Goal: Task Accomplishment & Management: Manage account settings

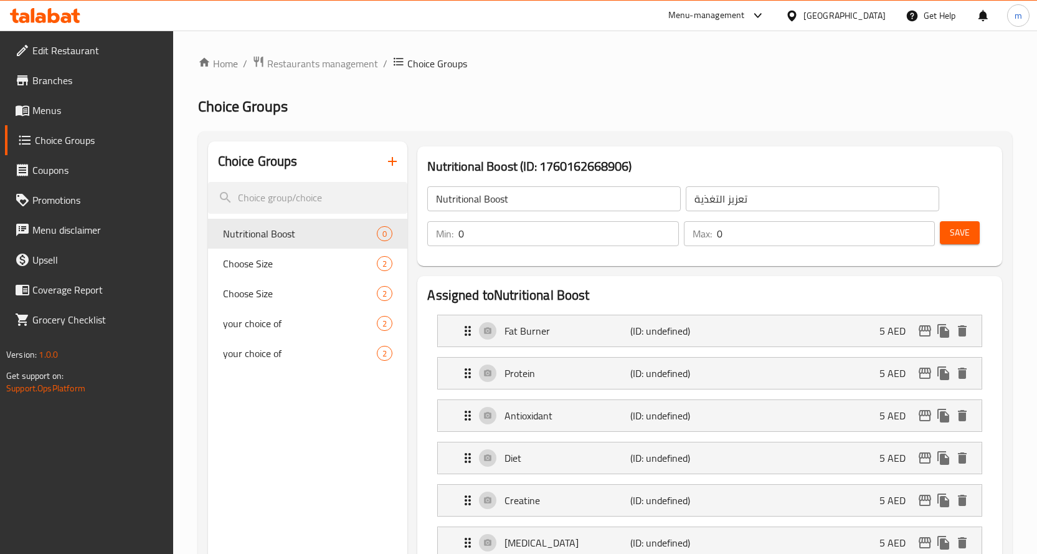
click at [54, 107] on span "Menus" at bounding box center [97, 110] width 131 height 15
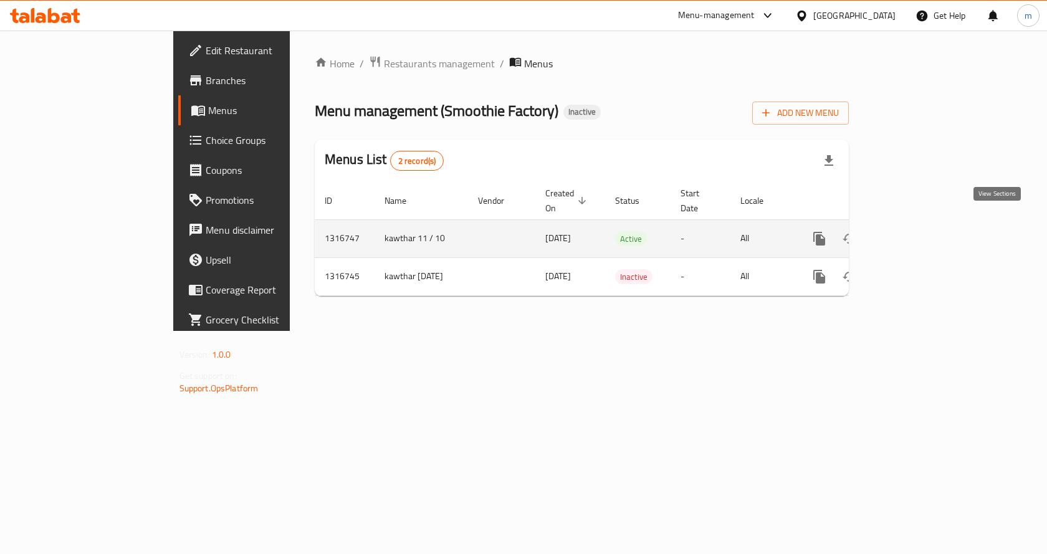
click at [916, 231] on icon "enhanced table" at bounding box center [908, 238] width 15 height 15
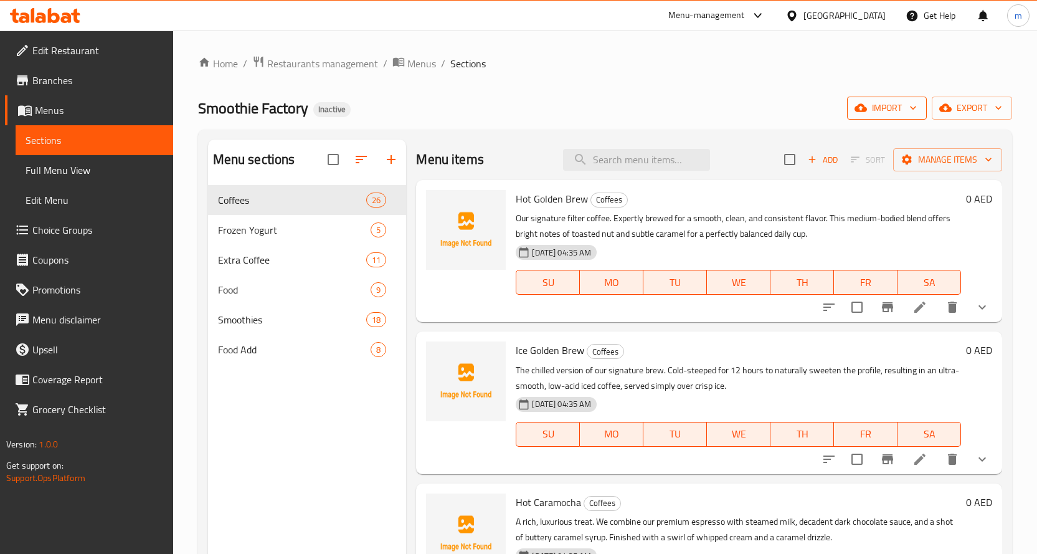
click at [908, 107] on icon "button" at bounding box center [913, 108] width 12 height 12
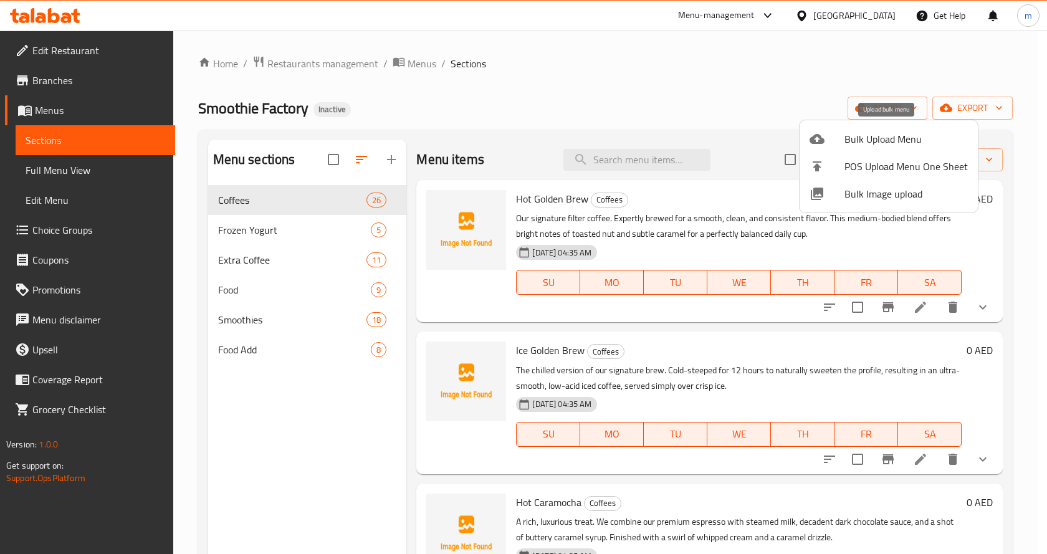
click at [858, 134] on span "Bulk Upload Menu" at bounding box center [905, 138] width 123 height 15
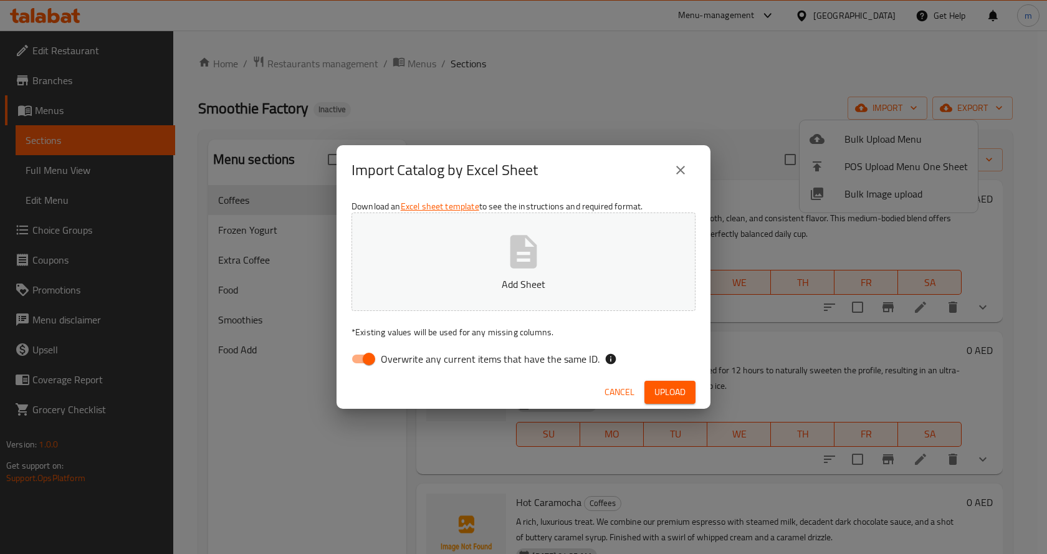
click at [363, 359] on input "Overwrite any current items that have the same ID." at bounding box center [368, 359] width 71 height 24
checkbox input "false"
click at [674, 390] on span "Upload" at bounding box center [669, 392] width 31 height 16
click at [685, 387] on span "Upload" at bounding box center [669, 392] width 31 height 16
click at [666, 388] on span "Upload" at bounding box center [669, 392] width 31 height 16
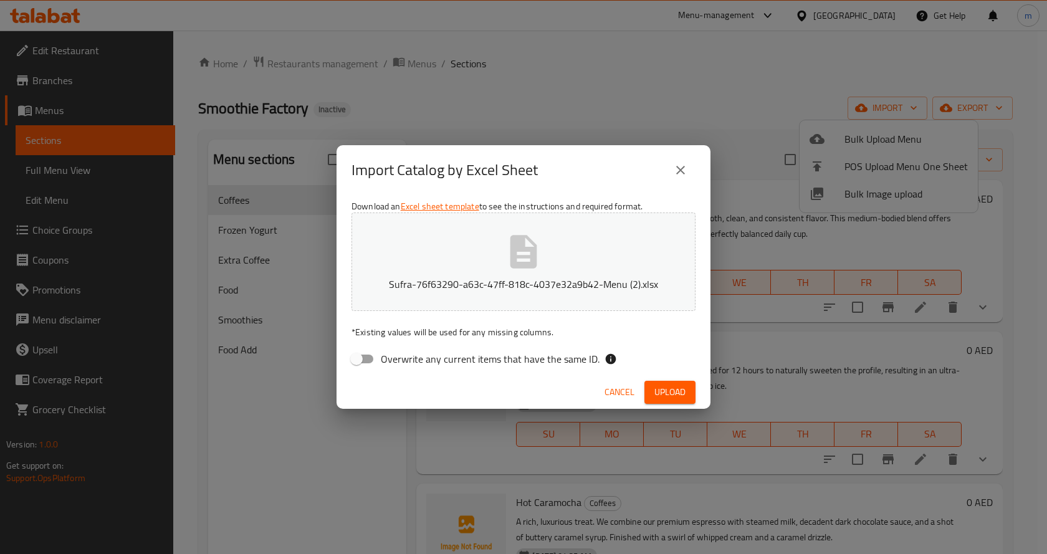
click at [688, 161] on button "close" at bounding box center [680, 170] width 30 height 30
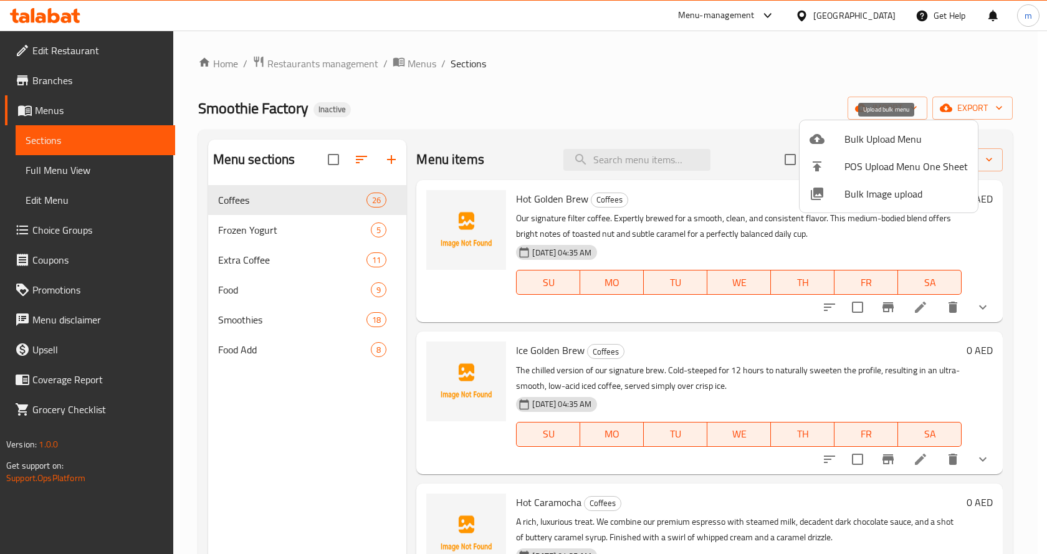
click at [837, 135] on div at bounding box center [826, 138] width 35 height 15
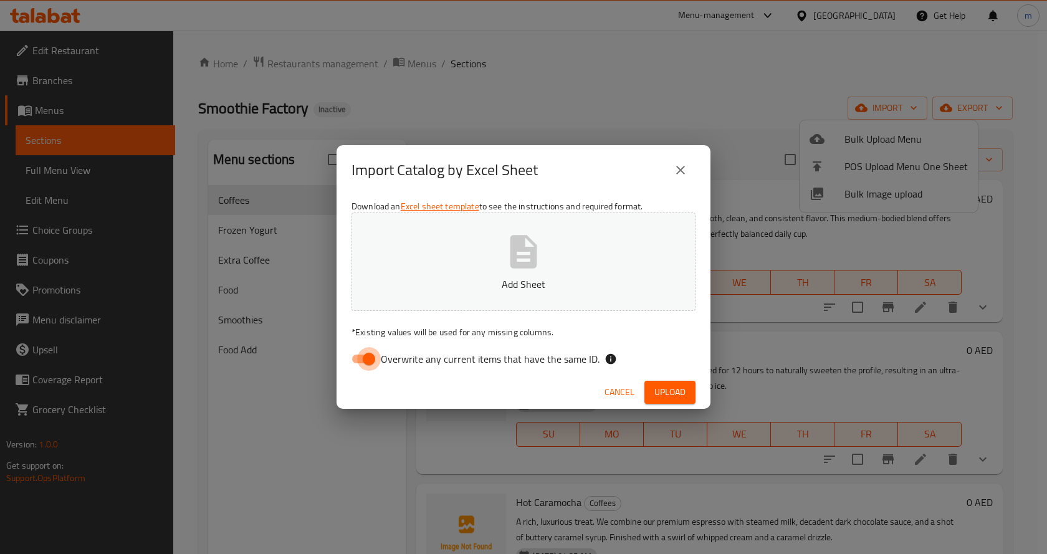
click at [372, 356] on input "Overwrite any current items that have the same ID." at bounding box center [368, 359] width 71 height 24
checkbox input "false"
click at [658, 386] on span "Upload" at bounding box center [669, 392] width 31 height 16
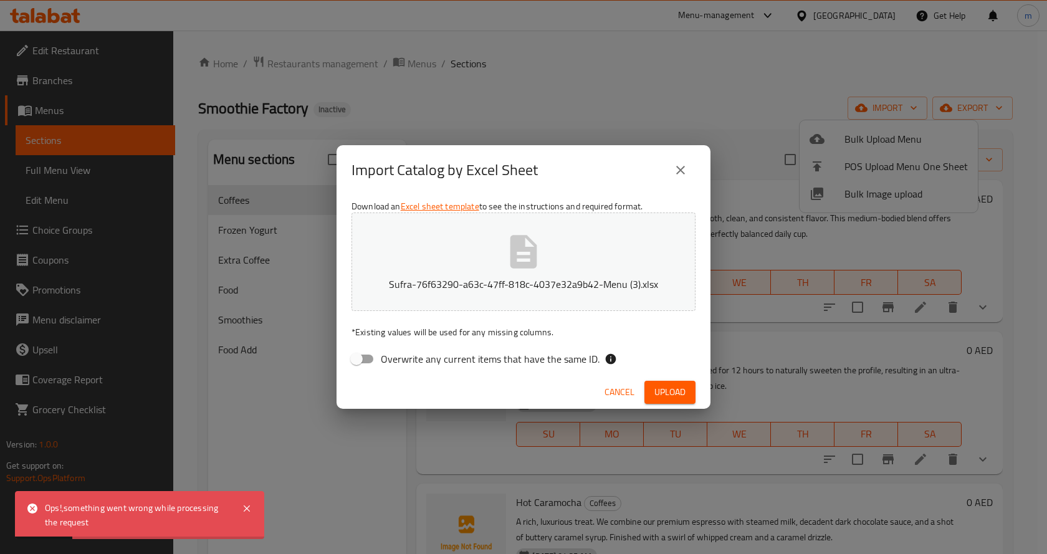
click at [102, 503] on div "Ops!,something went wrong while processing the request" at bounding box center [137, 515] width 184 height 28
click at [501, 128] on div "Import Catalog by Excel Sheet Download an Excel sheet template to see the instr…" at bounding box center [523, 277] width 1047 height 554
click at [682, 173] on icon "close" at bounding box center [680, 170] width 15 height 15
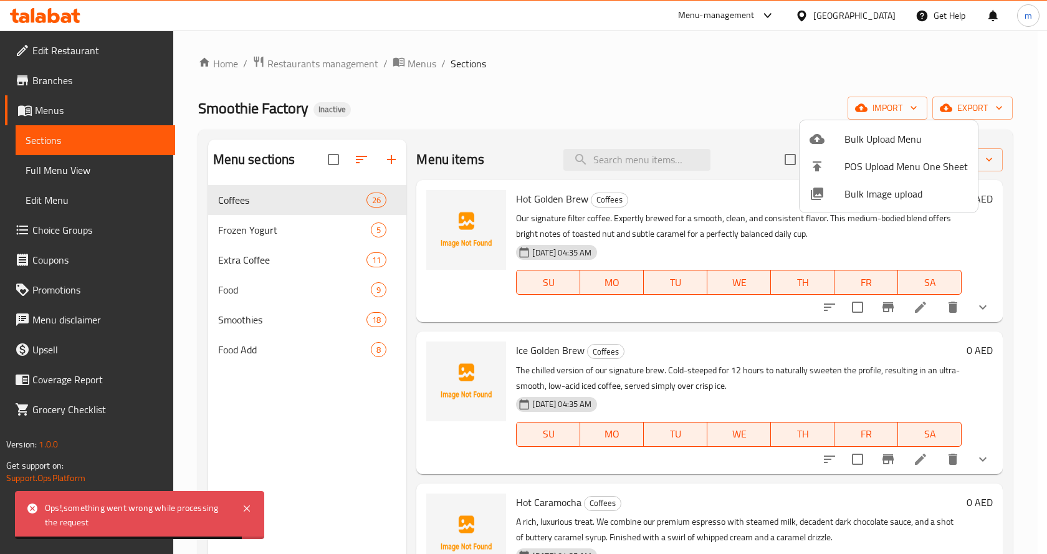
click at [64, 116] on div at bounding box center [523, 277] width 1047 height 554
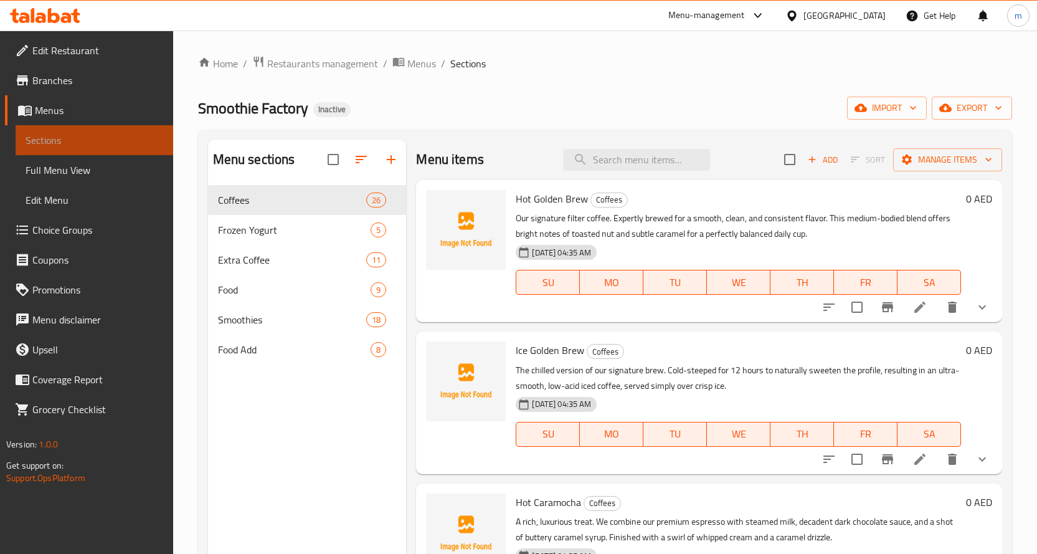
click at [60, 136] on span "Sections" at bounding box center [95, 140] width 138 height 15
click at [66, 103] on span "Menus" at bounding box center [99, 110] width 128 height 15
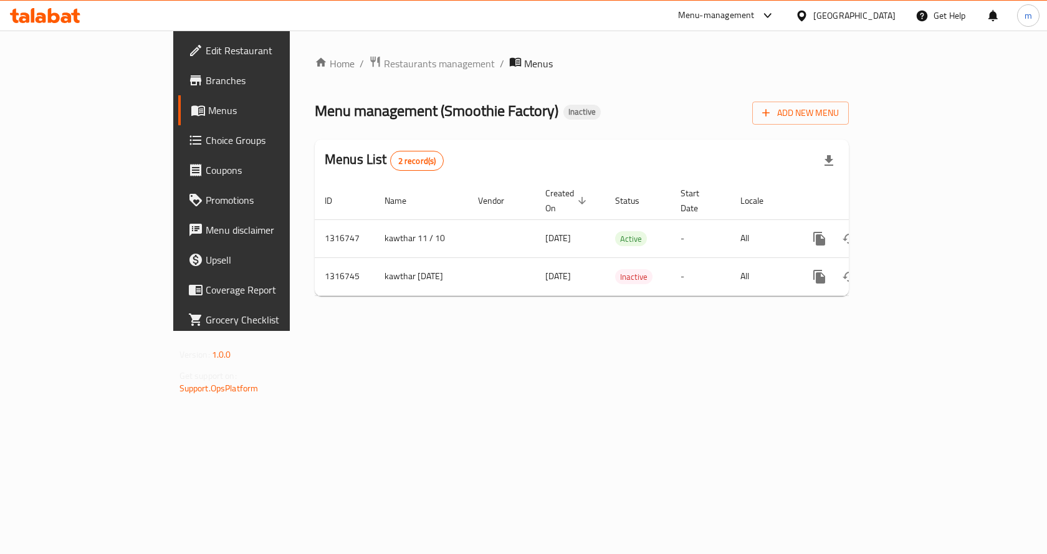
click at [206, 137] on span "Choice Groups" at bounding box center [272, 140] width 133 height 15
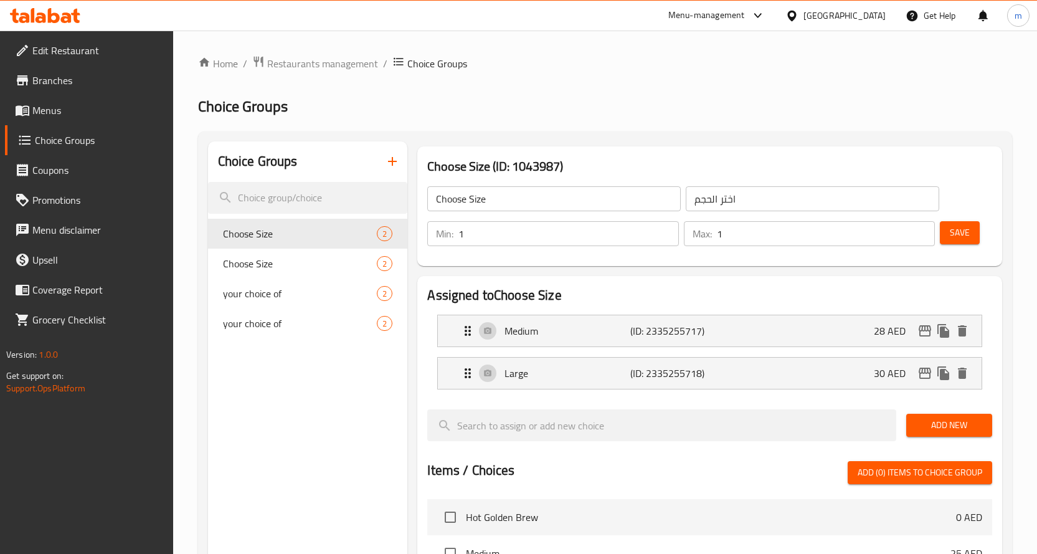
click at [52, 111] on span "Menus" at bounding box center [97, 110] width 131 height 15
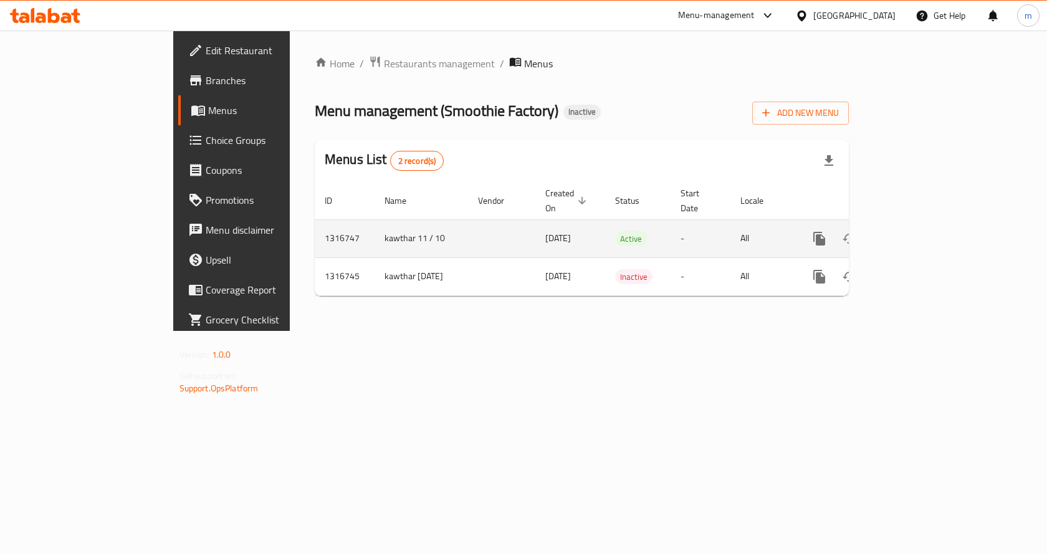
click at [916, 231] on icon "enhanced table" at bounding box center [908, 238] width 15 height 15
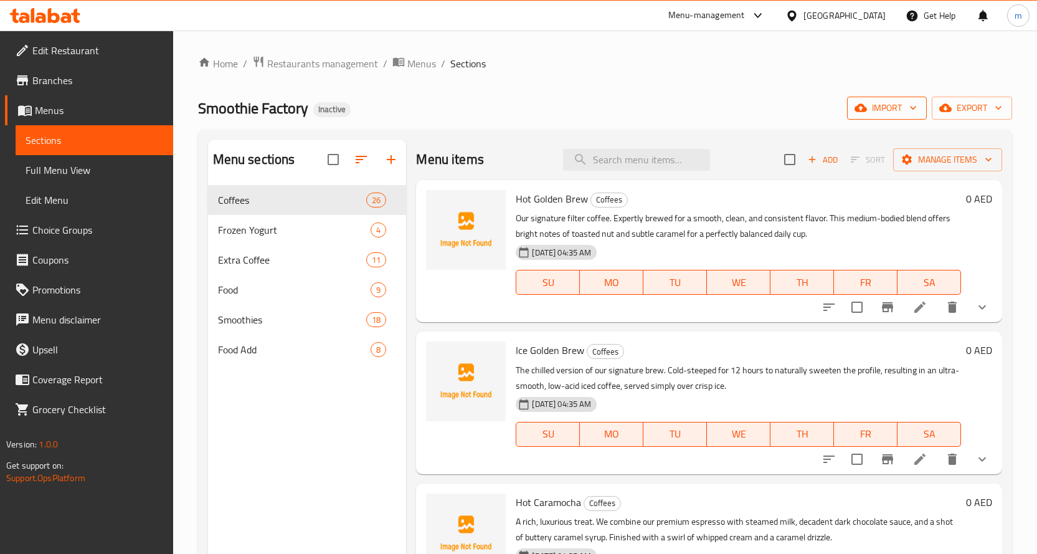
click at [896, 112] on span "import" at bounding box center [887, 108] width 60 height 16
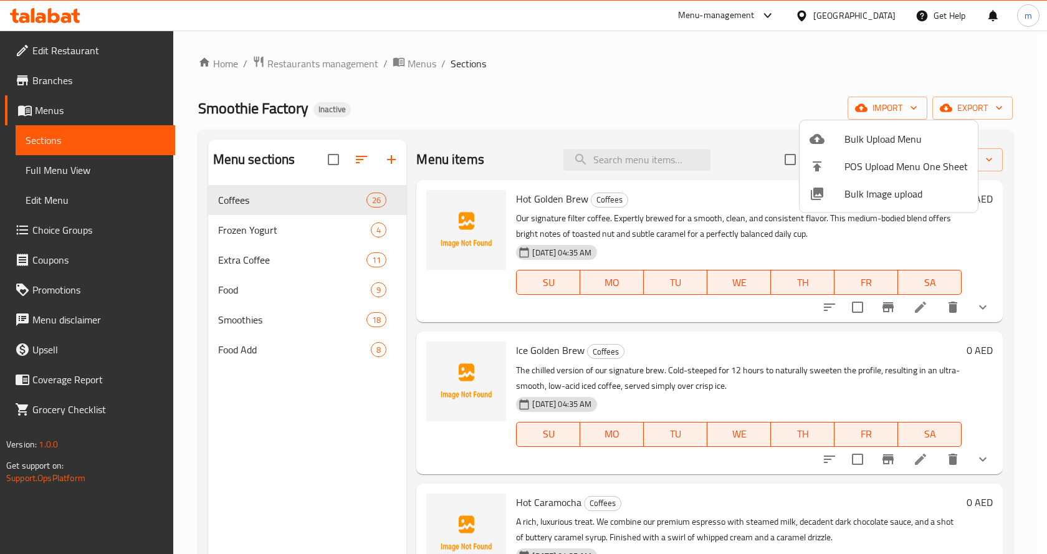
click at [936, 80] on div at bounding box center [523, 277] width 1047 height 554
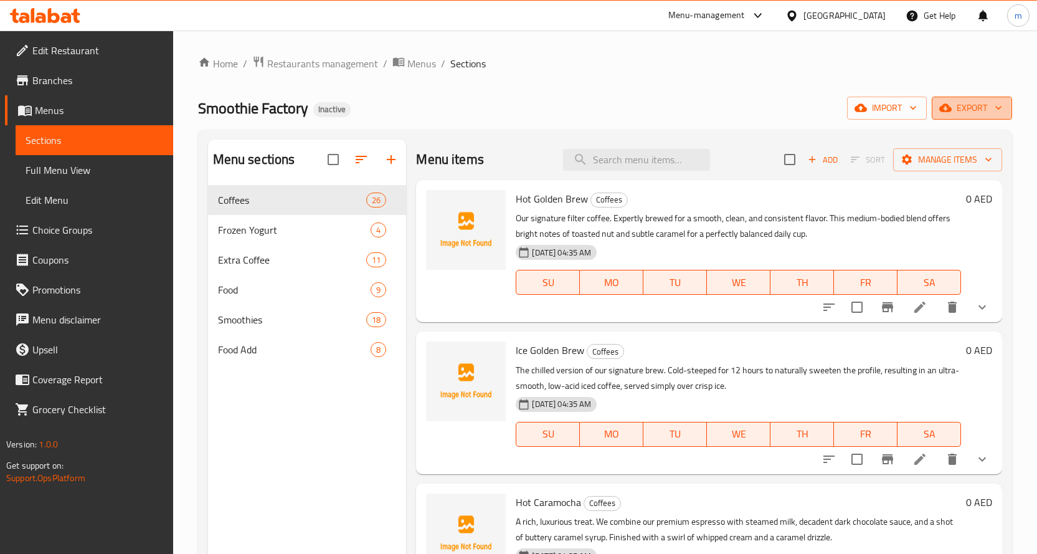
click at [955, 100] on span "export" at bounding box center [972, 108] width 60 height 16
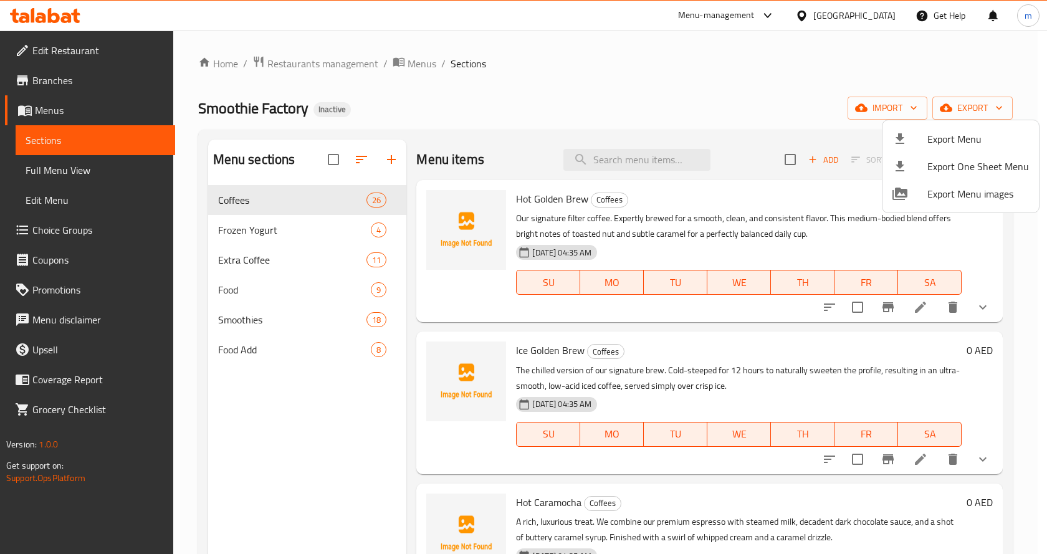
click at [901, 74] on div at bounding box center [523, 277] width 1047 height 554
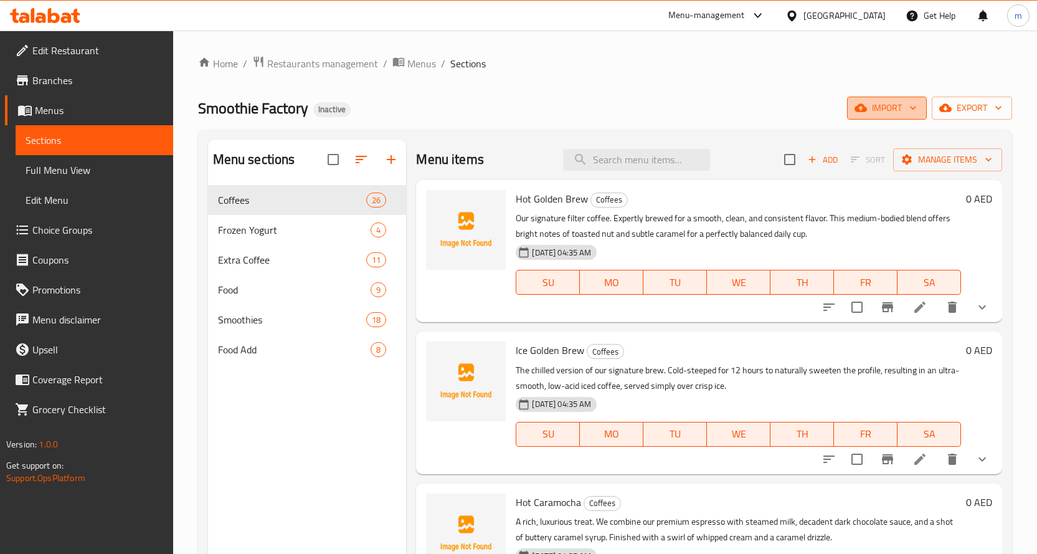
click at [896, 103] on span "import" at bounding box center [887, 108] width 60 height 16
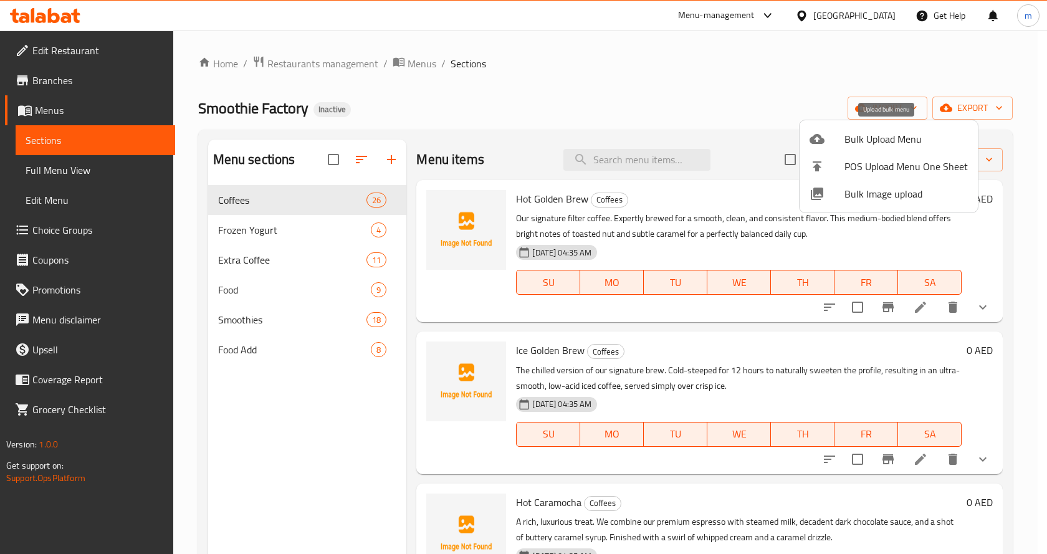
click at [905, 131] on span "Bulk Upload Menu" at bounding box center [905, 138] width 123 height 15
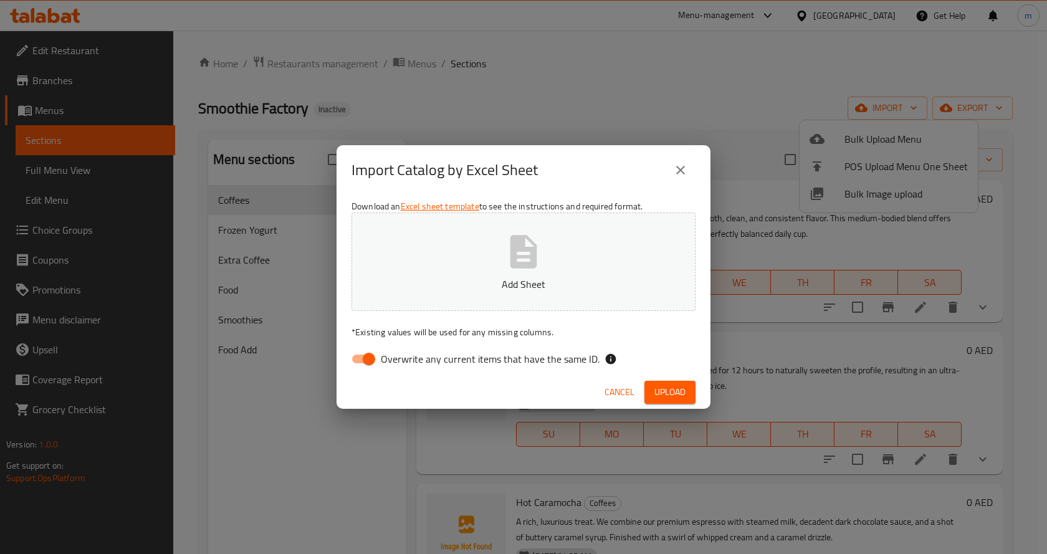
click at [361, 353] on input "Overwrite any current items that have the same ID." at bounding box center [368, 359] width 71 height 24
checkbox input "false"
click at [672, 389] on span "Upload" at bounding box center [669, 392] width 31 height 16
click at [675, 386] on span "Upload" at bounding box center [669, 392] width 31 height 16
click at [662, 384] on span "Upload" at bounding box center [669, 392] width 31 height 16
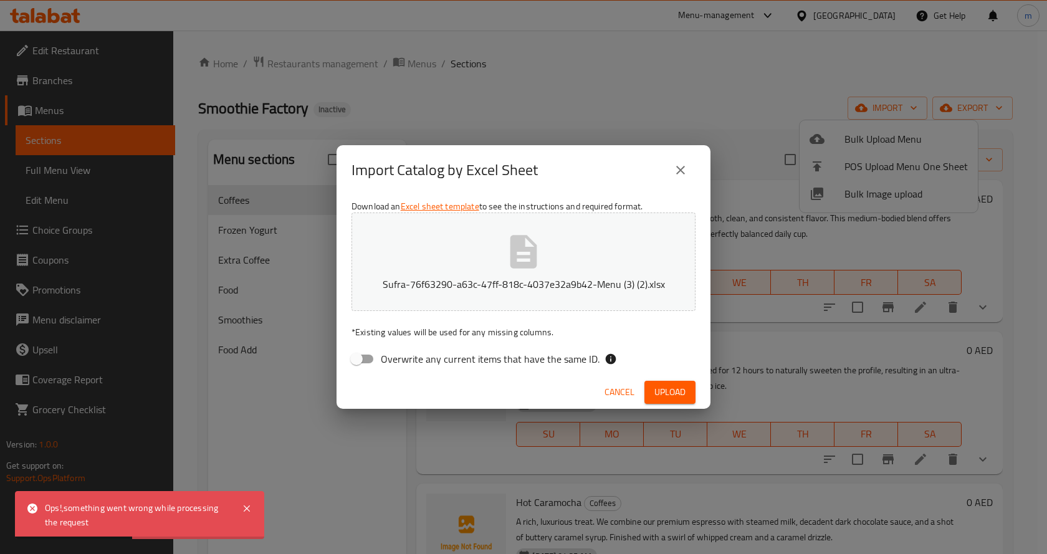
click at [684, 170] on icon "close" at bounding box center [680, 170] width 15 height 15
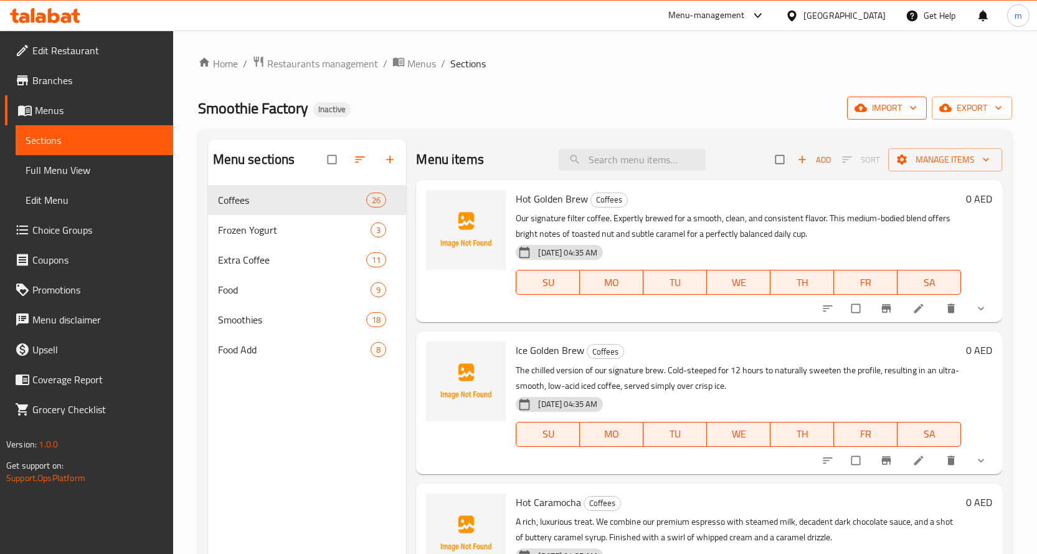
click at [899, 107] on span "import" at bounding box center [887, 108] width 60 height 16
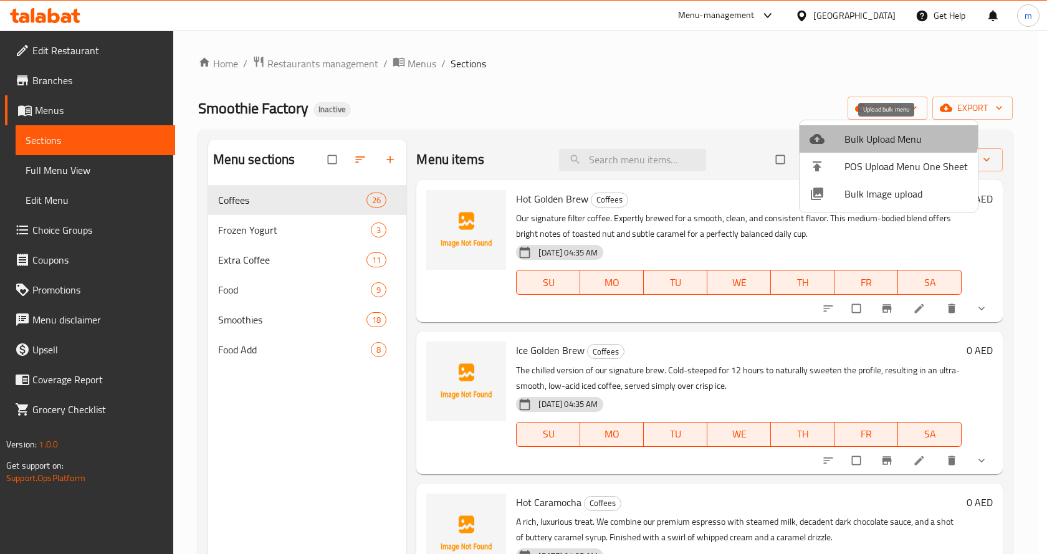
click at [882, 132] on span "Bulk Upload Menu" at bounding box center [905, 138] width 123 height 15
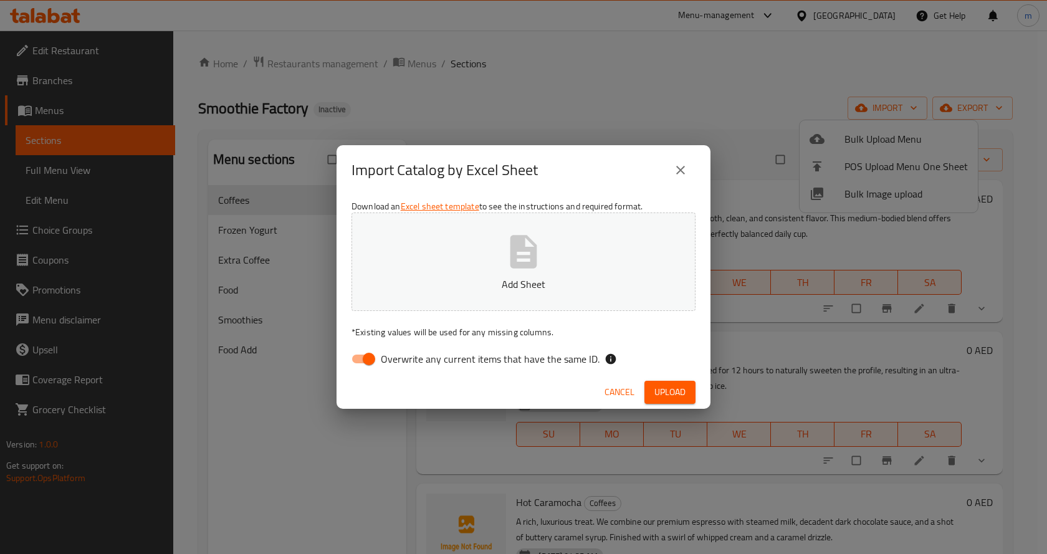
click at [411, 354] on span "Overwrite any current items that have the same ID." at bounding box center [490, 358] width 219 height 15
click at [404, 354] on input "Overwrite any current items that have the same ID." at bounding box center [368, 359] width 71 height 24
checkbox input "false"
click at [667, 386] on span "Upload" at bounding box center [669, 392] width 31 height 16
click at [685, 176] on icon "close" at bounding box center [680, 170] width 15 height 15
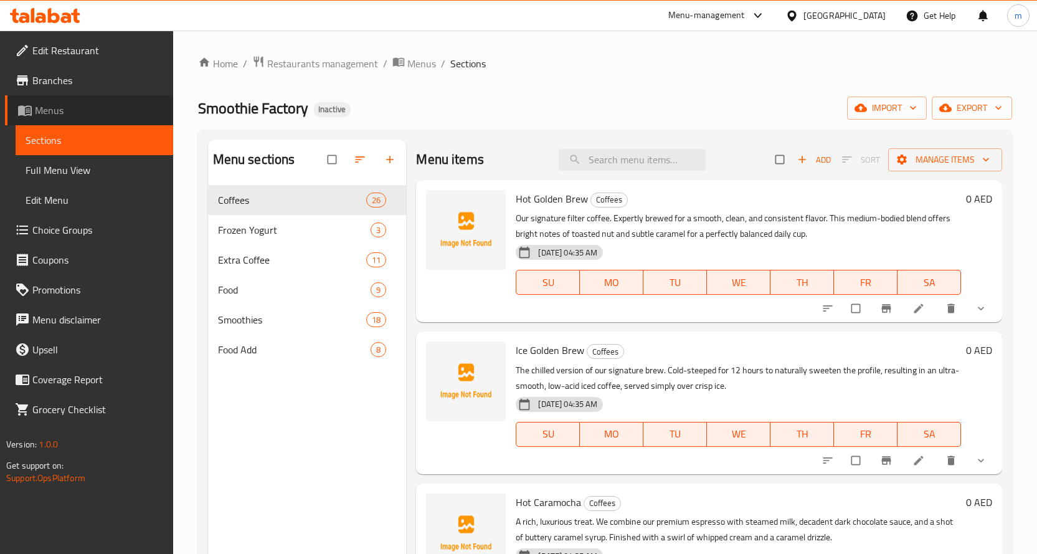
click at [91, 109] on span "Menus" at bounding box center [99, 110] width 128 height 15
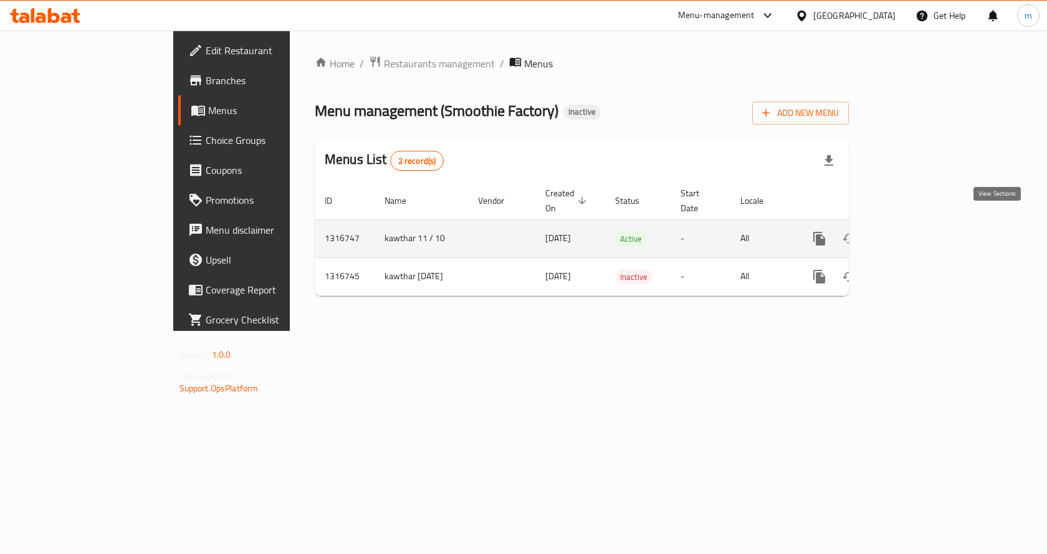
click at [916, 231] on icon "enhanced table" at bounding box center [908, 238] width 15 height 15
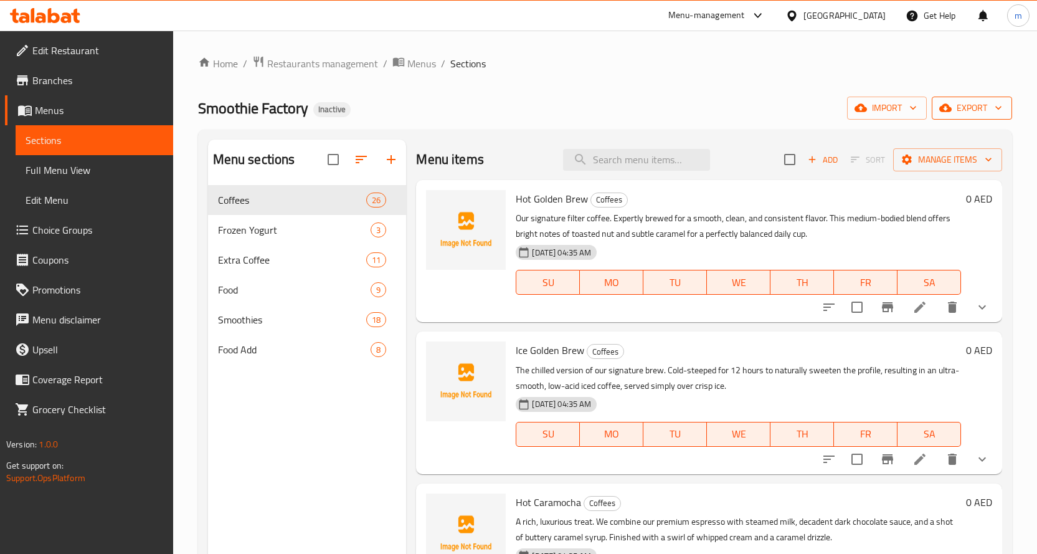
click at [1000, 107] on icon "button" at bounding box center [998, 108] width 12 height 12
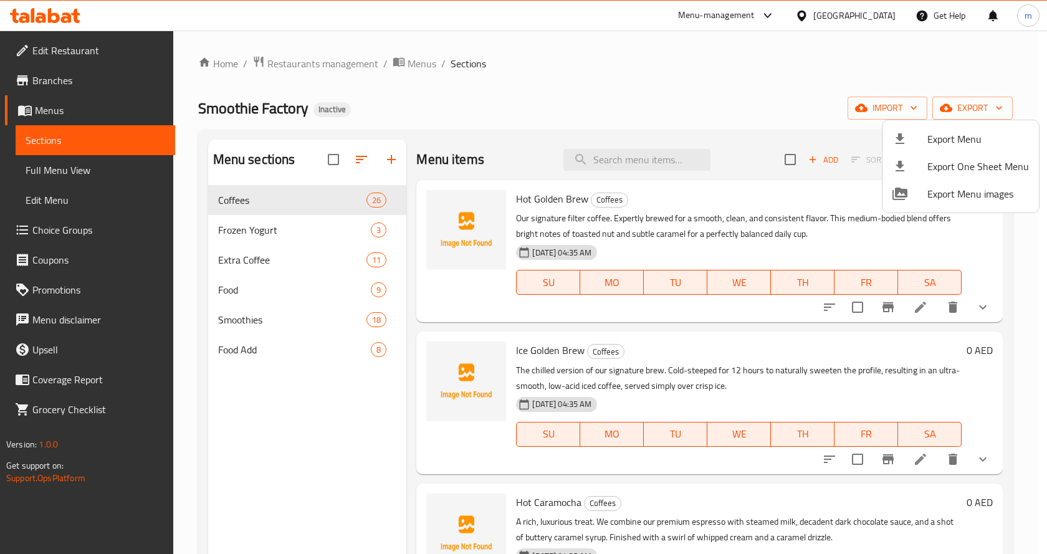
click at [847, 68] on div at bounding box center [523, 277] width 1047 height 554
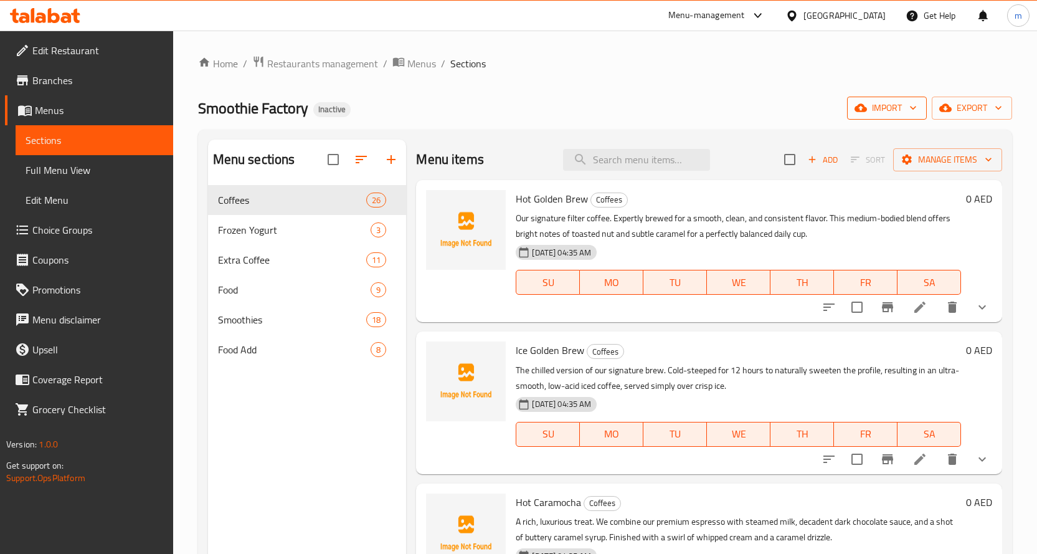
click at [900, 100] on span "import" at bounding box center [887, 108] width 60 height 16
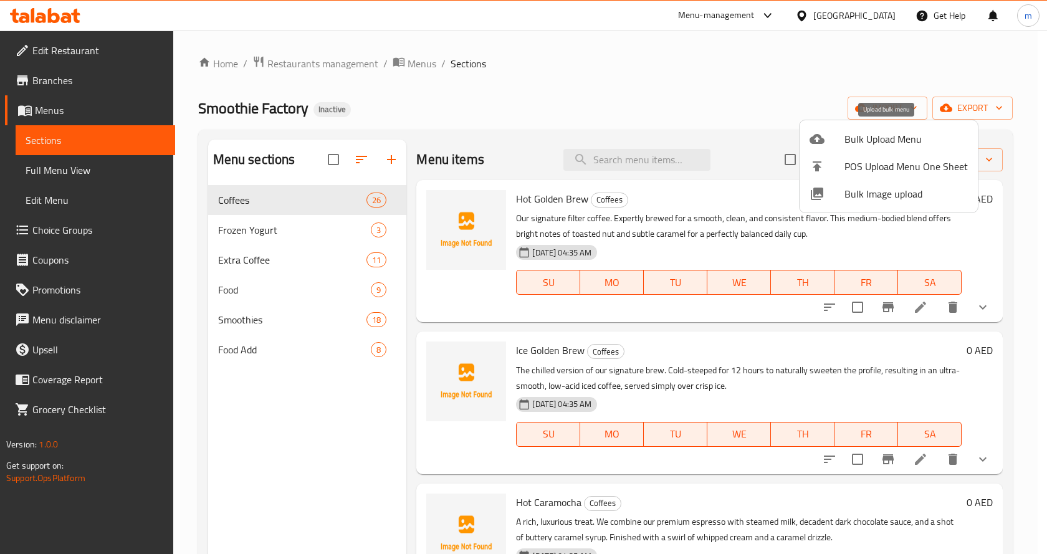
click at [883, 146] on span "Bulk Upload Menu" at bounding box center [905, 138] width 123 height 15
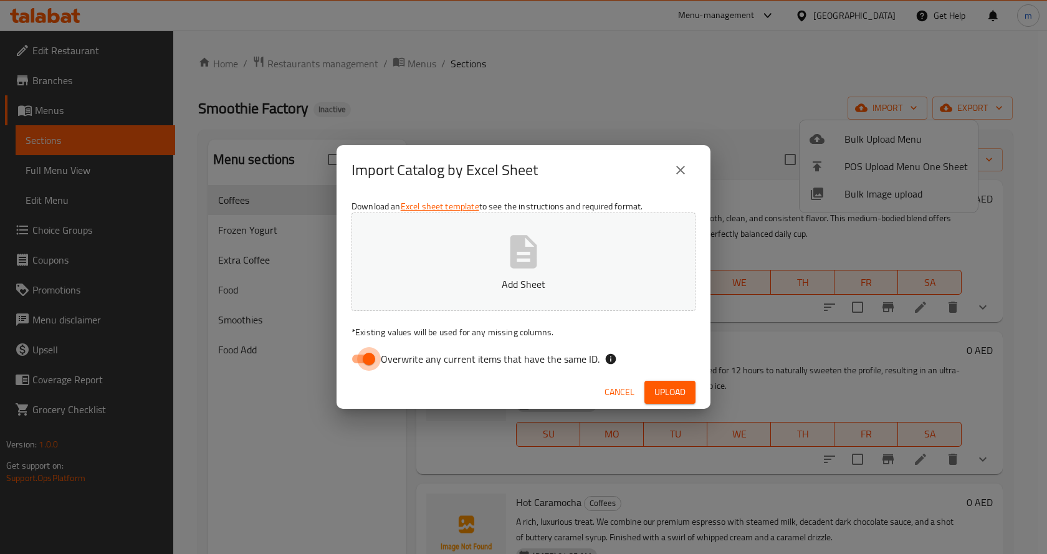
click at [351, 353] on input "Overwrite any current items that have the same ID." at bounding box center [368, 359] width 71 height 24
checkbox input "false"
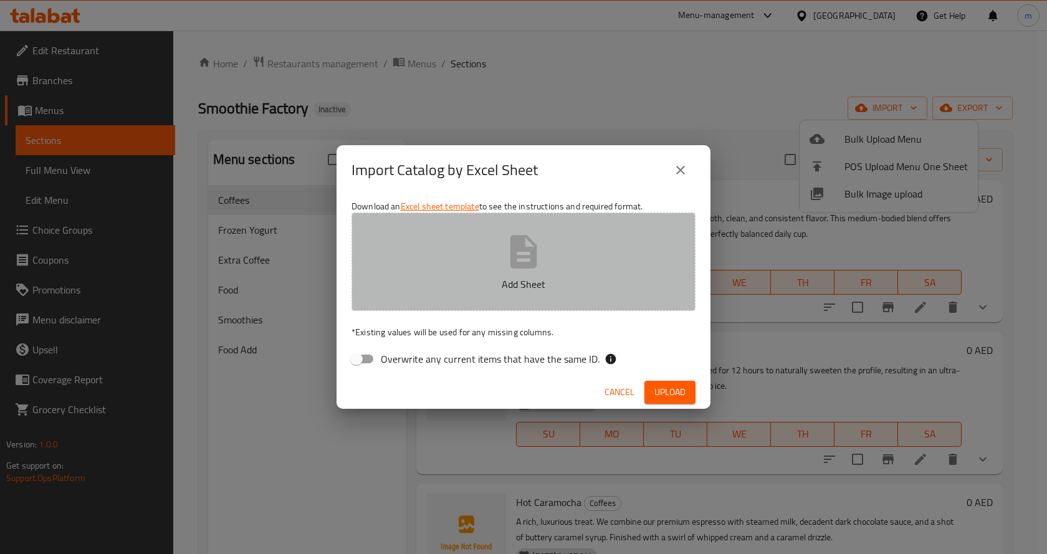
click at [558, 267] on button "Add Sheet" at bounding box center [523, 261] width 344 height 98
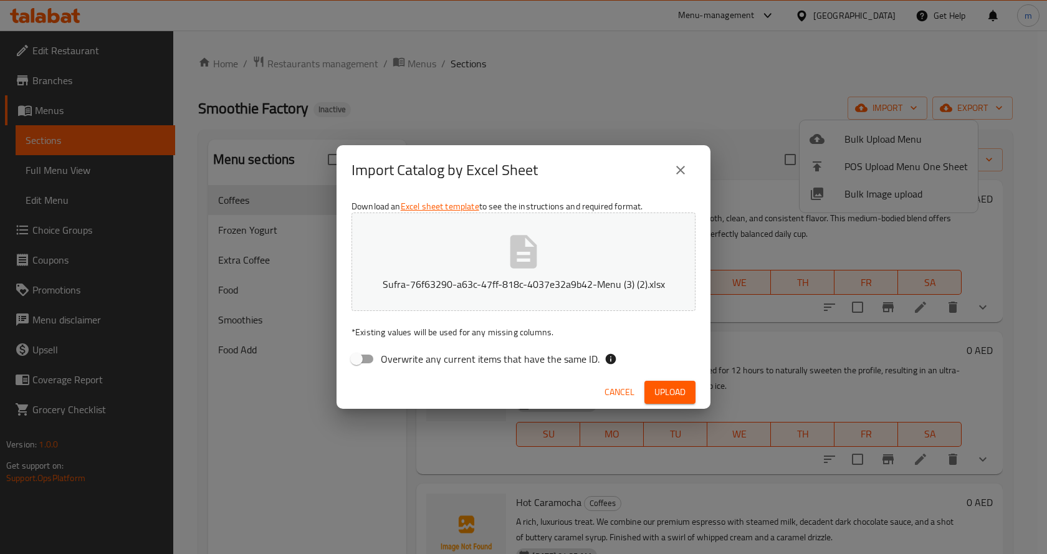
click at [687, 393] on button "Upload" at bounding box center [669, 392] width 51 height 23
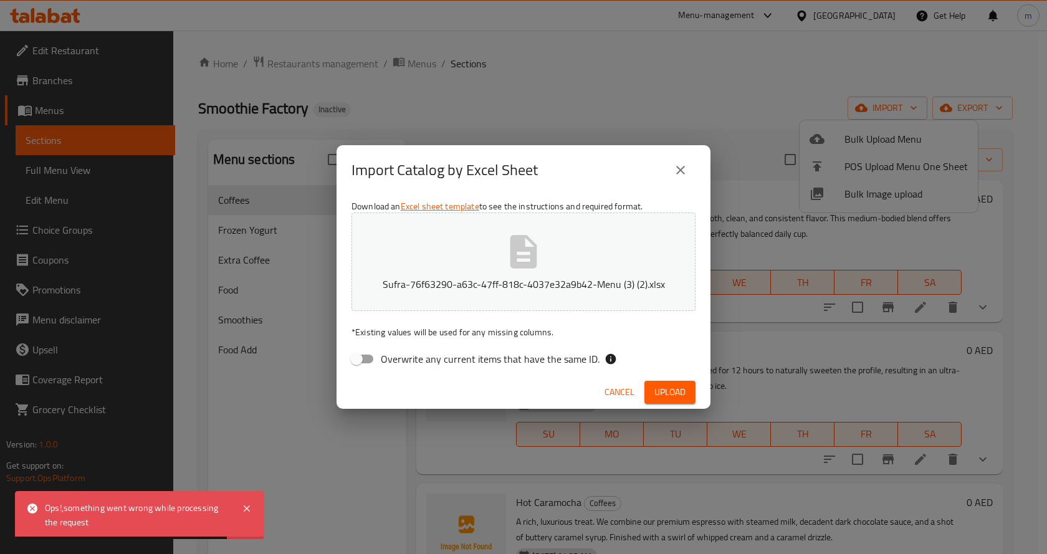
click at [678, 172] on icon "close" at bounding box center [680, 170] width 9 height 9
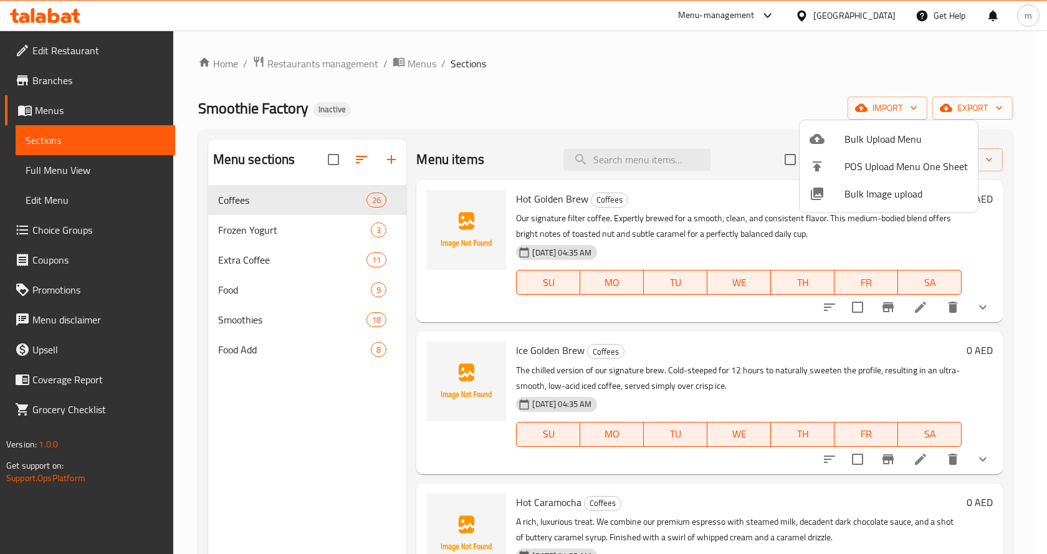
click at [254, 361] on div at bounding box center [523, 277] width 1047 height 554
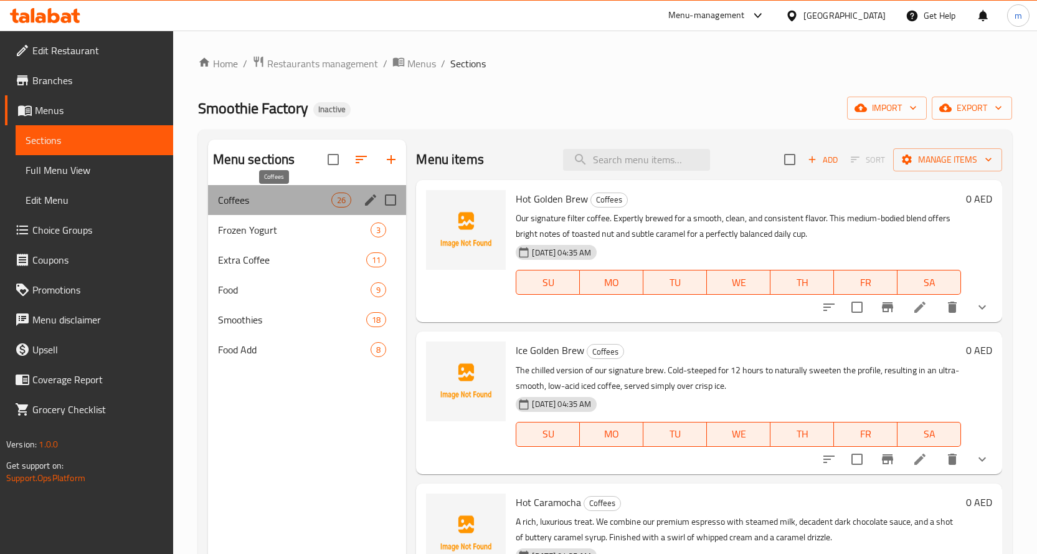
click at [315, 199] on span "Coffees" at bounding box center [275, 199] width 114 height 15
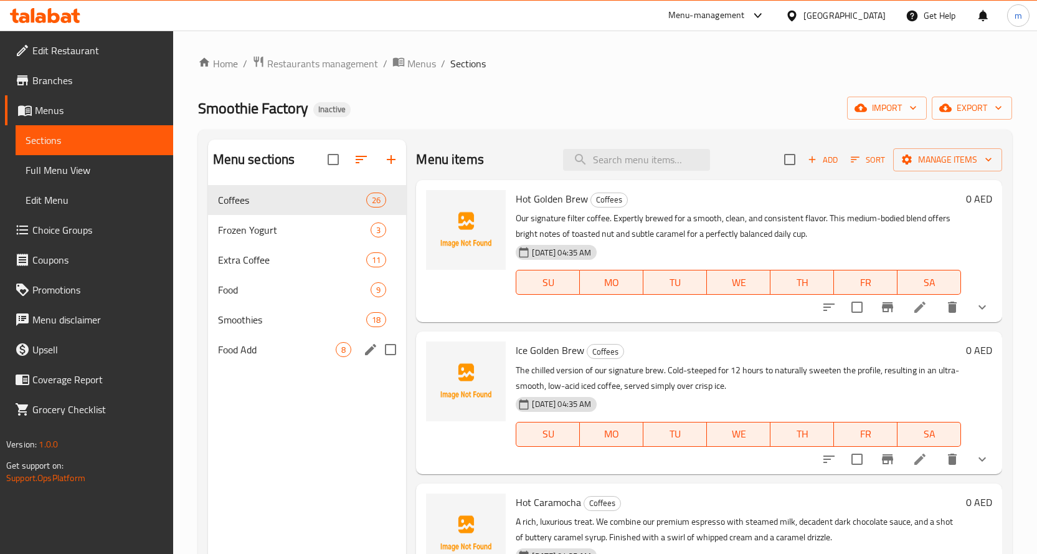
click at [302, 352] on span "Food Add" at bounding box center [277, 349] width 118 height 15
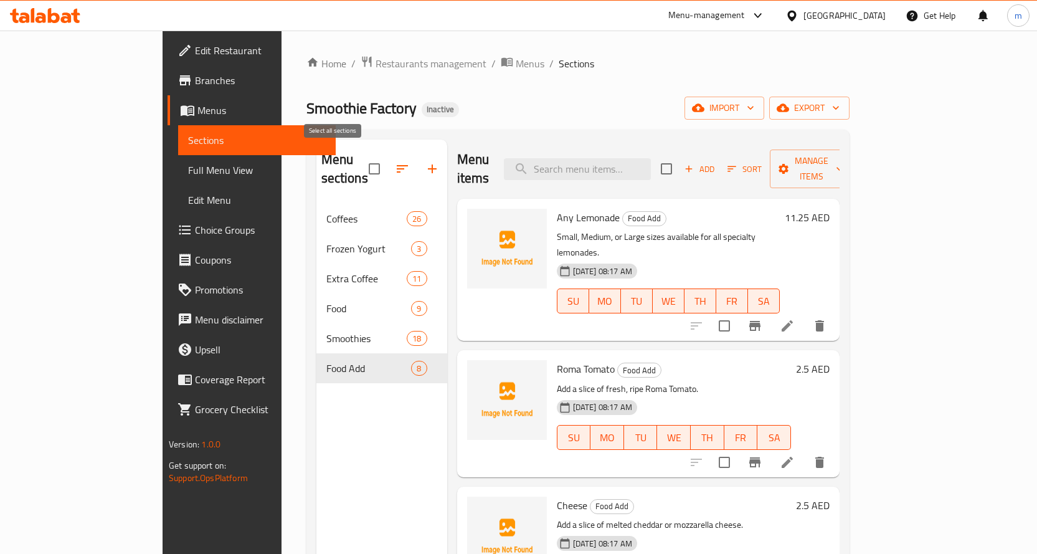
click at [321, 158] on h2 "Menu sections" at bounding box center [344, 168] width 47 height 37
click at [417, 155] on button "button" at bounding box center [432, 169] width 30 height 30
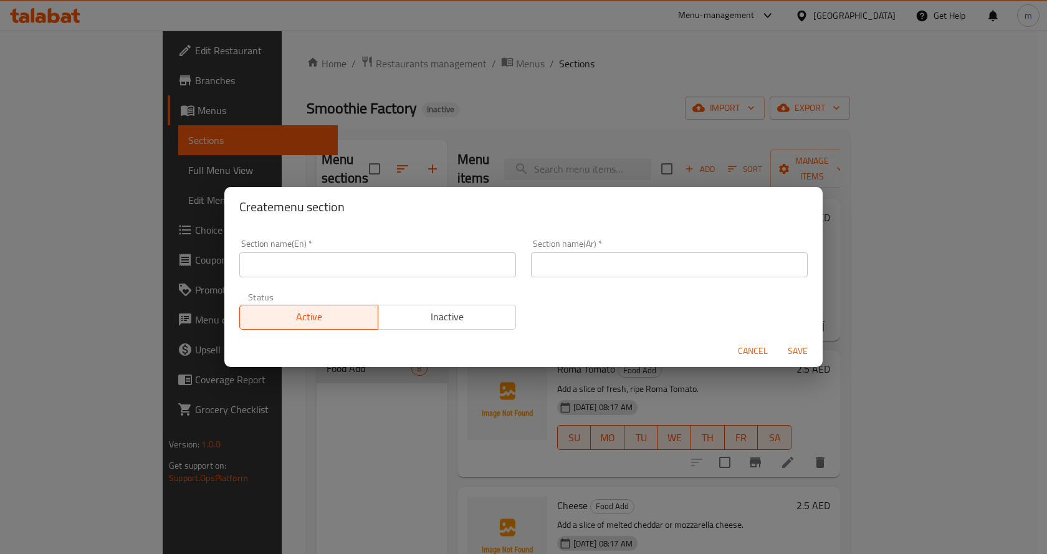
click at [293, 161] on div "Create menu section Section name(En)   * Section name(En) * Section name(Ar)   …" at bounding box center [523, 277] width 1047 height 554
click at [288, 149] on div "Create menu section Section name(En)   * Section name(En) * Section name(Ar)   …" at bounding box center [523, 277] width 1047 height 554
click at [343, 154] on div "Create menu section Section name(En)   * Section name(En) * Section name(Ar)   …" at bounding box center [523, 277] width 1047 height 554
click at [757, 348] on span "Cancel" at bounding box center [753, 351] width 30 height 16
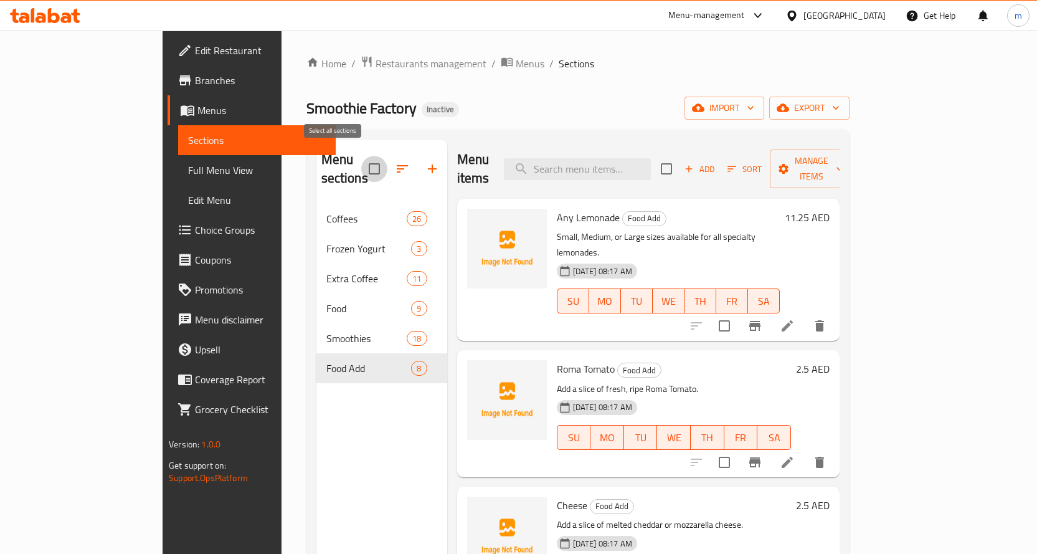
click at [361, 158] on input "checkbox" at bounding box center [374, 169] width 26 height 26
checkbox input "true"
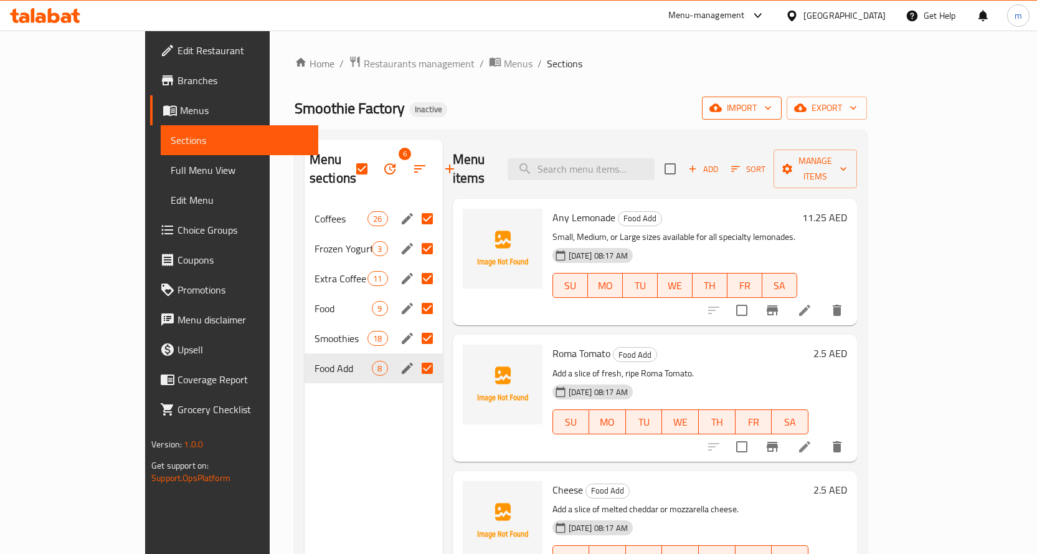
click at [772, 104] on span "import" at bounding box center [742, 108] width 60 height 16
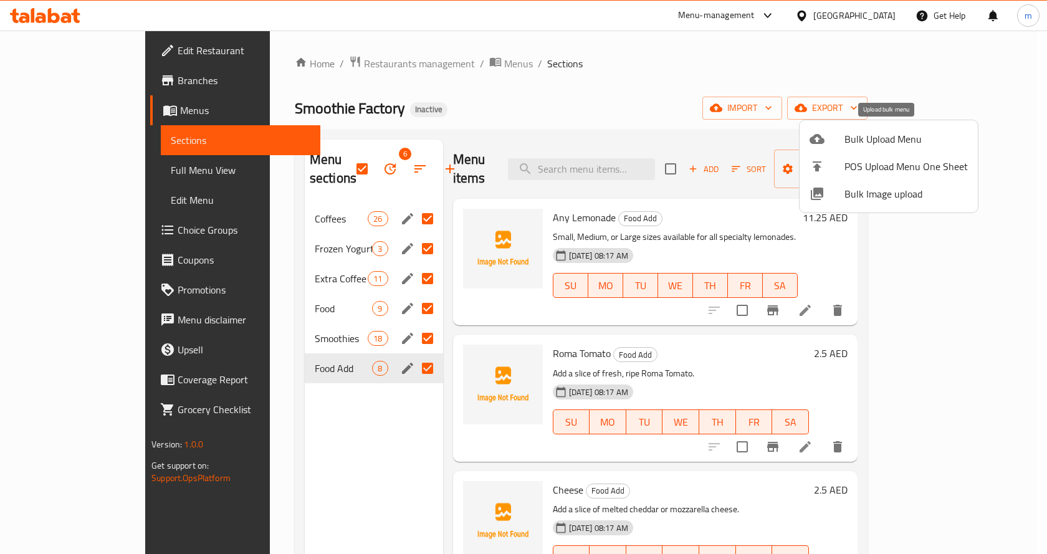
click at [886, 143] on span "Bulk Upload Menu" at bounding box center [905, 138] width 123 height 15
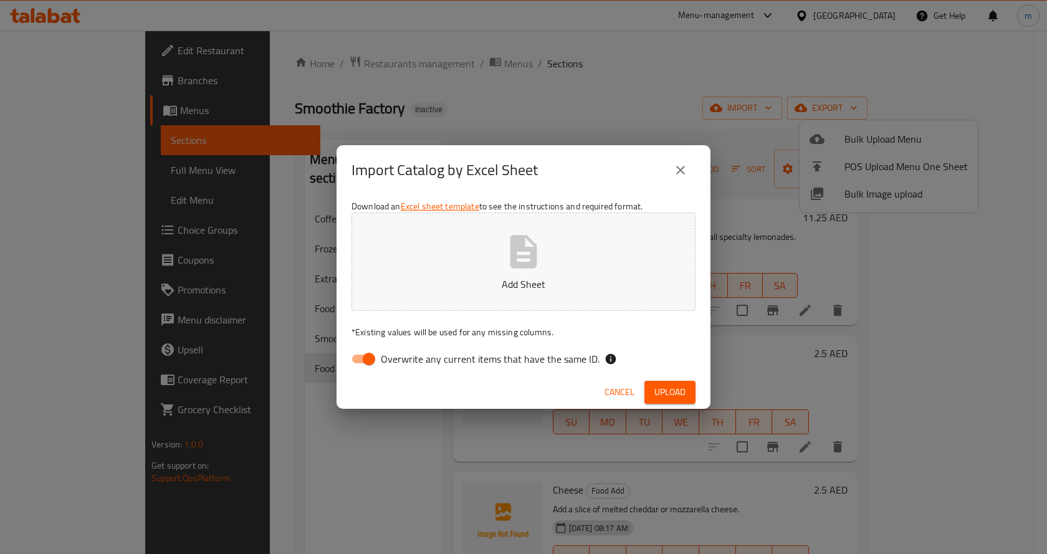
click at [363, 353] on input "Overwrite any current items that have the same ID." at bounding box center [368, 359] width 71 height 24
checkbox input "false"
click at [687, 392] on button "Upload" at bounding box center [669, 392] width 51 height 23
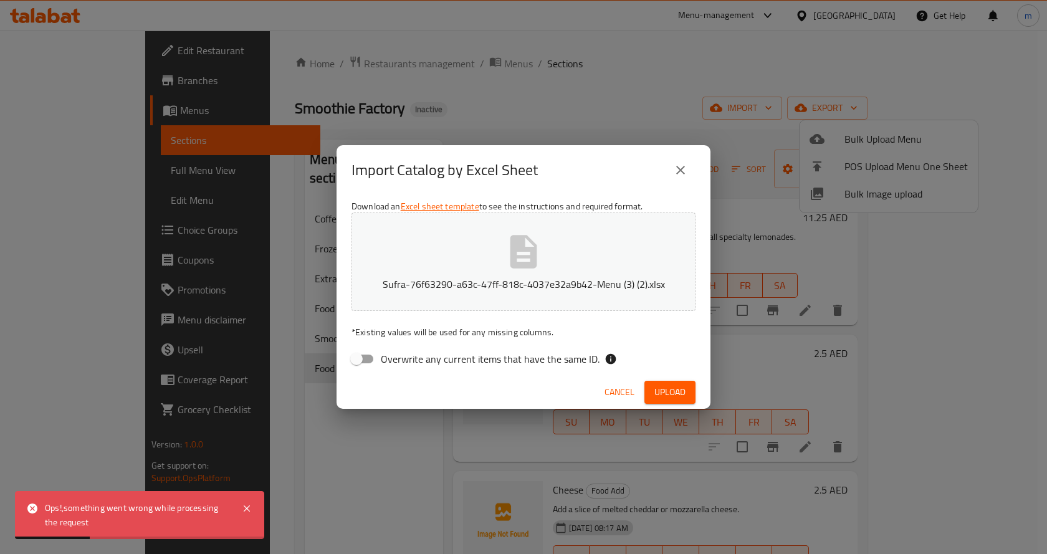
click at [288, 432] on div "Import Catalog by Excel Sheet Download an Excel sheet template to see the instr…" at bounding box center [523, 277] width 1047 height 554
click at [626, 391] on span "Cancel" at bounding box center [619, 392] width 30 height 16
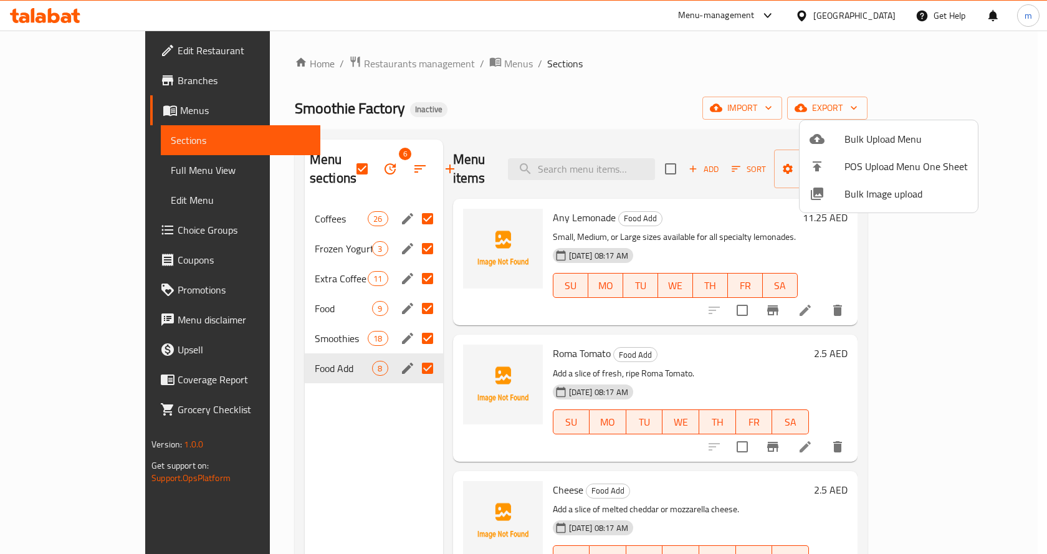
click at [303, 159] on div at bounding box center [523, 277] width 1047 height 554
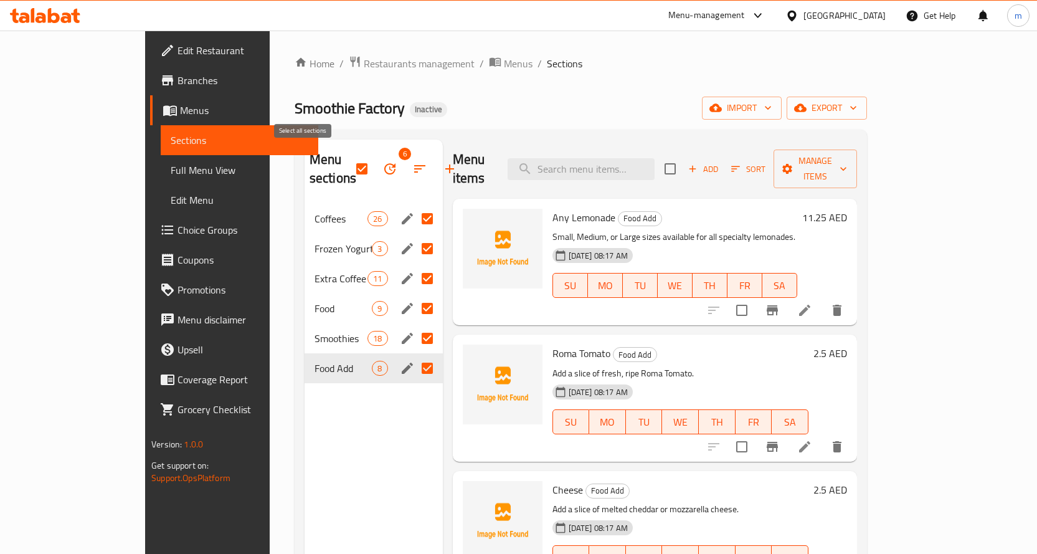
click at [349, 159] on input "checkbox" at bounding box center [362, 169] width 26 height 26
checkbox input "false"
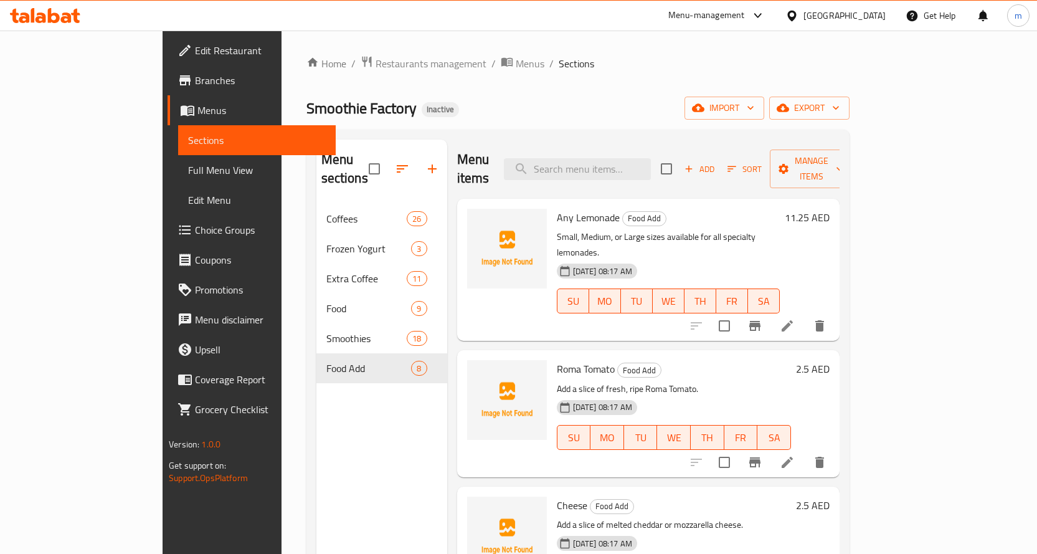
click at [316, 433] on div "Menu sections Coffees 26 Frozen Yogurt 3 Extra Coffee 11 Food 9 Smoothies 18 Fo…" at bounding box center [381, 417] width 131 height 554
click at [188, 140] on span "Sections" at bounding box center [257, 140] width 138 height 15
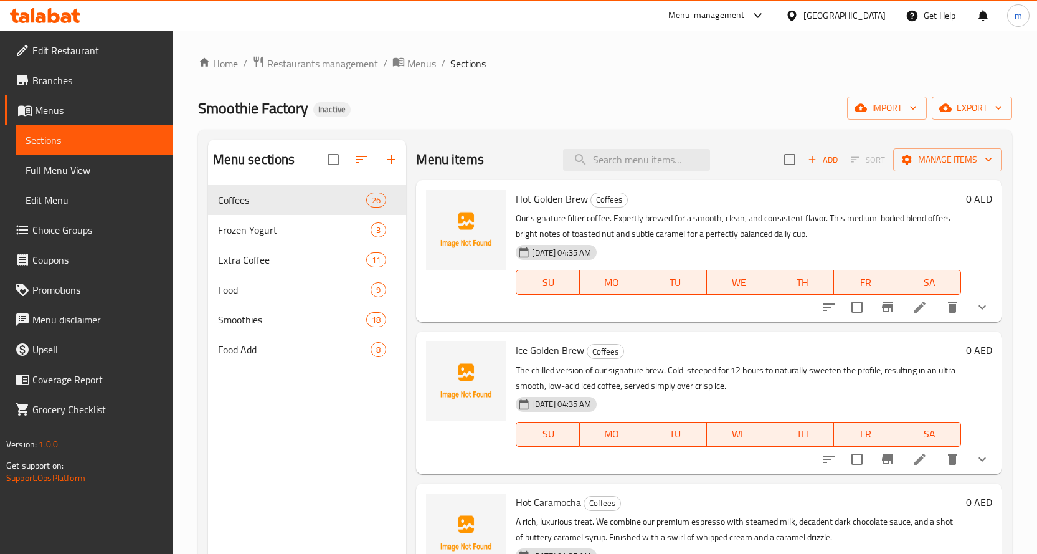
click at [72, 140] on span "Sections" at bounding box center [95, 140] width 138 height 15
click at [73, 115] on span "Menus" at bounding box center [99, 110] width 128 height 15
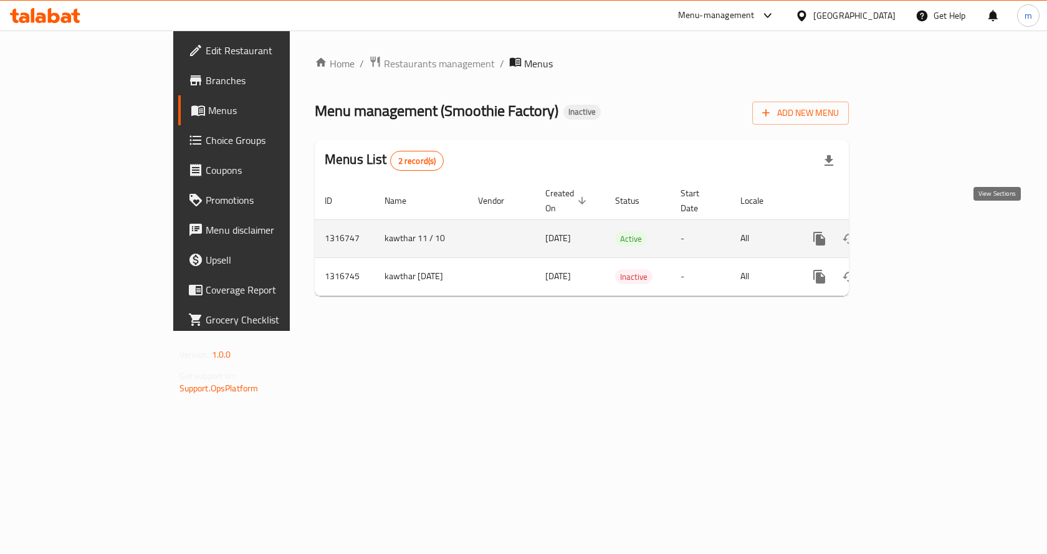
click at [916, 231] on icon "enhanced table" at bounding box center [908, 238] width 15 height 15
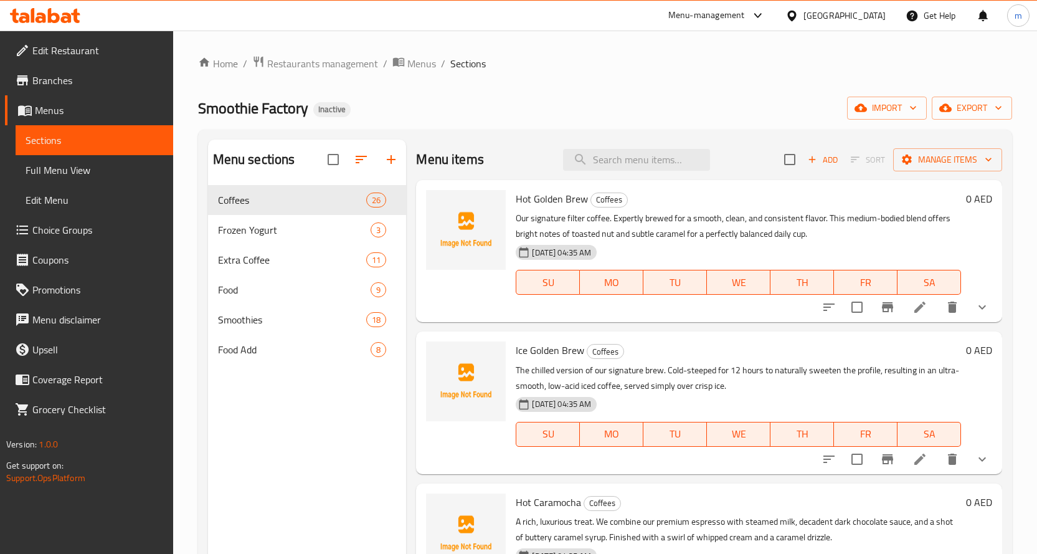
click at [303, 113] on span "Smoothie Factory" at bounding box center [253, 108] width 110 height 28
click at [345, 109] on span "Inactive" at bounding box center [331, 109] width 37 height 11
click at [358, 154] on icon "button" at bounding box center [361, 159] width 15 height 15
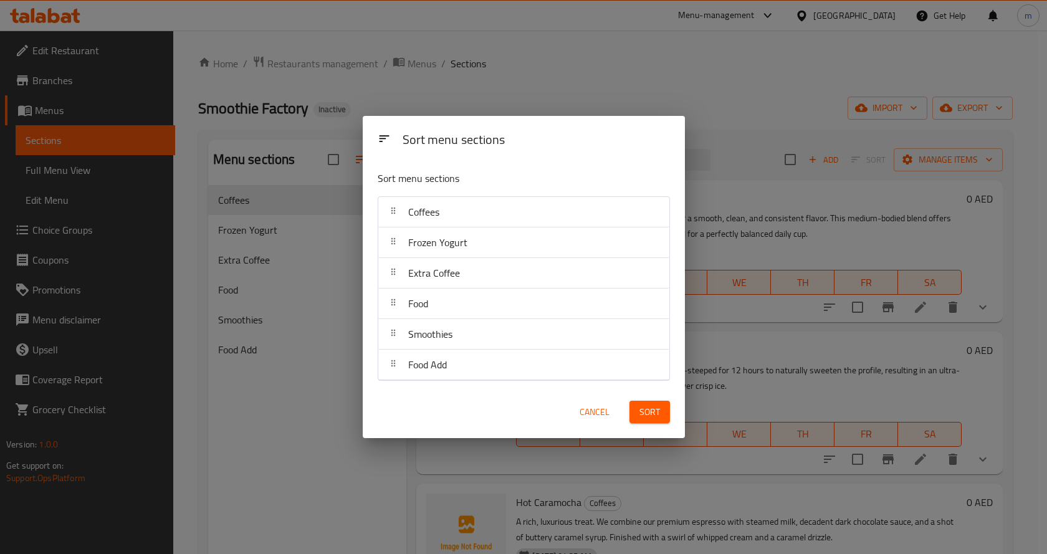
click at [297, 92] on div "Sort menu sections Sort menu sections Coffees Frozen Yogurt Extra Coffee Food S…" at bounding box center [523, 277] width 1047 height 554
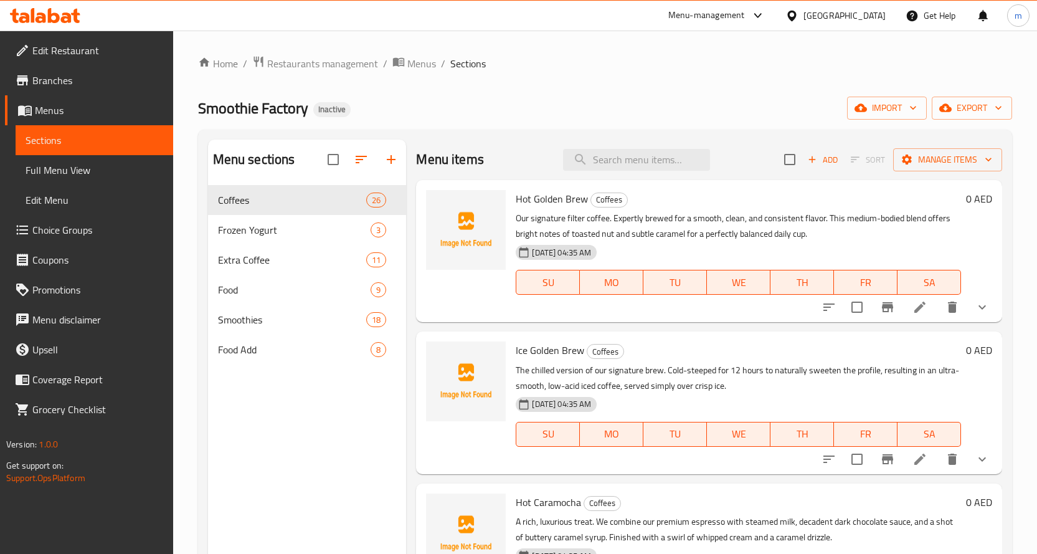
click at [923, 174] on div "Menu items Add Sort Manage items" at bounding box center [709, 160] width 586 height 40
click at [923, 167] on span "Manage items" at bounding box center [947, 160] width 89 height 16
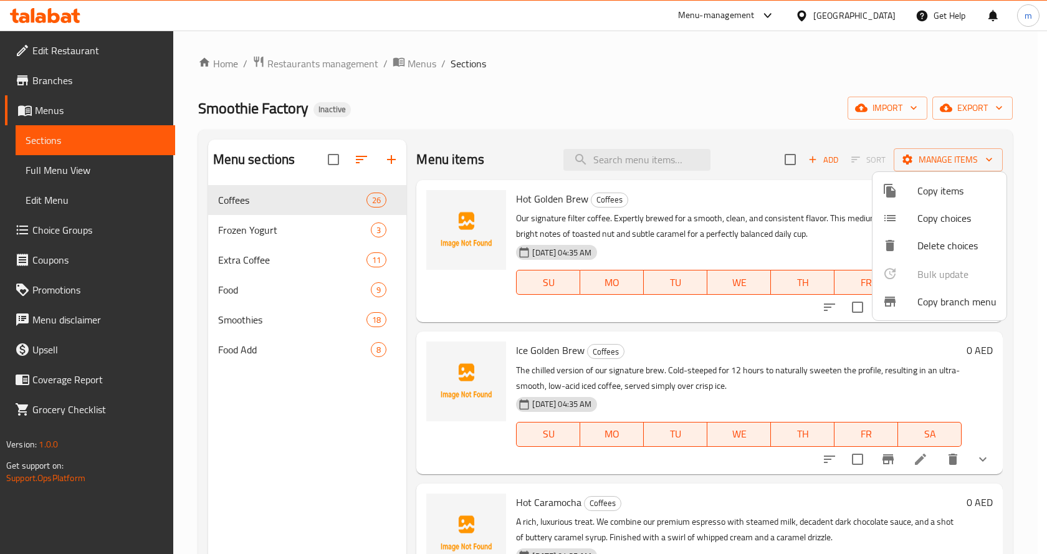
click at [738, 108] on div at bounding box center [523, 277] width 1047 height 554
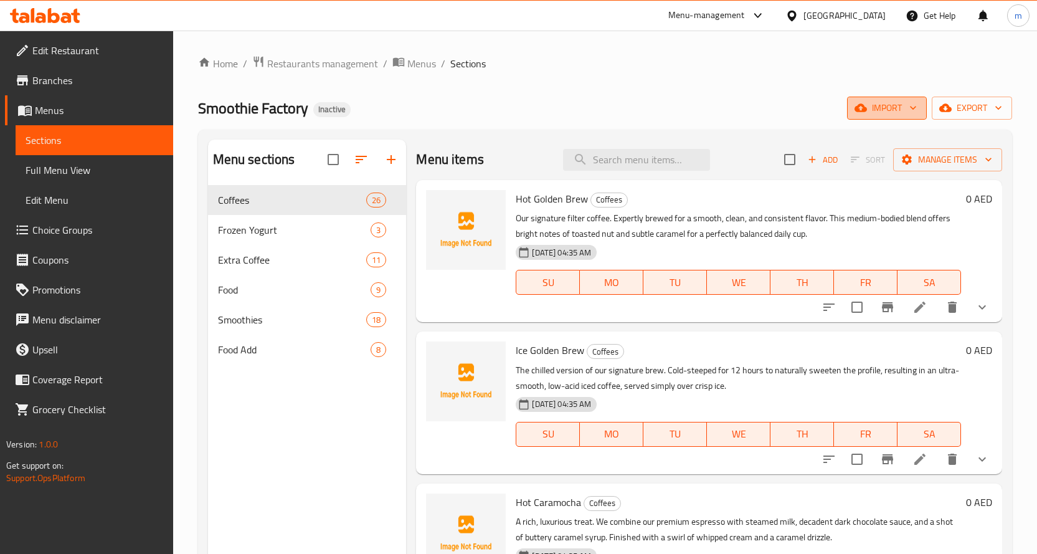
click at [893, 107] on span "import" at bounding box center [887, 108] width 60 height 16
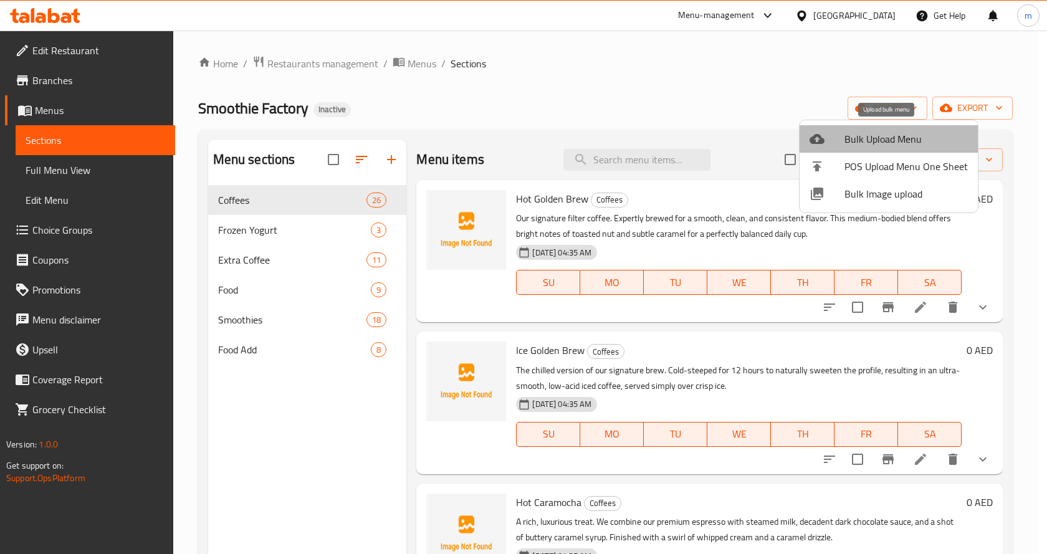
click at [890, 131] on span "Bulk Upload Menu" at bounding box center [905, 138] width 123 height 15
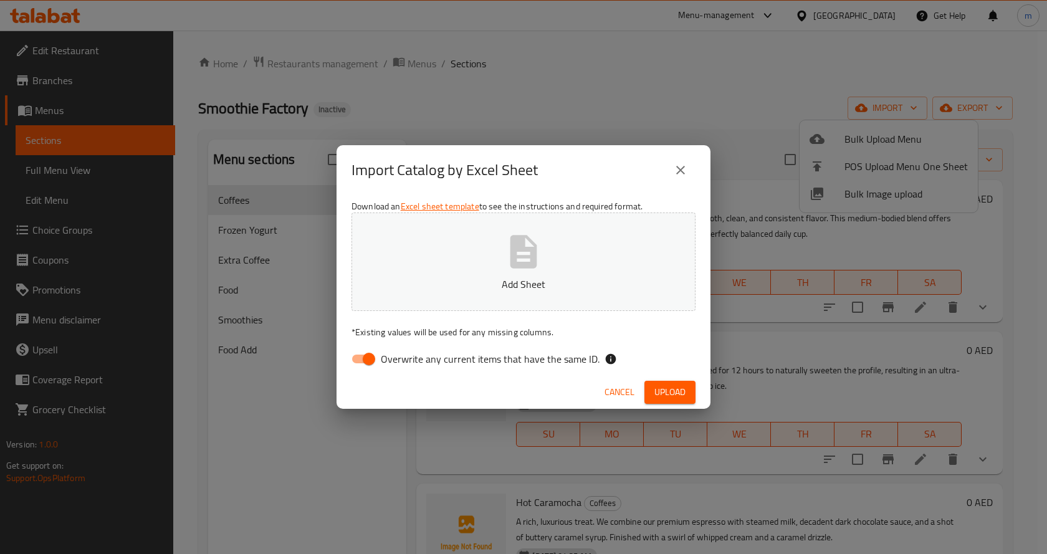
click at [374, 359] on input "Overwrite any current items that have the same ID." at bounding box center [368, 359] width 71 height 24
checkbox input "false"
click at [690, 392] on button "Upload" at bounding box center [669, 392] width 51 height 23
click at [642, 93] on div "Import Catalog by Excel Sheet Download an Excel sheet template to see the instr…" at bounding box center [523, 277] width 1047 height 554
click at [674, 177] on icon "close" at bounding box center [680, 170] width 15 height 15
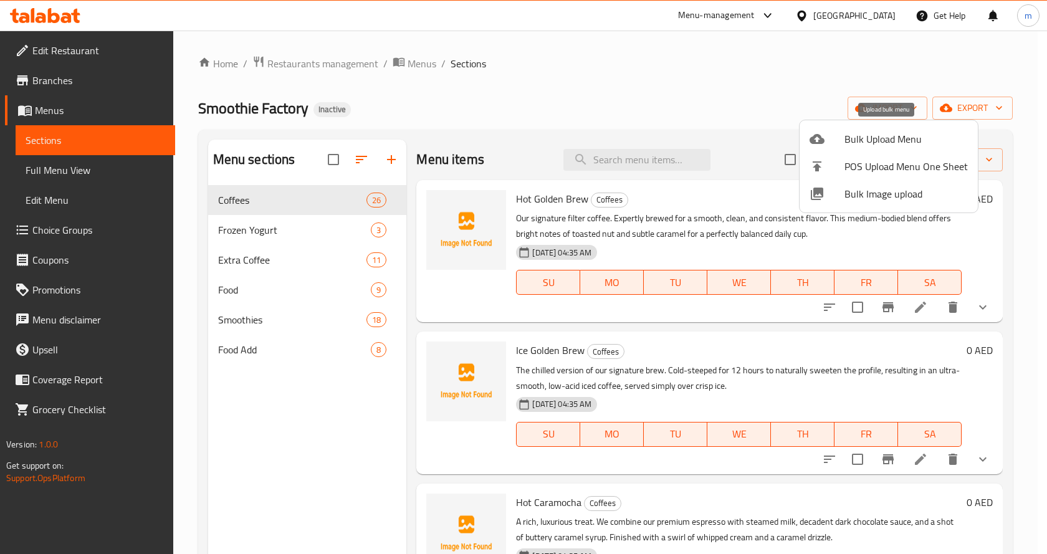
click at [840, 141] on div at bounding box center [826, 138] width 35 height 15
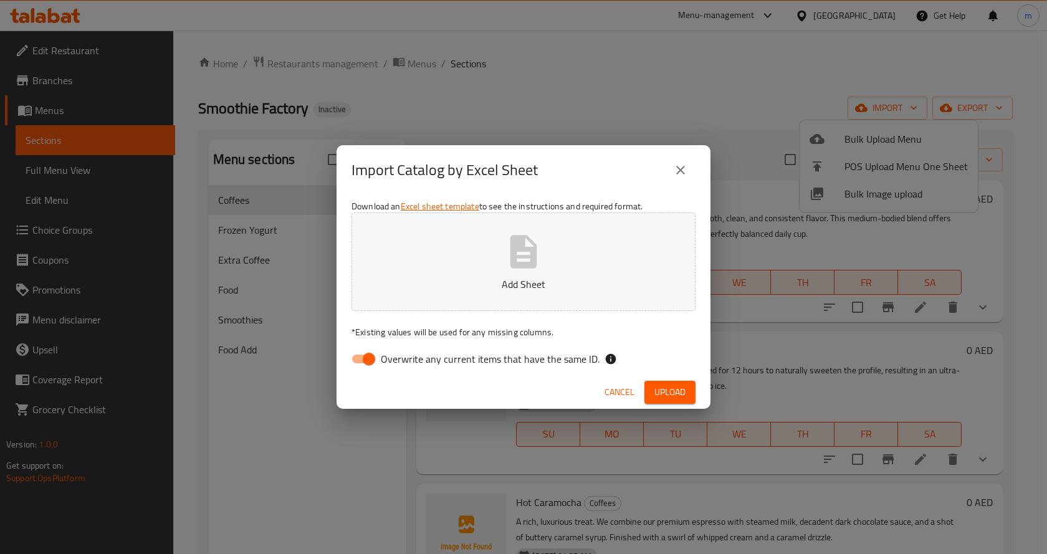
click at [368, 359] on input "Overwrite any current items that have the same ID." at bounding box center [368, 359] width 71 height 24
checkbox input "false"
click at [663, 396] on span "Upload" at bounding box center [669, 392] width 31 height 16
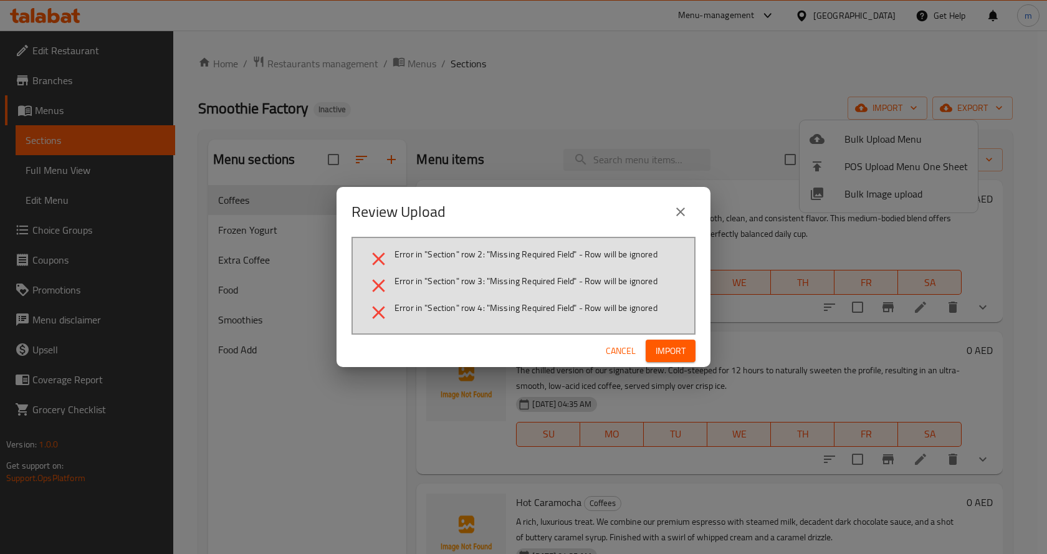
click at [685, 206] on icon "close" at bounding box center [680, 211] width 15 height 15
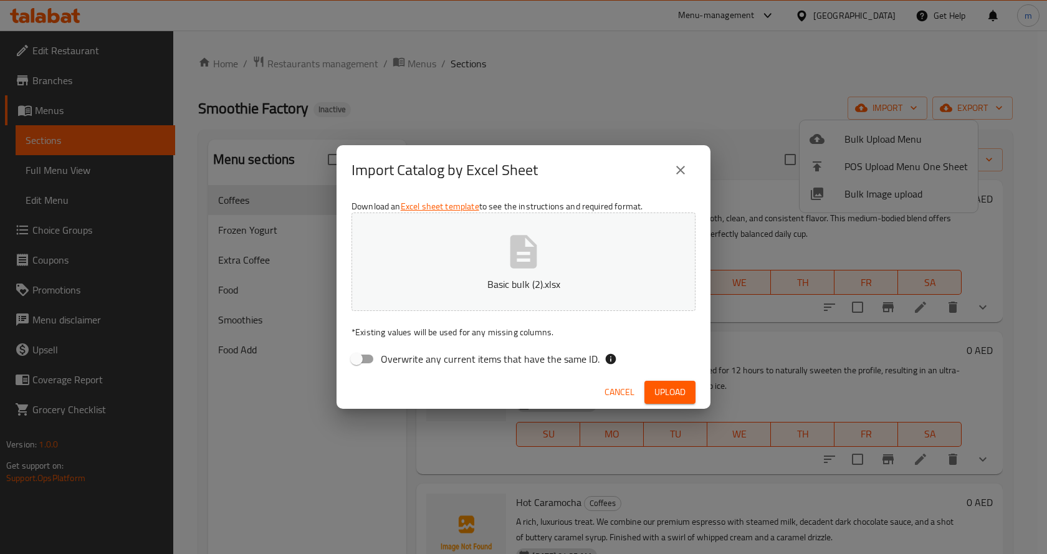
click at [673, 389] on span "Upload" at bounding box center [669, 392] width 31 height 16
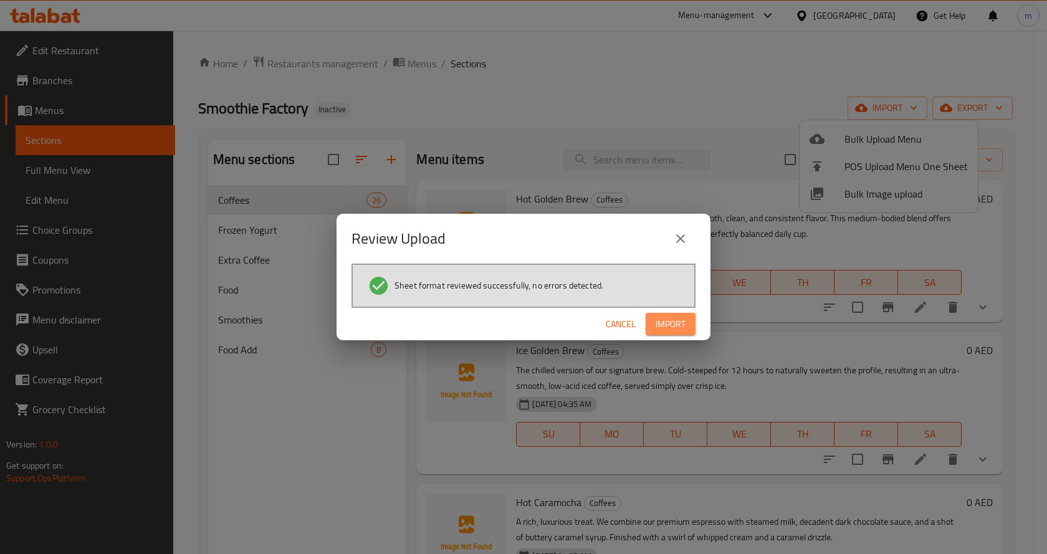
drag, startPoint x: 682, startPoint y: 329, endPoint x: 657, endPoint y: 329, distance: 25.5
click at [682, 329] on span "Import" at bounding box center [670, 324] width 30 height 16
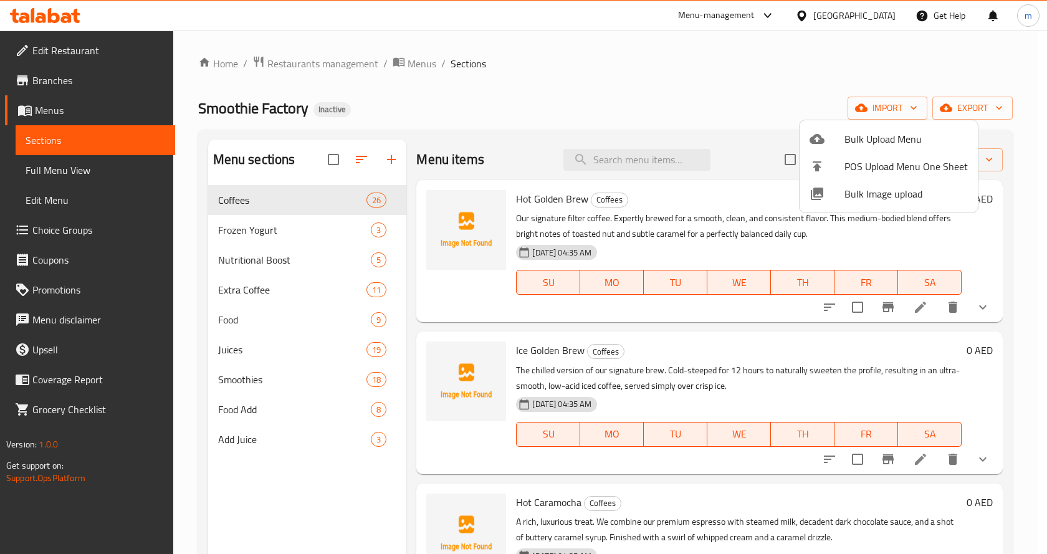
click at [262, 261] on div at bounding box center [523, 277] width 1047 height 554
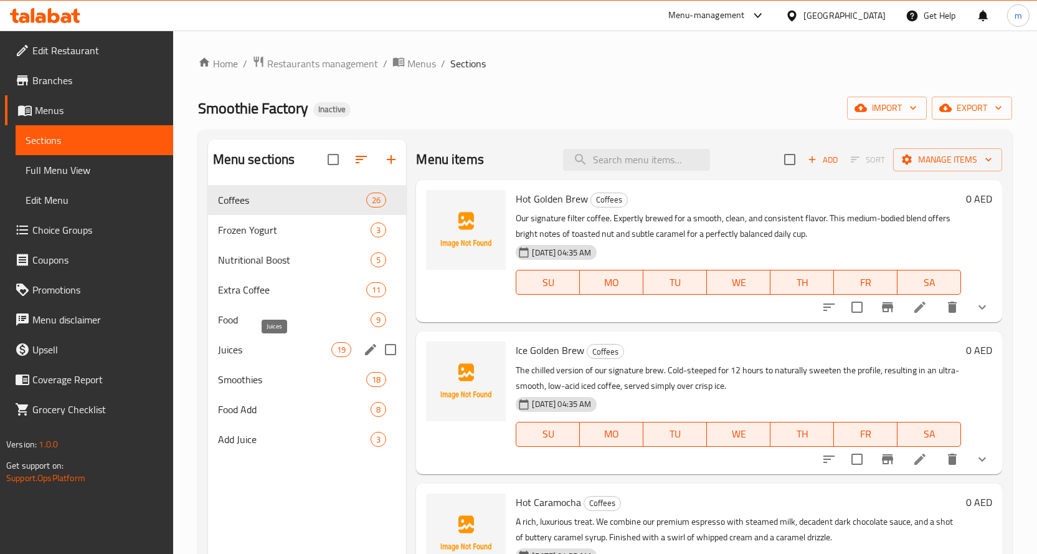
click at [242, 343] on span "Juices" at bounding box center [275, 349] width 114 height 15
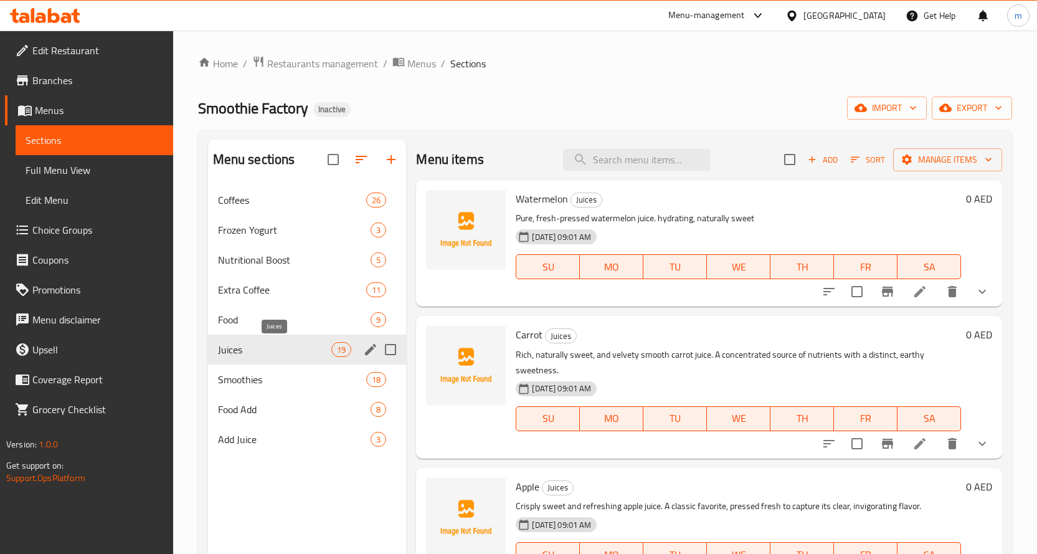
click at [247, 348] on span "Juices" at bounding box center [275, 349] width 114 height 15
click at [975, 295] on icon "show more" at bounding box center [982, 291] width 15 height 15
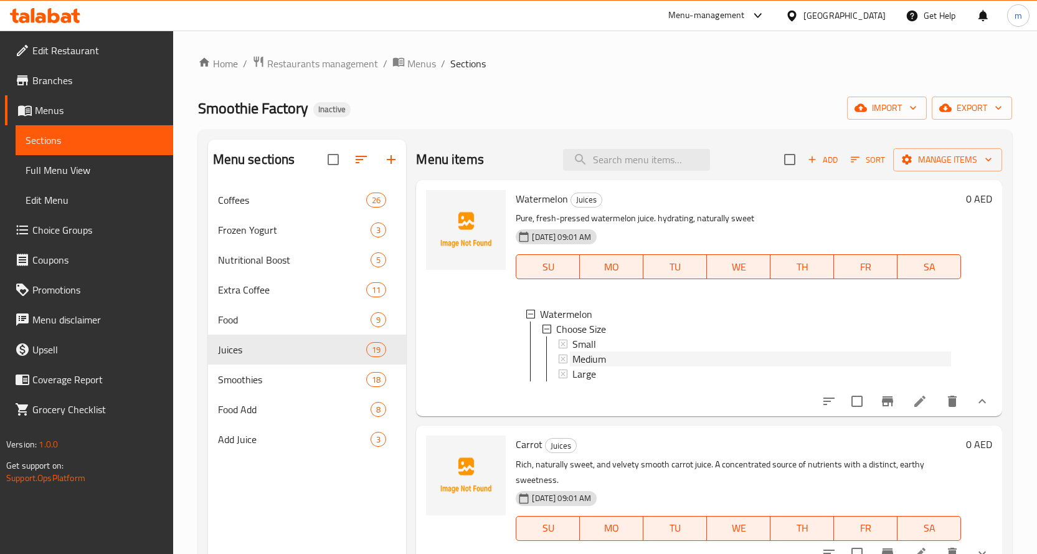
click at [599, 351] on span "Medium" at bounding box center [590, 358] width 34 height 15
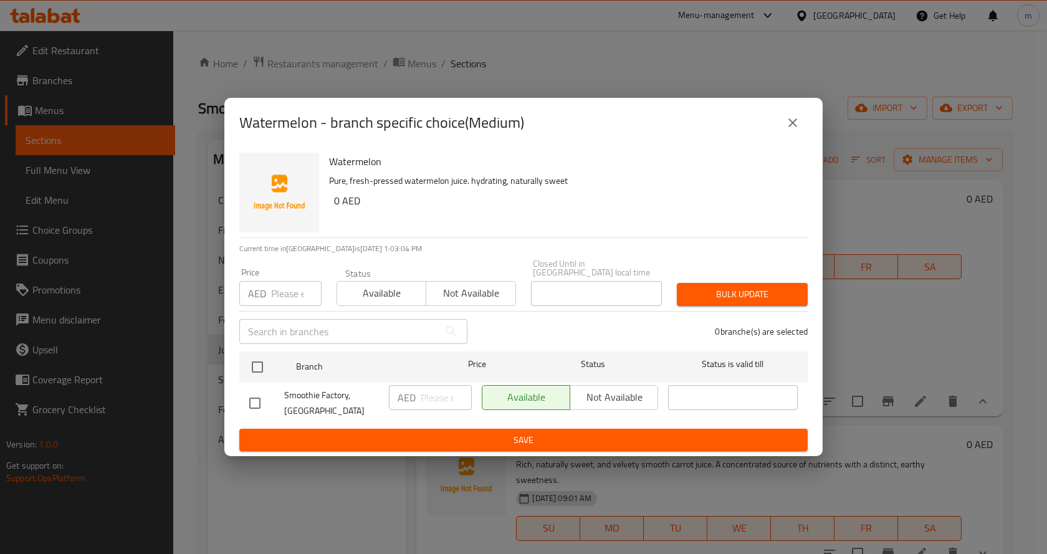
click at [877, 216] on div "Watermelon - branch specific choice(Medium) Watermelon Pure, fresh-pressed wate…" at bounding box center [523, 277] width 1047 height 554
click at [787, 123] on icon "close" at bounding box center [792, 122] width 15 height 15
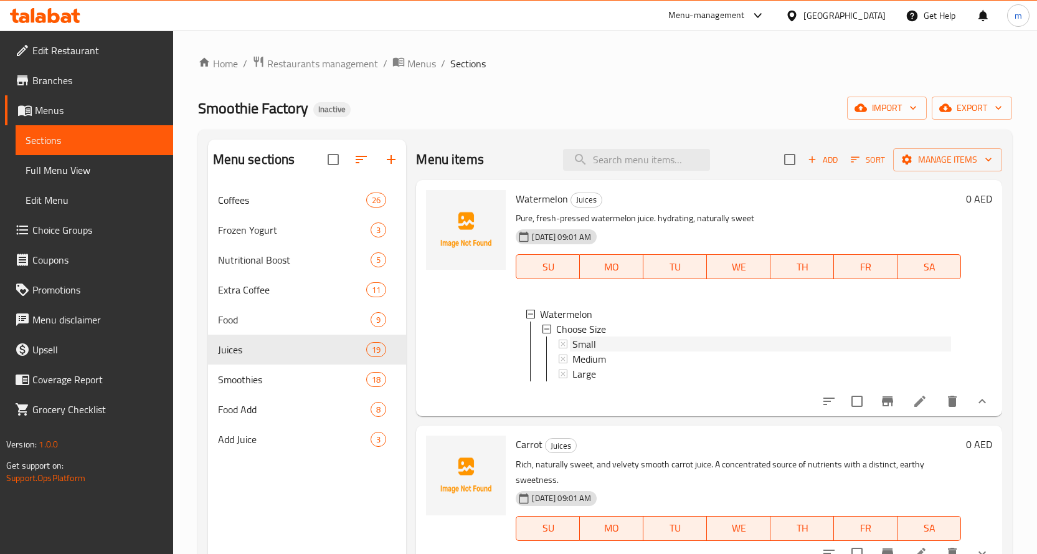
click at [594, 343] on span "Small" at bounding box center [585, 343] width 24 height 15
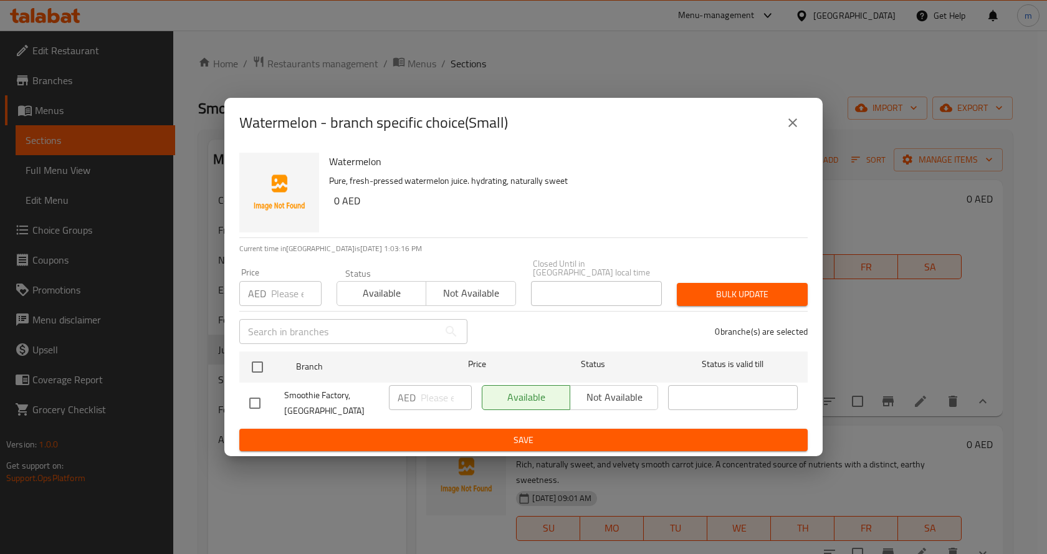
click at [275, 295] on input "number" at bounding box center [296, 293] width 50 height 25
type input "28"
click at [772, 293] on span "Bulk update" at bounding box center [742, 295] width 111 height 16
click at [784, 127] on button "close" at bounding box center [792, 123] width 30 height 30
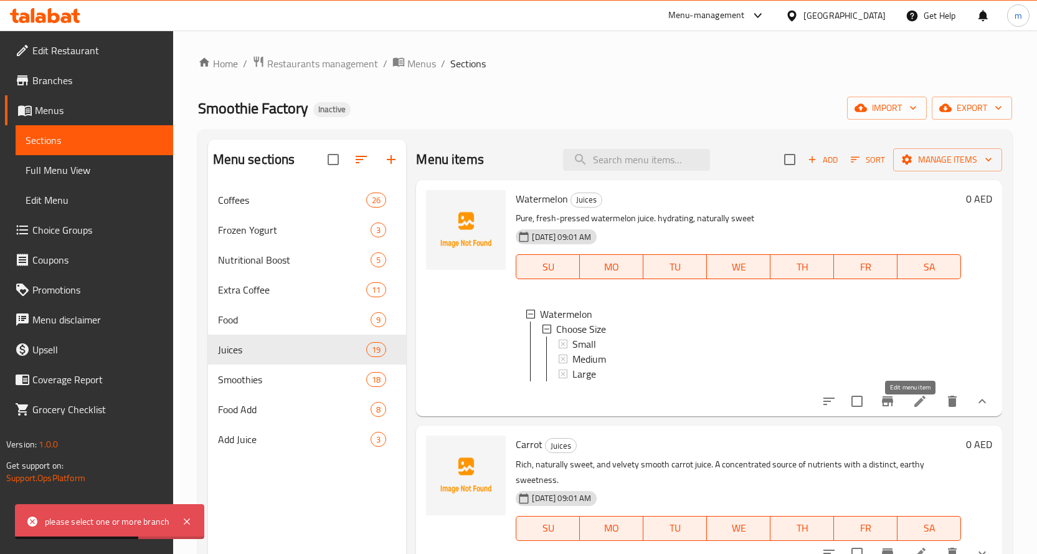
click at [913, 406] on icon at bounding box center [920, 401] width 15 height 15
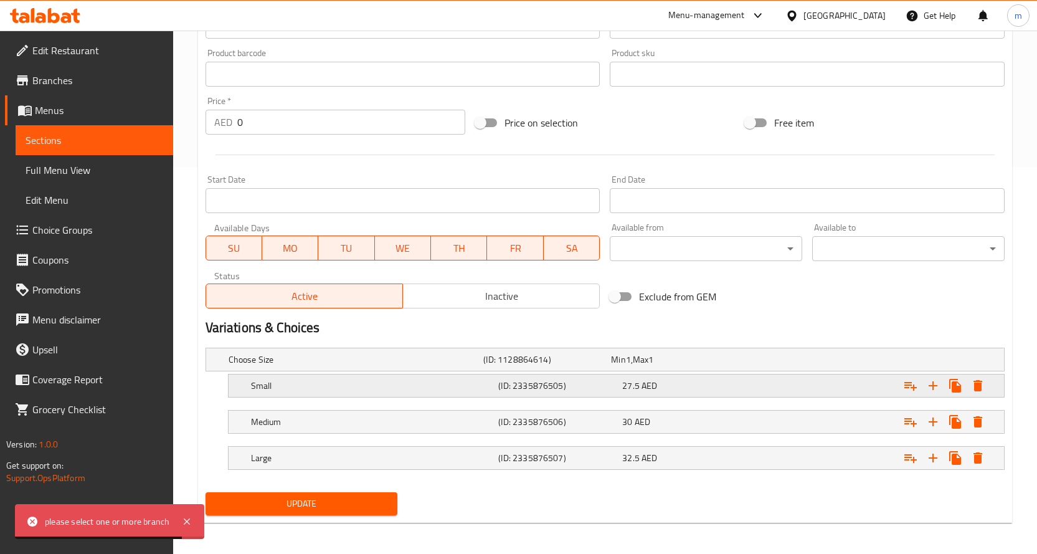
scroll to position [391, 0]
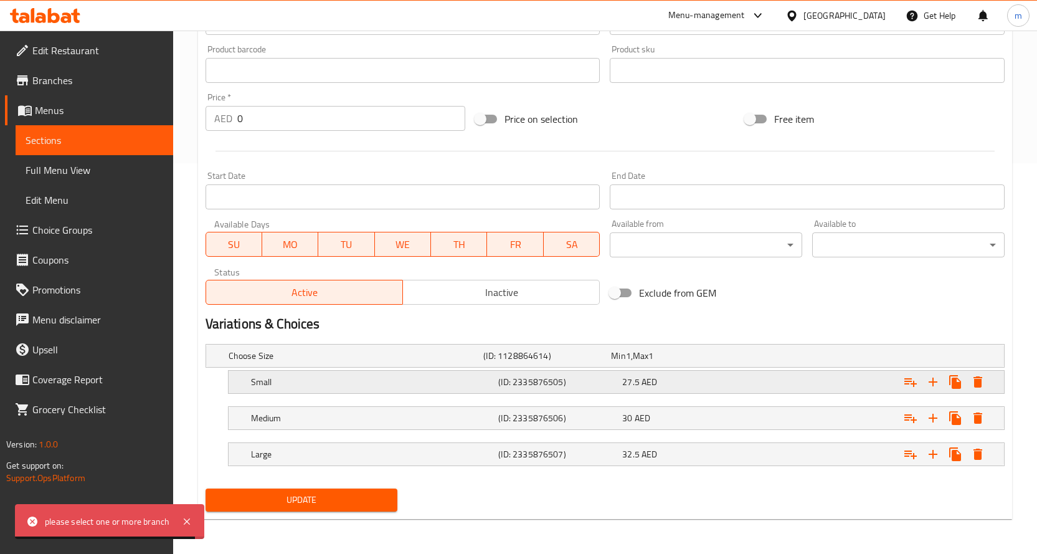
click at [609, 389] on div "(ID: 2335876505)" at bounding box center [558, 381] width 124 height 17
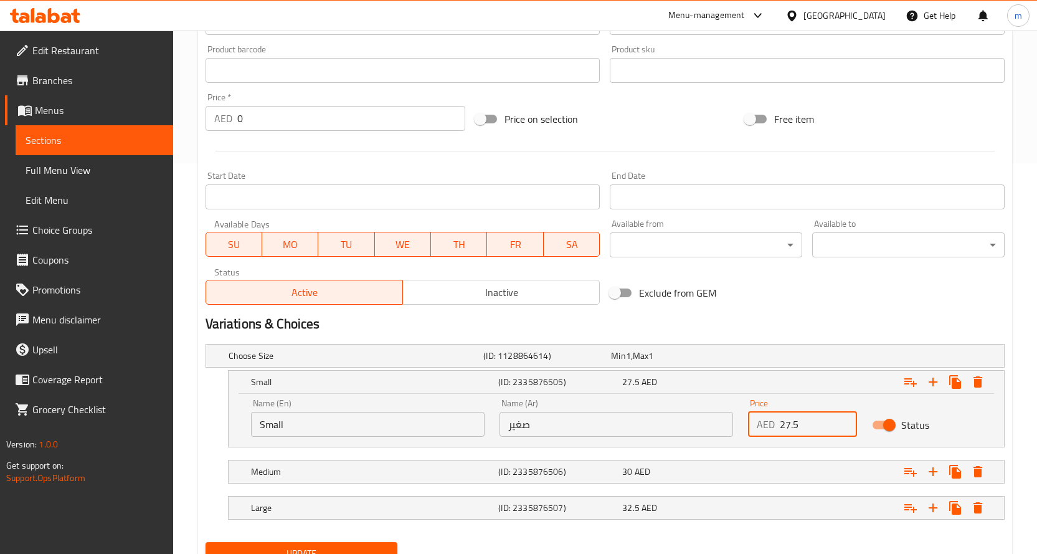
click at [741, 426] on div "Price AED 27.5 Price" at bounding box center [803, 417] width 125 height 53
type input "28"
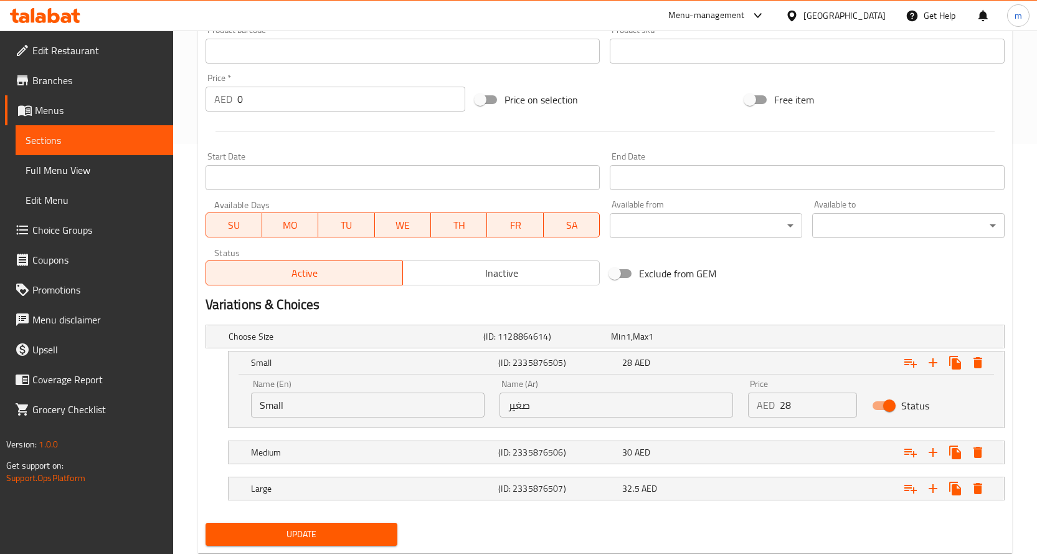
scroll to position [444, 0]
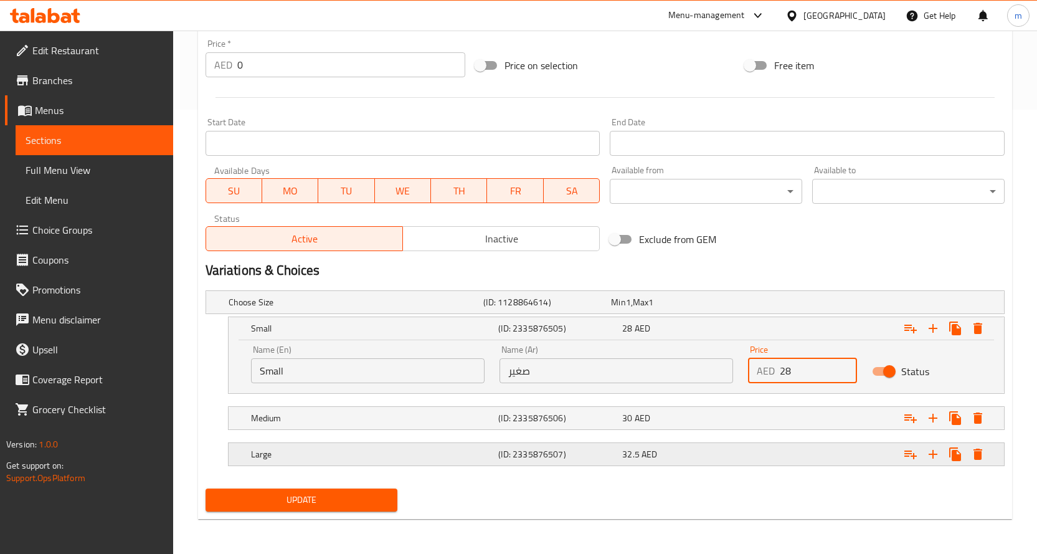
click at [662, 452] on div "32.5 AED" at bounding box center [681, 454] width 119 height 12
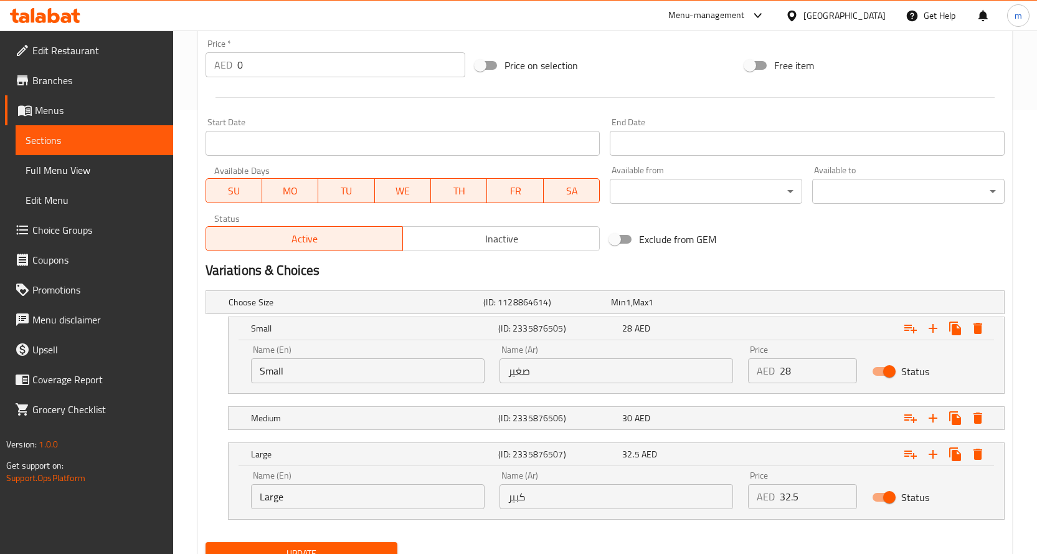
scroll to position [498, 0]
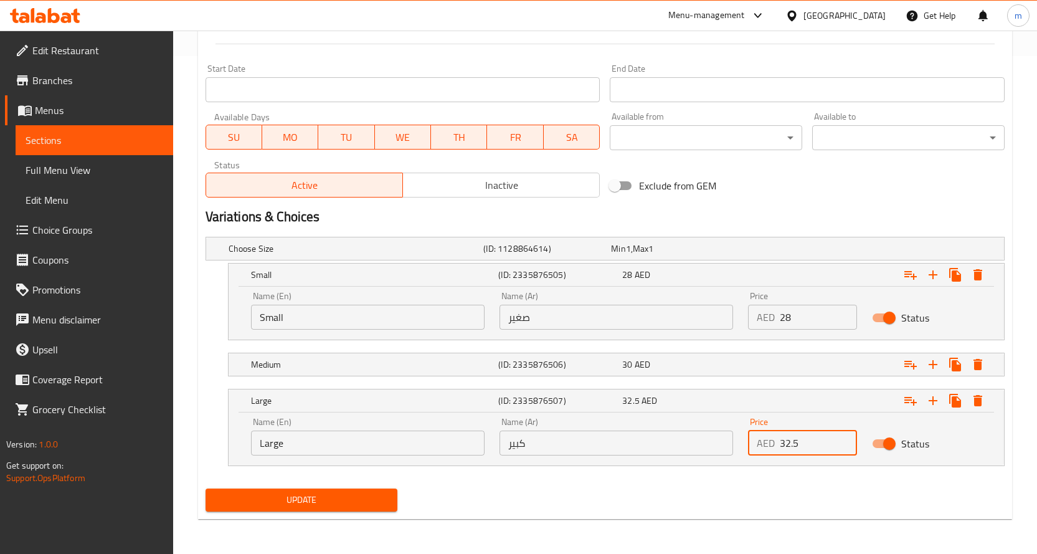
drag, startPoint x: 804, startPoint y: 449, endPoint x: 777, endPoint y: 447, distance: 26.9
click at [777, 447] on div "AED 32.5 Price" at bounding box center [803, 442] width 110 height 25
type input "33"
click at [354, 506] on span "Update" at bounding box center [302, 500] width 173 height 16
click at [622, 368] on div "30 AED" at bounding box center [682, 364] width 124 height 17
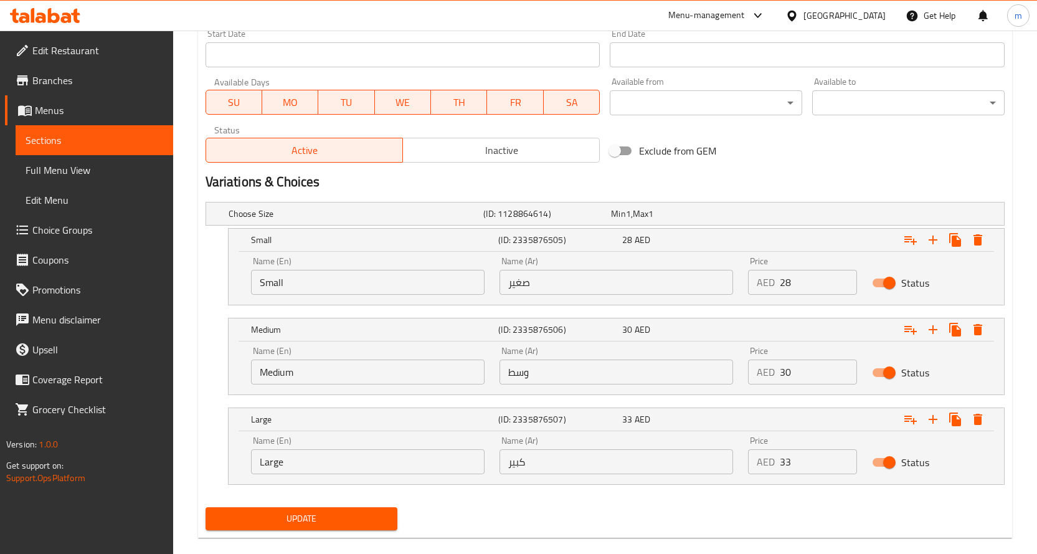
scroll to position [551, 0]
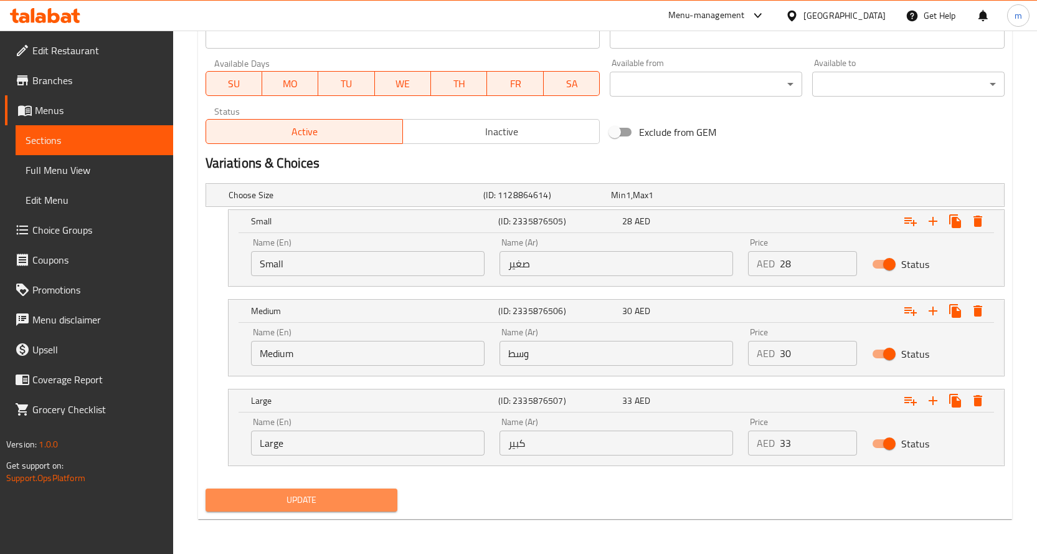
click at [340, 495] on span "Update" at bounding box center [302, 500] width 173 height 16
click at [126, 137] on span "Sections" at bounding box center [95, 140] width 138 height 15
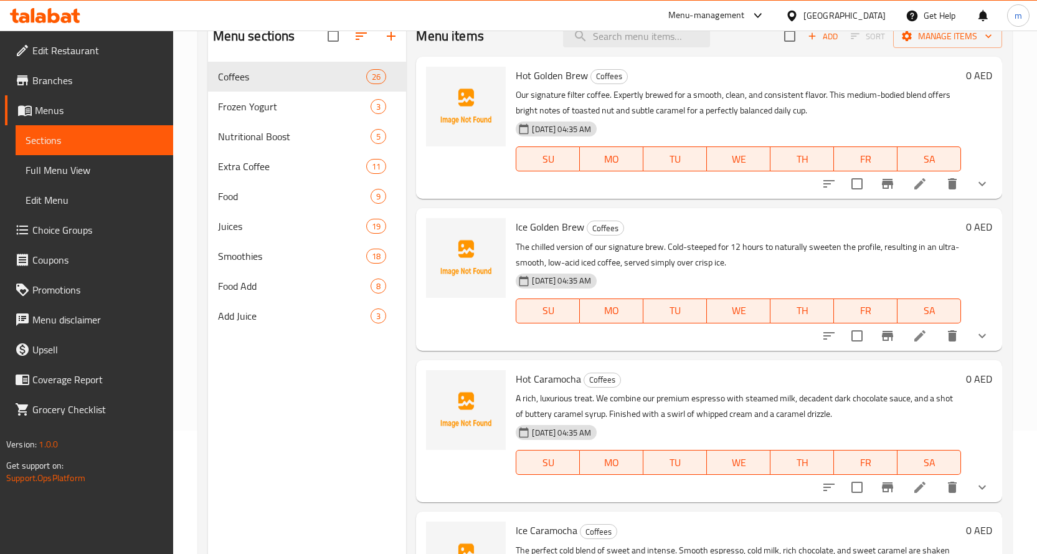
scroll to position [50, 0]
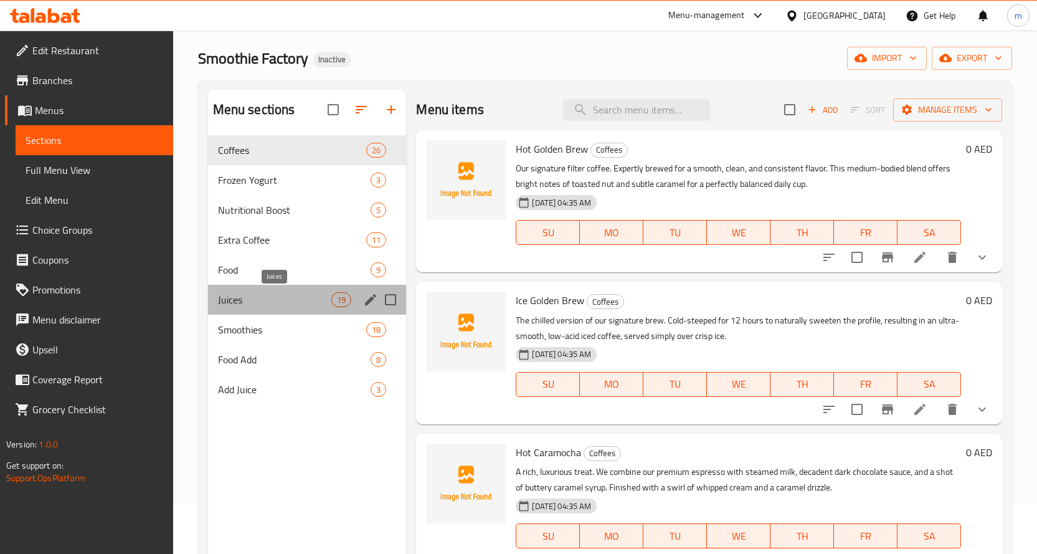
click at [251, 297] on span "Juices" at bounding box center [275, 299] width 114 height 15
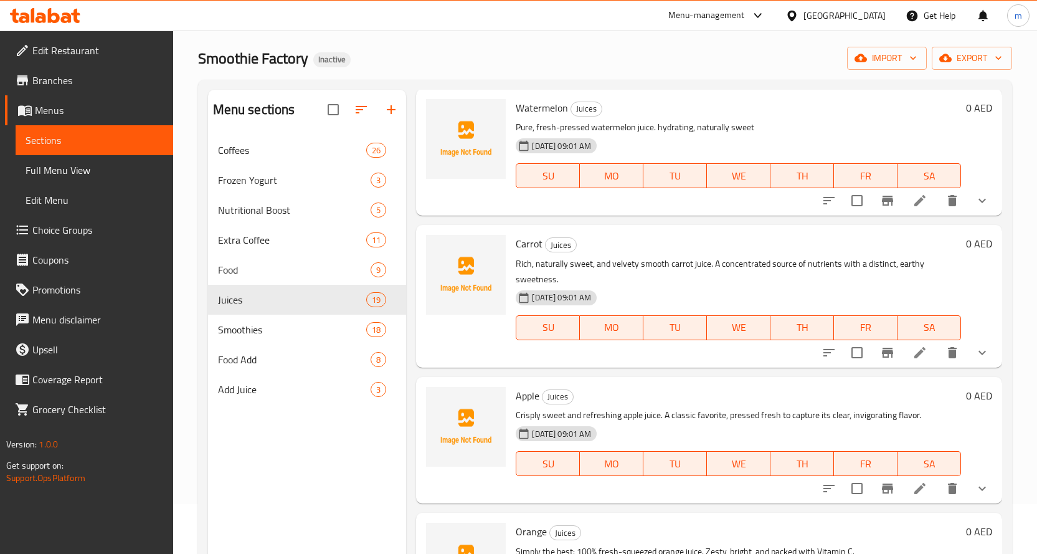
scroll to position [62, 0]
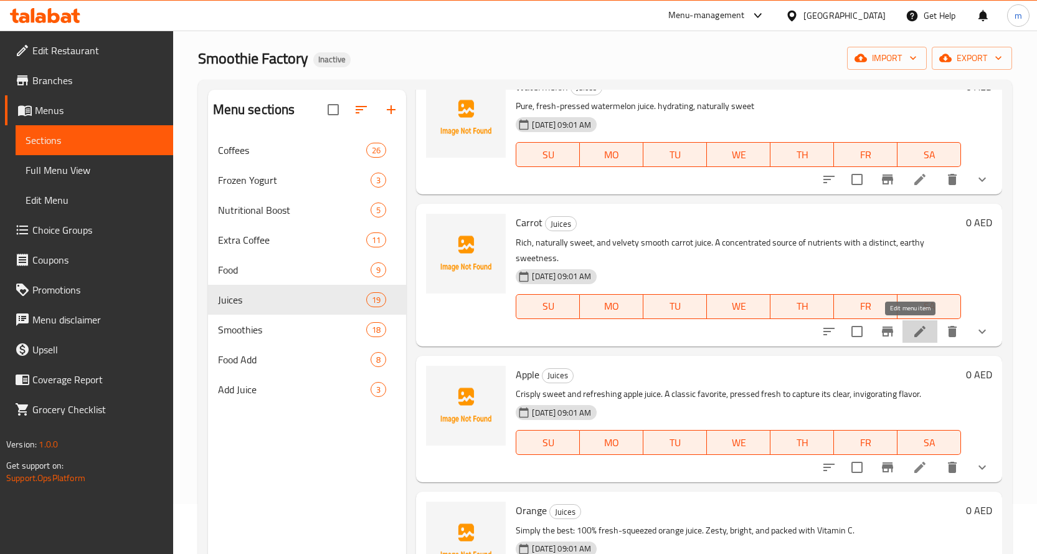
click at [913, 330] on icon at bounding box center [920, 331] width 15 height 15
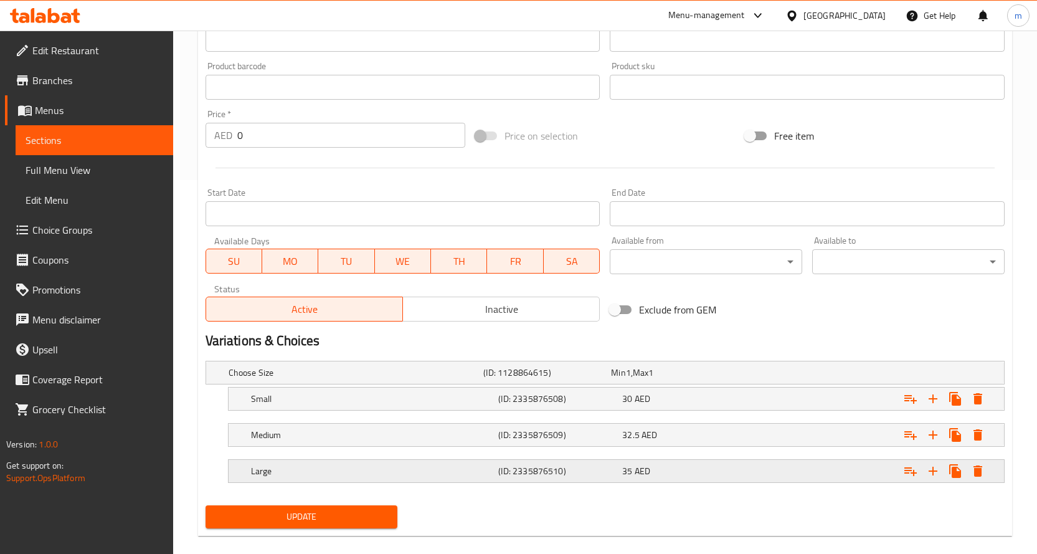
scroll to position [391, 0]
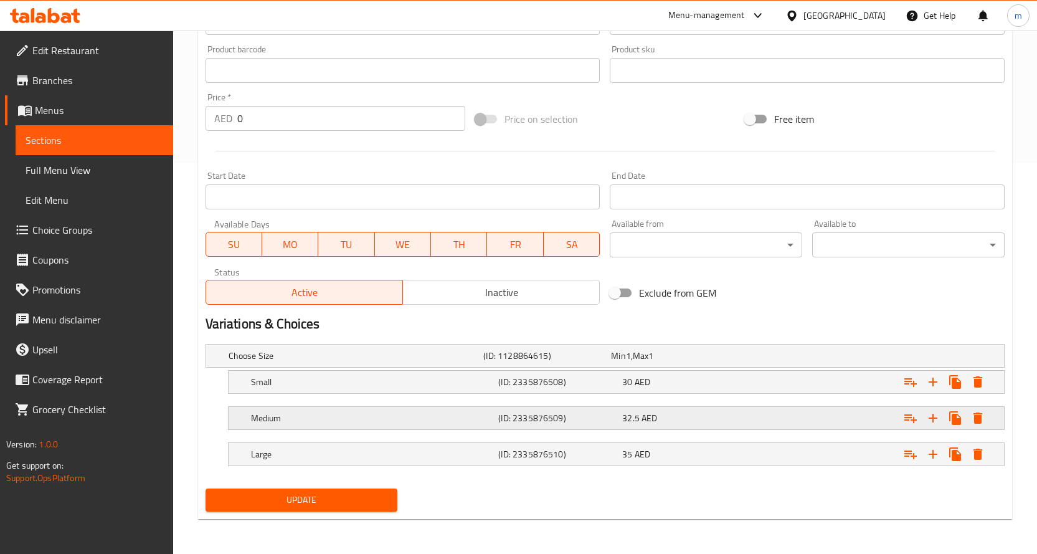
click at [627, 416] on span "32.5" at bounding box center [630, 418] width 17 height 16
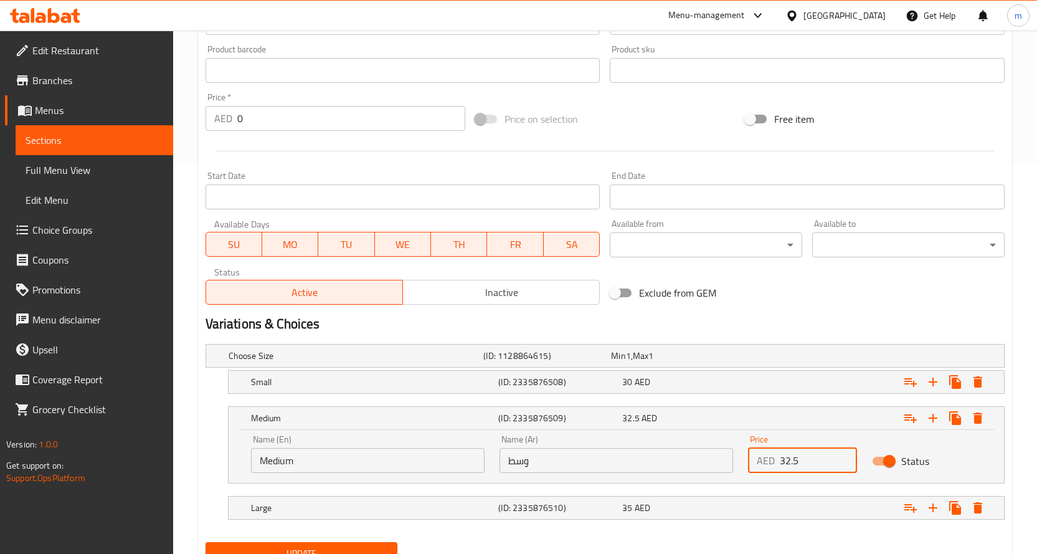
drag, startPoint x: 797, startPoint y: 459, endPoint x: 768, endPoint y: 463, distance: 29.0
click at [768, 463] on div "AED 32.5 Price" at bounding box center [803, 460] width 110 height 25
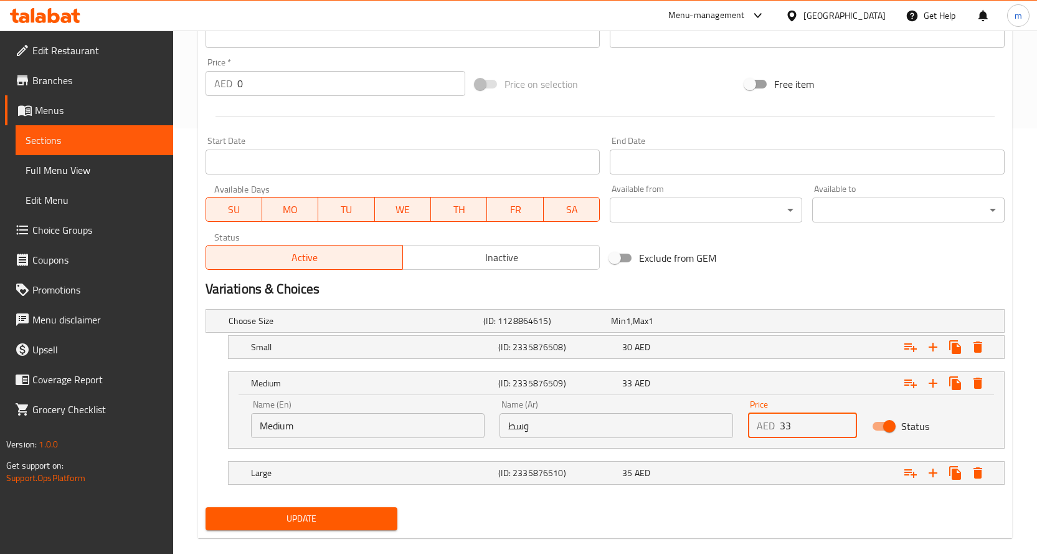
scroll to position [444, 0]
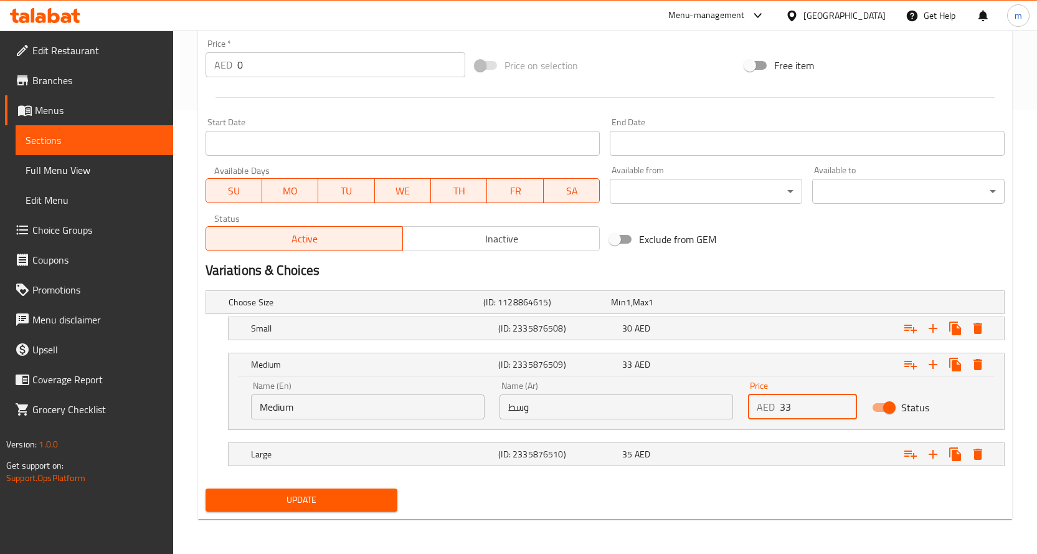
type input "33"
click at [350, 501] on span "Update" at bounding box center [302, 500] width 173 height 16
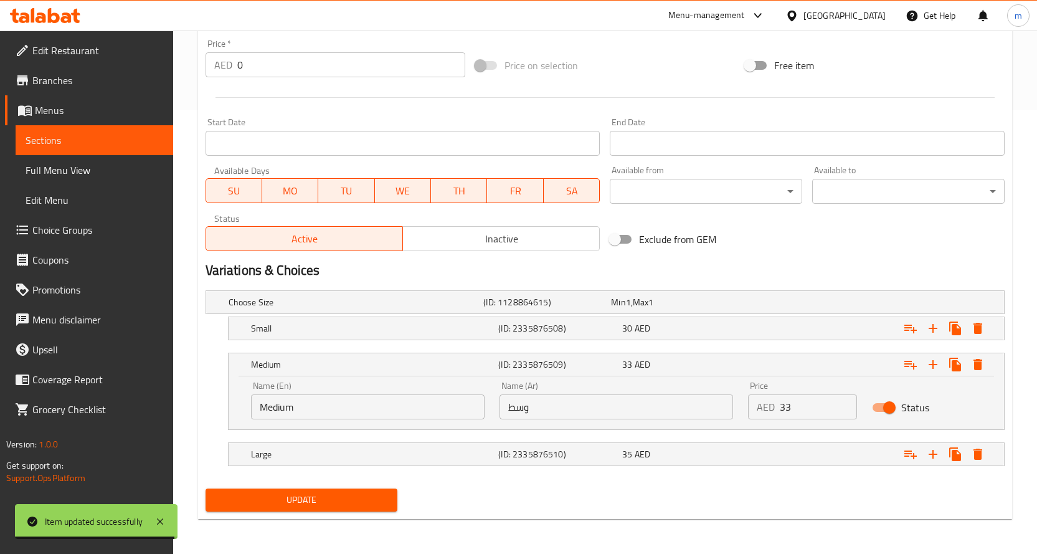
click at [90, 145] on span "Sections" at bounding box center [95, 140] width 138 height 15
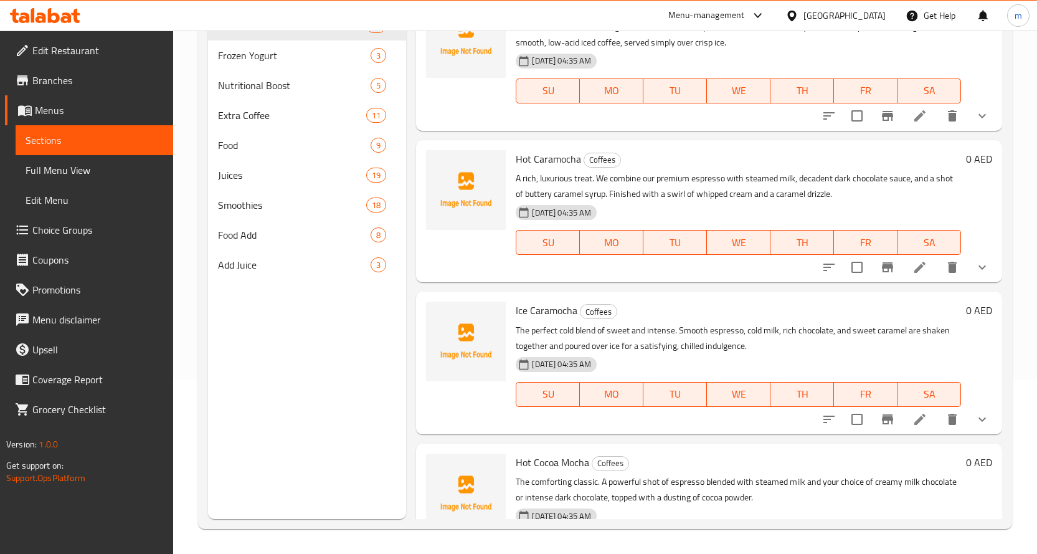
scroll to position [187, 0]
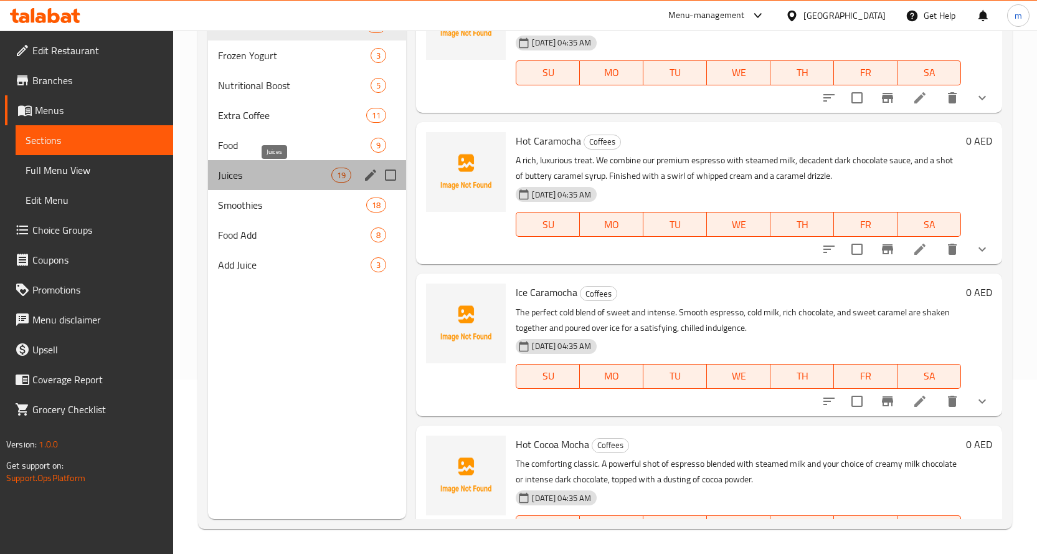
click at [246, 173] on span "Juices" at bounding box center [275, 175] width 114 height 15
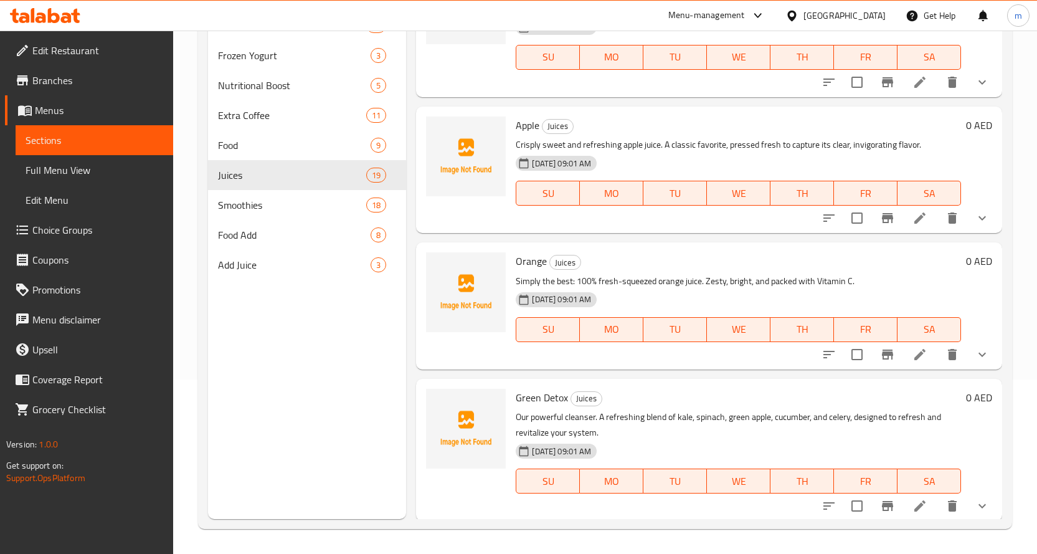
scroll to position [62, 0]
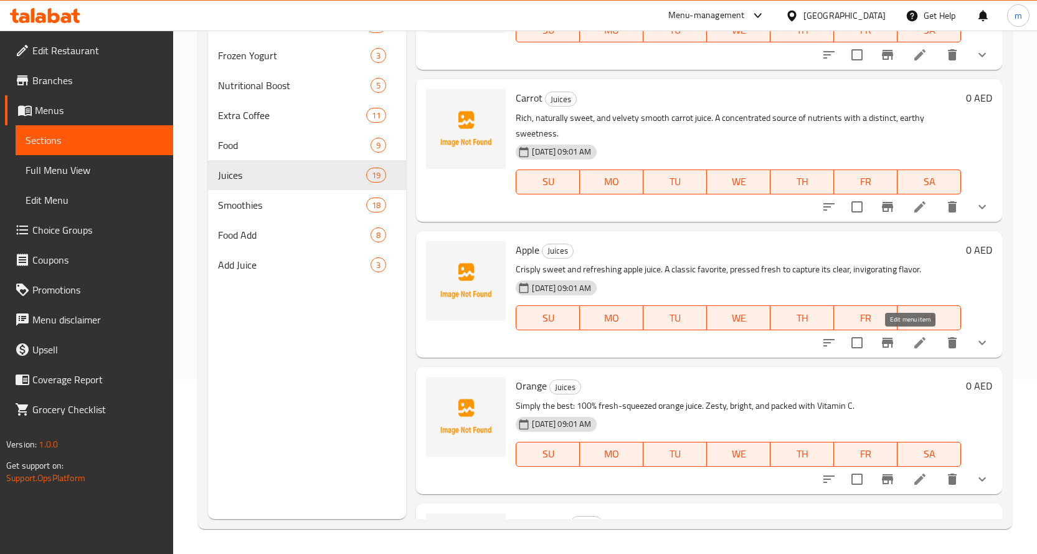
click at [913, 349] on icon at bounding box center [920, 342] width 15 height 15
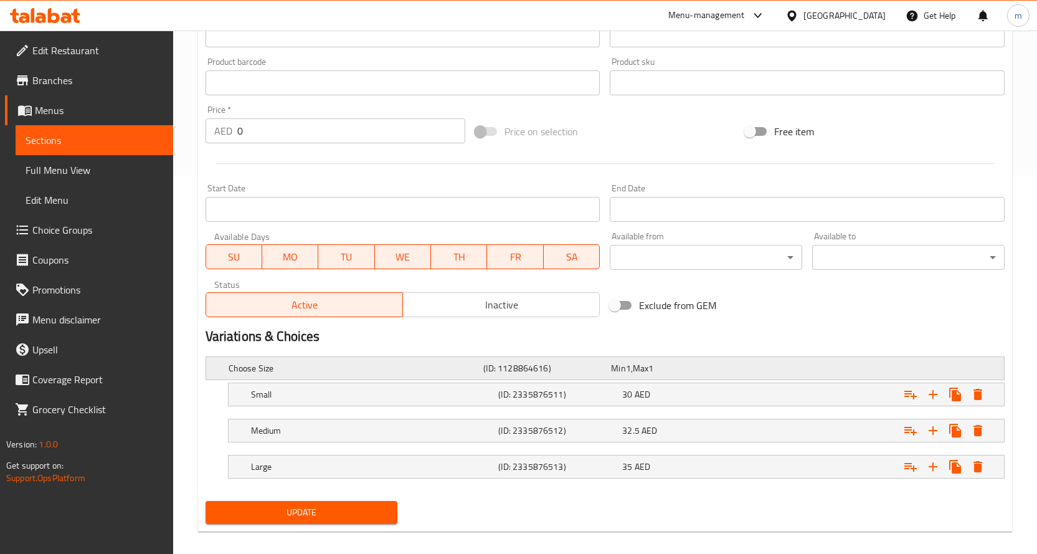
scroll to position [391, 0]
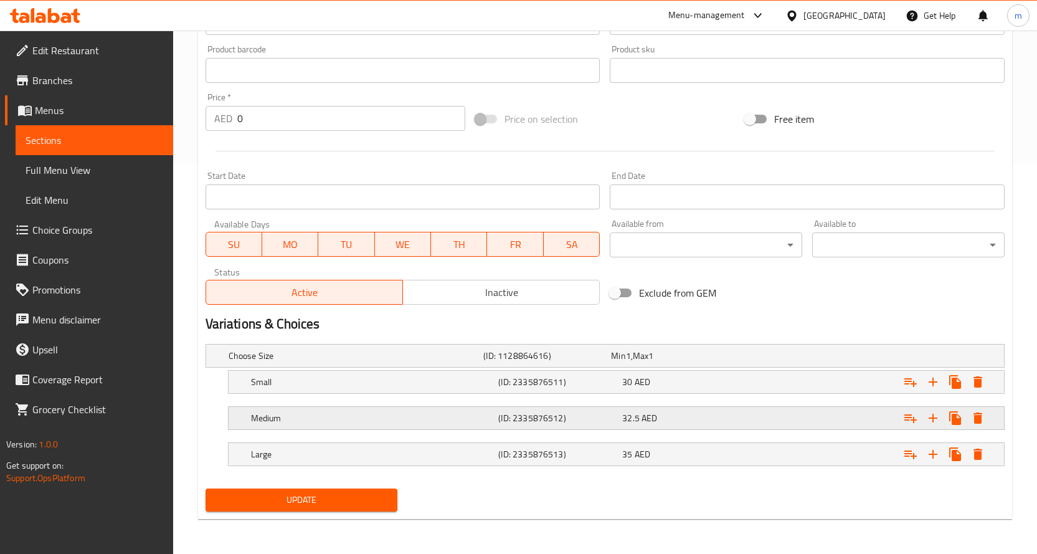
click at [642, 424] on span "AED" at bounding box center [650, 418] width 16 height 16
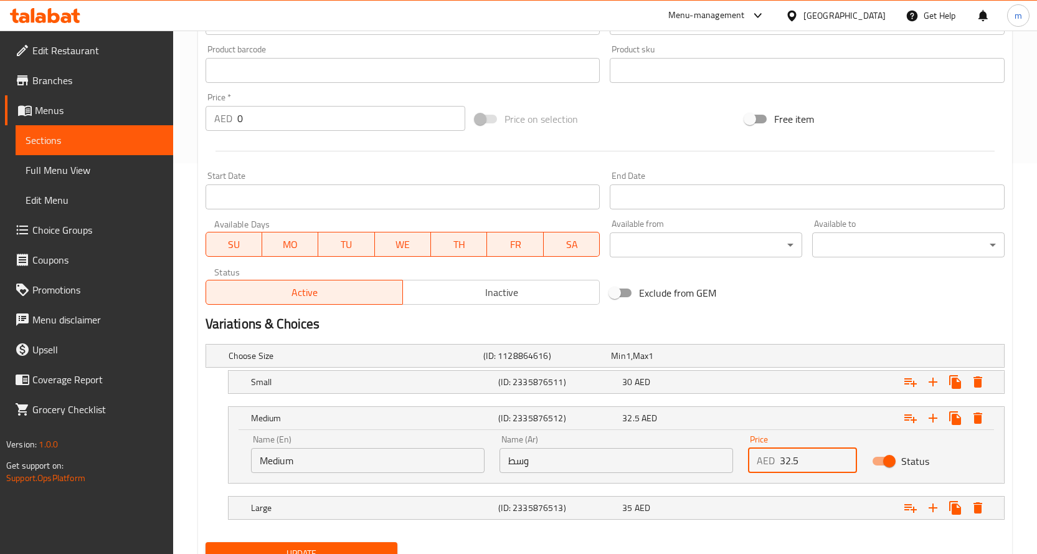
drag, startPoint x: 806, startPoint y: 460, endPoint x: 781, endPoint y: 462, distance: 25.6
click at [781, 462] on input "32.5" at bounding box center [819, 460] width 78 height 25
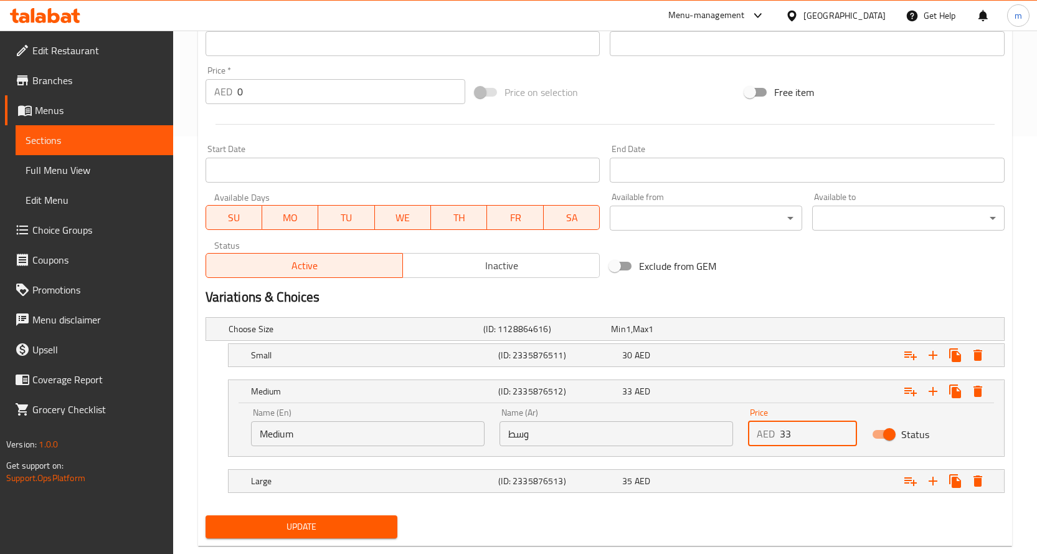
scroll to position [444, 0]
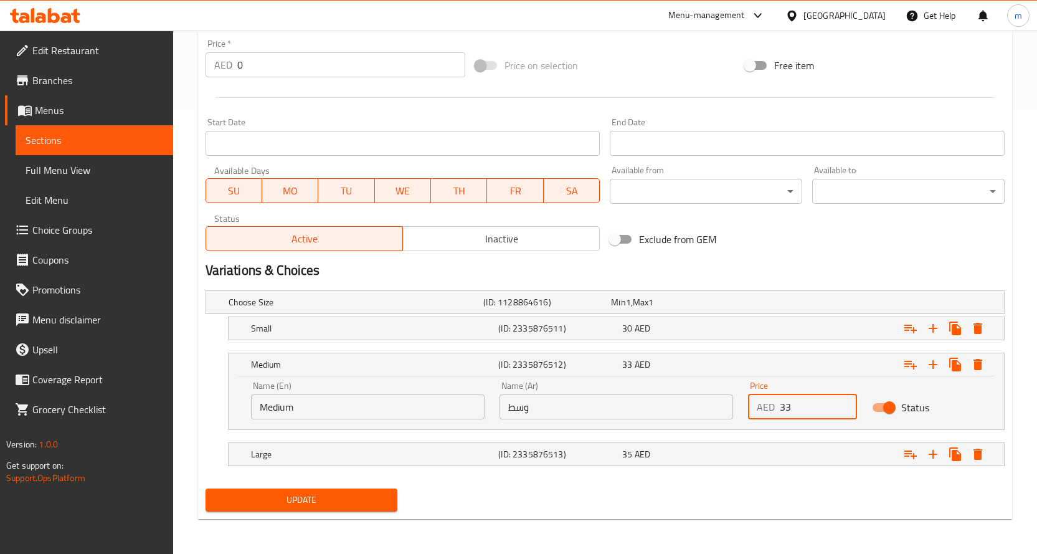
type input "33"
click at [329, 505] on span "Update" at bounding box center [302, 500] width 173 height 16
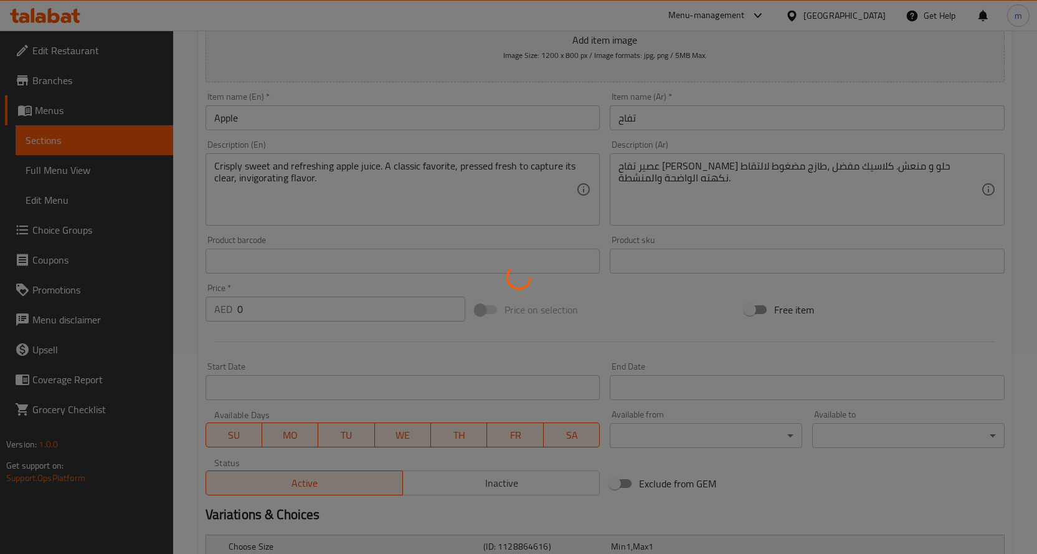
scroll to position [195, 0]
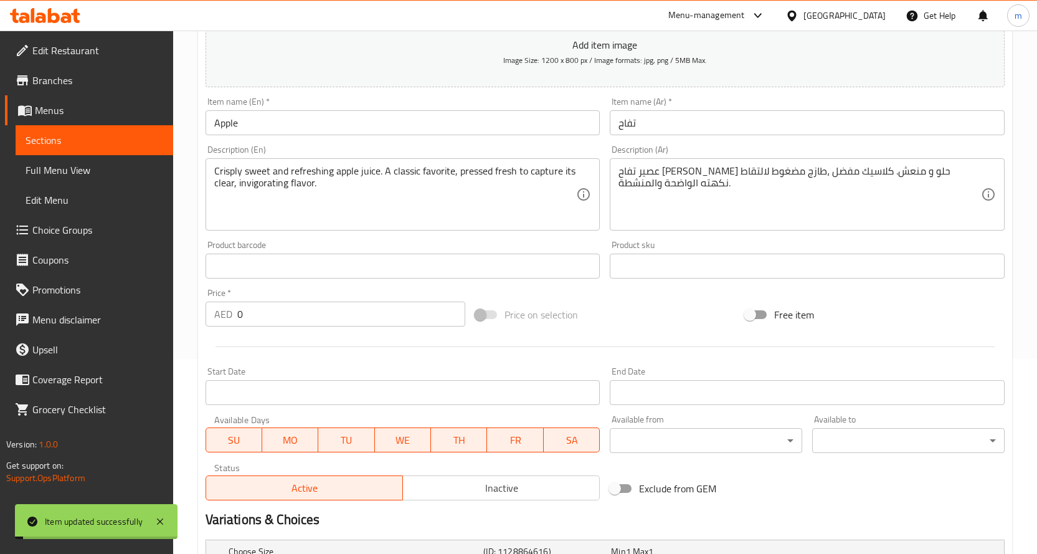
click at [65, 229] on span "Choice Groups" at bounding box center [97, 229] width 131 height 15
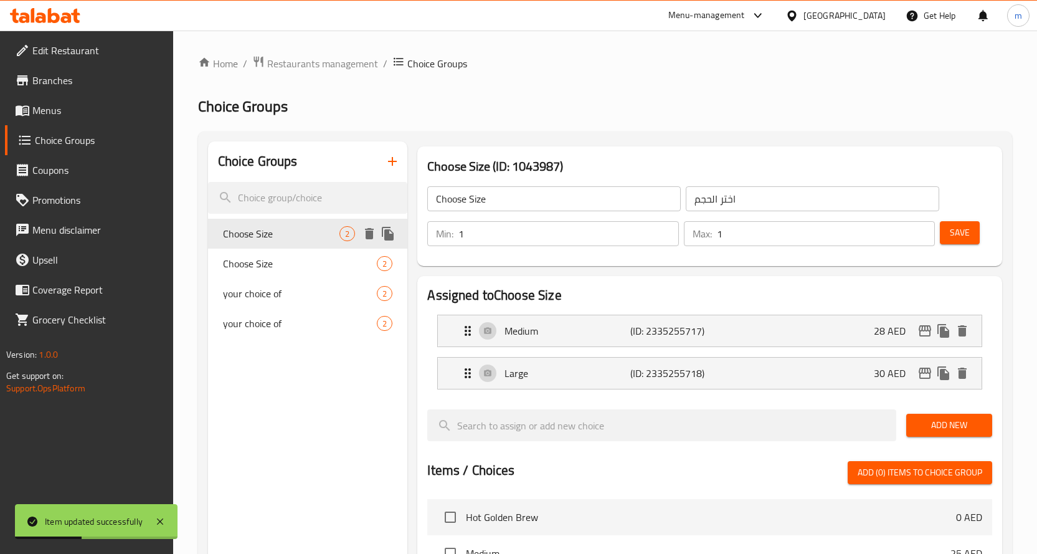
click at [254, 241] on span "Choose Size" at bounding box center [281, 233] width 117 height 15
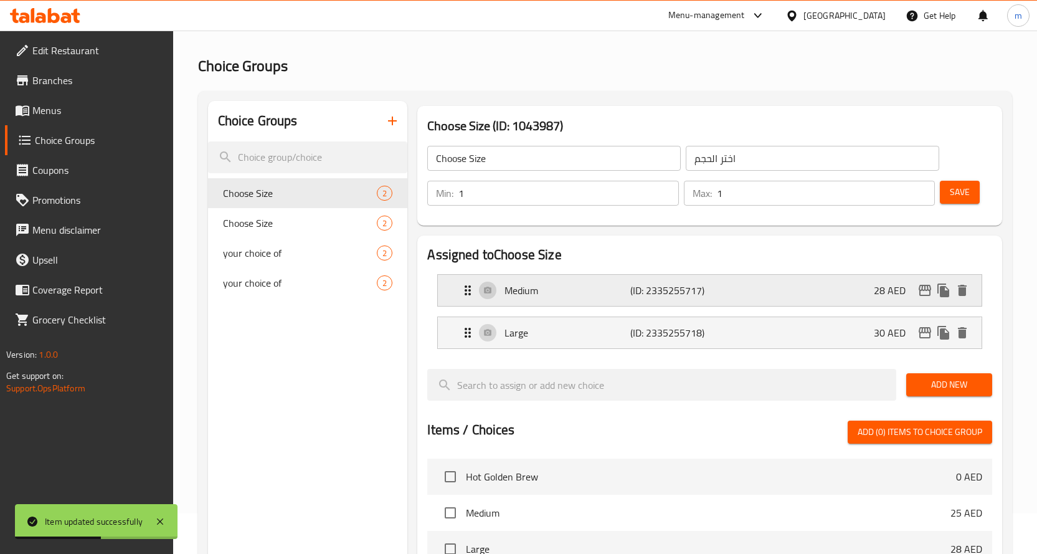
scroll to position [62, 0]
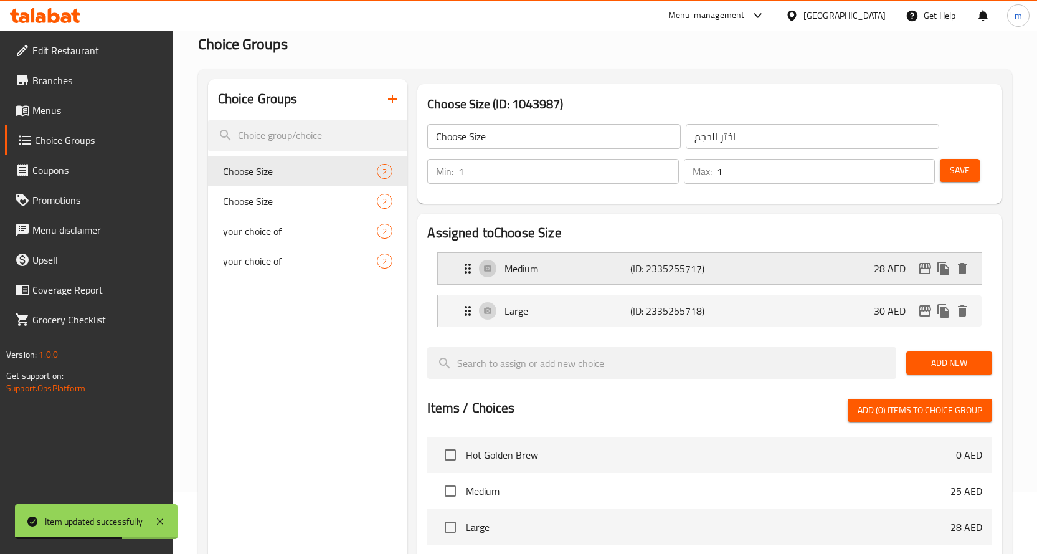
click at [665, 263] on p "(ID: 2335255717)" at bounding box center [672, 268] width 84 height 15
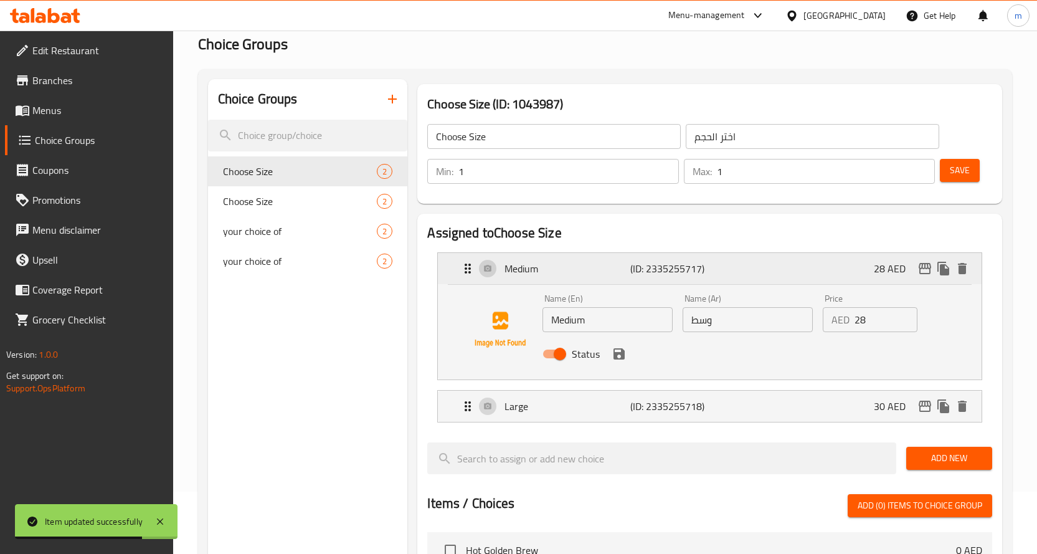
click at [665, 264] on p "(ID: 2335255717)" at bounding box center [672, 268] width 84 height 15
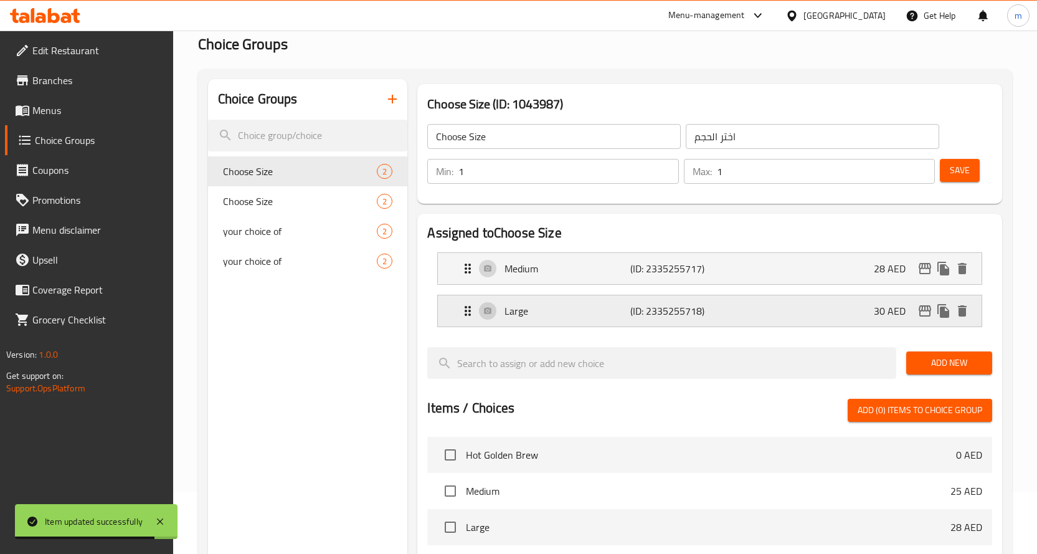
click at [668, 312] on p "(ID: 2335255718)" at bounding box center [672, 310] width 84 height 15
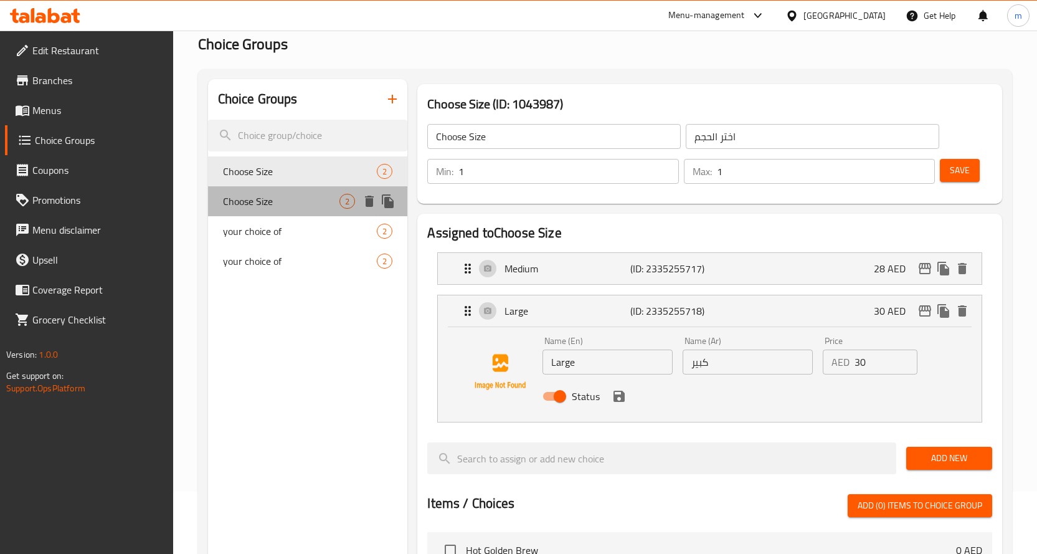
click at [261, 195] on span "Choose Size" at bounding box center [281, 201] width 117 height 15
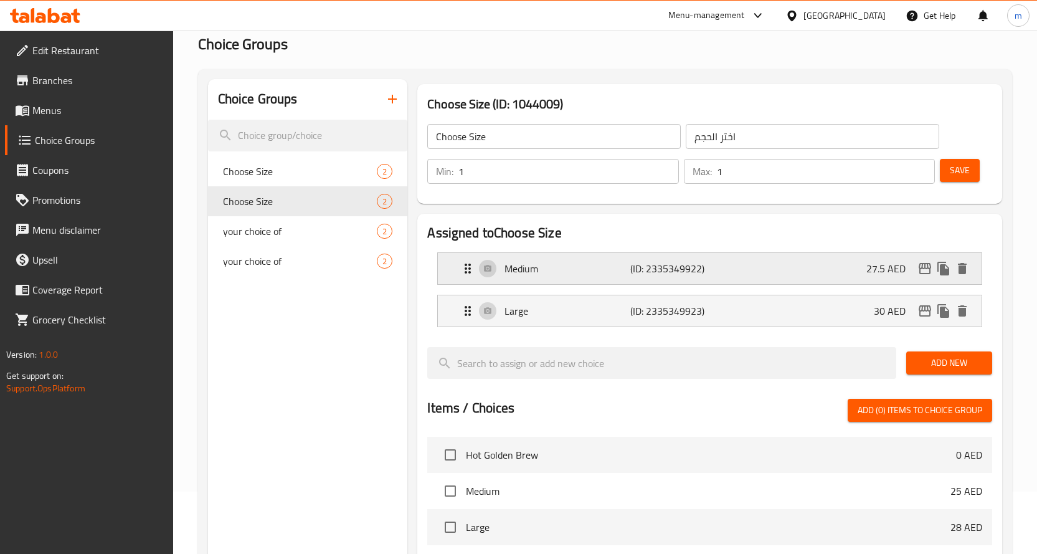
click at [746, 264] on div "Medium (ID: 2335349922) 27.5 AED" at bounding box center [713, 268] width 506 height 31
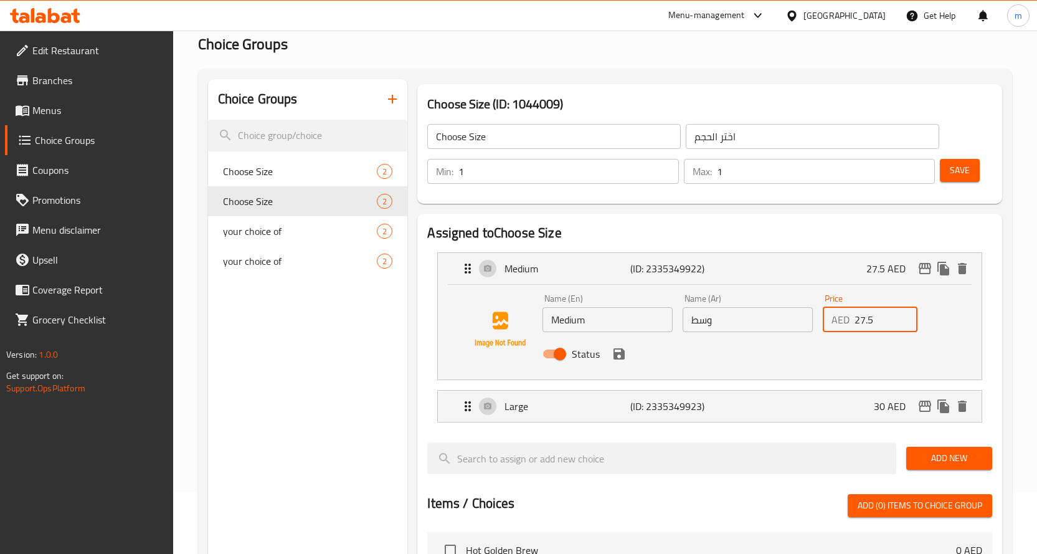
click at [876, 326] on input "27.5" at bounding box center [886, 319] width 63 height 25
click at [614, 355] on icon "save" at bounding box center [619, 353] width 11 height 11
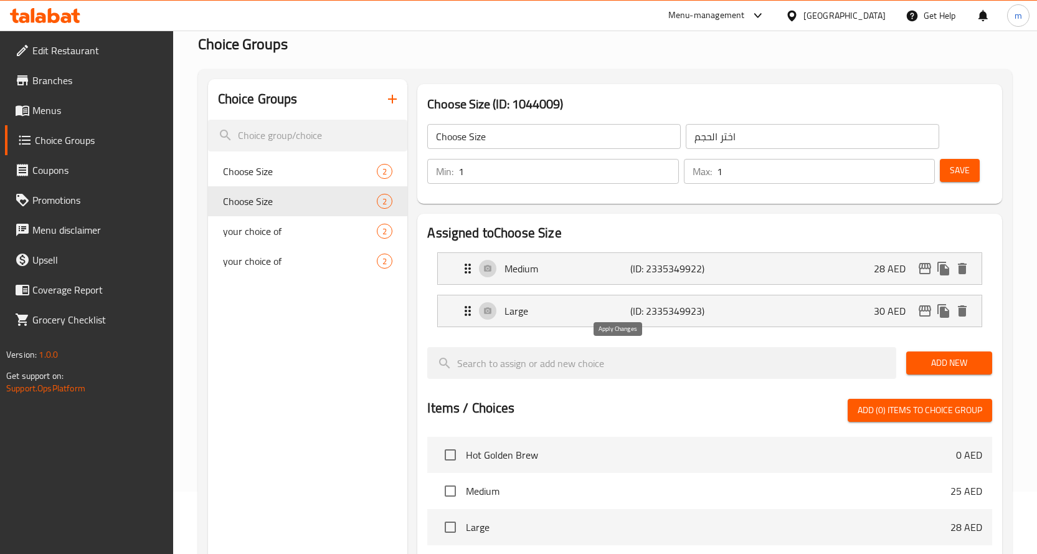
type input "28"
click at [959, 169] on span "Save" at bounding box center [960, 171] width 20 height 16
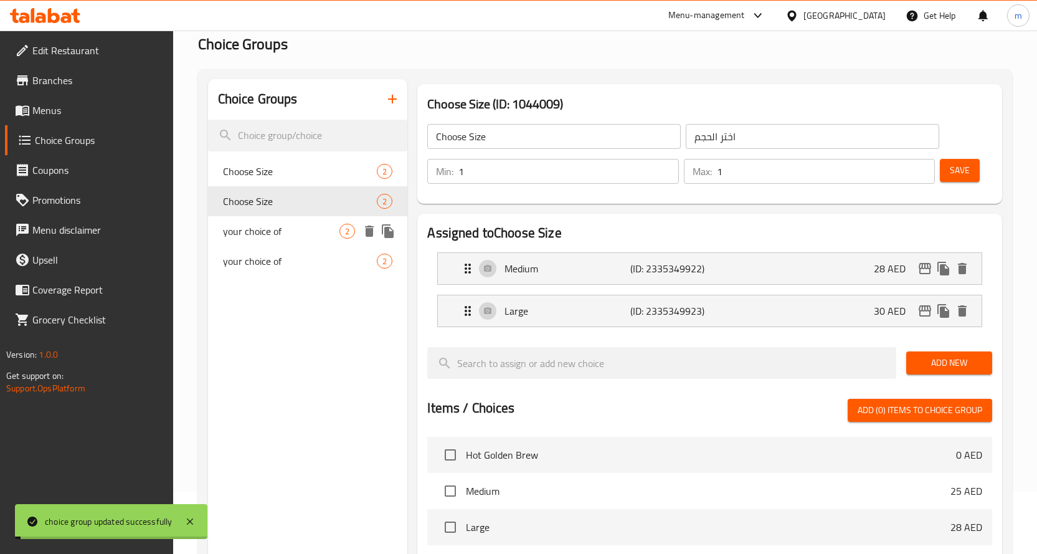
click at [268, 230] on span "your choice of" at bounding box center [281, 231] width 117 height 15
type input "your choice of"
type input "اختيارك من"
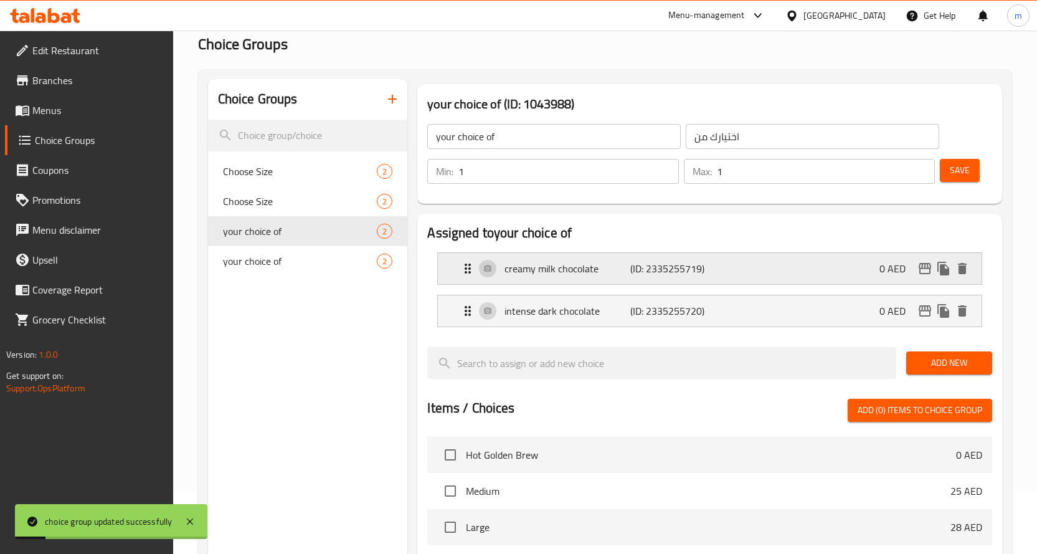
click at [616, 277] on div "creamy milk chocolate (ID: 2335255719) 0 AED" at bounding box center [713, 268] width 506 height 31
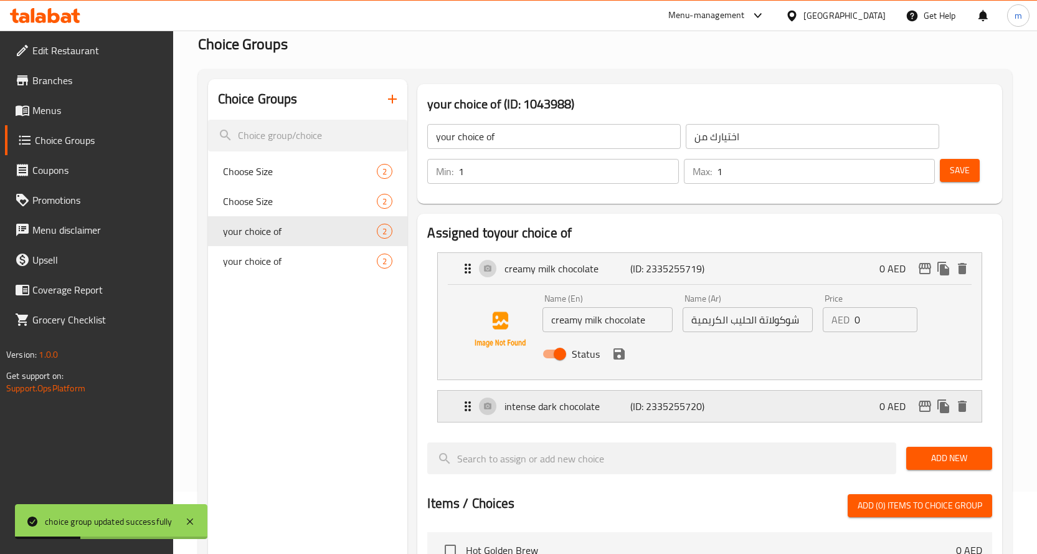
click at [654, 409] on p "(ID: 2335255720)" at bounding box center [672, 406] width 84 height 15
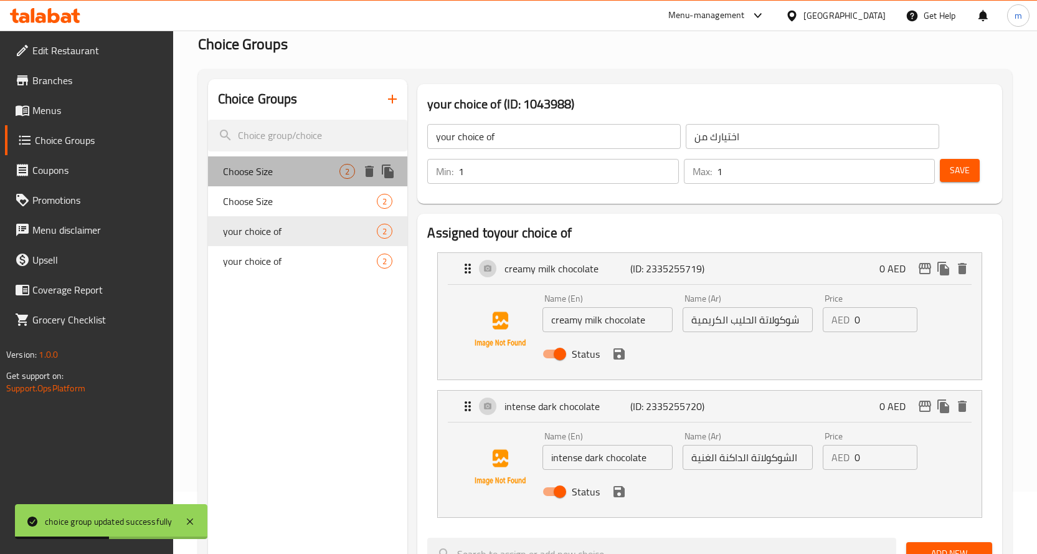
click at [295, 180] on div "Choose Size 2" at bounding box center [308, 171] width 200 height 30
type input "Choose Size"
type input "اختر الحجم"
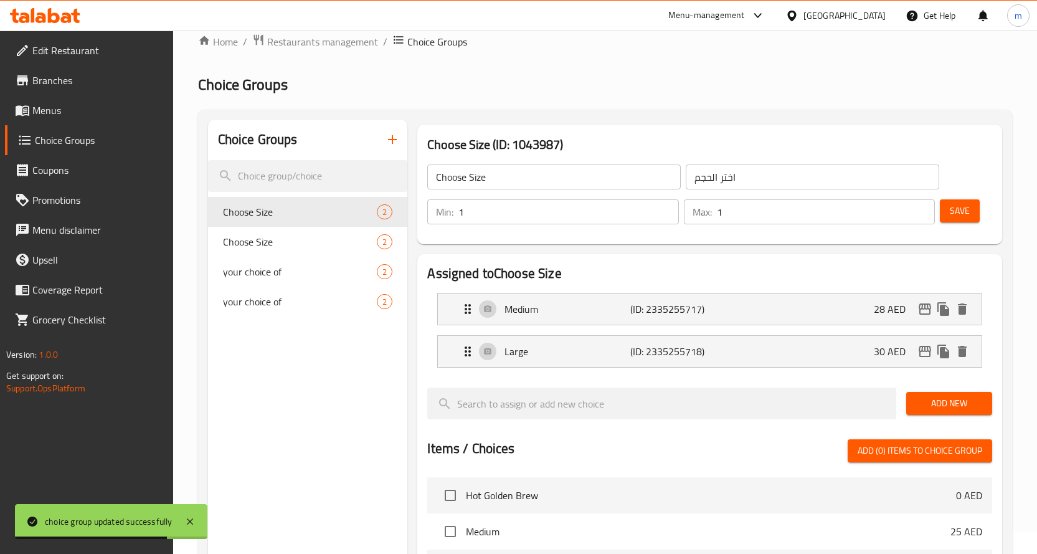
scroll to position [0, 0]
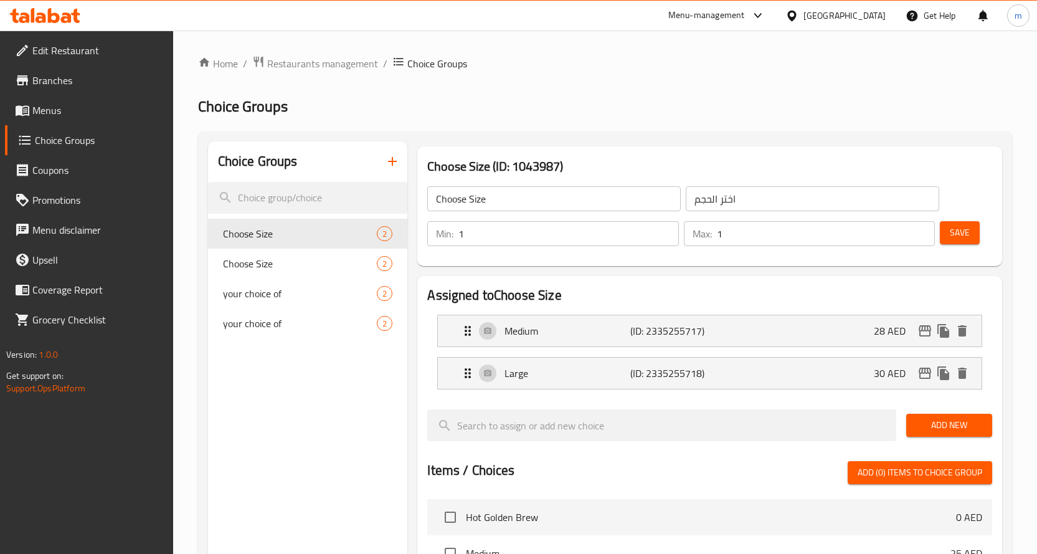
click at [60, 112] on span "Menus" at bounding box center [97, 110] width 131 height 15
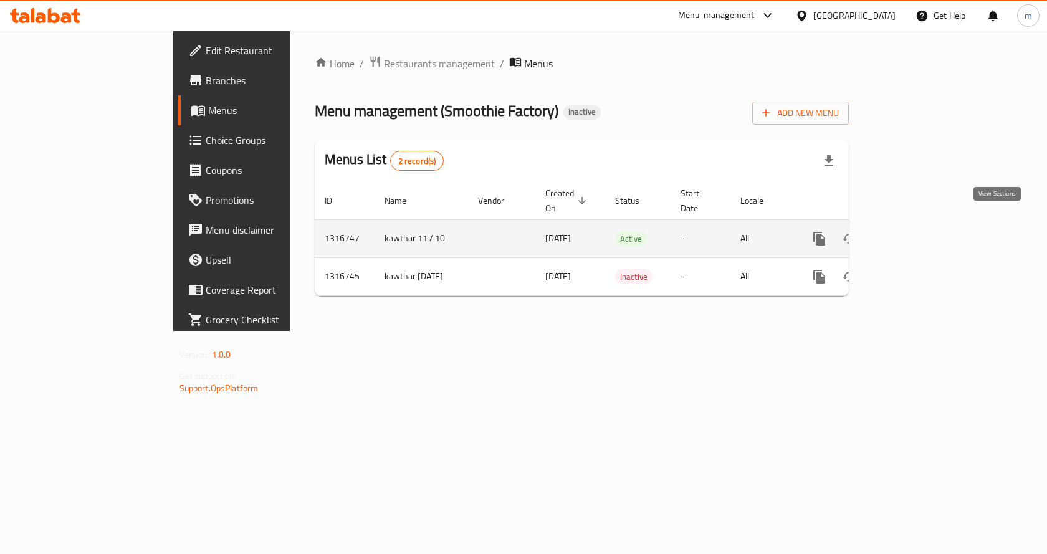
click at [924, 232] on link "enhanced table" at bounding box center [909, 239] width 30 height 30
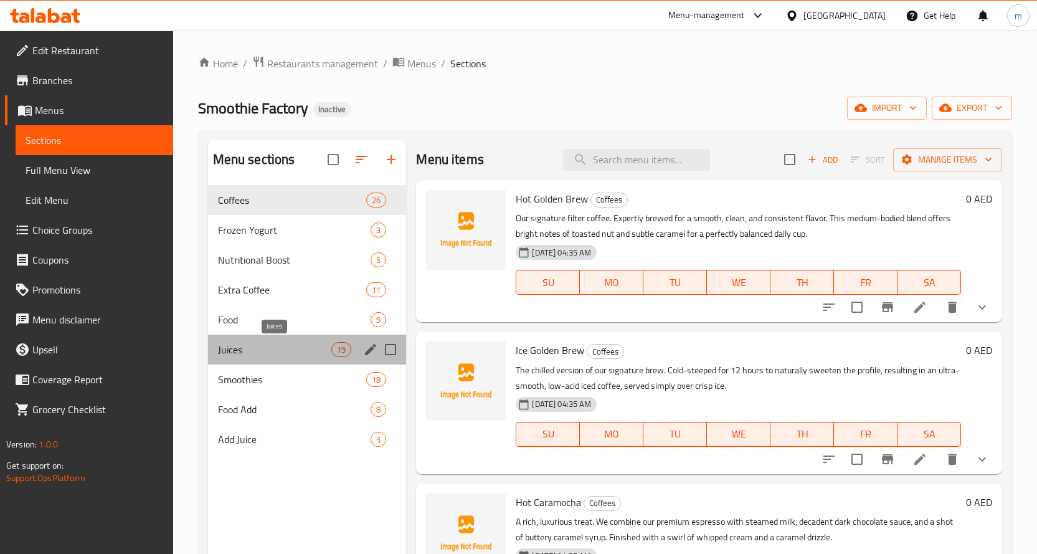
click at [252, 354] on span "Juices" at bounding box center [275, 349] width 114 height 15
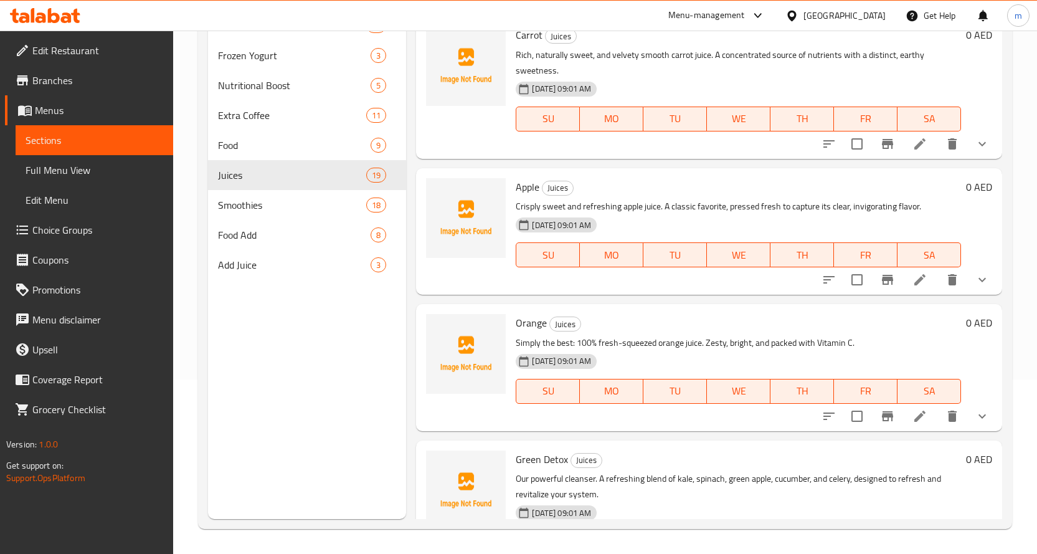
scroll to position [125, 0]
click at [916, 418] on icon at bounding box center [920, 416] width 15 height 15
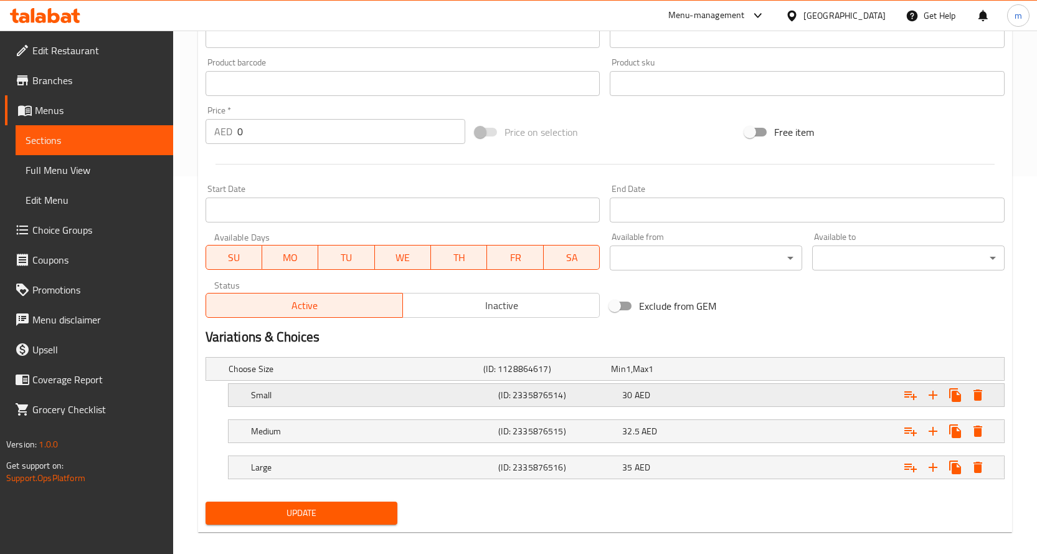
scroll to position [391, 0]
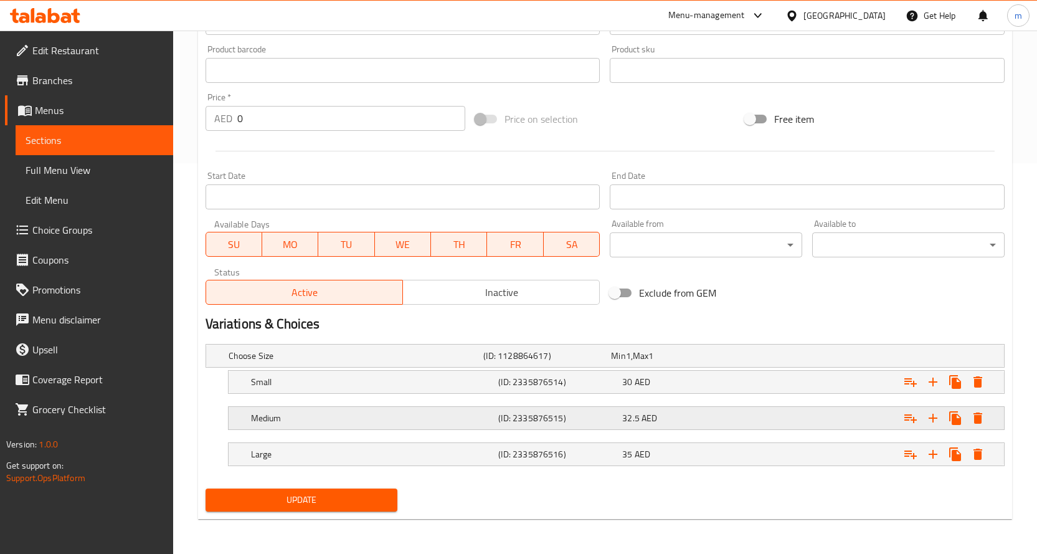
click at [652, 417] on span "AED" at bounding box center [650, 418] width 16 height 16
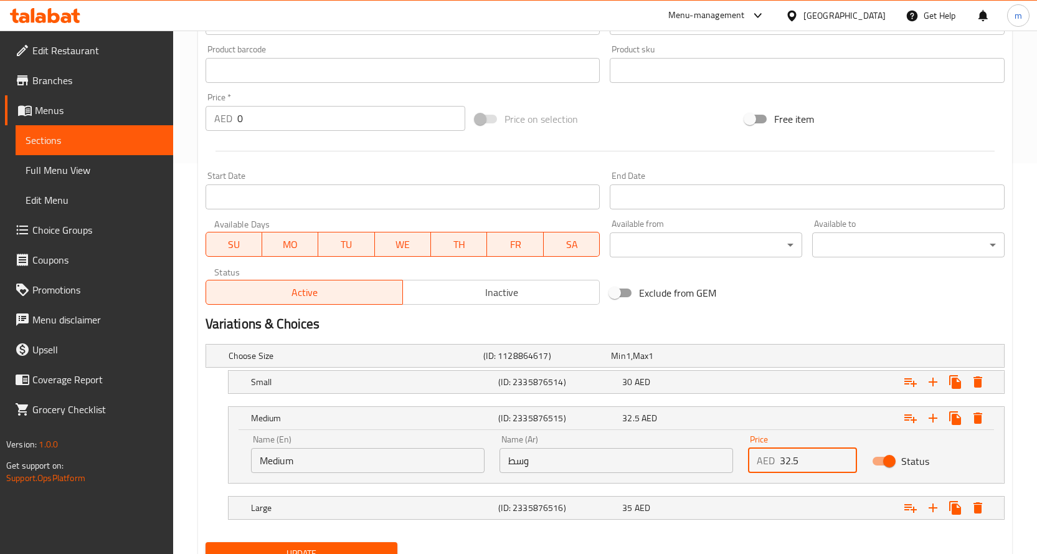
click at [792, 457] on input "32.5" at bounding box center [819, 460] width 78 height 25
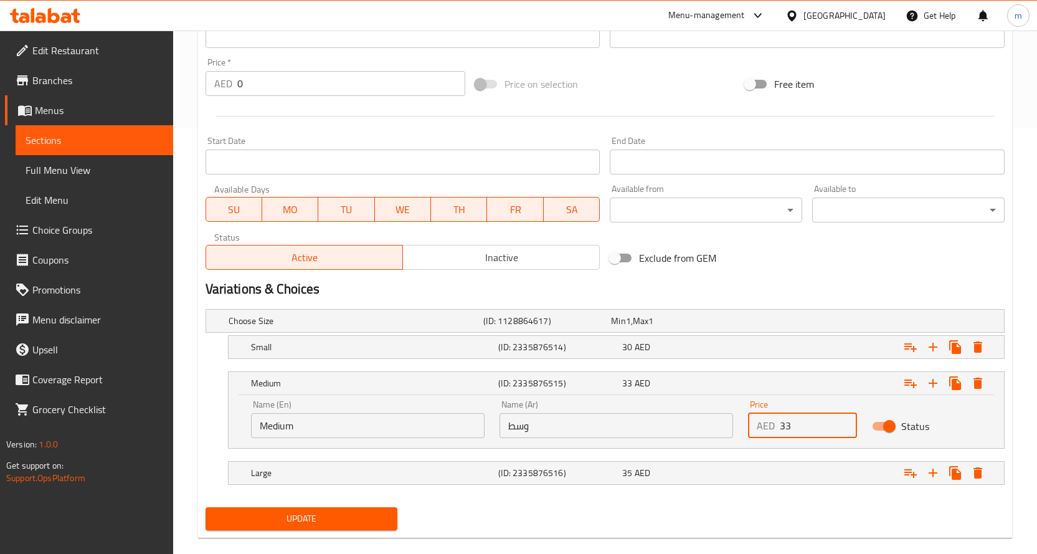
scroll to position [444, 0]
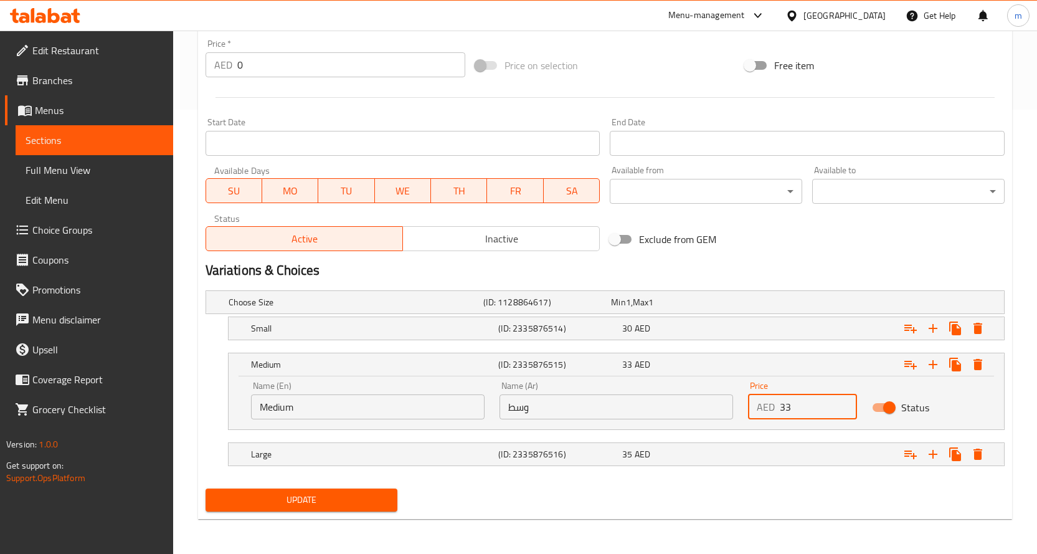
type input "33"
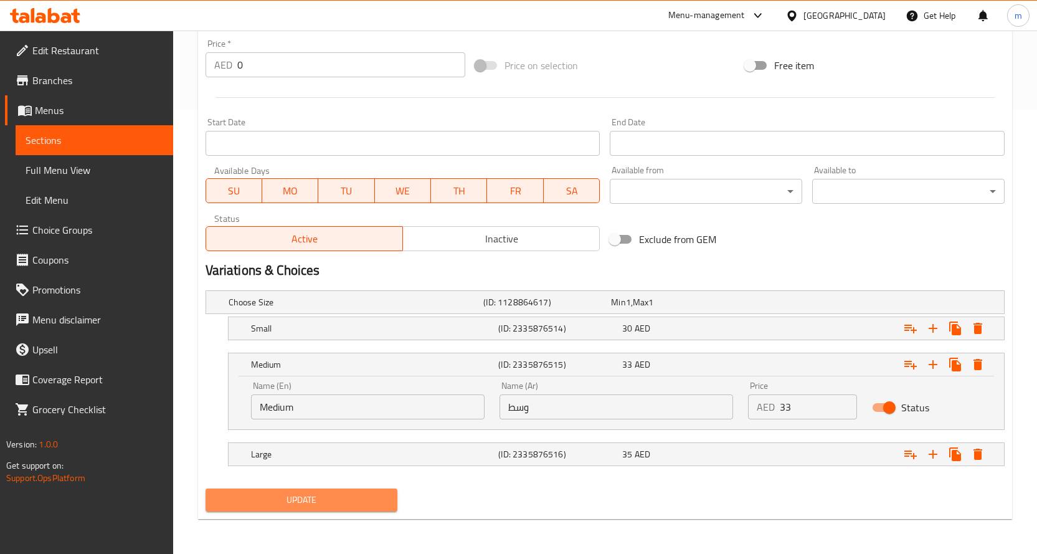
click at [352, 495] on span "Update" at bounding box center [302, 500] width 173 height 16
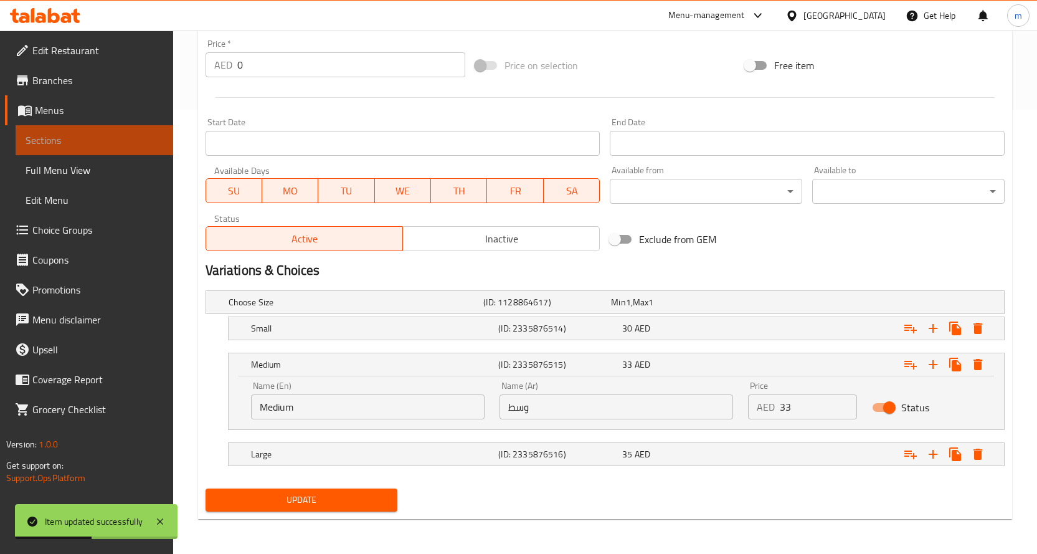
click at [78, 146] on span "Sections" at bounding box center [95, 140] width 138 height 15
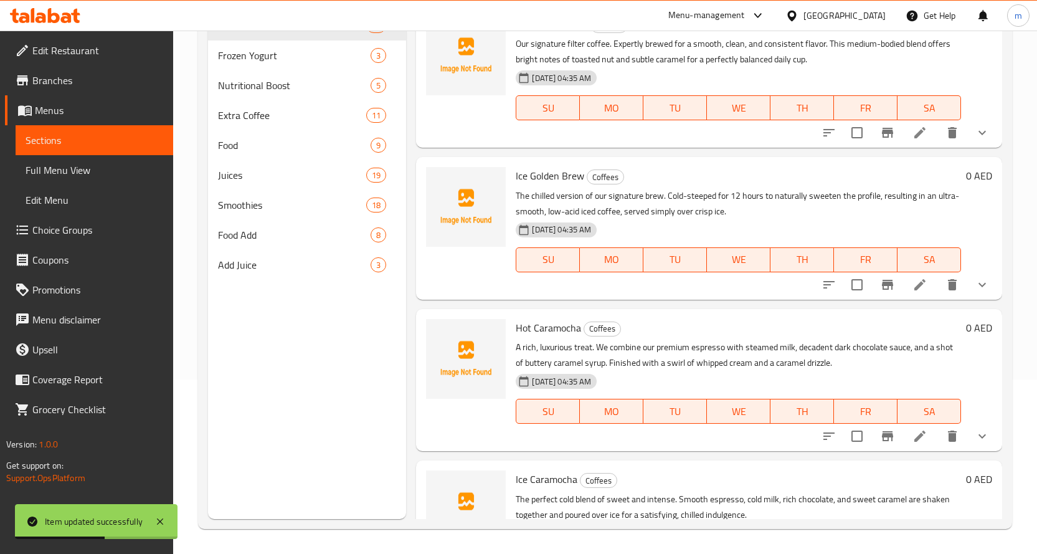
scroll to position [187, 0]
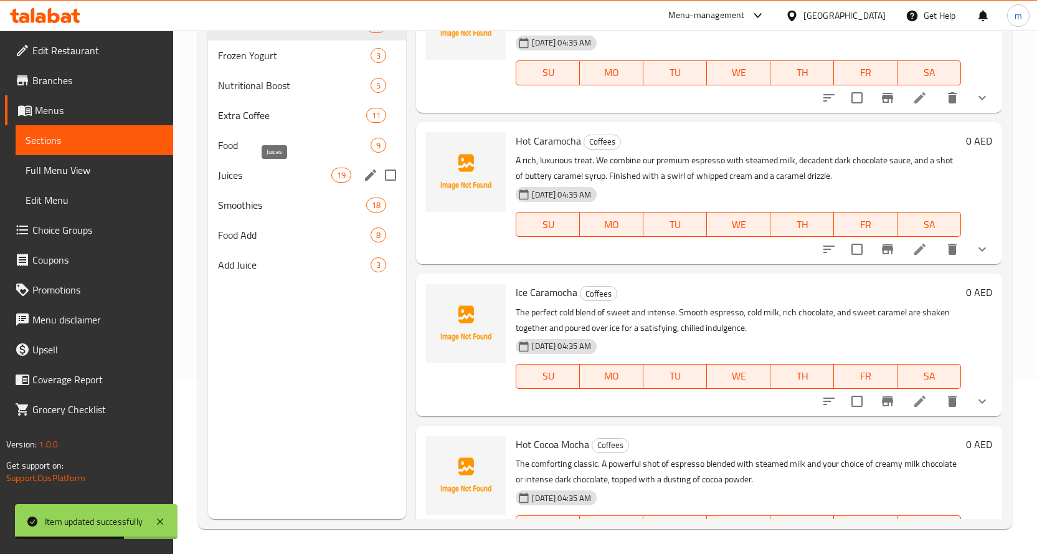
click at [251, 172] on span "Juices" at bounding box center [275, 175] width 114 height 15
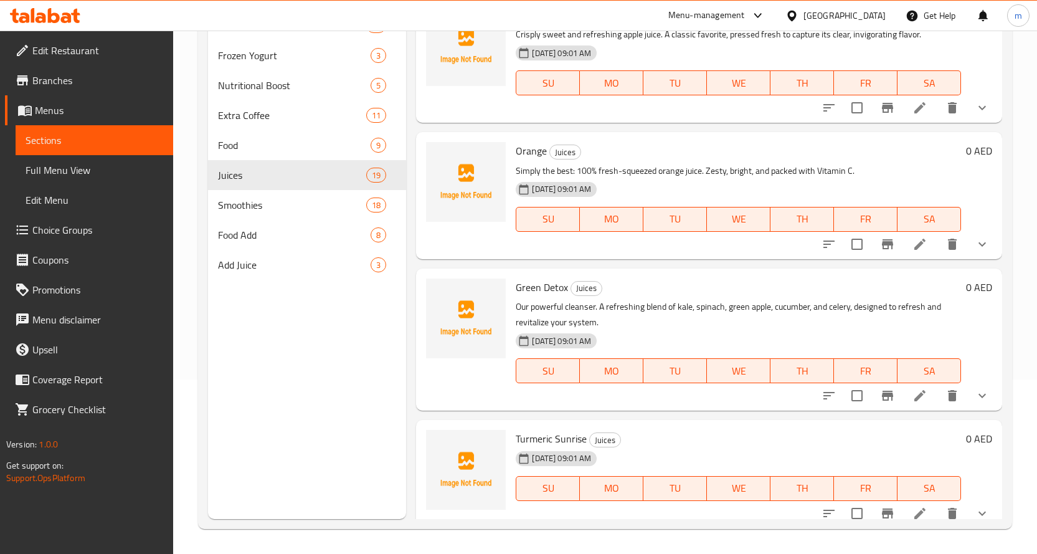
scroll to position [311, 0]
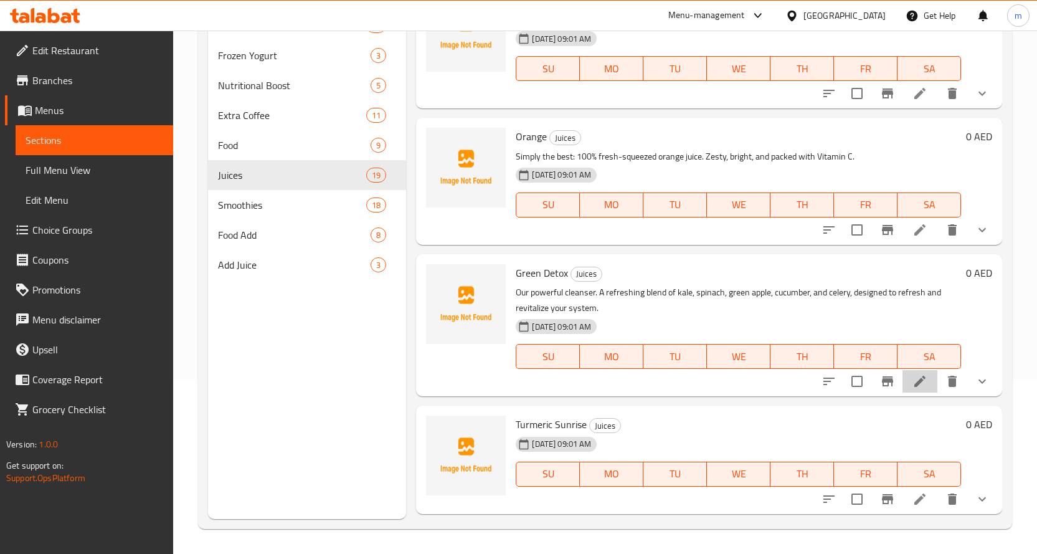
click at [919, 379] on li at bounding box center [920, 381] width 35 height 22
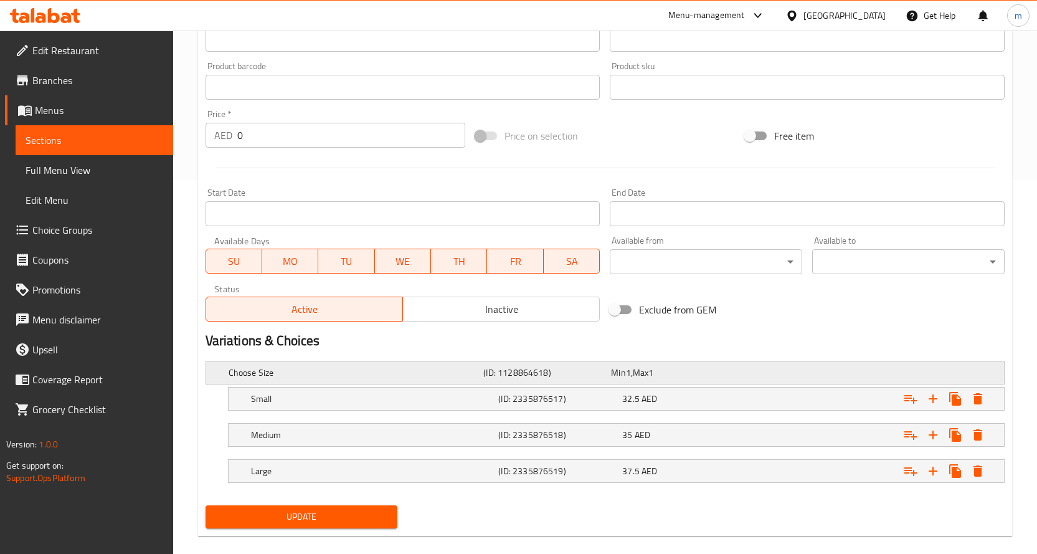
scroll to position [391, 0]
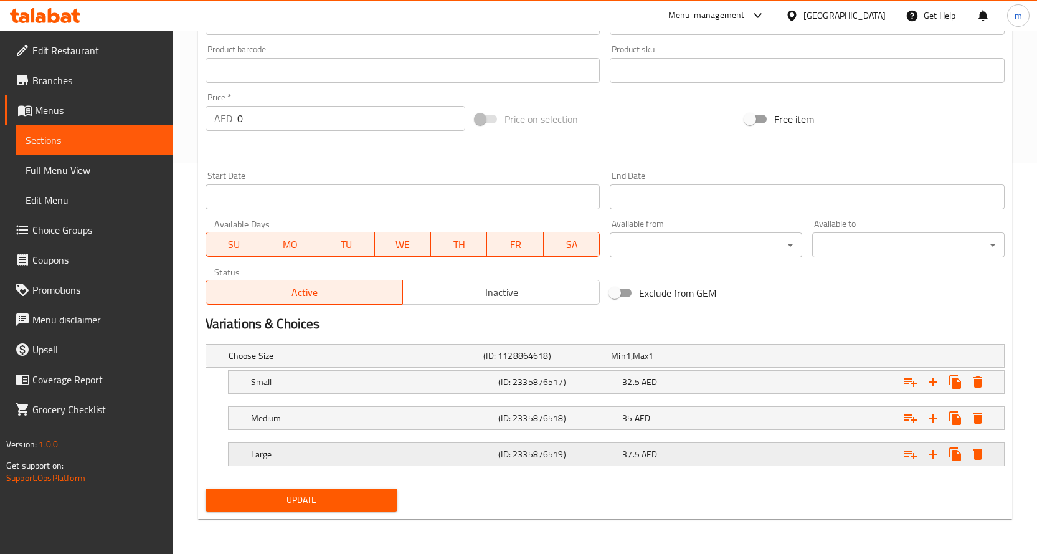
click at [665, 449] on div "37.5 AED" at bounding box center [681, 454] width 119 height 12
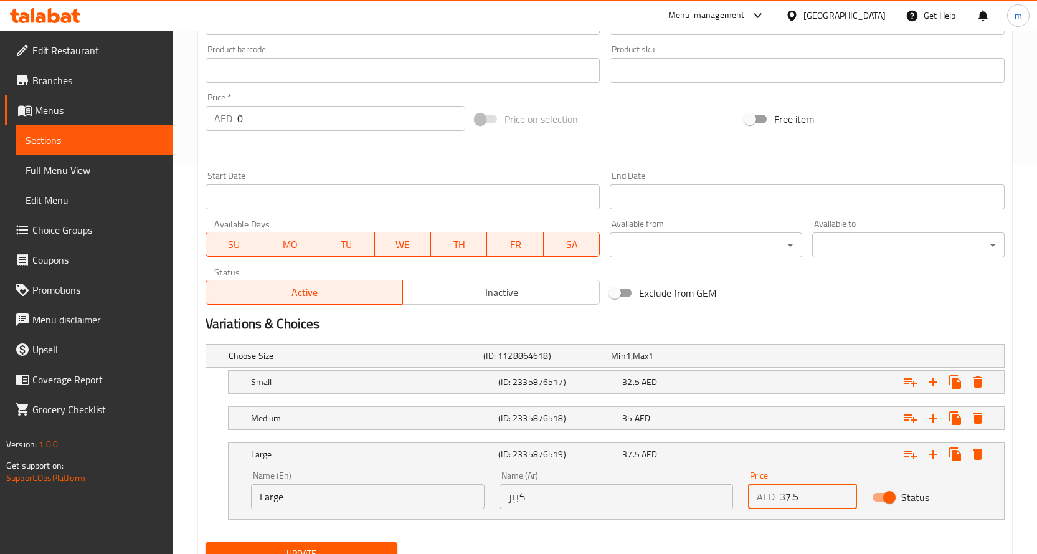
drag, startPoint x: 801, startPoint y: 494, endPoint x: 771, endPoint y: 496, distance: 30.6
click at [771, 496] on div "AED 37.5 Price" at bounding box center [803, 496] width 110 height 25
type input "38"
click at [645, 376] on span "AED" at bounding box center [650, 382] width 16 height 16
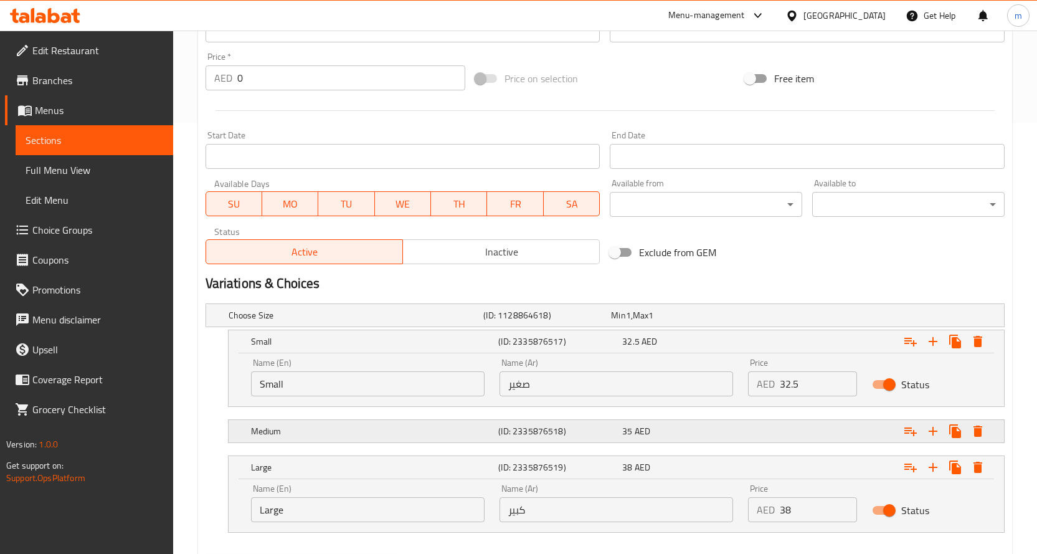
scroll to position [453, 0]
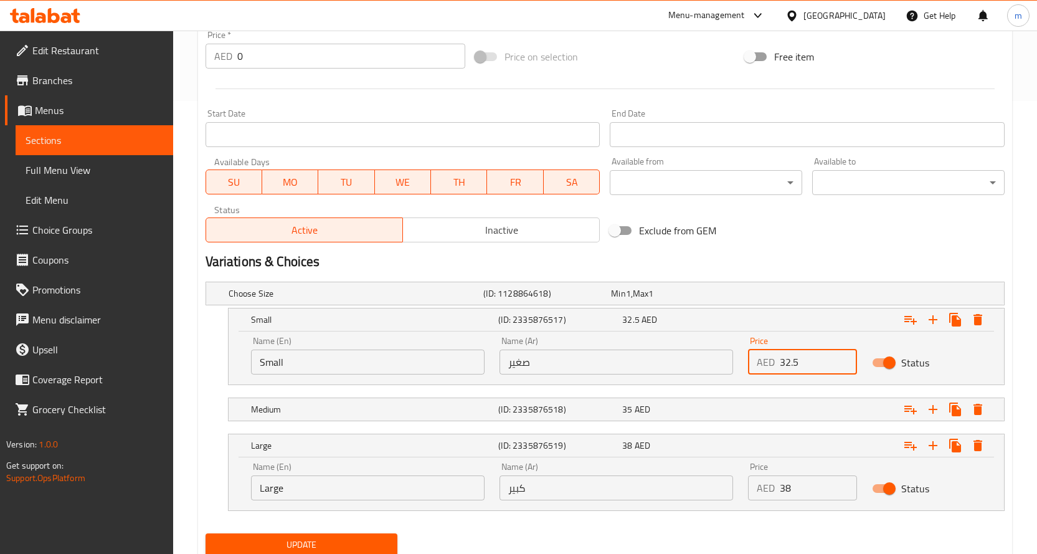
drag, startPoint x: 801, startPoint y: 364, endPoint x: 771, endPoint y: 368, distance: 30.8
click at [771, 368] on div "AED 32.5 Price" at bounding box center [803, 361] width 110 height 25
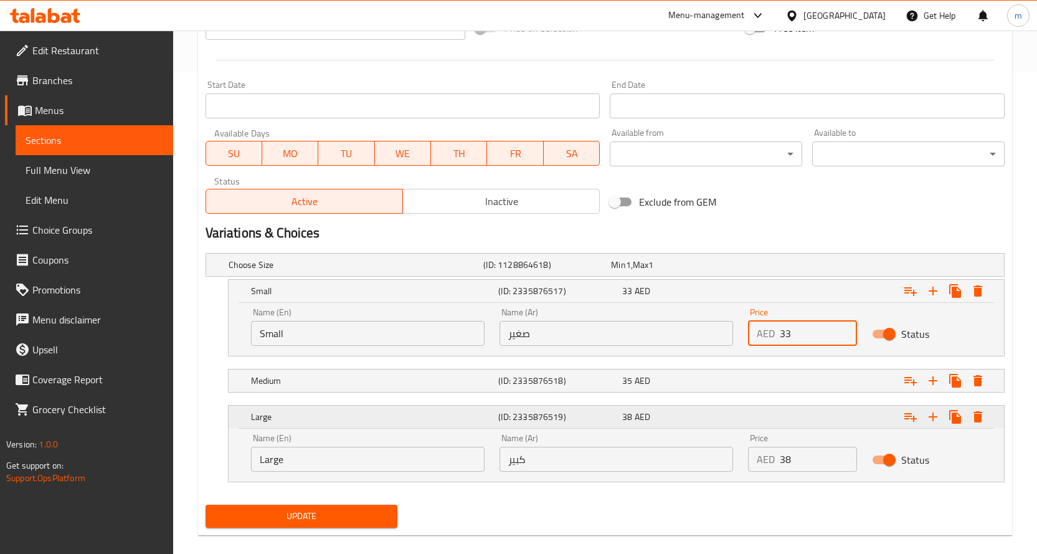
scroll to position [498, 0]
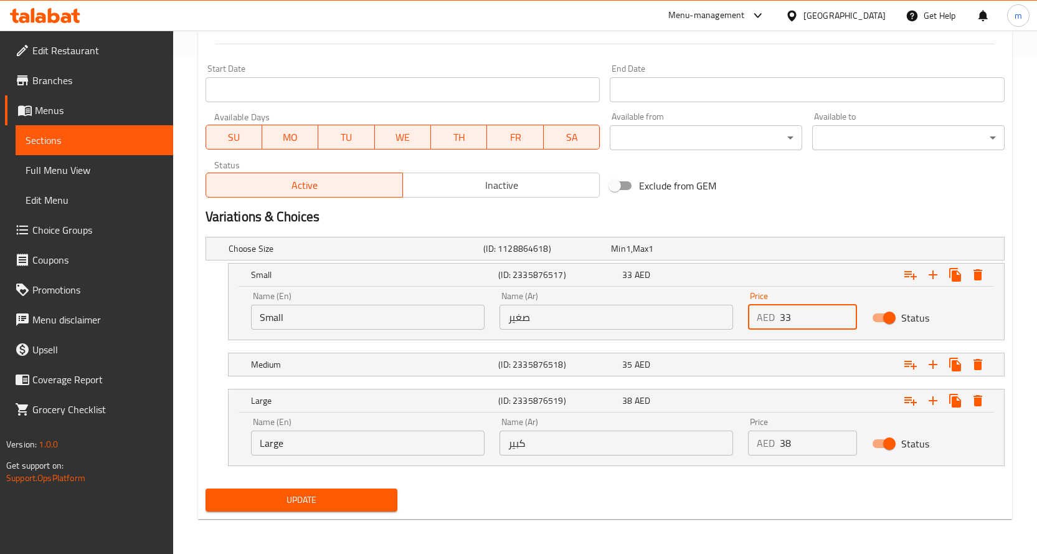
type input "33"
click at [344, 493] on span "Update" at bounding box center [302, 500] width 173 height 16
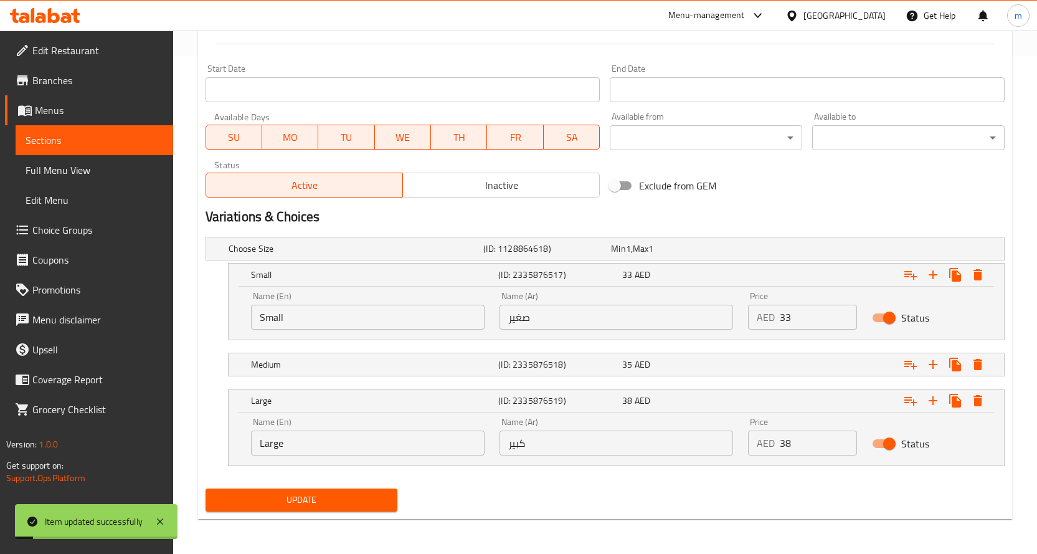
click at [110, 147] on span "Sections" at bounding box center [95, 140] width 138 height 15
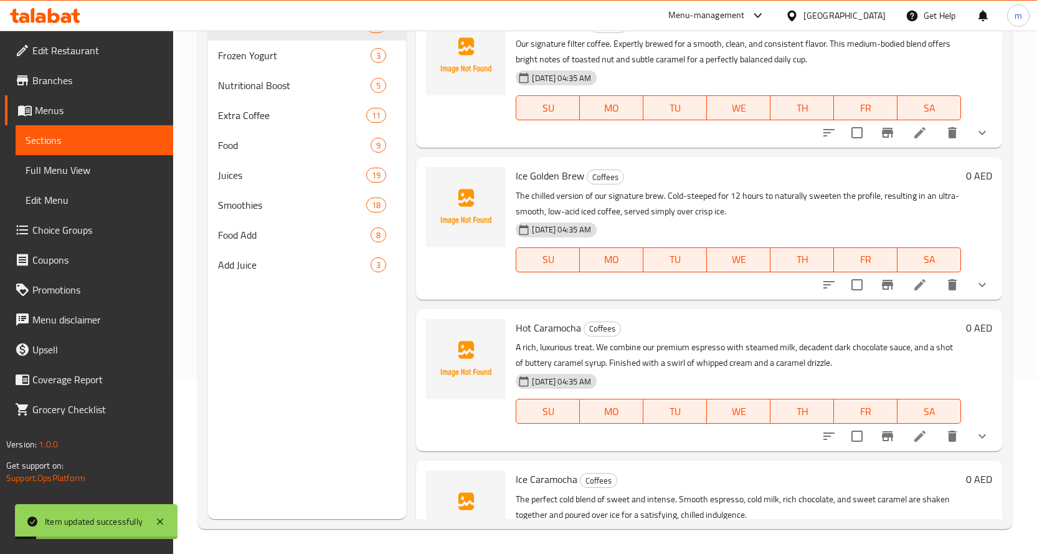
scroll to position [174, 0]
click at [278, 178] on span "Juices" at bounding box center [275, 175] width 114 height 15
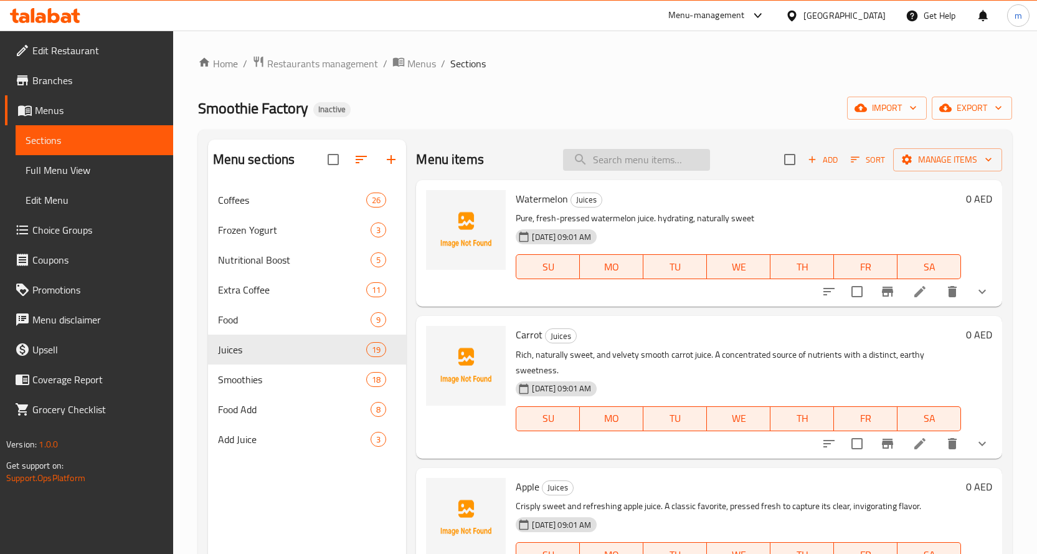
click at [592, 154] on input "search" at bounding box center [636, 160] width 147 height 22
paste input "Turmeric Sunrise"
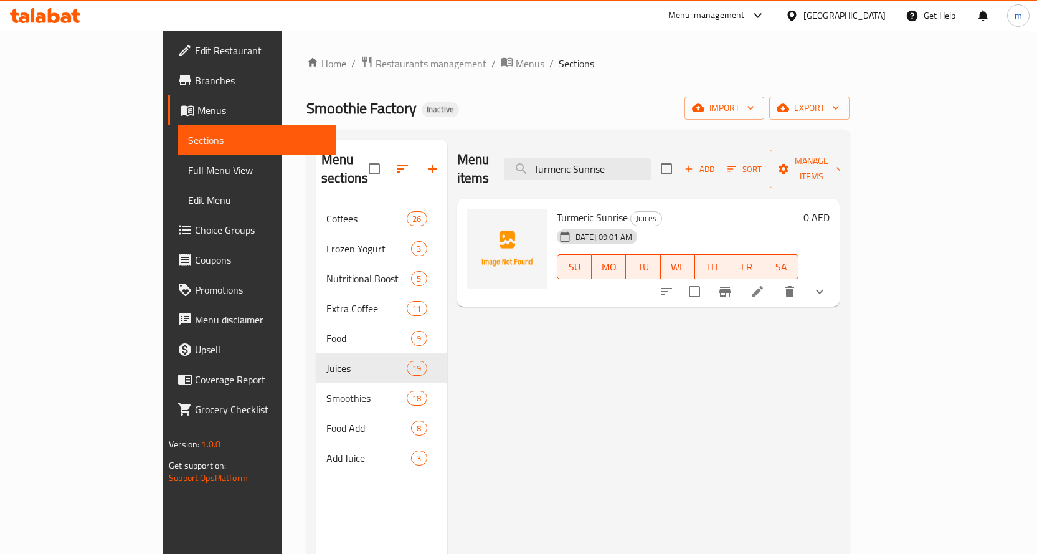
type input "Turmeric Sunrise"
click at [765, 284] on icon at bounding box center [757, 291] width 15 height 15
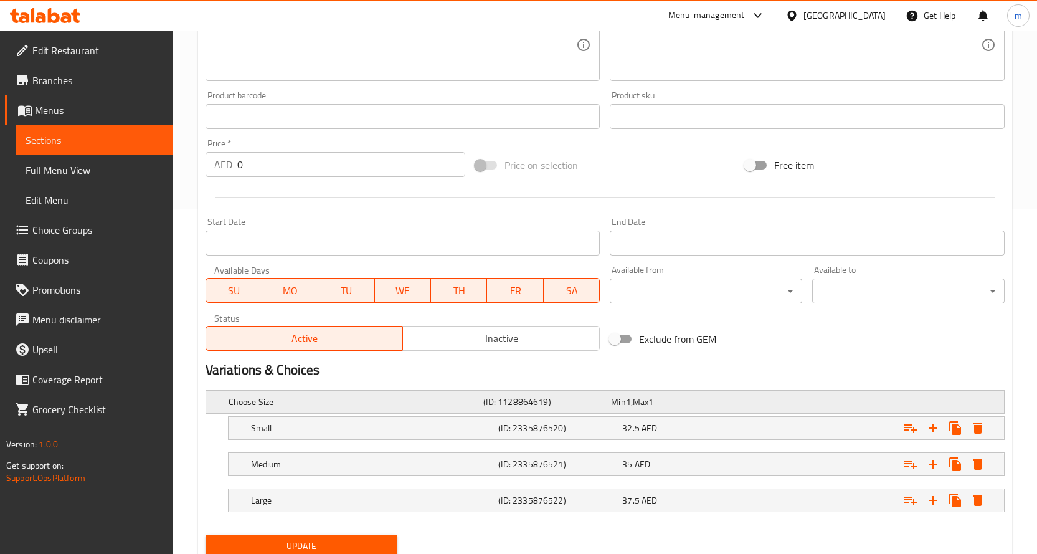
scroll to position [391, 0]
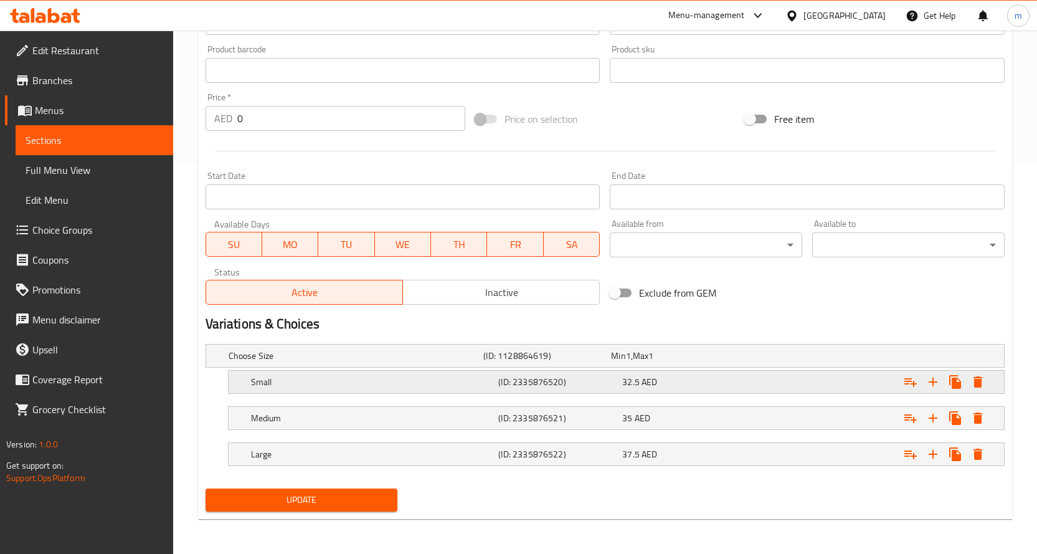
click at [701, 387] on div "32.5 AED" at bounding box center [681, 382] width 119 height 12
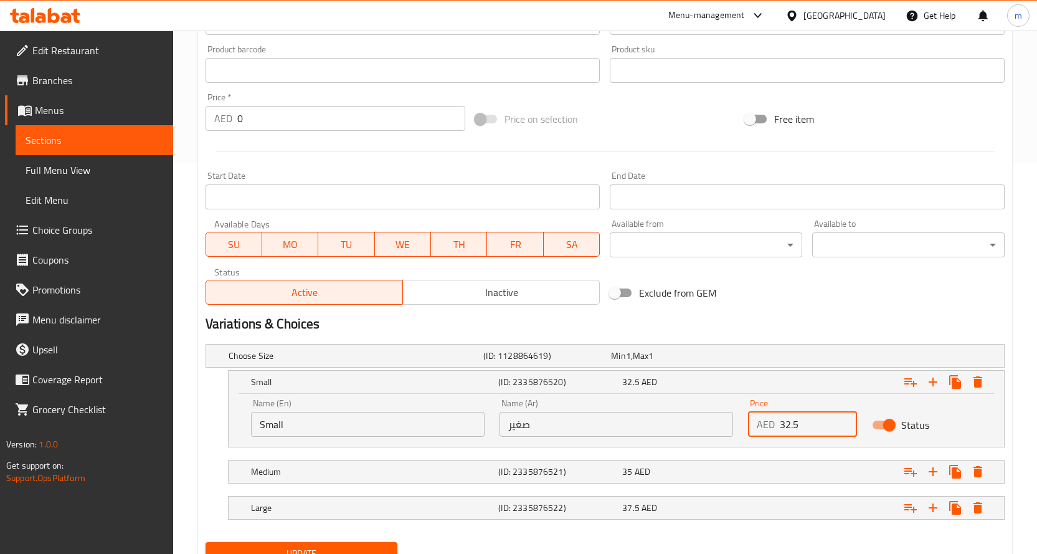
click at [796, 424] on input "32.5" at bounding box center [819, 424] width 78 height 25
click at [791, 422] on input "32.53" at bounding box center [819, 424] width 78 height 25
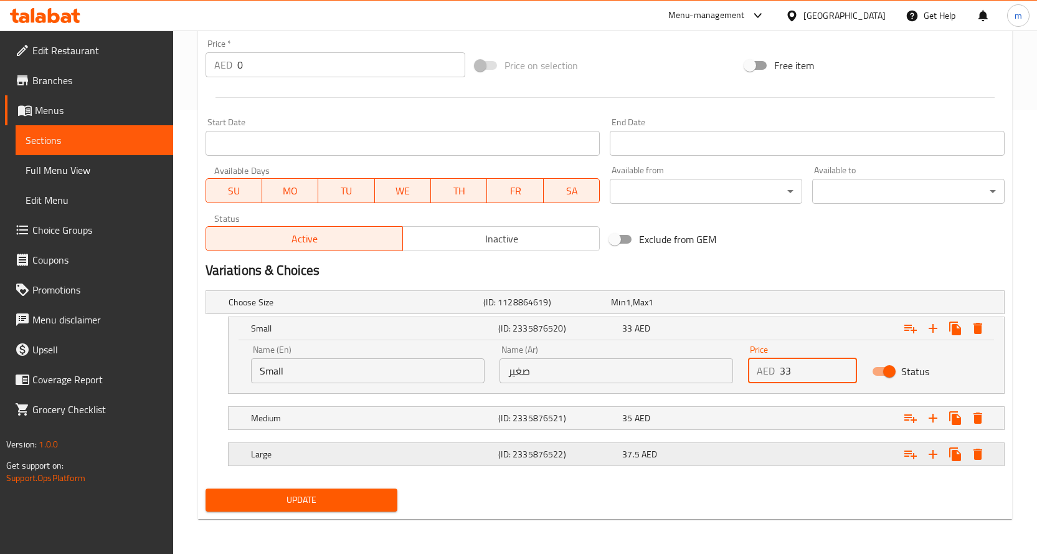
type input "33"
click at [677, 457] on div "37.5 AED" at bounding box center [681, 454] width 119 height 12
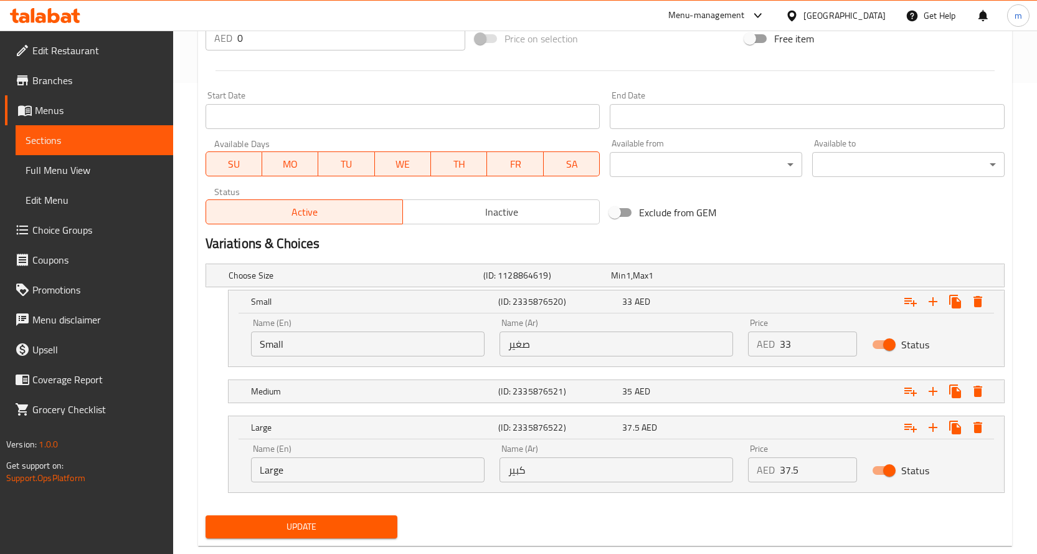
scroll to position [498, 0]
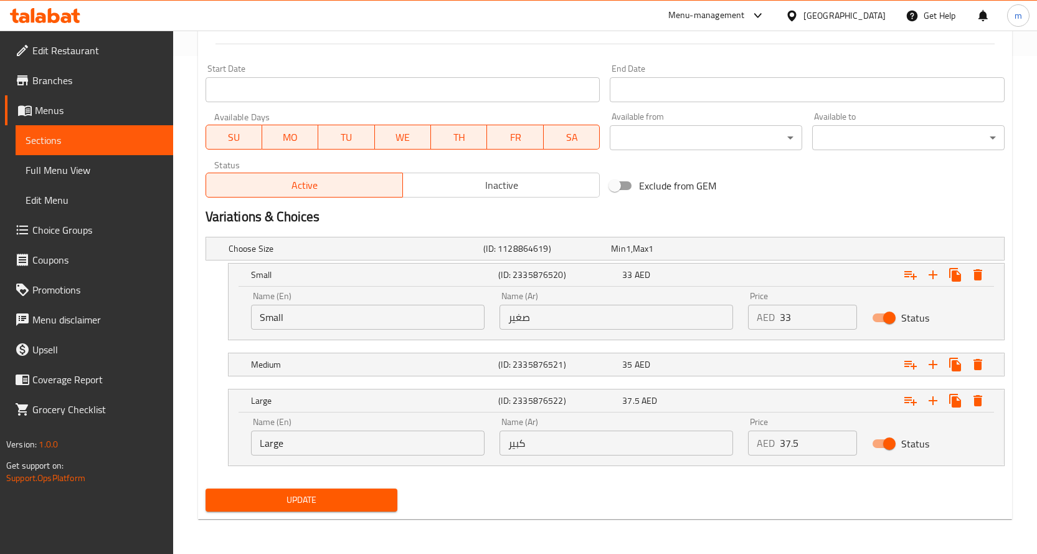
click at [796, 450] on input "37.5" at bounding box center [819, 442] width 78 height 25
click at [795, 450] on input "37.5" at bounding box center [819, 442] width 78 height 25
type input "38"
click at [373, 500] on span "Update" at bounding box center [302, 500] width 173 height 16
click at [302, 497] on span "Update" at bounding box center [302, 500] width 173 height 16
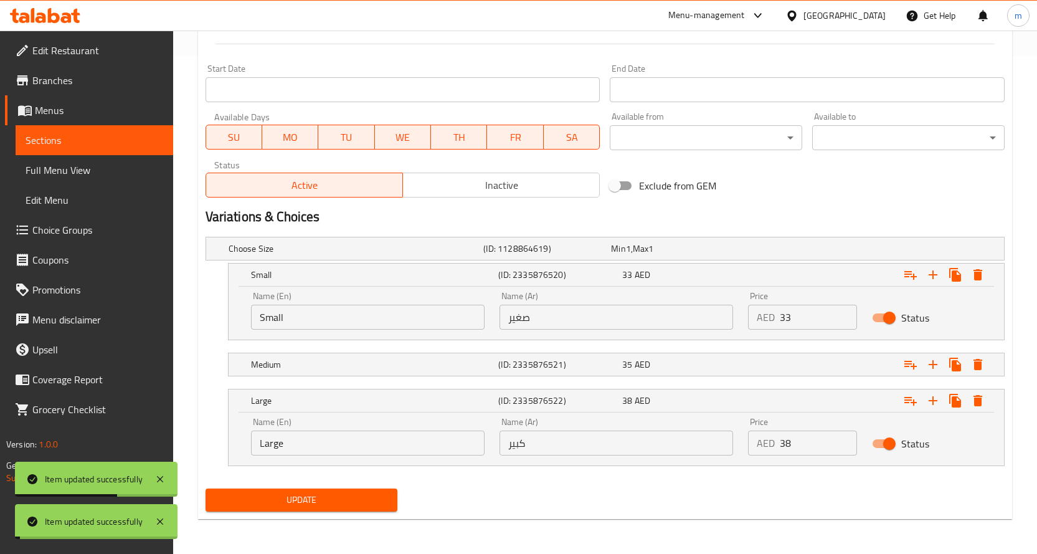
click at [72, 138] on span "Sections" at bounding box center [95, 140] width 138 height 15
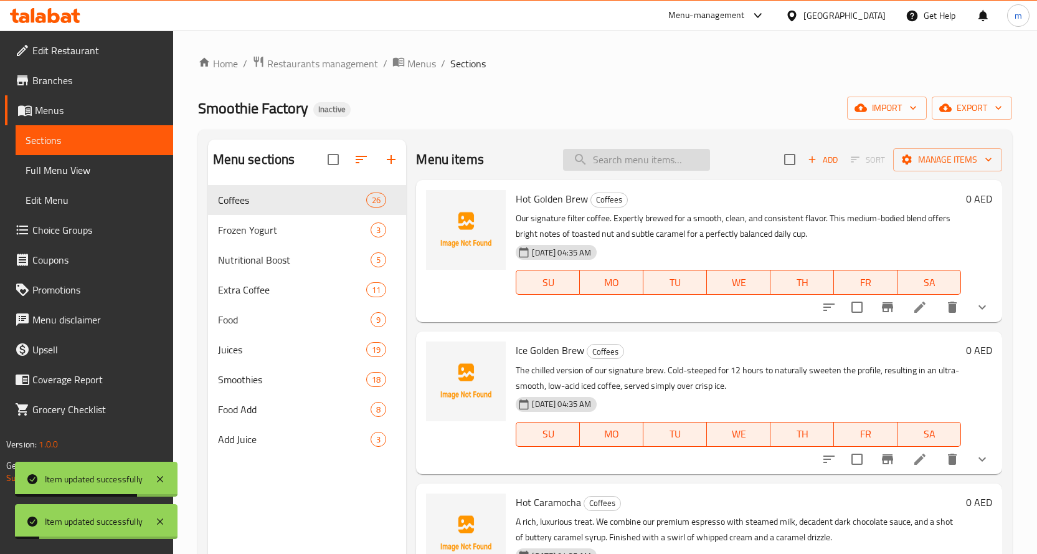
click at [609, 168] on input "search" at bounding box center [636, 160] width 147 height 22
paste input "Amazing Kale"
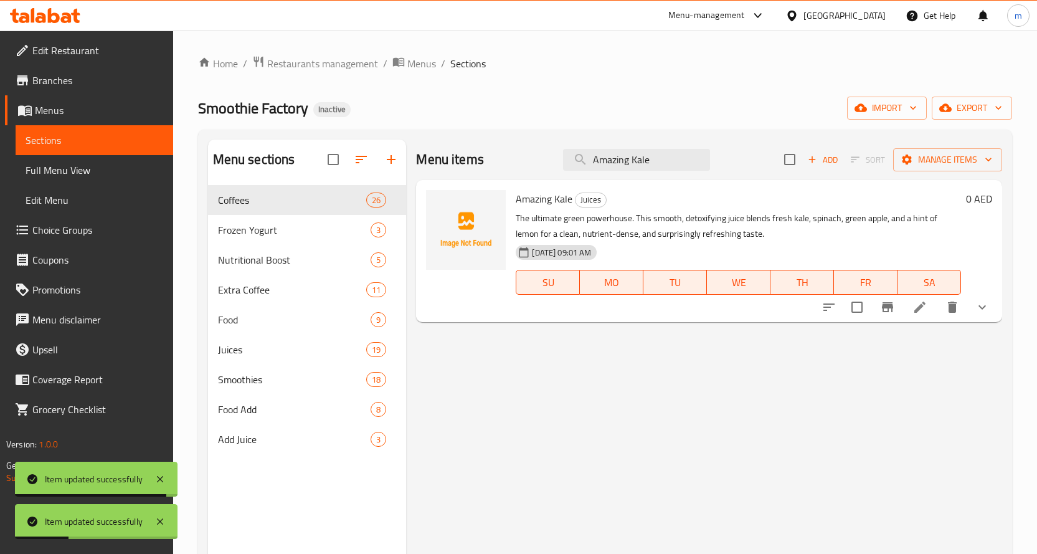
type input "Amazing Kale"
click at [926, 312] on icon at bounding box center [920, 307] width 15 height 15
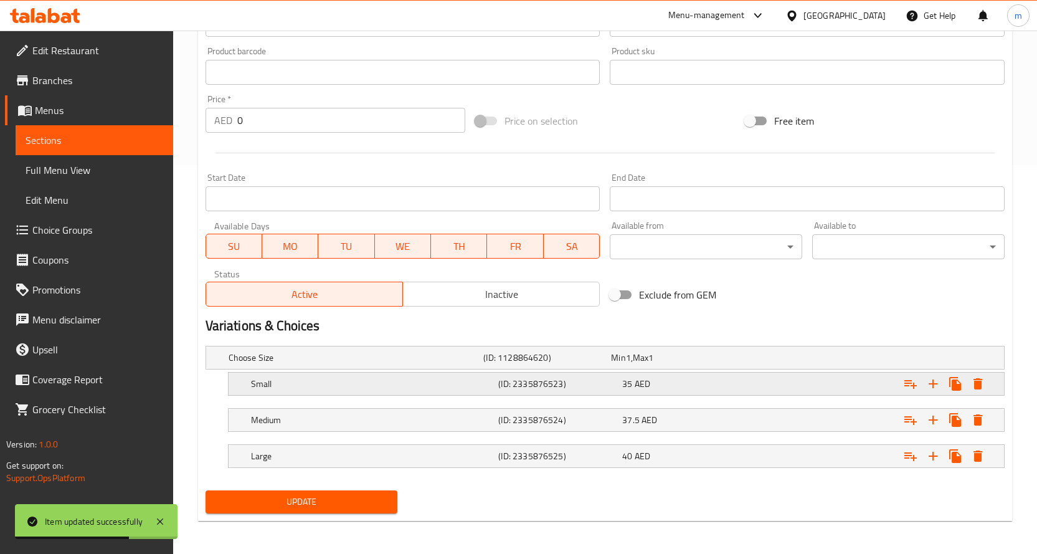
scroll to position [391, 0]
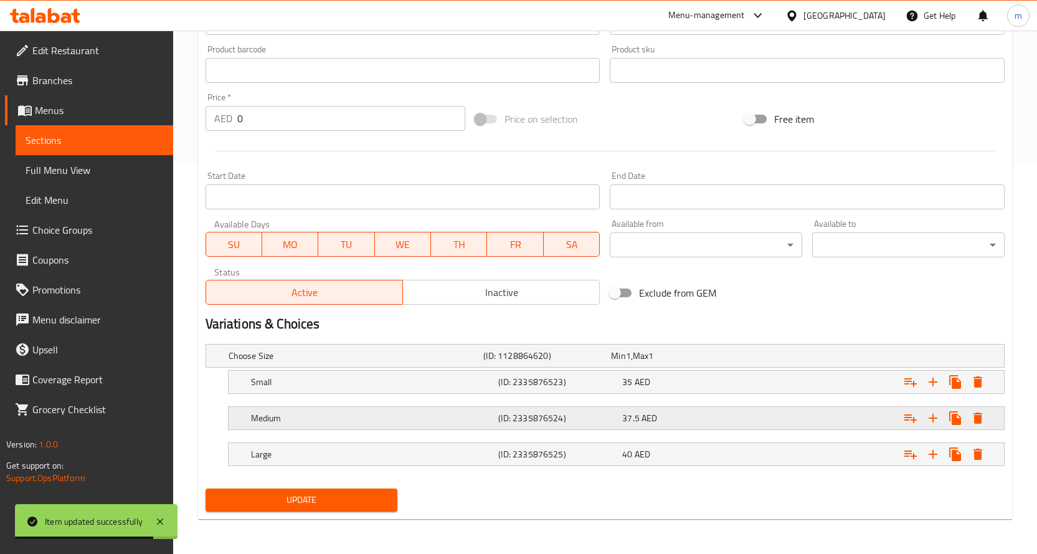
click at [652, 422] on span "AED" at bounding box center [650, 418] width 16 height 16
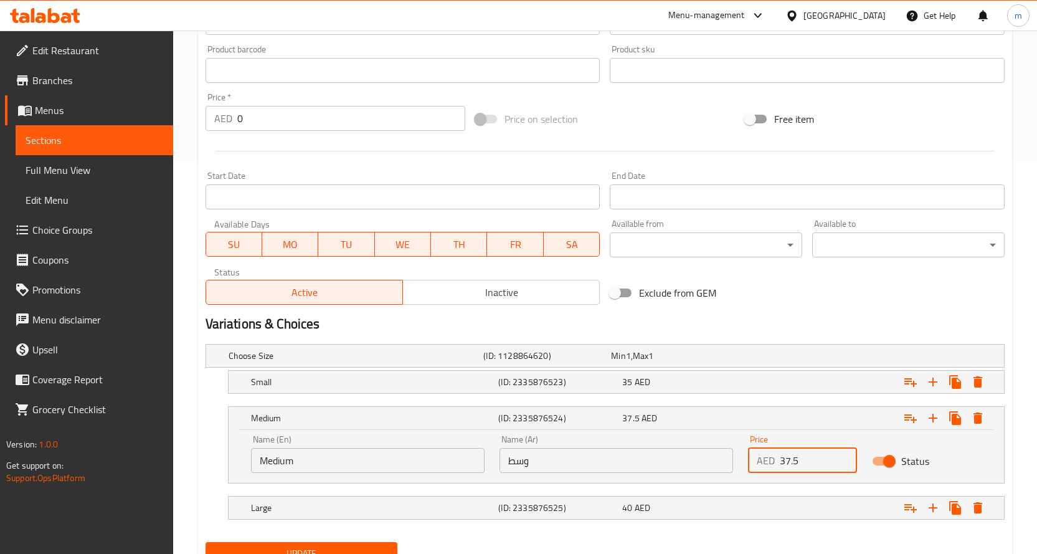
drag, startPoint x: 817, startPoint y: 465, endPoint x: 774, endPoint y: 467, distance: 43.1
click at [774, 467] on div "AED 37.5 Price" at bounding box center [803, 460] width 110 height 25
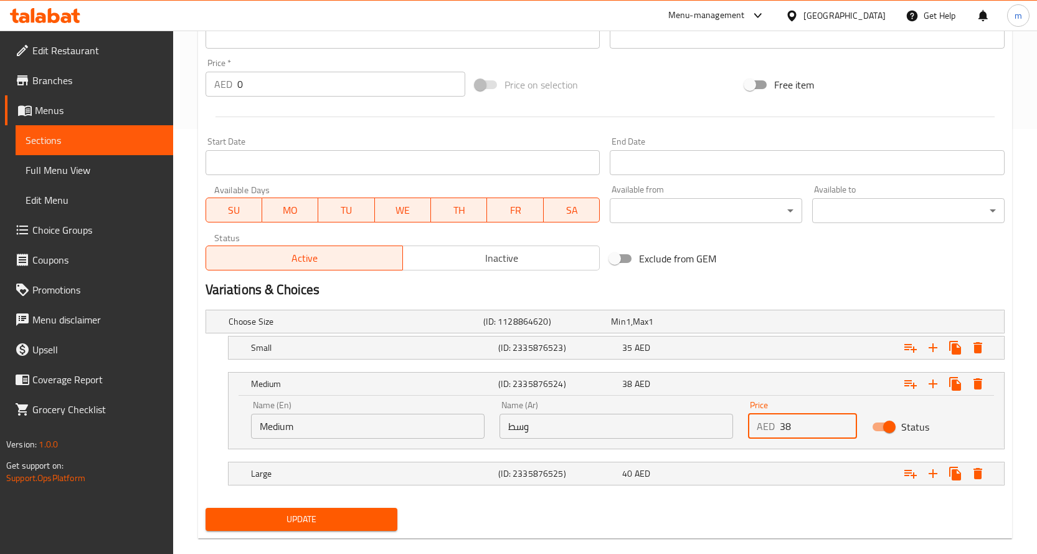
scroll to position [444, 0]
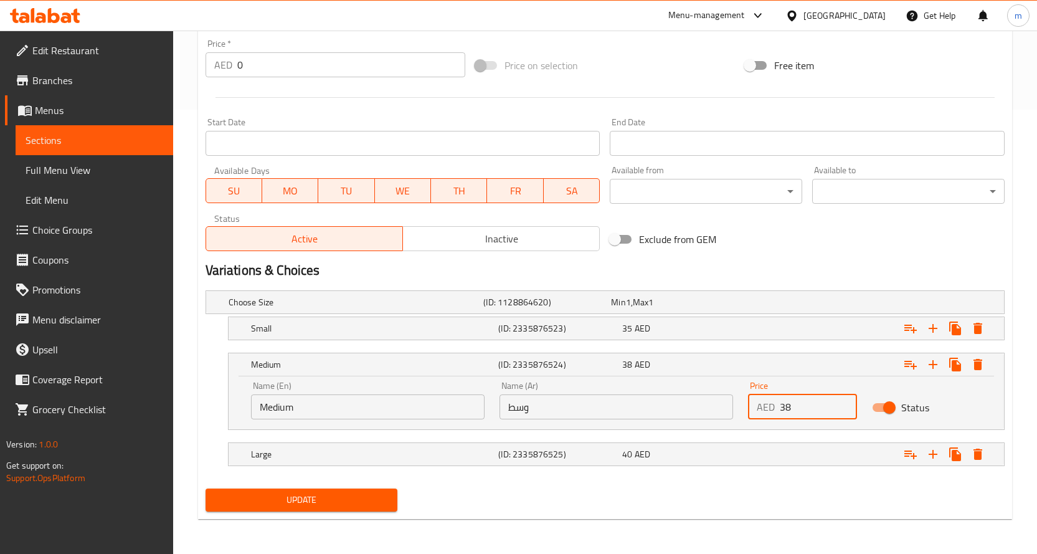
type input "38"
click at [374, 495] on span "Update" at bounding box center [302, 500] width 173 height 16
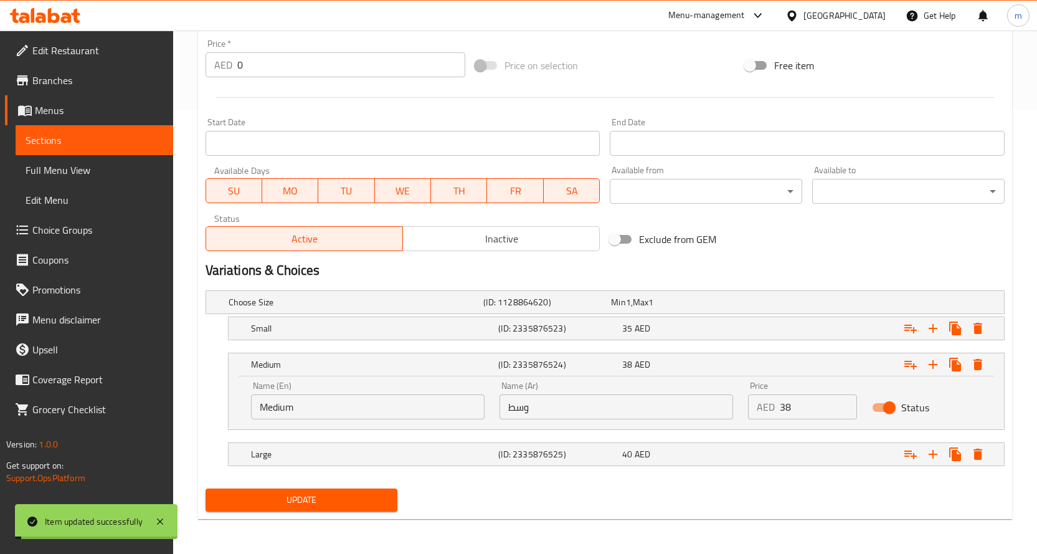
click at [81, 143] on span "Sections" at bounding box center [95, 140] width 138 height 15
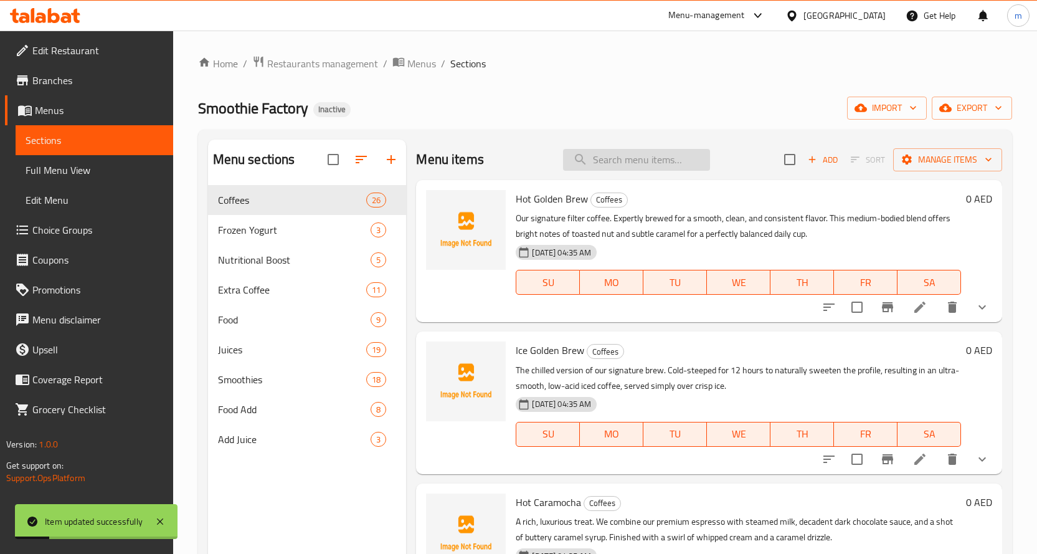
click at [634, 168] on input "search" at bounding box center [636, 160] width 147 height 22
paste input "Sweet Beet"
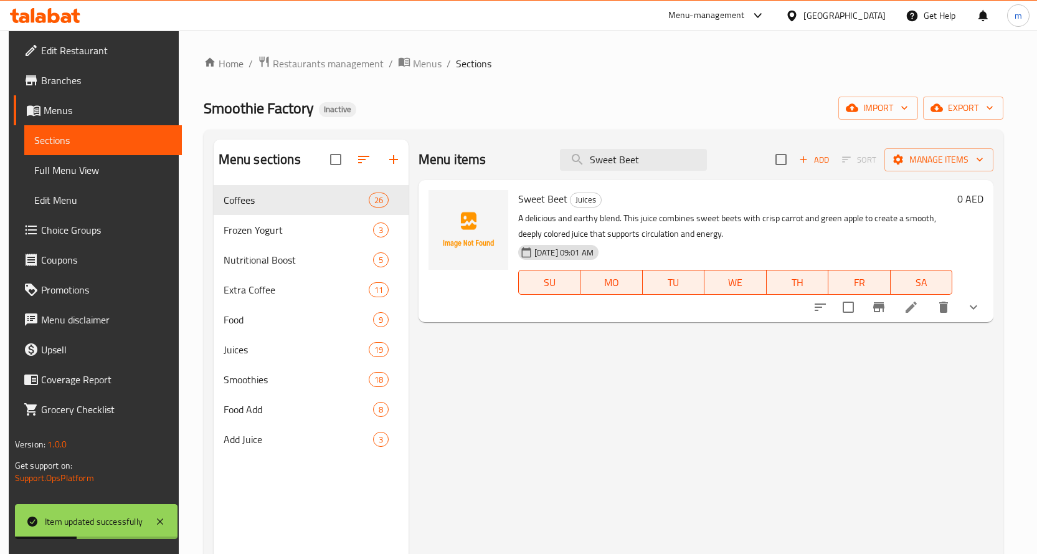
type input "Sweet Beet"
click at [929, 316] on li at bounding box center [911, 307] width 35 height 22
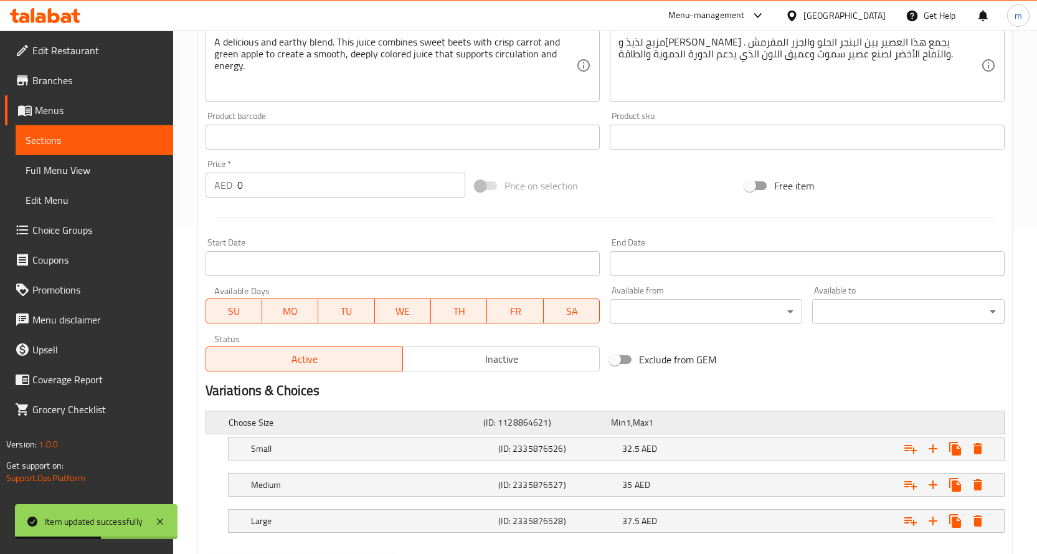
scroll to position [391, 0]
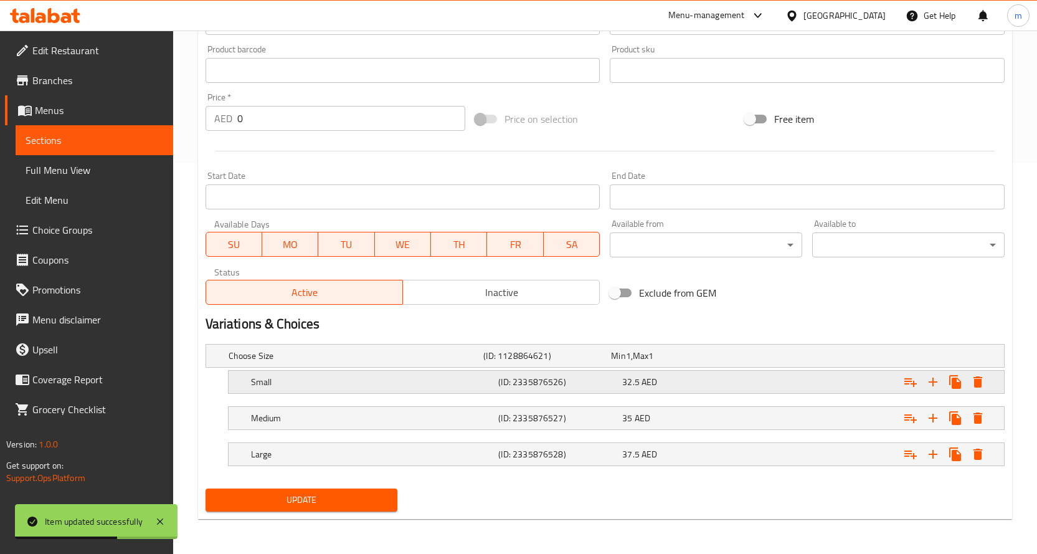
click at [677, 388] on div "32.5 AED" at bounding box center [682, 381] width 124 height 17
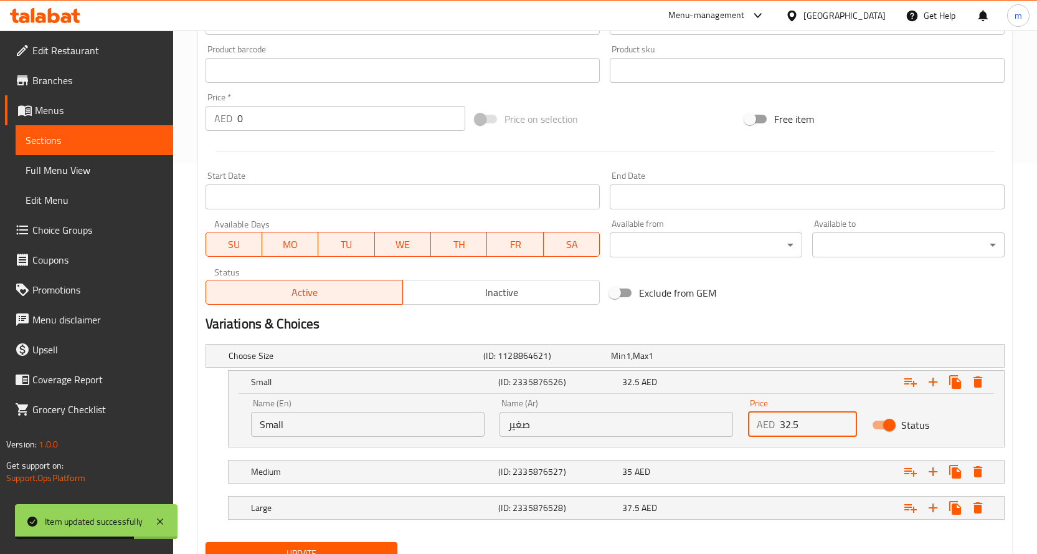
click at [801, 425] on input "32.5" at bounding box center [819, 424] width 78 height 25
click at [789, 422] on input "32.5" at bounding box center [819, 424] width 78 height 25
click at [789, 421] on input "32.5" at bounding box center [819, 424] width 78 height 25
click at [790, 421] on input "32.5" at bounding box center [819, 424] width 78 height 25
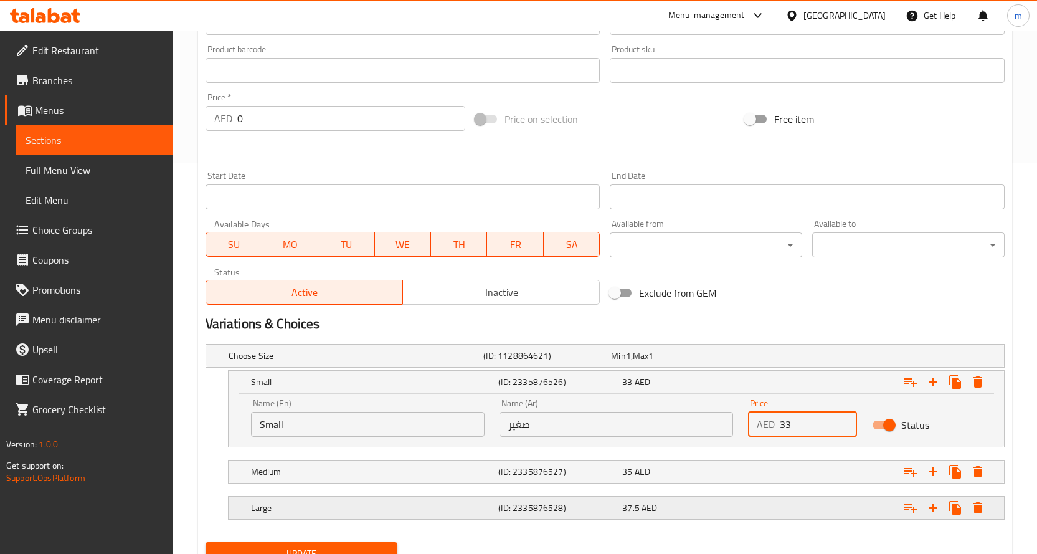
type input "33"
click at [672, 509] on div "37.5 AED" at bounding box center [681, 507] width 119 height 12
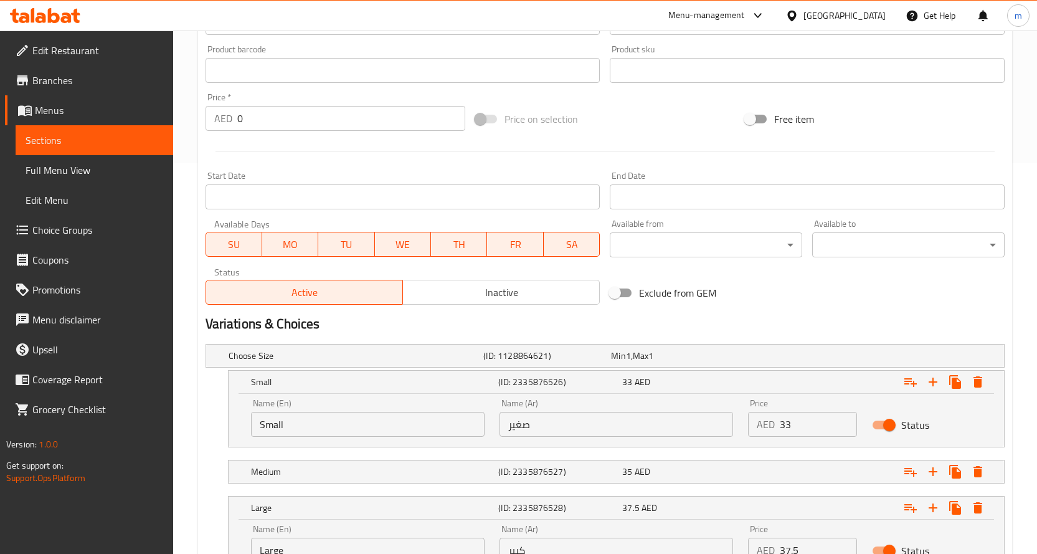
scroll to position [498, 0]
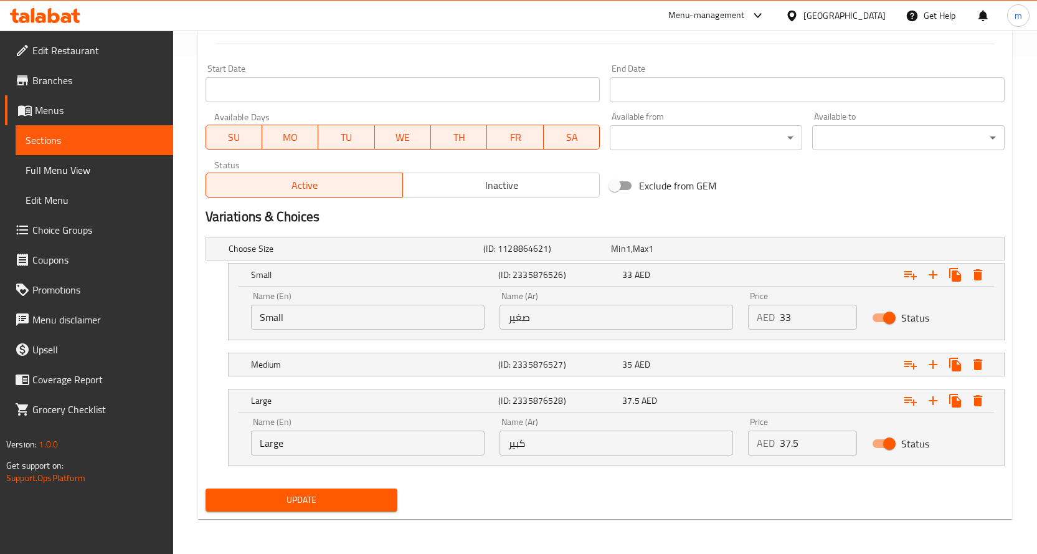
click at [792, 438] on input "37.5" at bounding box center [819, 442] width 78 height 25
type input "38"
click at [308, 495] on span "Update" at bounding box center [302, 500] width 173 height 16
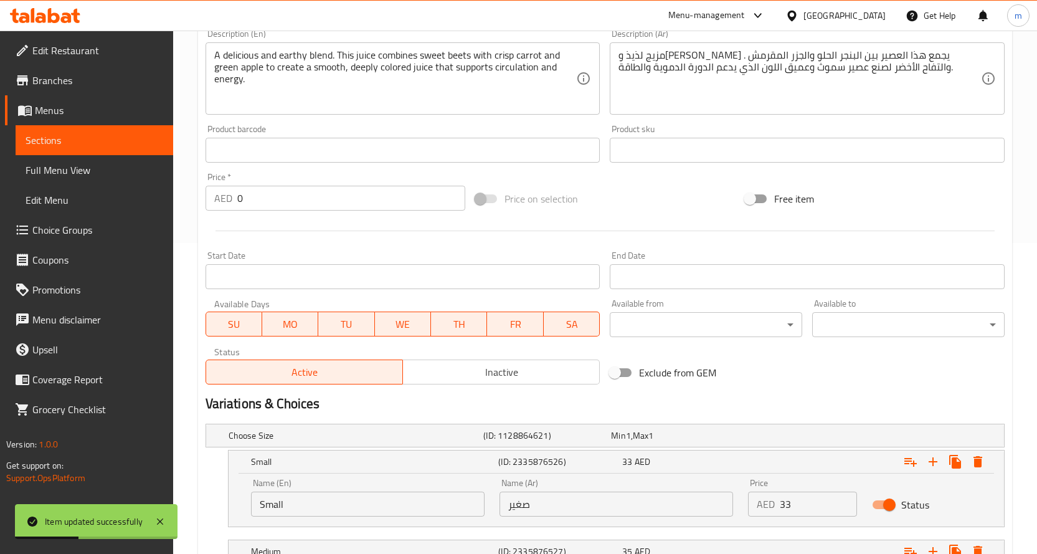
click at [97, 140] on span "Sections" at bounding box center [95, 140] width 138 height 15
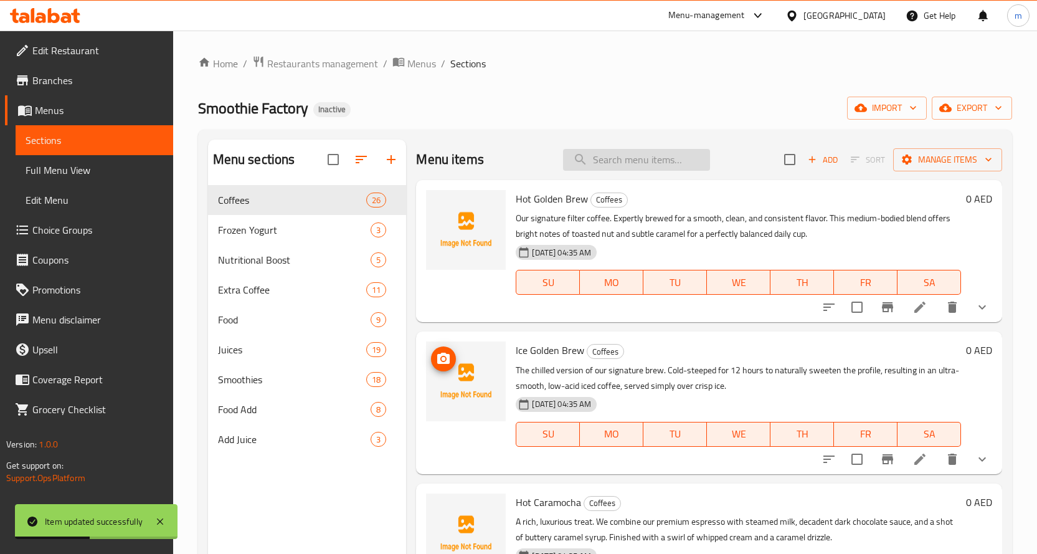
click at [605, 156] on input "search" at bounding box center [636, 160] width 147 height 22
paste input "[PERSON_NAME]"
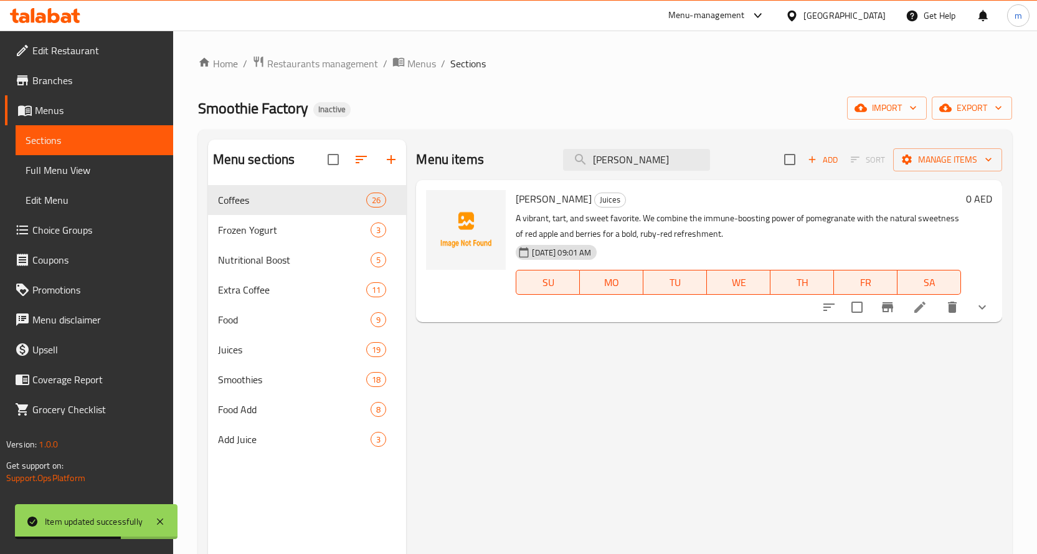
type input "[PERSON_NAME]"
click at [920, 305] on icon at bounding box center [920, 307] width 15 height 15
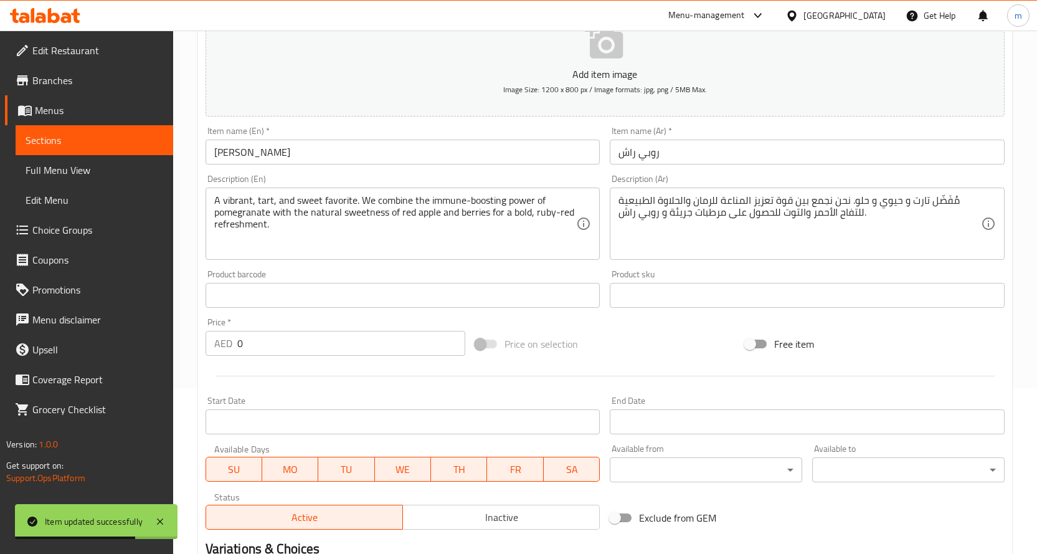
scroll to position [374, 0]
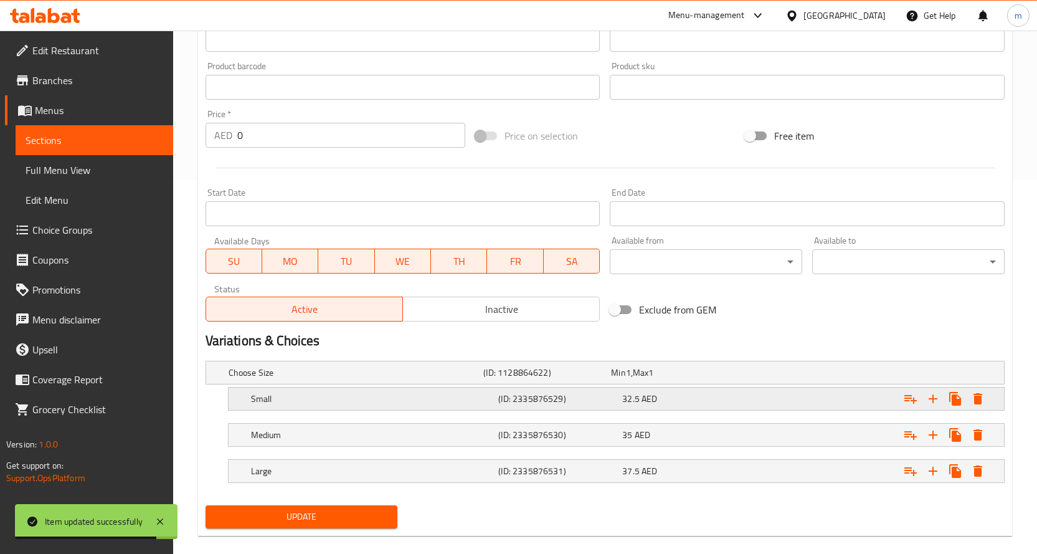
click at [635, 401] on span "32.5" at bounding box center [630, 399] width 17 height 16
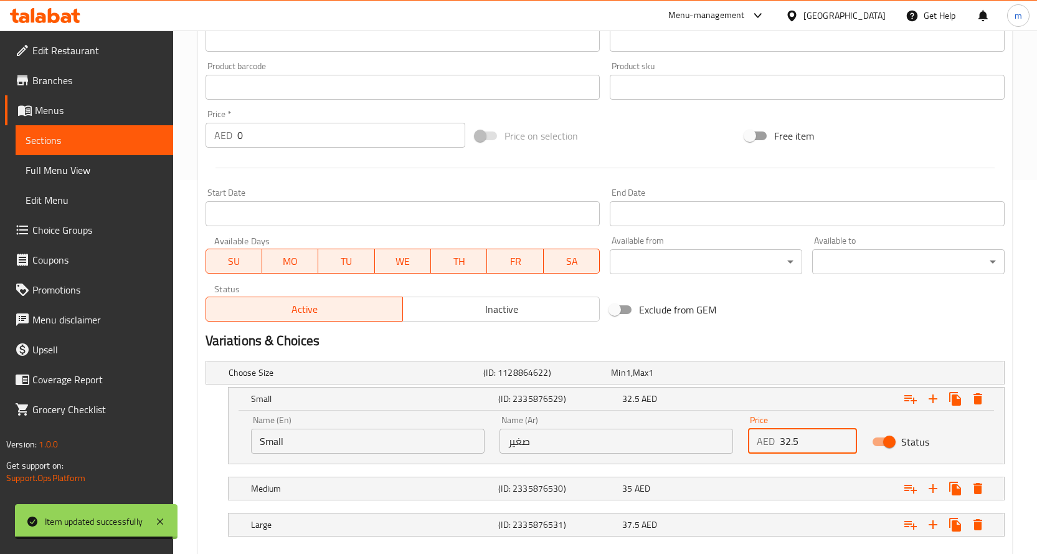
click at [809, 439] on input "32.5" at bounding box center [819, 441] width 78 height 25
click at [788, 442] on input "32.5" at bounding box center [819, 441] width 78 height 25
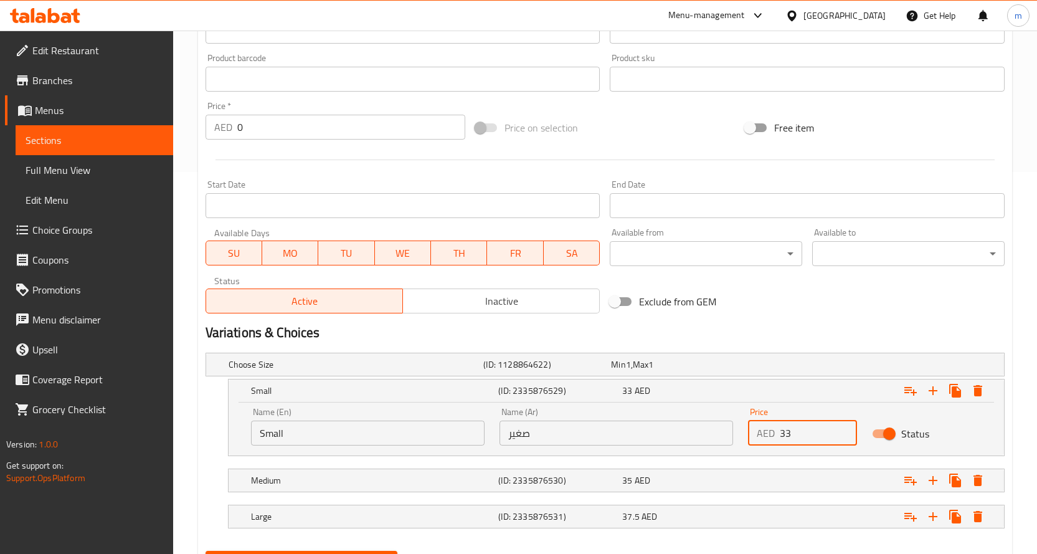
scroll to position [444, 0]
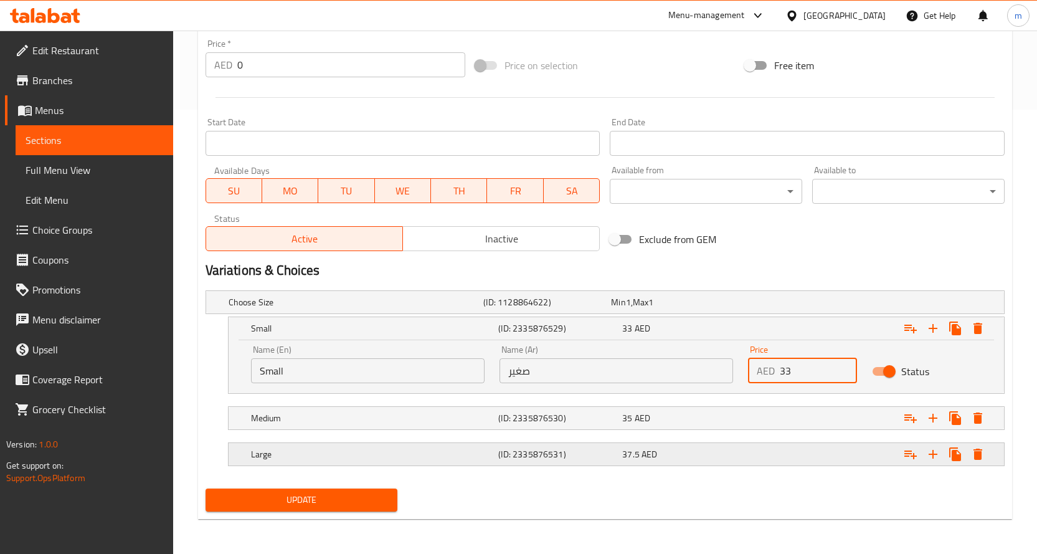
type input "33"
click at [657, 463] on div "Large (ID: 2335876531) 37.5 AED" at bounding box center [620, 453] width 743 height 27
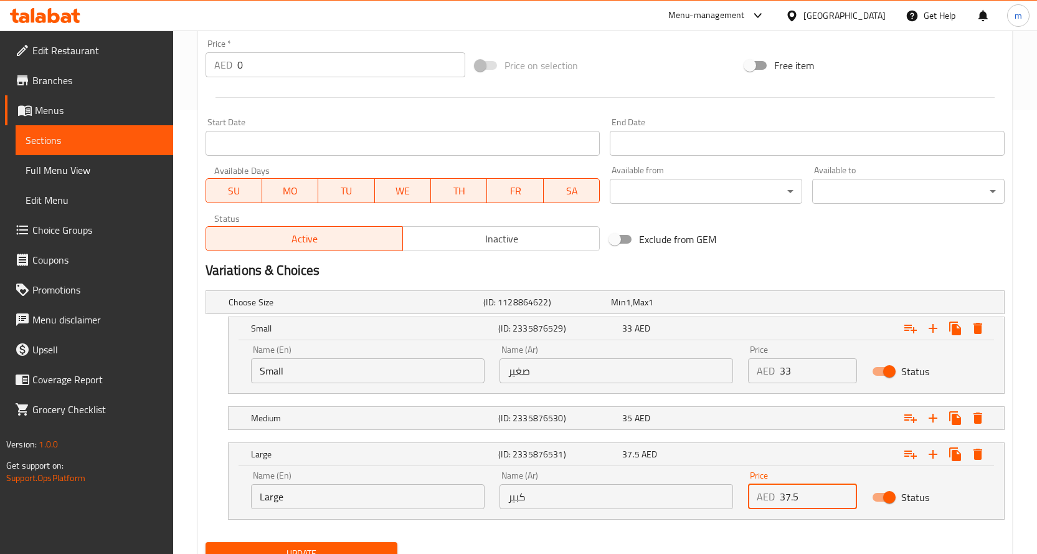
click at [792, 501] on input "37.5" at bounding box center [819, 496] width 78 height 25
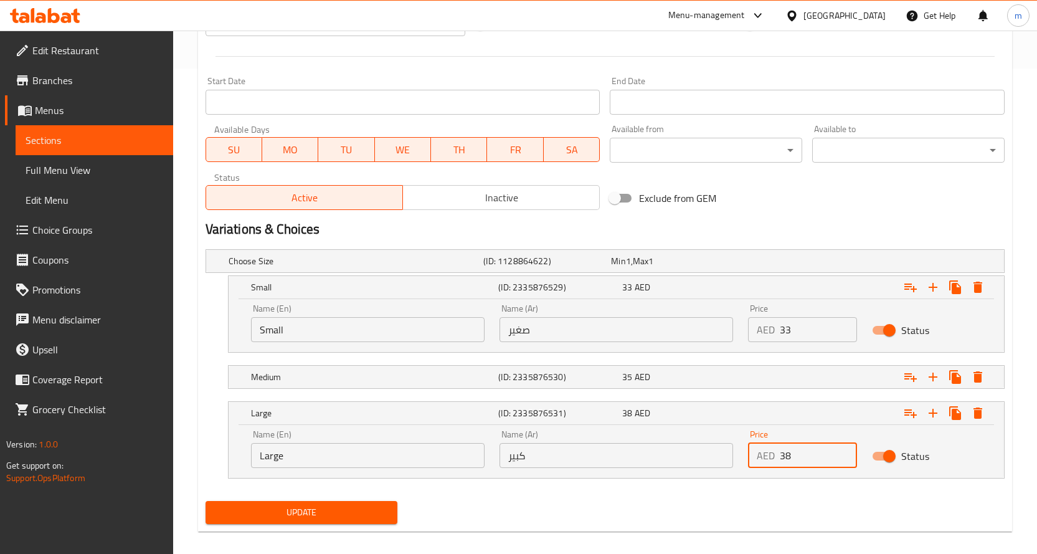
scroll to position [498, 0]
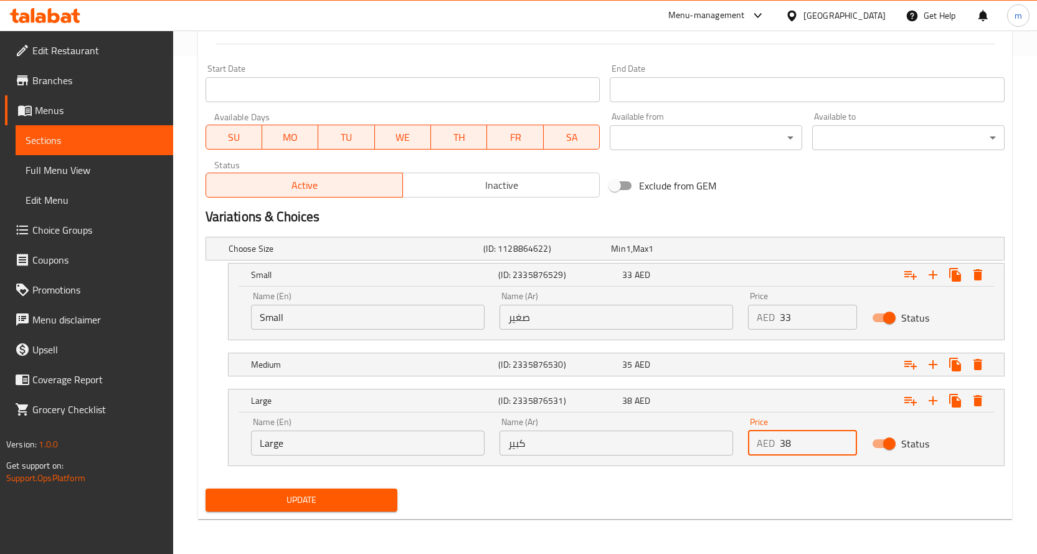
type input "38"
click at [368, 499] on span "Update" at bounding box center [302, 500] width 173 height 16
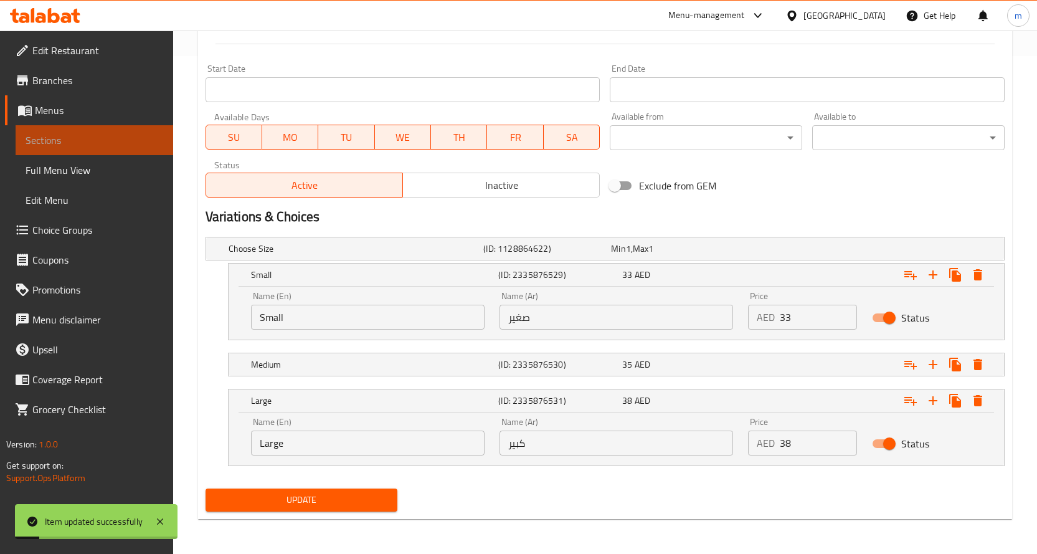
click at [115, 133] on span "Sections" at bounding box center [95, 140] width 138 height 15
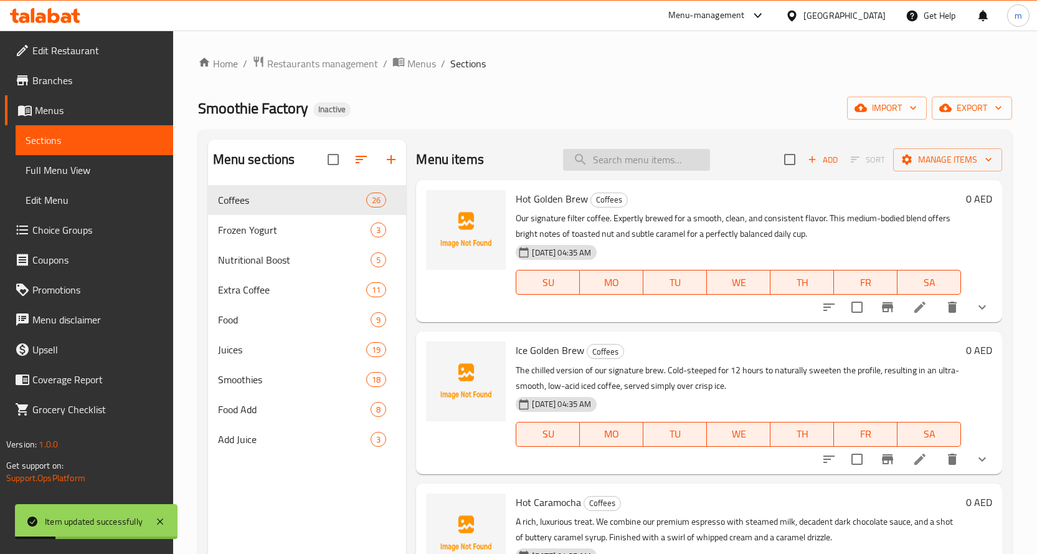
click at [622, 159] on input "search" at bounding box center [636, 160] width 147 height 22
paste input "Ginger Breeze"
type input "Ginger Breeze"
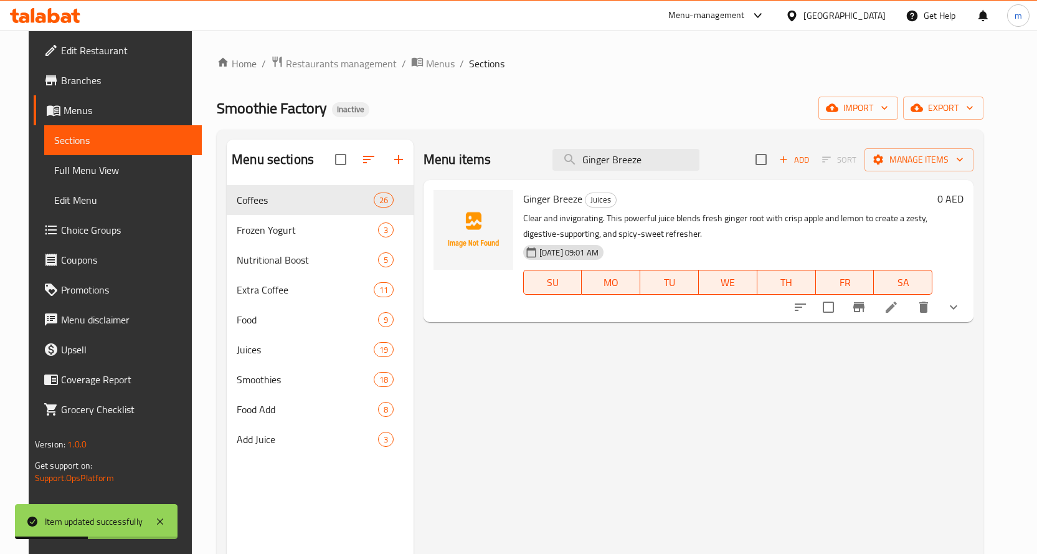
click at [899, 303] on icon at bounding box center [891, 307] width 15 height 15
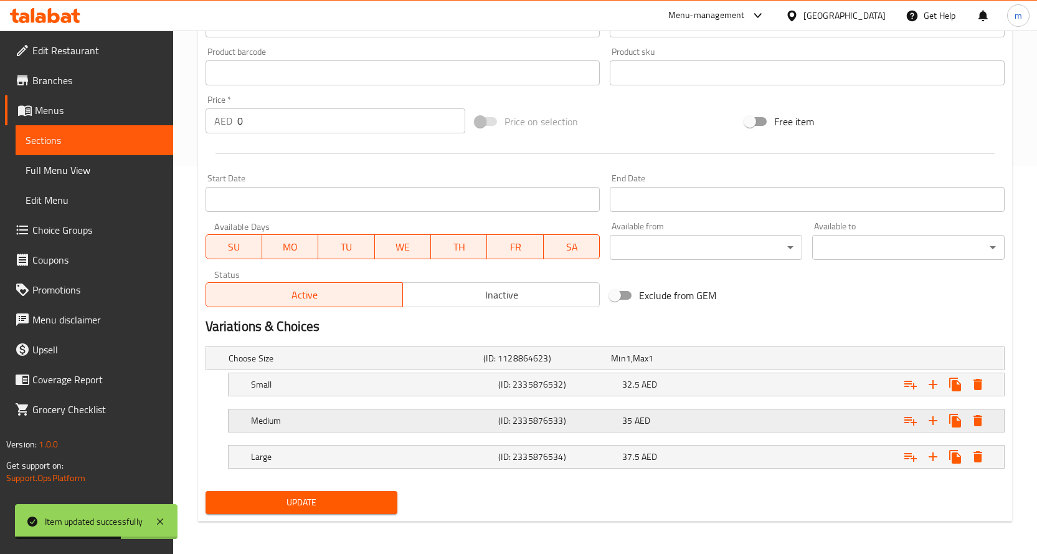
scroll to position [391, 0]
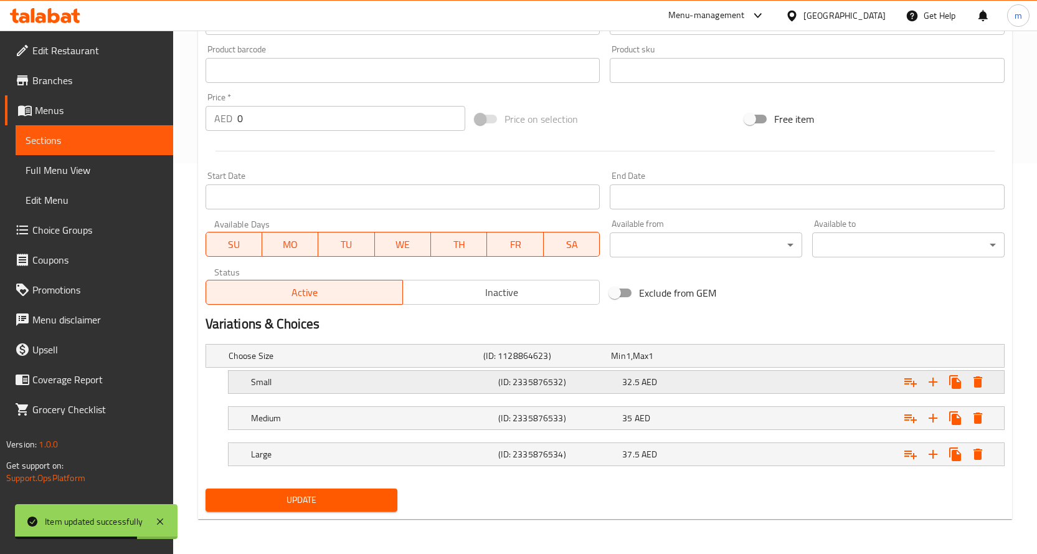
click at [679, 383] on div "32.5 AED" at bounding box center [681, 382] width 119 height 12
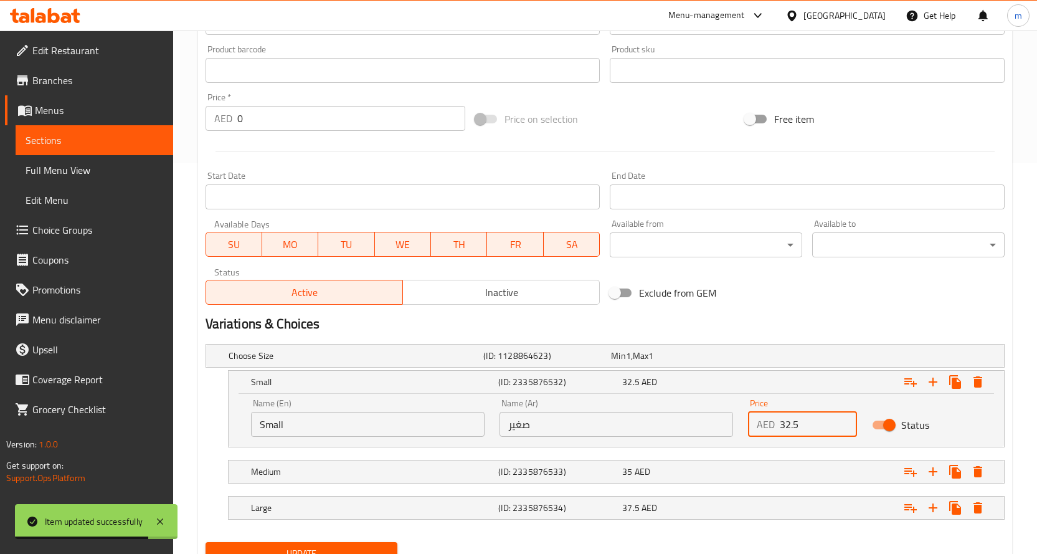
click at [802, 424] on input "32.5" at bounding box center [819, 424] width 78 height 25
type input "33"
click at [697, 502] on div "37.5 AED" at bounding box center [681, 507] width 119 height 12
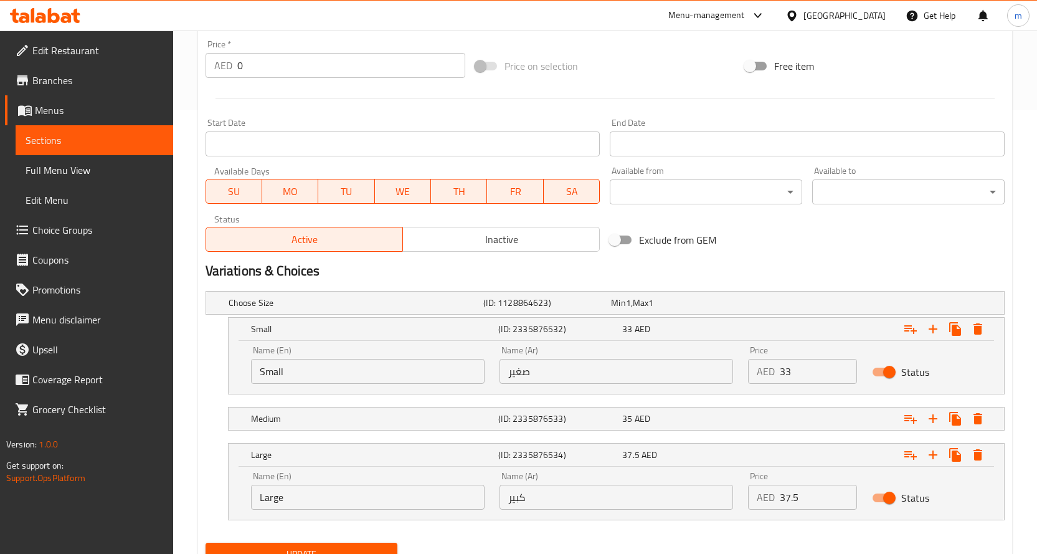
scroll to position [498, 0]
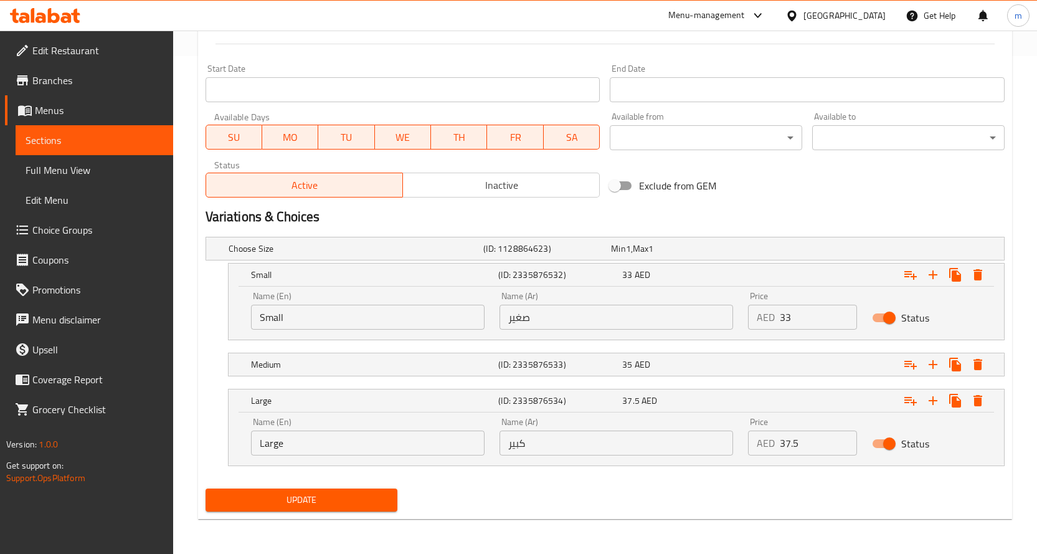
click at [784, 446] on input "37.5" at bounding box center [819, 442] width 78 height 25
type input "38"
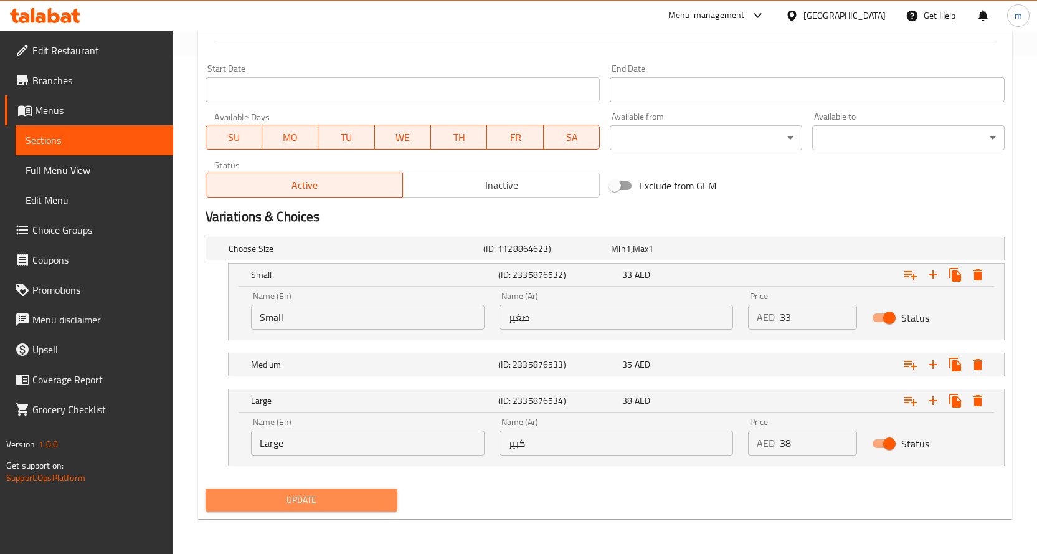
click at [351, 503] on span "Update" at bounding box center [302, 500] width 173 height 16
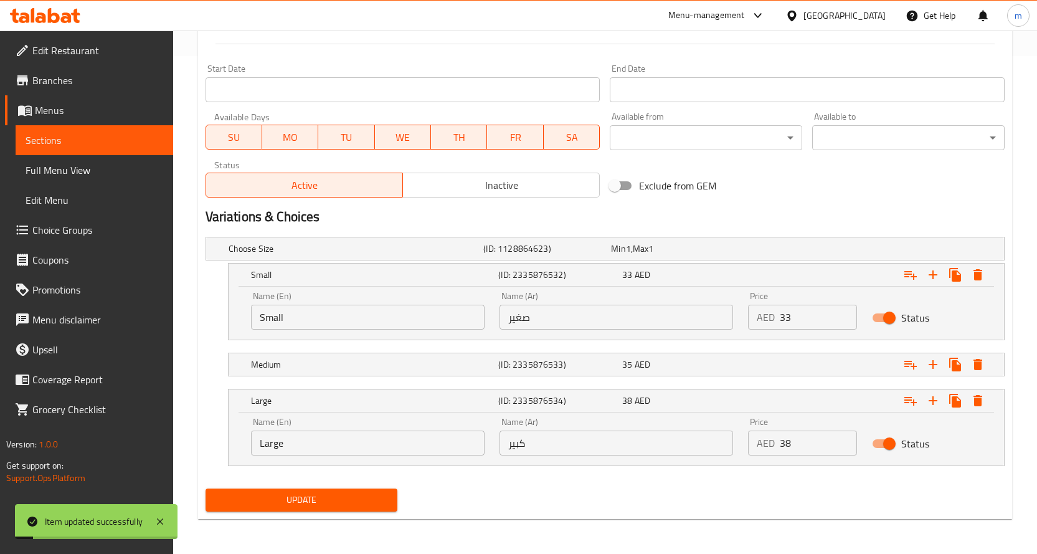
click at [74, 133] on span "Sections" at bounding box center [95, 140] width 138 height 15
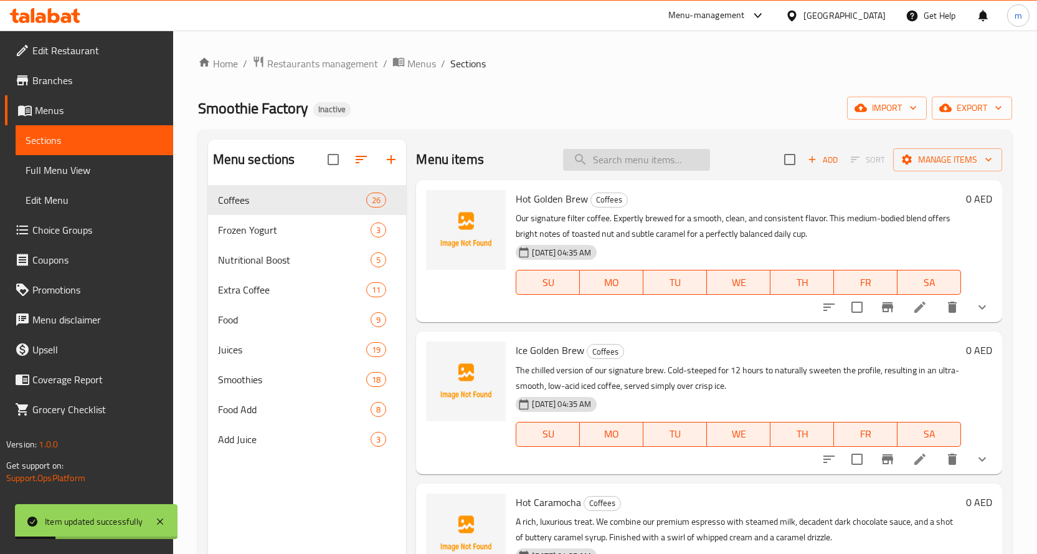
click at [626, 165] on input "search" at bounding box center [636, 160] width 147 height 22
paste input "Mega Vitality"
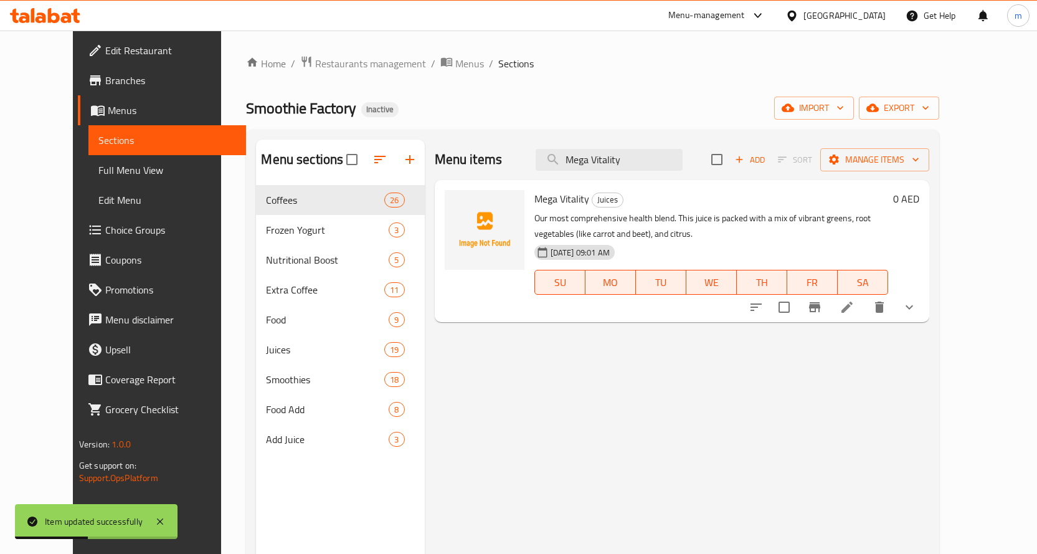
type input "Mega Vitality"
click at [855, 309] on icon at bounding box center [847, 307] width 15 height 15
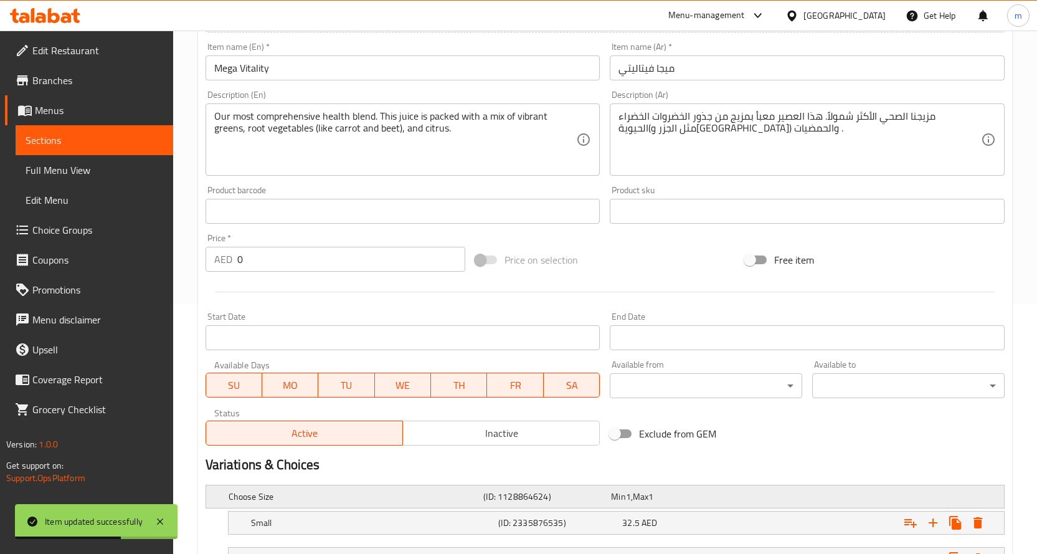
scroll to position [391, 0]
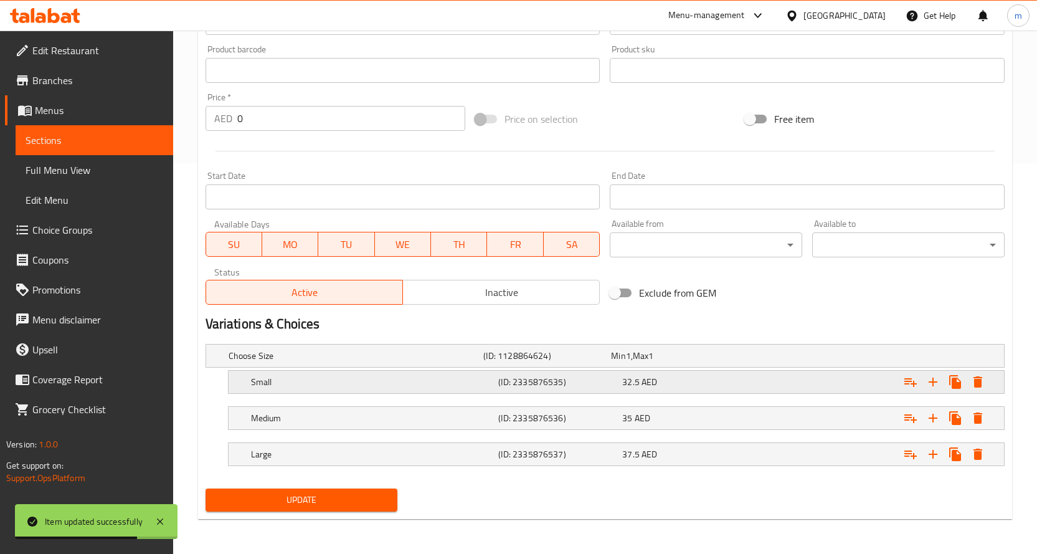
click at [657, 389] on span "AED" at bounding box center [650, 382] width 16 height 16
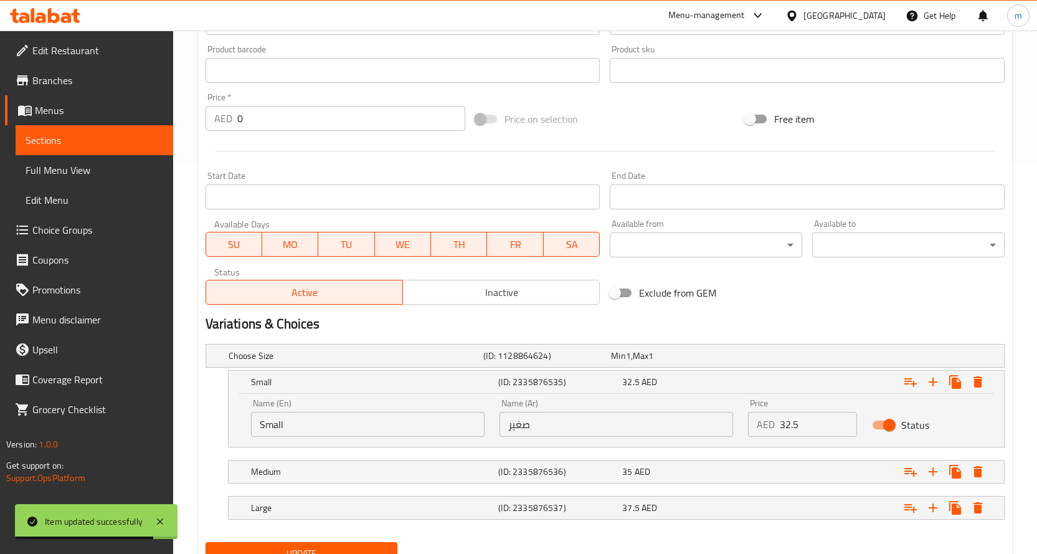
click at [790, 426] on input "32.5" at bounding box center [819, 424] width 78 height 25
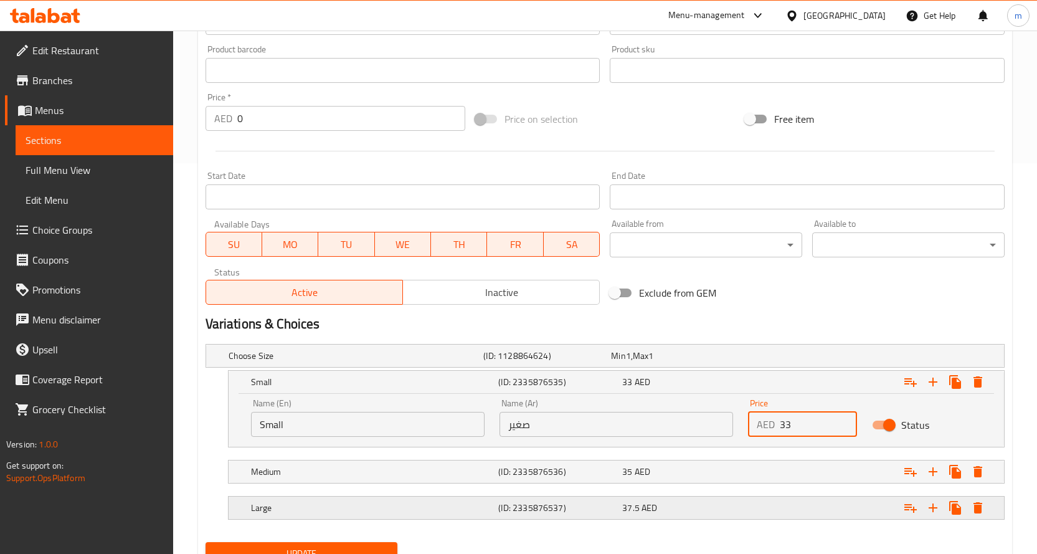
type input "33"
click at [658, 500] on div "37.5 AED" at bounding box center [682, 507] width 124 height 17
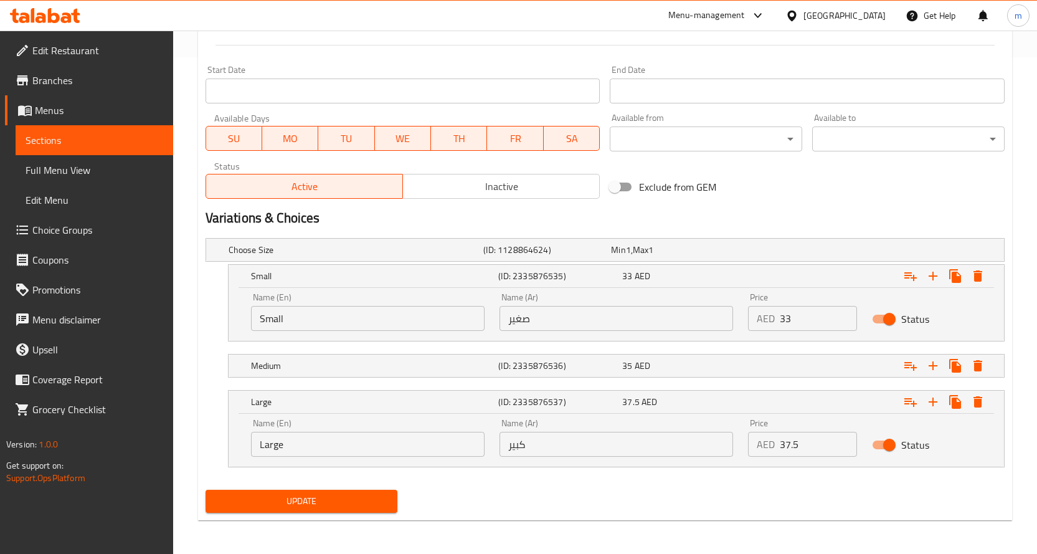
scroll to position [498, 0]
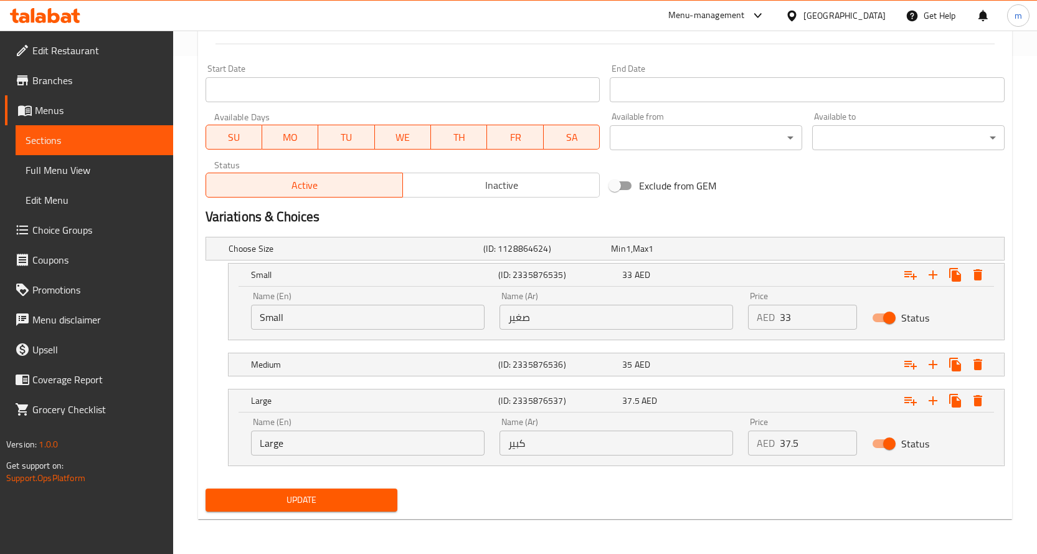
click at [786, 441] on input "37.5" at bounding box center [819, 442] width 78 height 25
type input "38"
click at [351, 502] on span "Update" at bounding box center [302, 500] width 173 height 16
click at [98, 142] on span "Sections" at bounding box center [95, 140] width 138 height 15
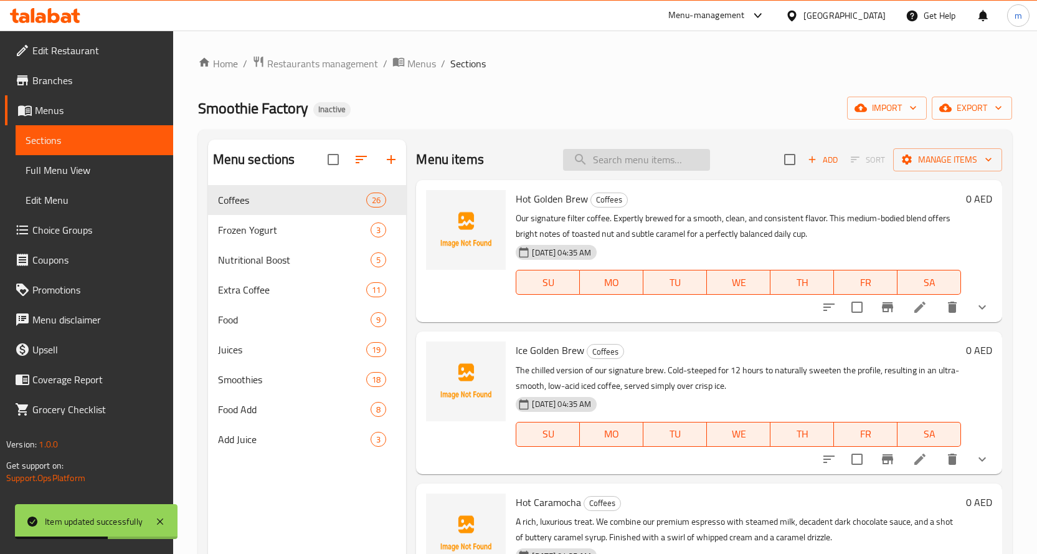
click at [660, 161] on input "search" at bounding box center [636, 160] width 147 height 22
paste input "Essential Greens"
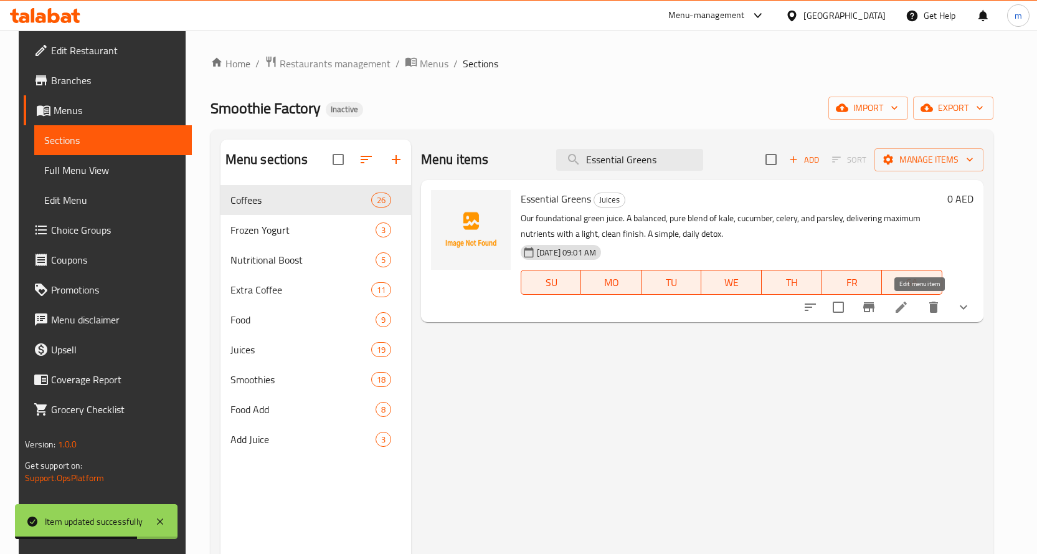
type input "Essential Greens"
click at [909, 313] on icon at bounding box center [901, 307] width 15 height 15
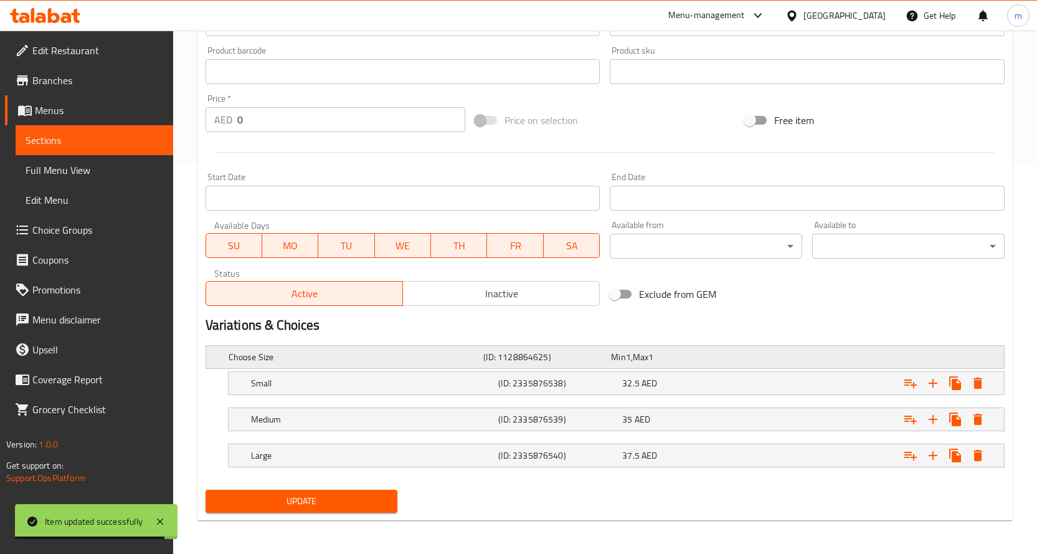
scroll to position [391, 0]
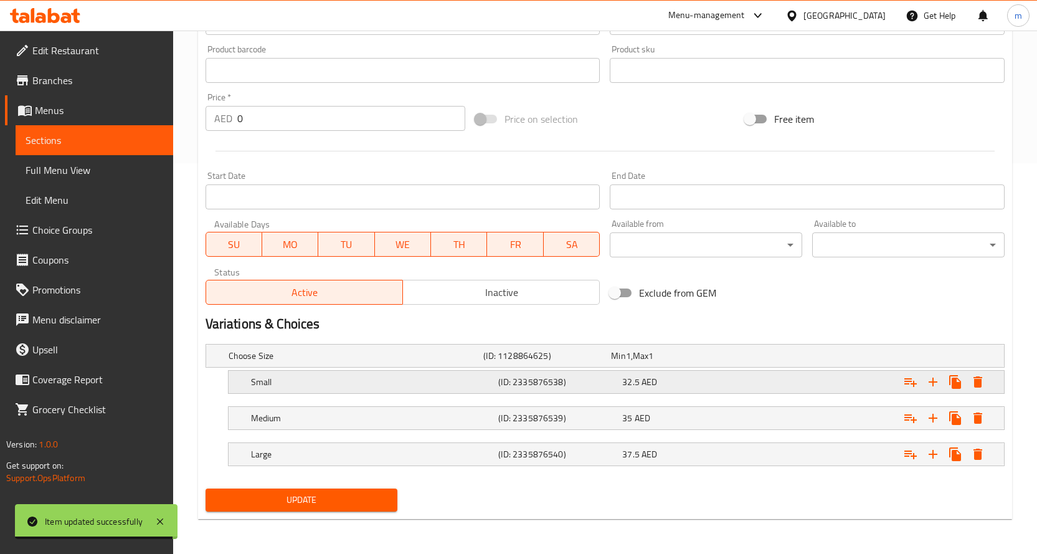
click at [682, 386] on div "32.5 AED" at bounding box center [681, 382] width 119 height 12
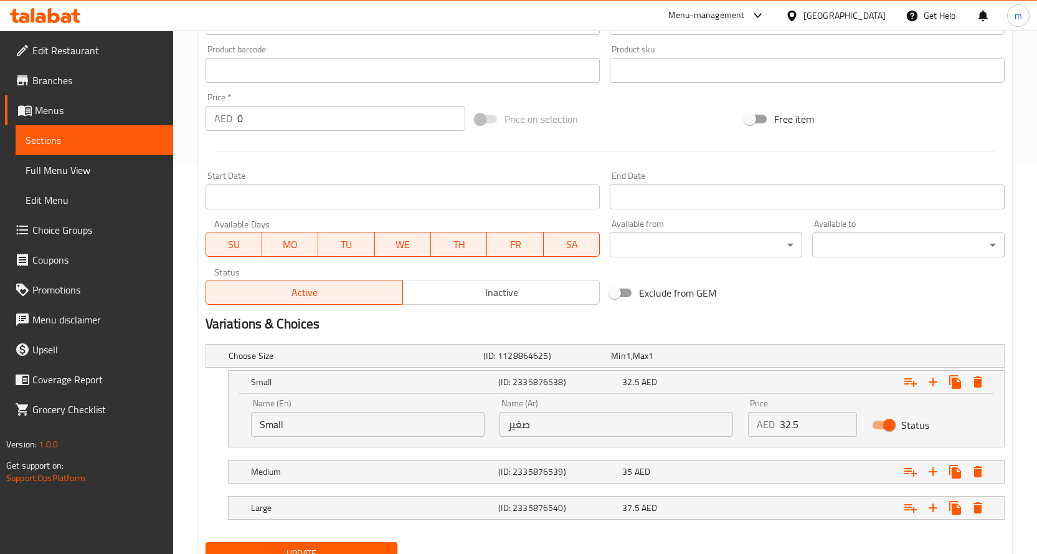
click at [791, 425] on input "32.5" at bounding box center [819, 424] width 78 height 25
click at [790, 425] on input "32.5" at bounding box center [819, 424] width 78 height 25
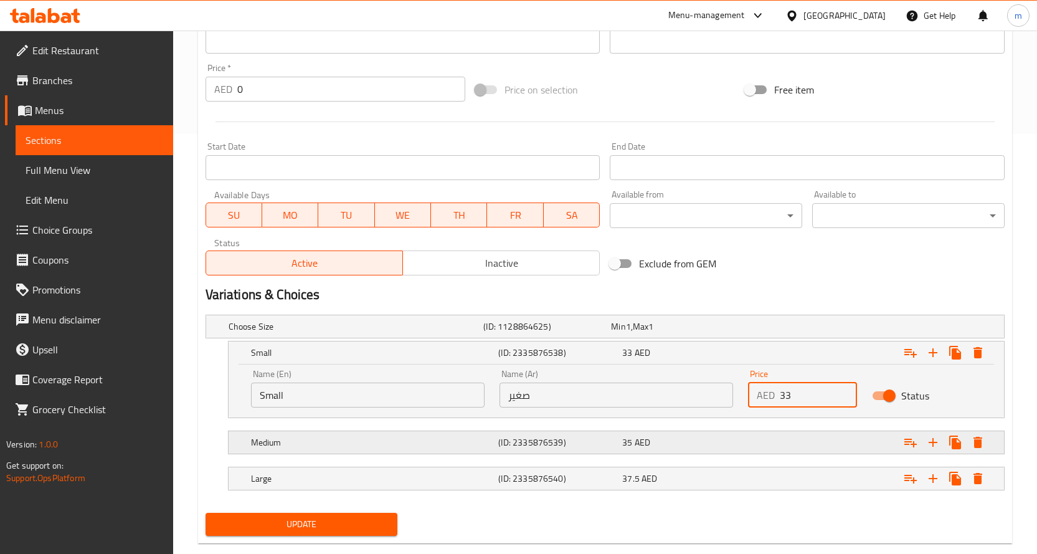
scroll to position [444, 0]
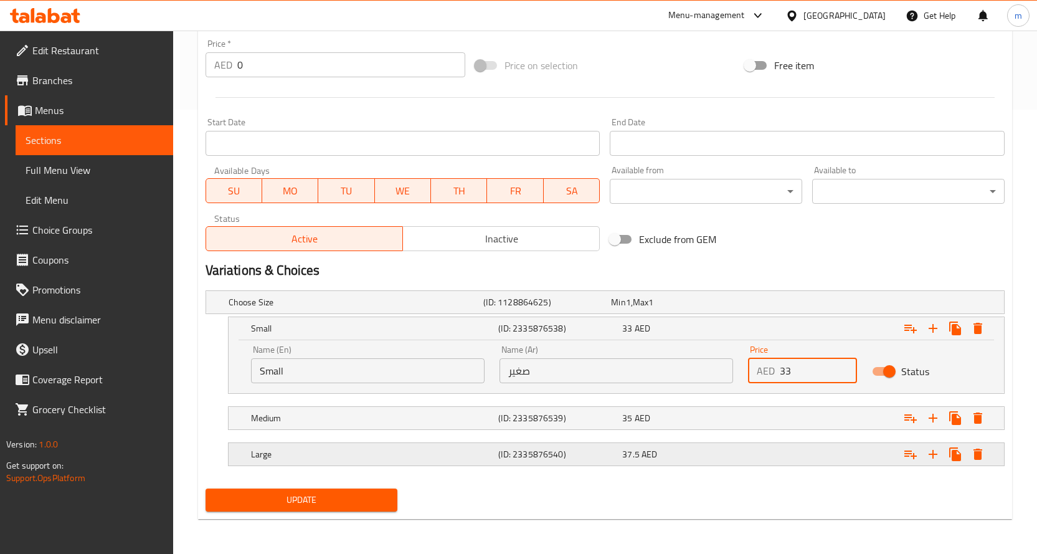
type input "33"
click at [720, 452] on div "37.5 AED" at bounding box center [681, 454] width 119 height 12
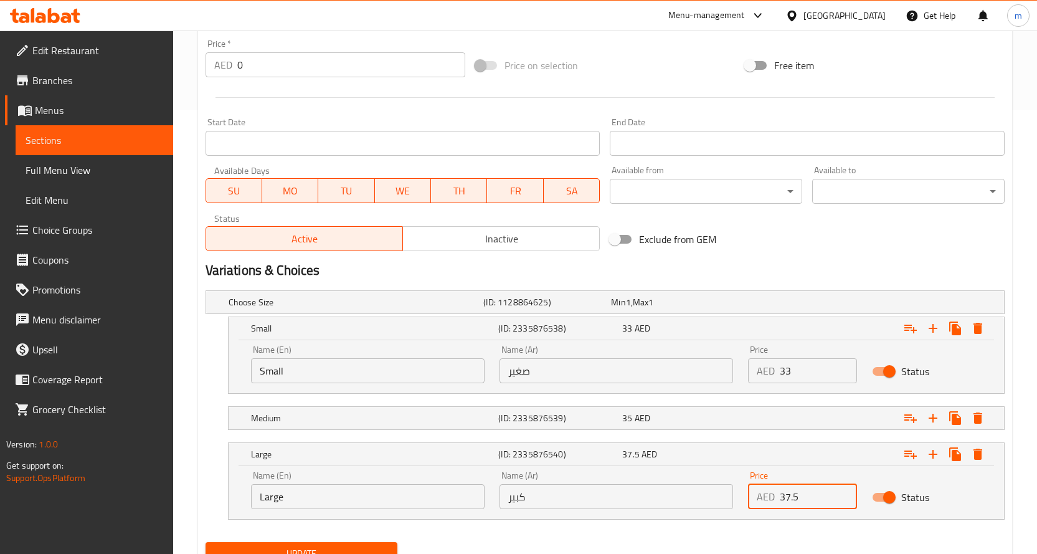
click at [798, 495] on input "37.5" at bounding box center [819, 496] width 78 height 25
click at [789, 499] on input "37.5" at bounding box center [819, 496] width 78 height 25
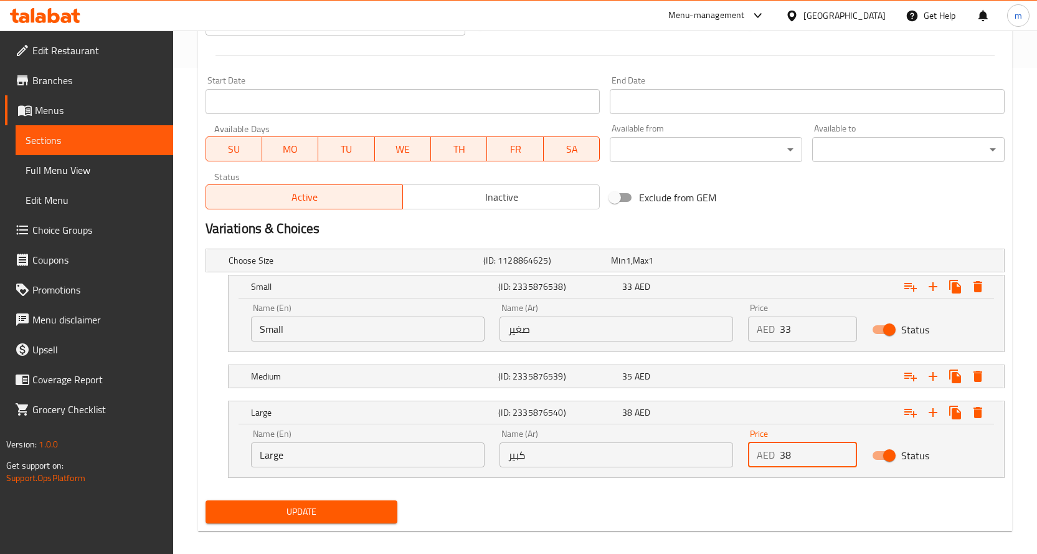
scroll to position [498, 0]
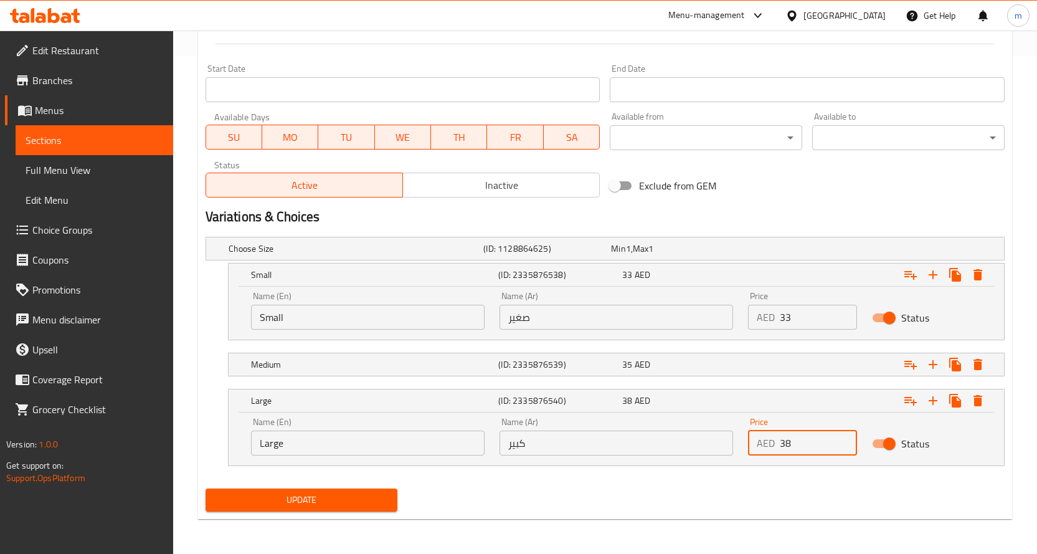
type input "38"
click at [379, 497] on span "Update" at bounding box center [302, 500] width 173 height 16
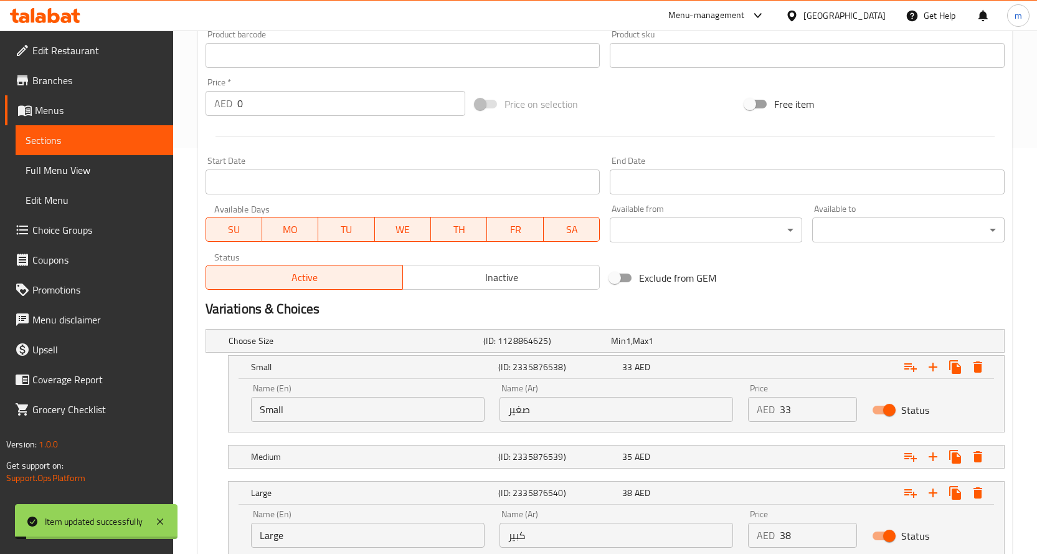
scroll to position [249, 0]
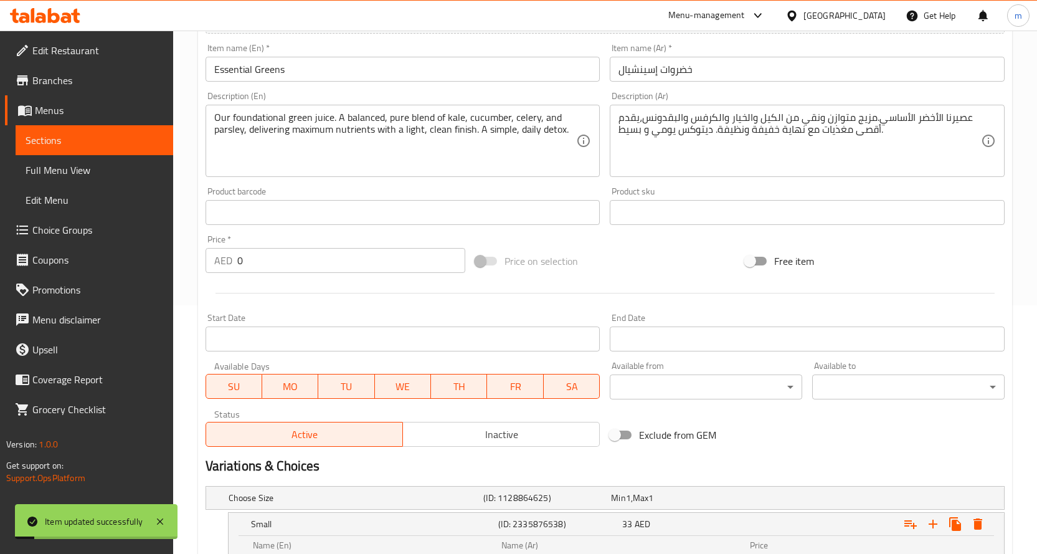
click at [19, 136] on link "Sections" at bounding box center [95, 140] width 158 height 30
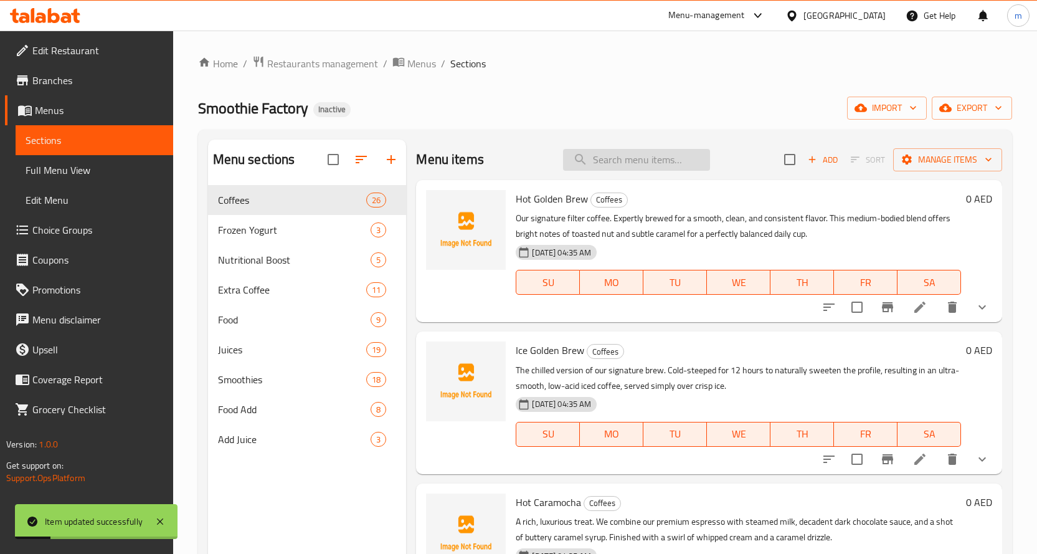
click at [613, 161] on input "search" at bounding box center [636, 160] width 147 height 22
paste input "Easy Greens"
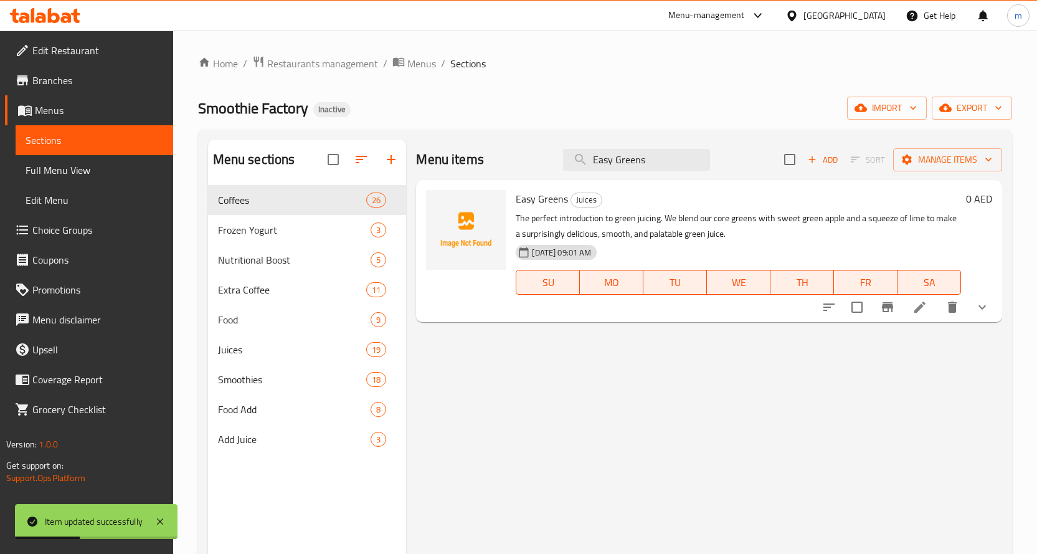
type input "Easy Greens"
click at [920, 313] on icon at bounding box center [920, 307] width 15 height 15
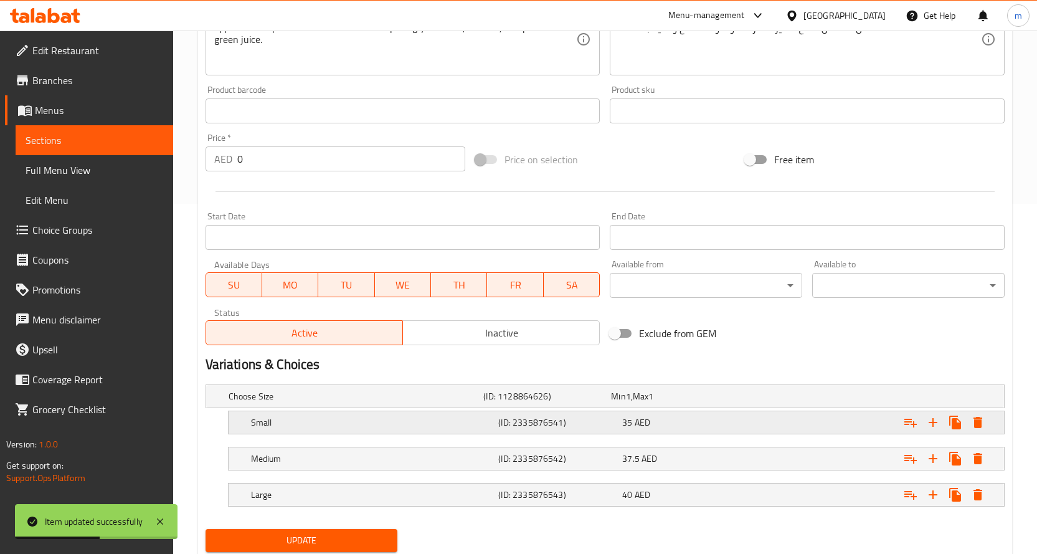
scroll to position [391, 0]
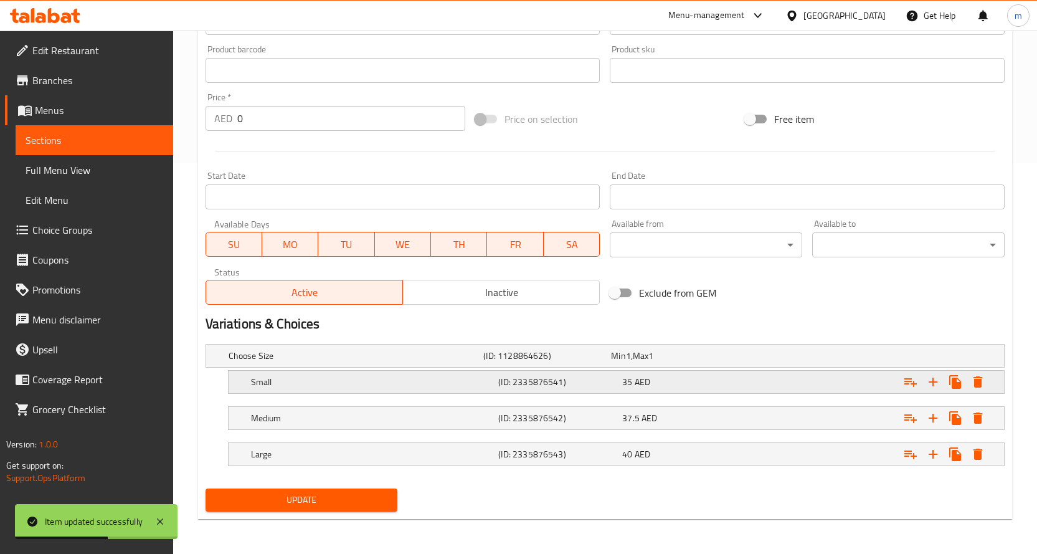
click at [649, 381] on span "AED" at bounding box center [643, 382] width 16 height 16
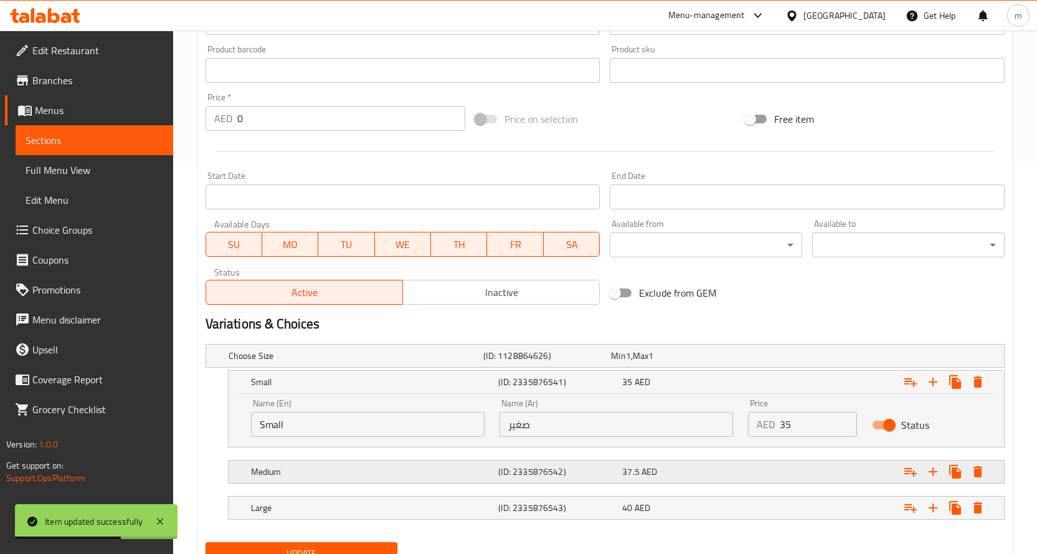
click at [673, 468] on div "37.5 AED" at bounding box center [681, 471] width 119 height 12
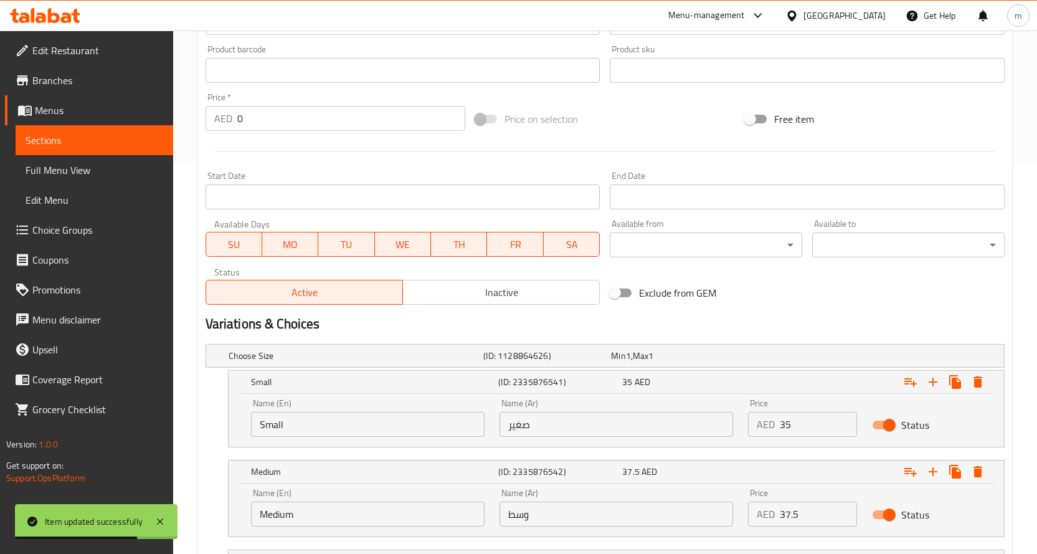
click at [787, 516] on input "37.5" at bounding box center [819, 513] width 78 height 25
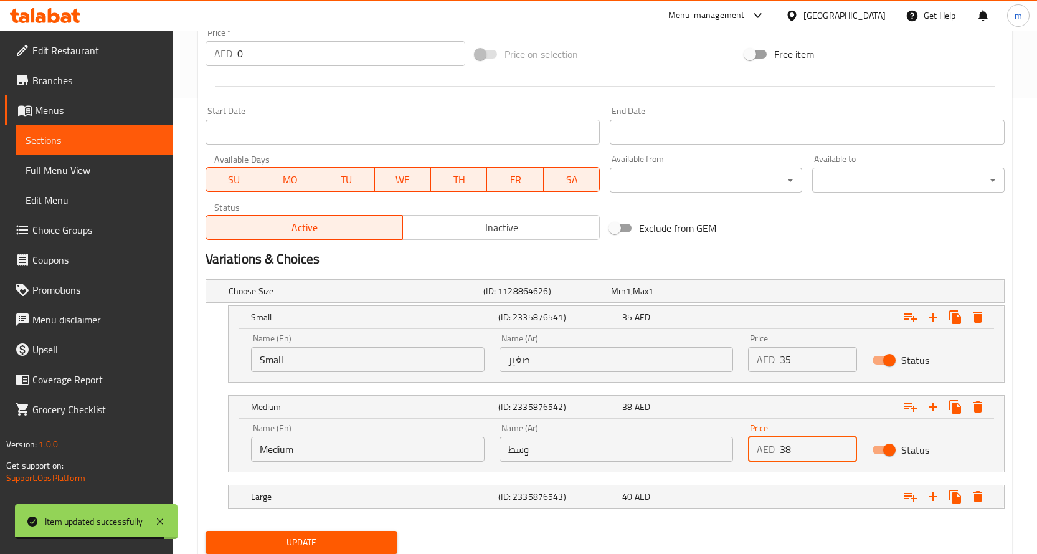
scroll to position [498, 0]
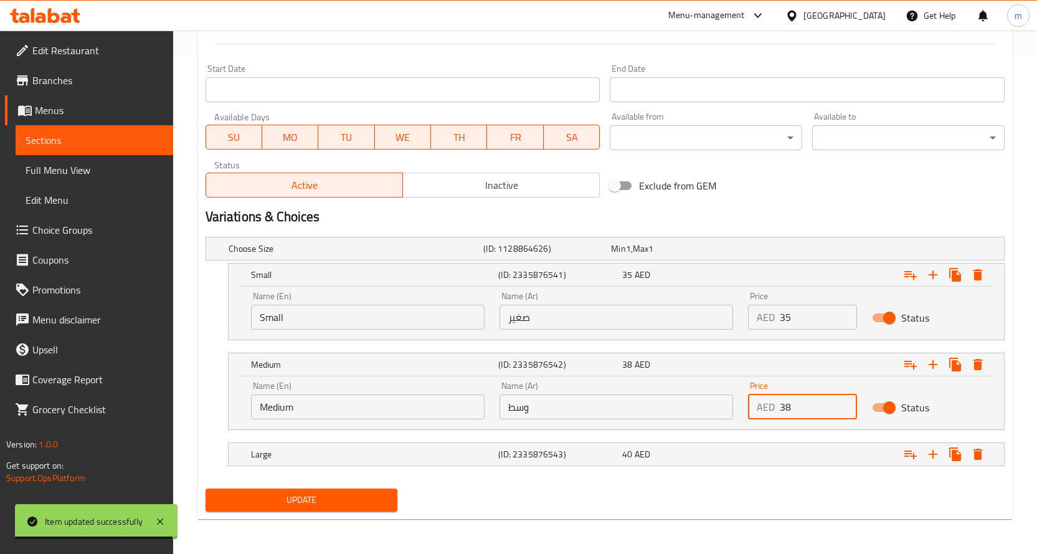
type input "38"
click at [374, 501] on span "Update" at bounding box center [302, 500] width 173 height 16
click at [101, 142] on span "Sections" at bounding box center [95, 140] width 138 height 15
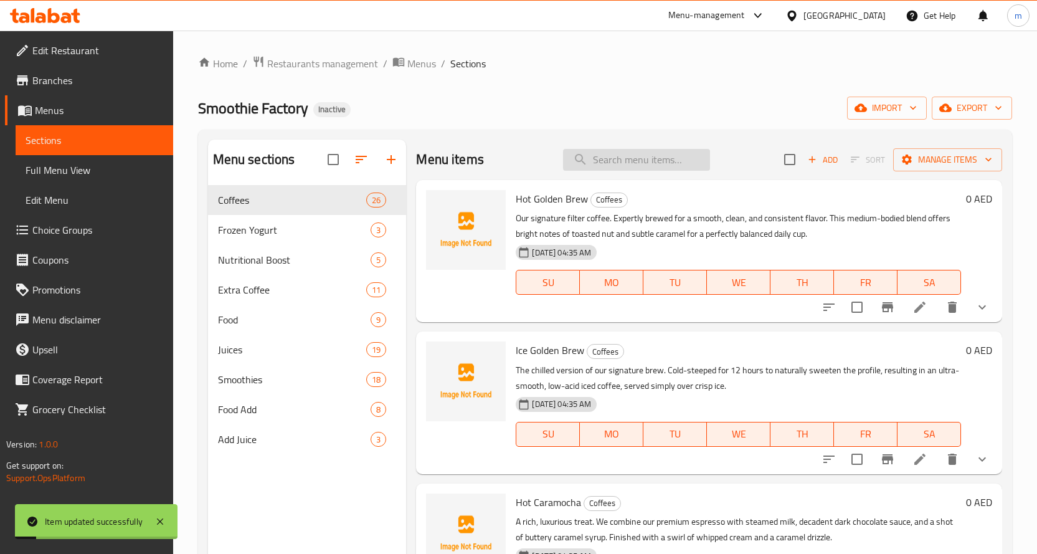
click at [636, 168] on input "search" at bounding box center [636, 160] width 147 height 22
paste input "Super Citrus C"
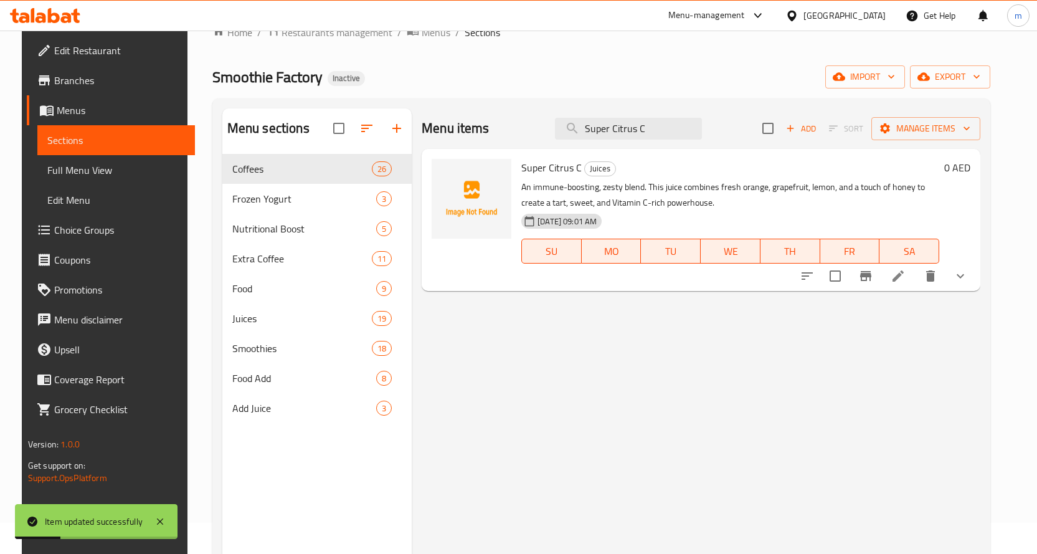
scroll to position [62, 0]
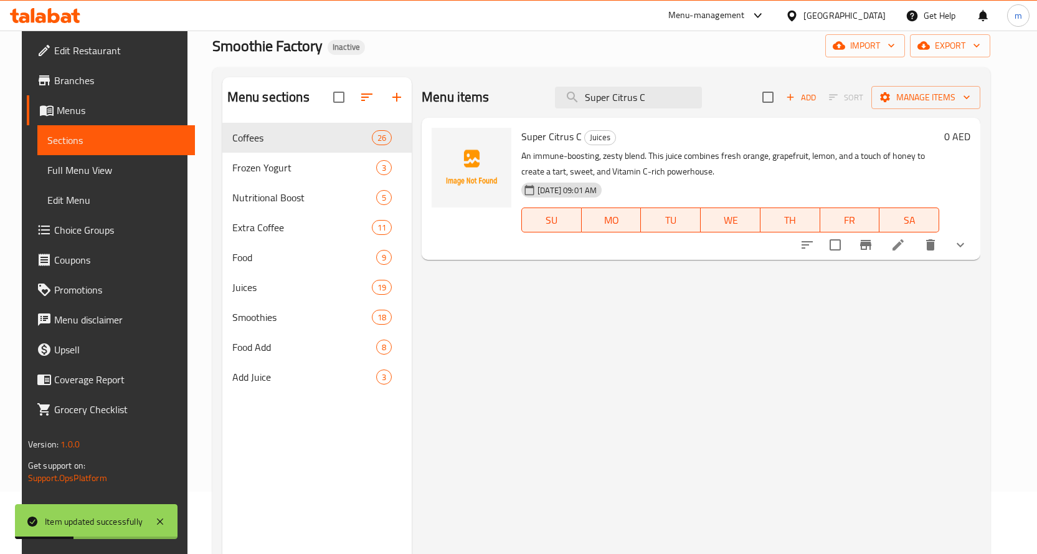
type input "Super Citrus C"
click at [916, 253] on li at bounding box center [898, 245] width 35 height 22
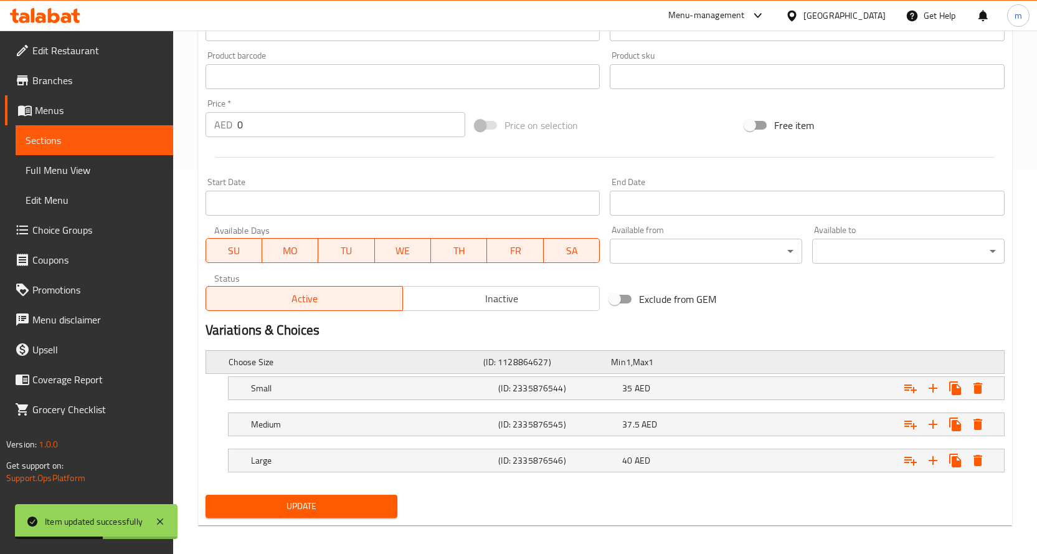
scroll to position [391, 0]
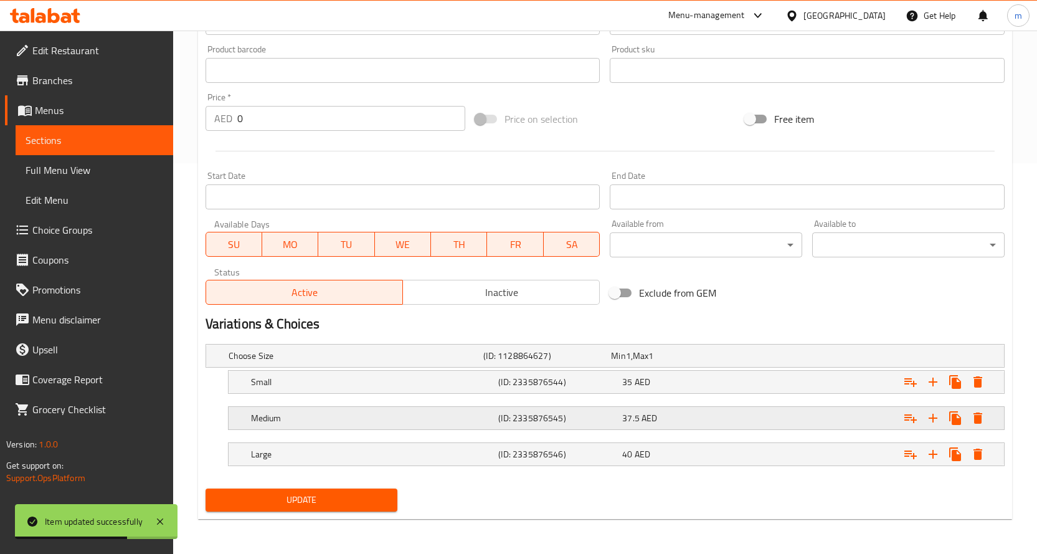
click at [649, 428] on div "Medium (ID: 2335876545) 37.5 AED" at bounding box center [620, 417] width 743 height 27
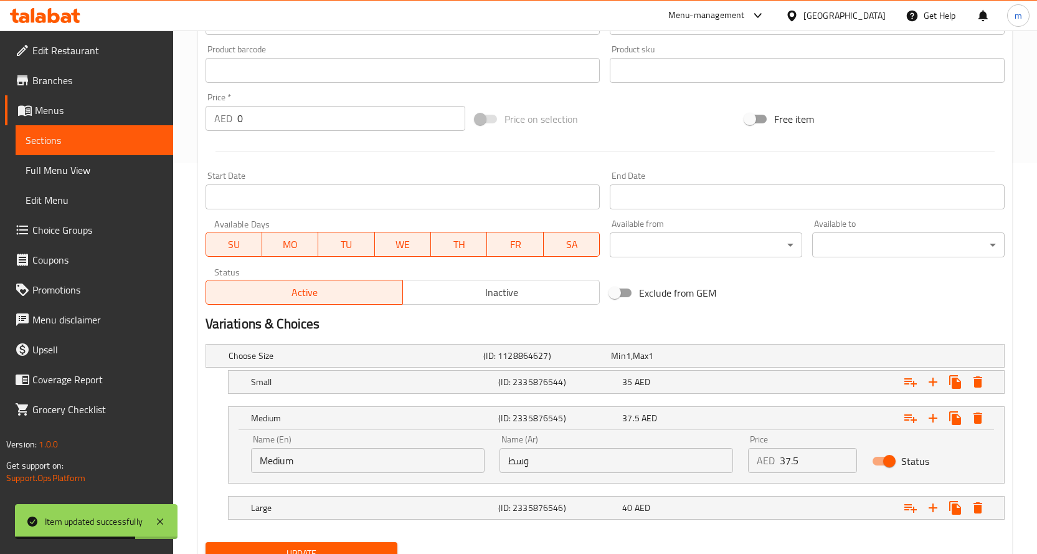
scroll to position [444, 0]
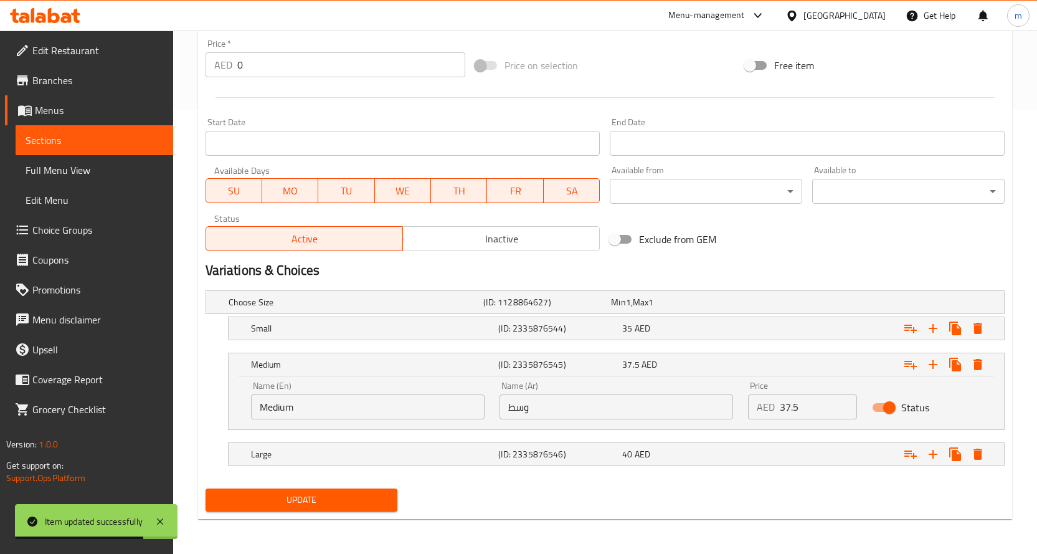
click at [782, 407] on input "37.5" at bounding box center [819, 406] width 78 height 25
type input "38"
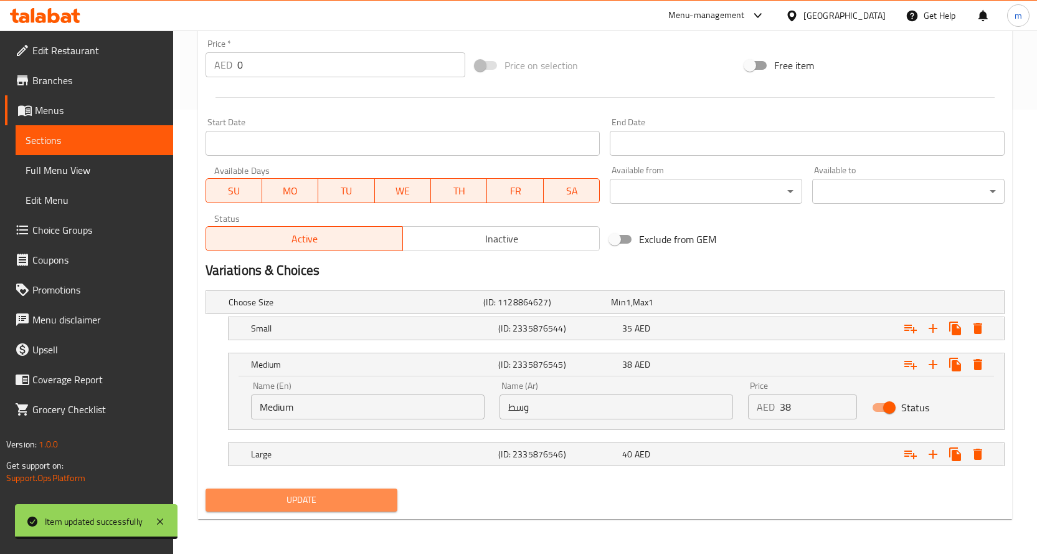
click at [356, 501] on span "Update" at bounding box center [302, 500] width 173 height 16
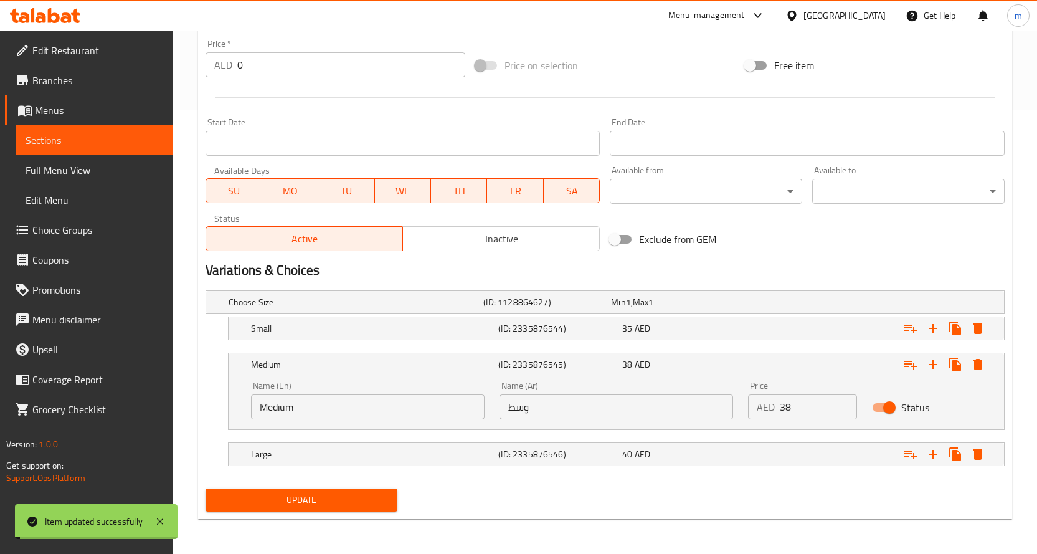
click at [81, 145] on span "Sections" at bounding box center [95, 140] width 138 height 15
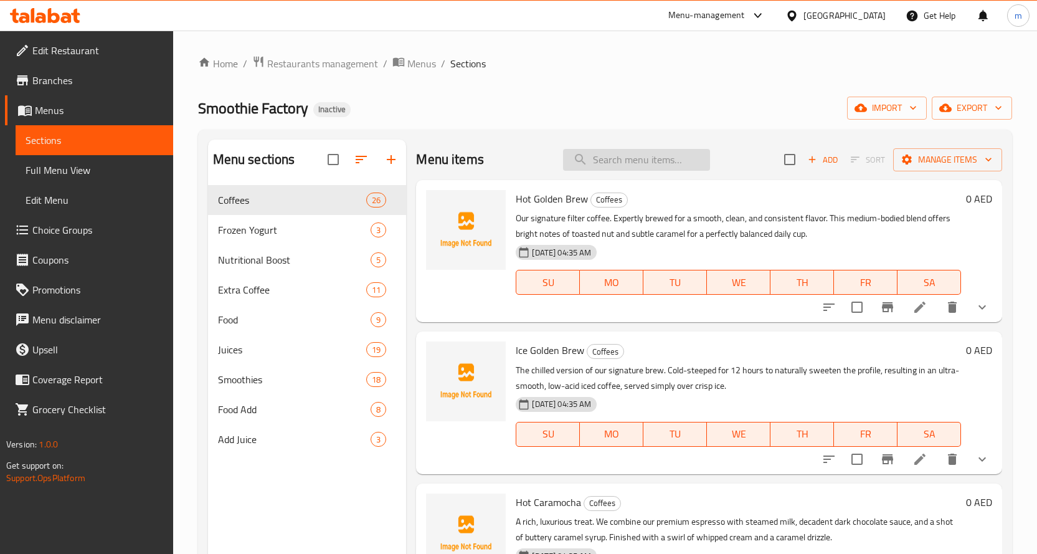
click at [616, 155] on input "search" at bounding box center [636, 160] width 147 height 22
paste input "P.A.L.M"
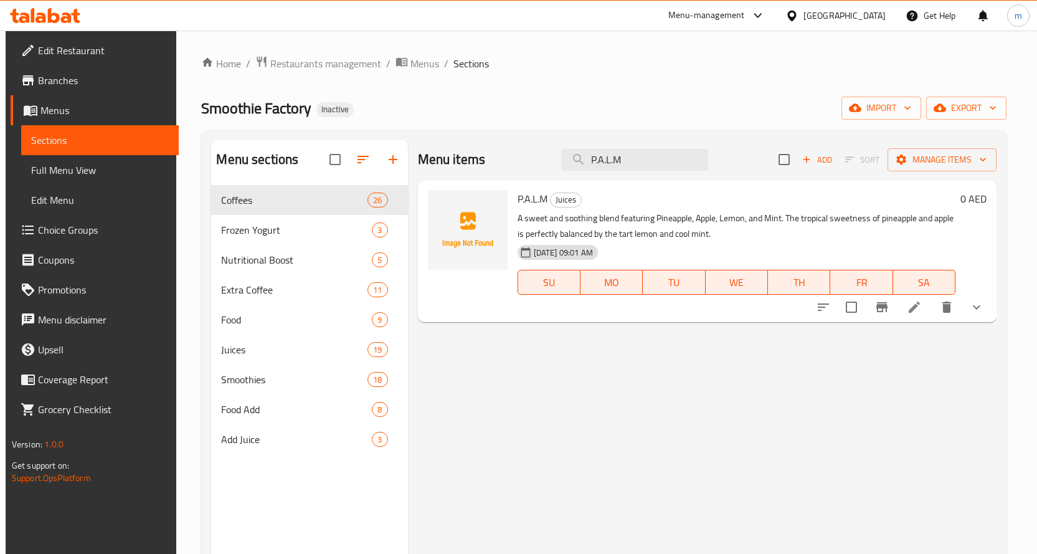
type input "P.A.L.M"
click at [922, 311] on icon at bounding box center [914, 307] width 15 height 15
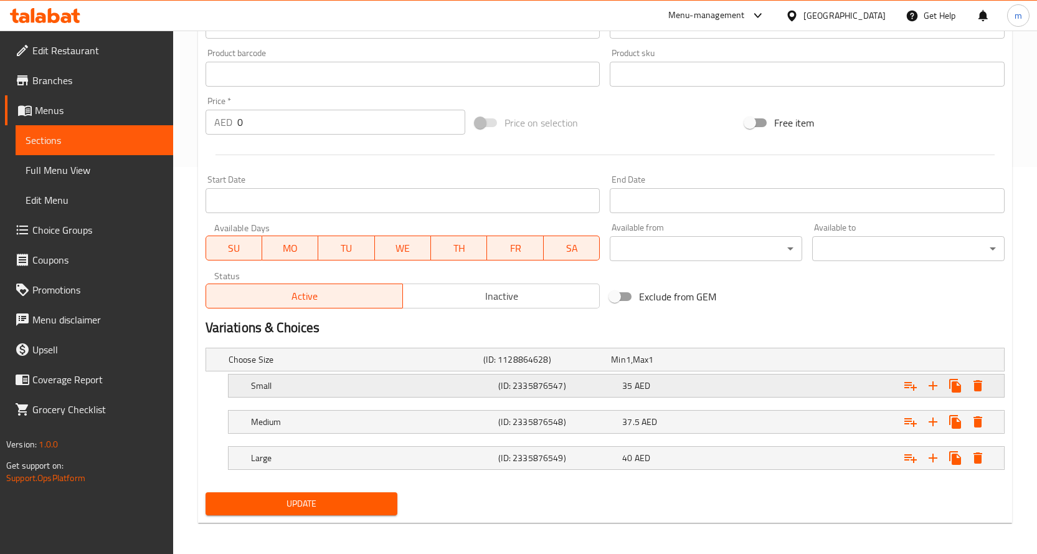
scroll to position [391, 0]
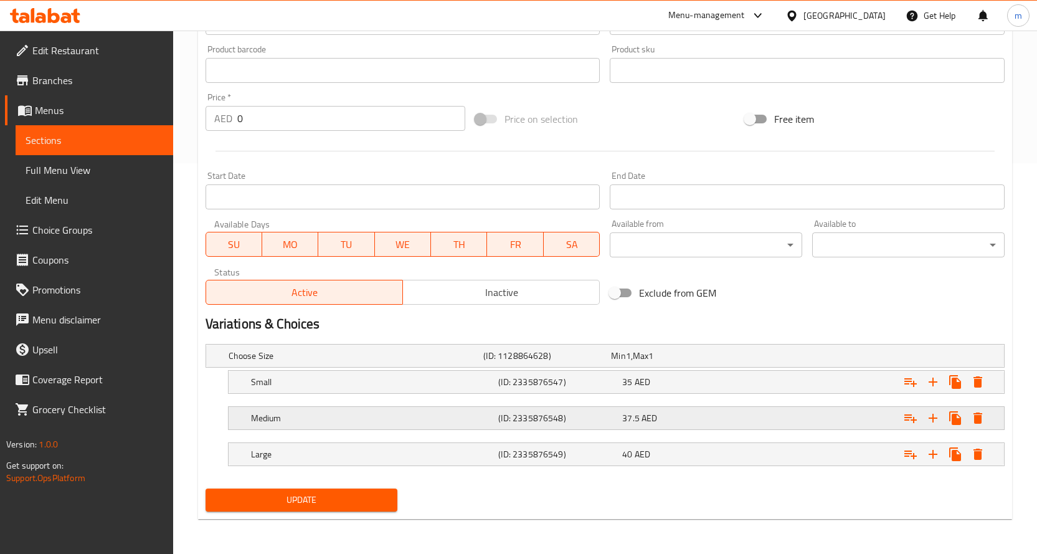
click at [635, 423] on span "37.5" at bounding box center [630, 418] width 17 height 16
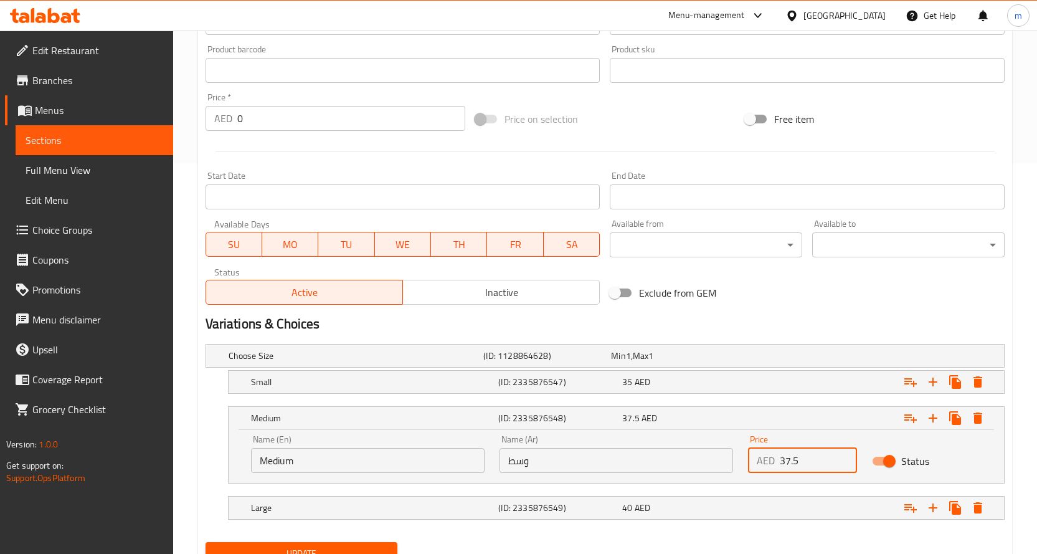
click at [803, 457] on input "37.5" at bounding box center [819, 460] width 78 height 25
click at [789, 461] on input "37.5" at bounding box center [819, 460] width 78 height 25
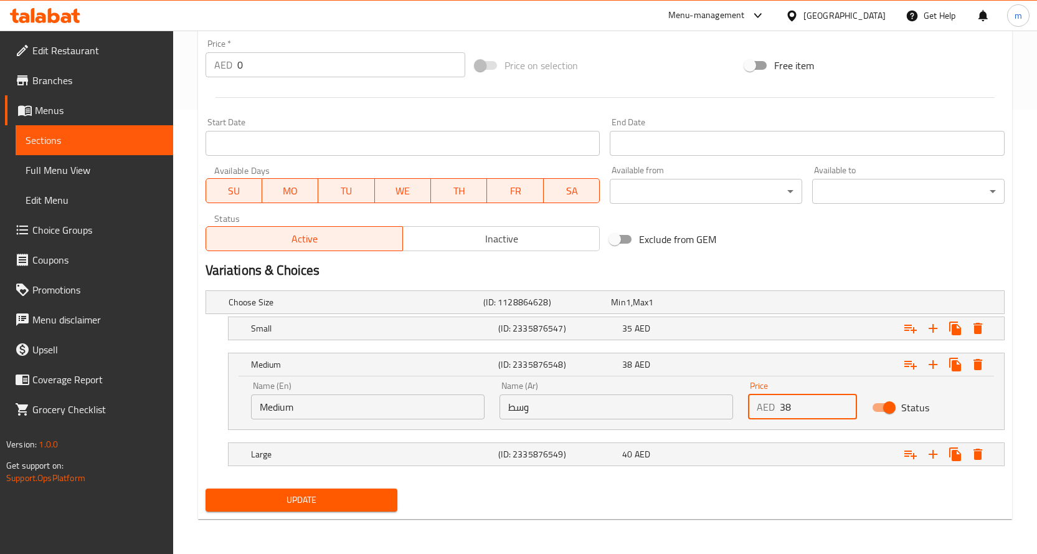
type input "38"
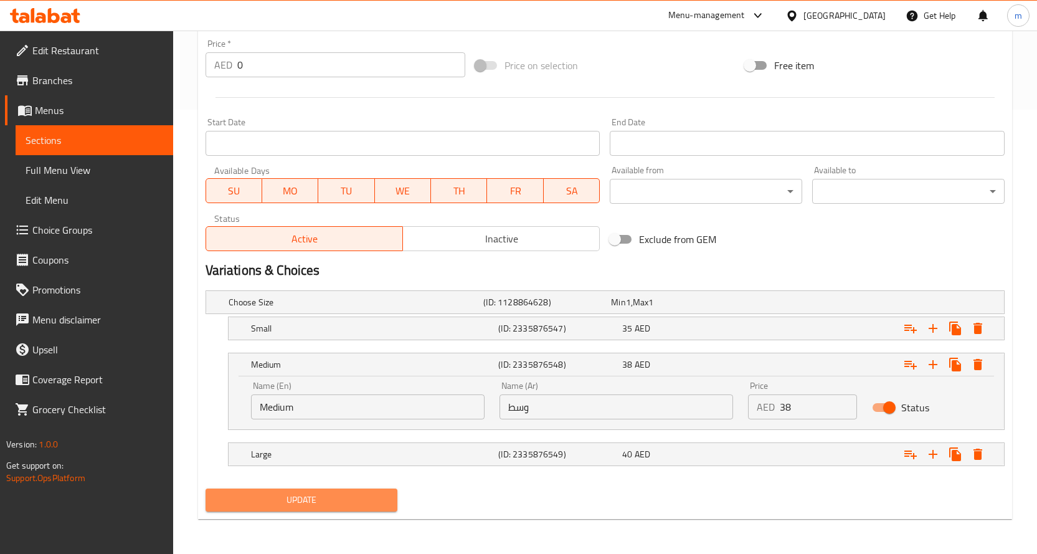
click at [353, 492] on span "Update" at bounding box center [302, 500] width 173 height 16
click at [327, 505] on span "Update" at bounding box center [302, 500] width 173 height 16
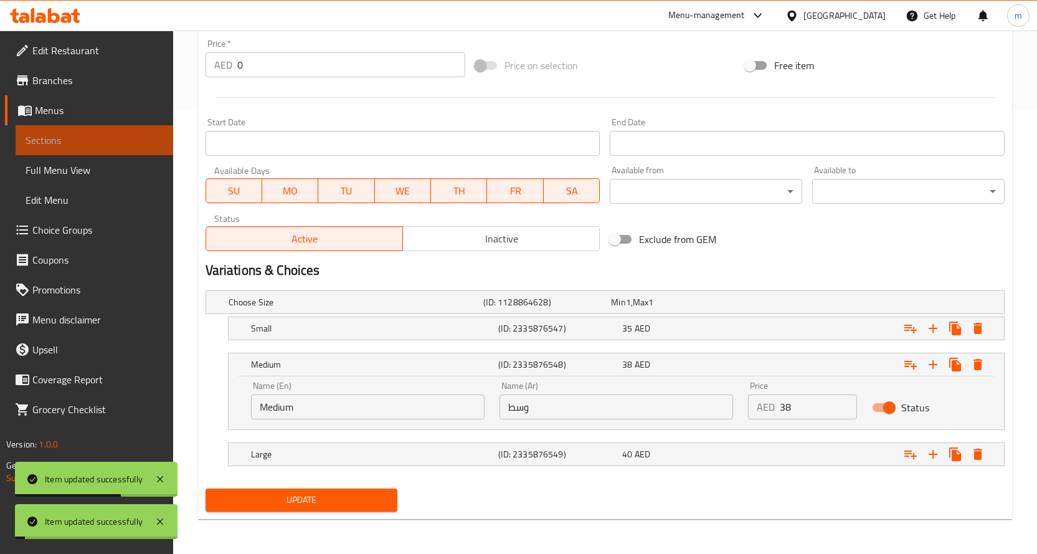
click at [108, 147] on span "Sections" at bounding box center [95, 140] width 138 height 15
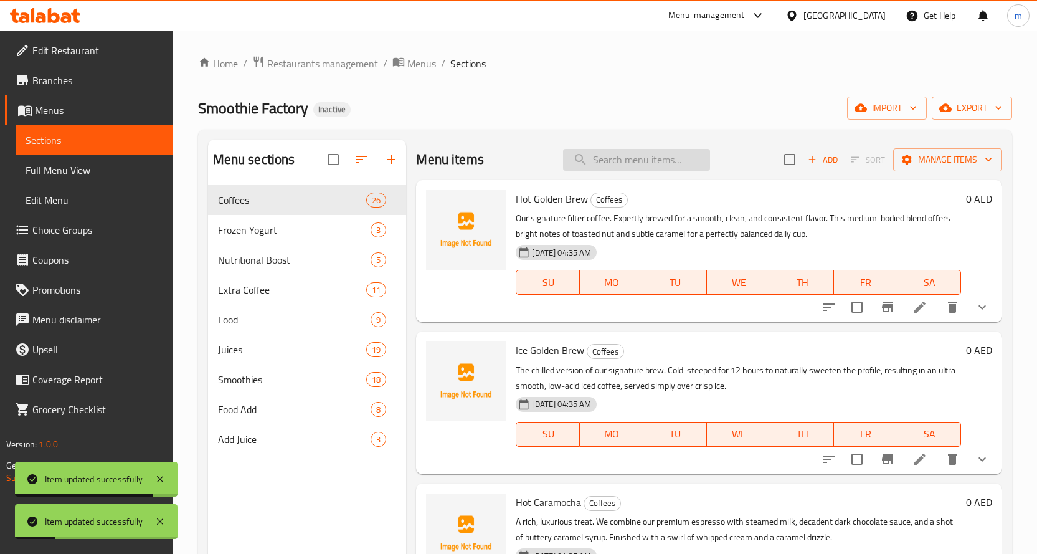
click at [617, 154] on input "search" at bounding box center [636, 160] width 147 height 22
paste input "The Big 3"
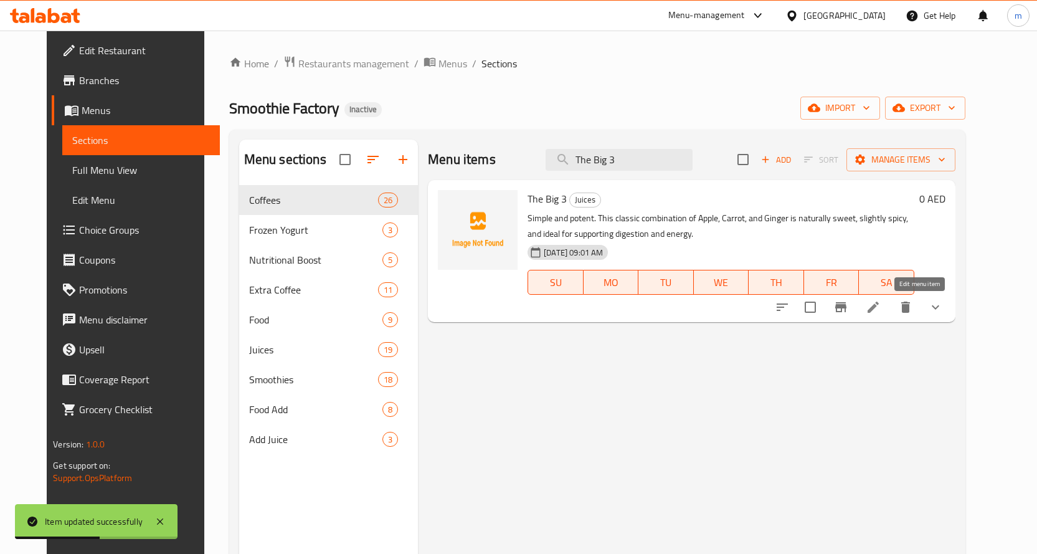
type input "The Big 3"
click at [881, 303] on icon at bounding box center [873, 307] width 15 height 15
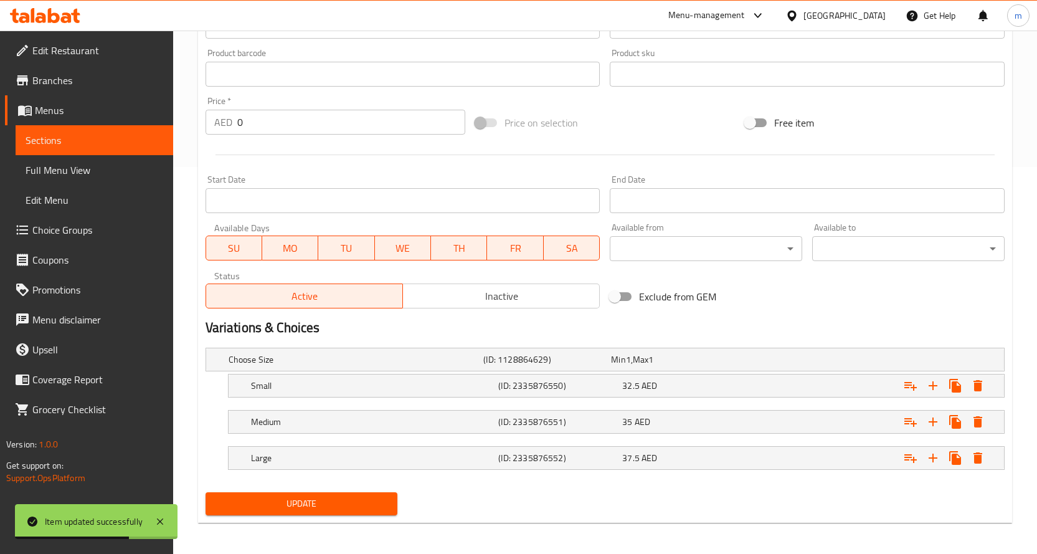
scroll to position [391, 0]
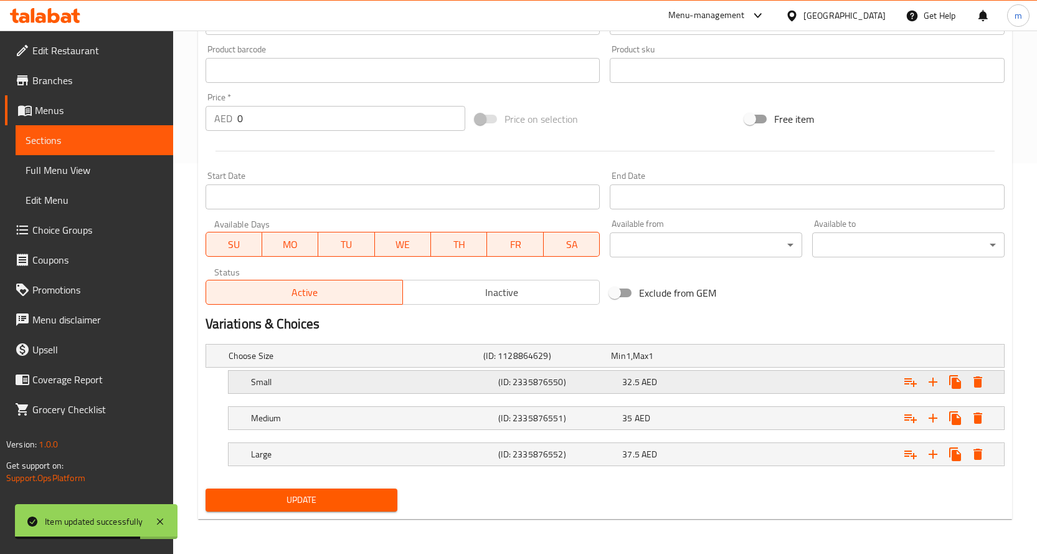
click at [654, 375] on span "AED" at bounding box center [650, 382] width 16 height 16
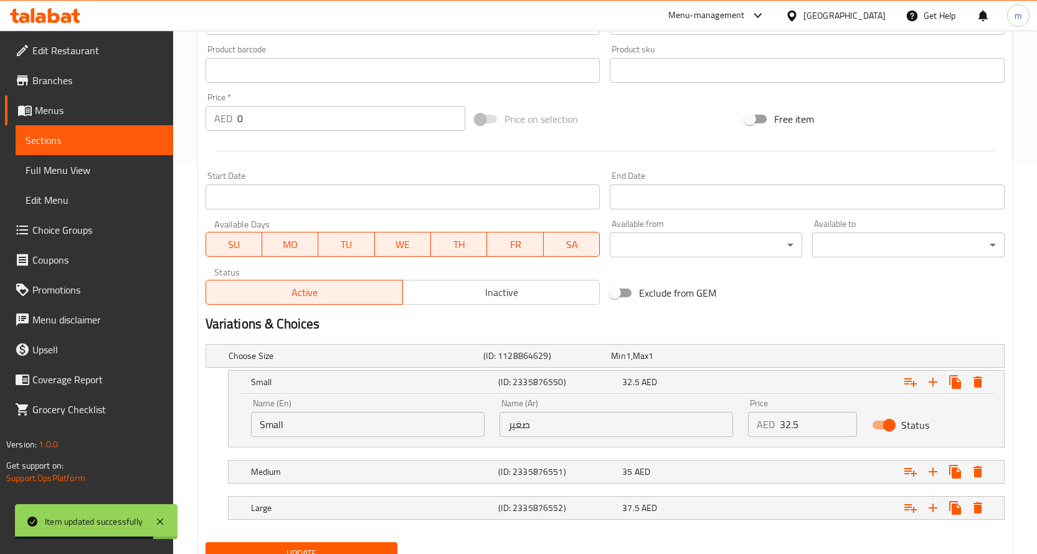
click at [794, 429] on input "32.5" at bounding box center [819, 424] width 78 height 25
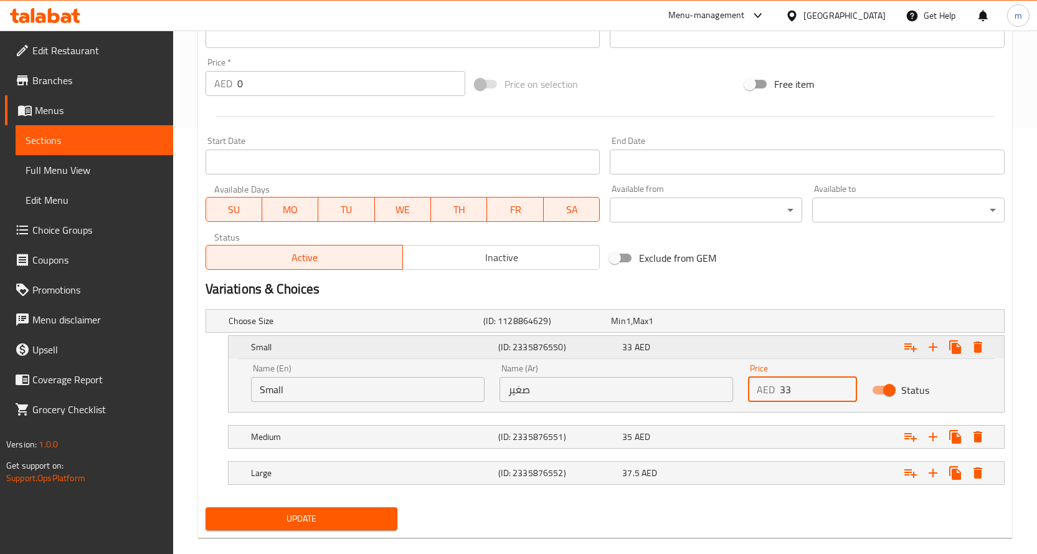
scroll to position [444, 0]
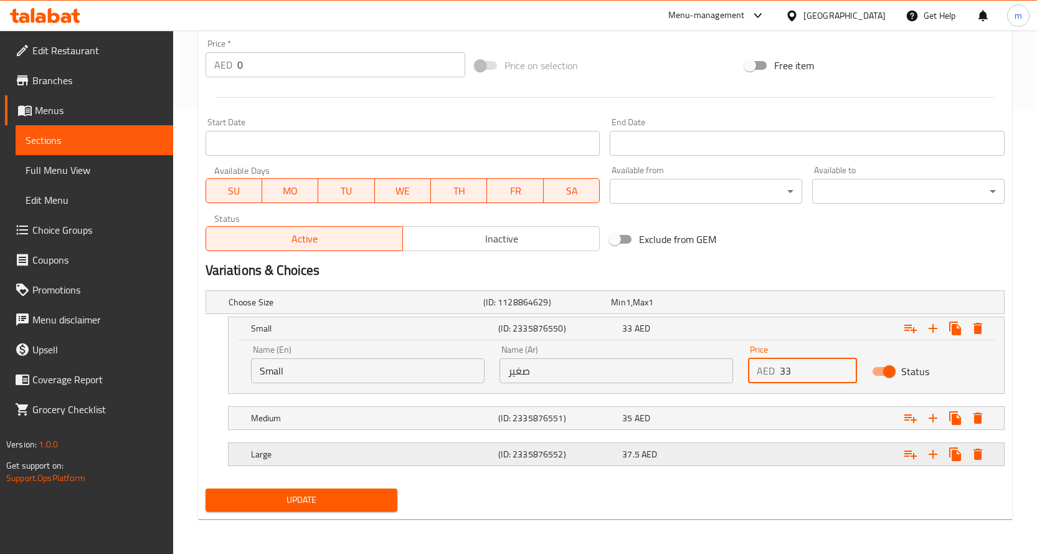
type input "33"
click at [639, 454] on span "37.5" at bounding box center [630, 454] width 17 height 16
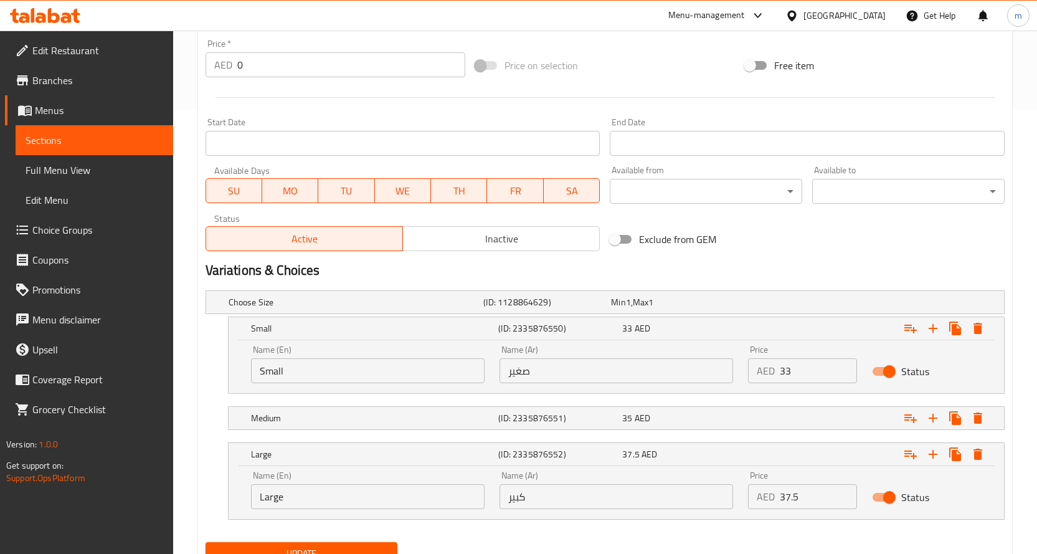
click at [806, 489] on input "37.5" at bounding box center [819, 496] width 78 height 25
click at [778, 500] on div "AED 37.5 Price" at bounding box center [803, 496] width 110 height 25
click at [787, 485] on input "37.5" at bounding box center [819, 496] width 78 height 25
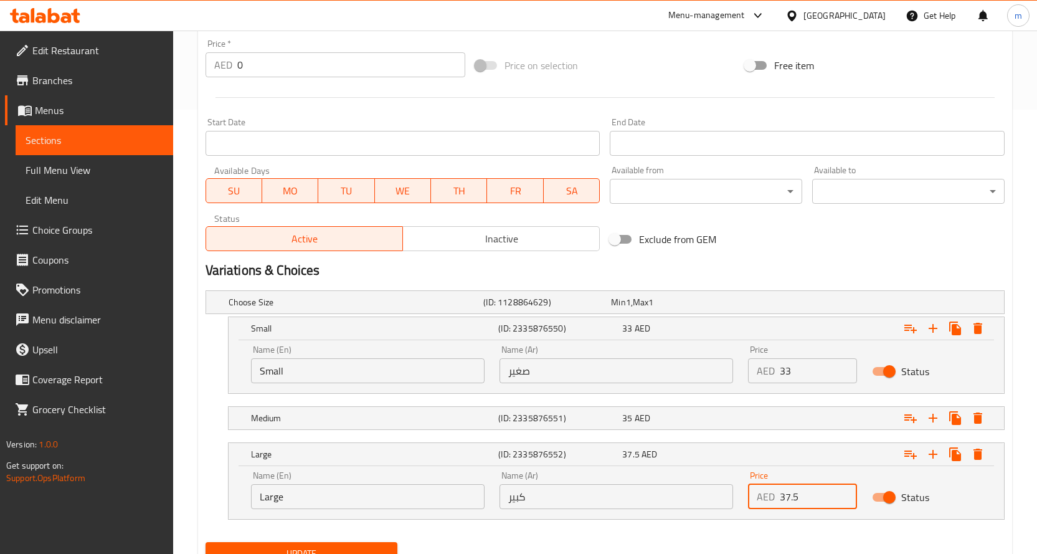
click at [787, 497] on input "37.5" at bounding box center [819, 496] width 78 height 25
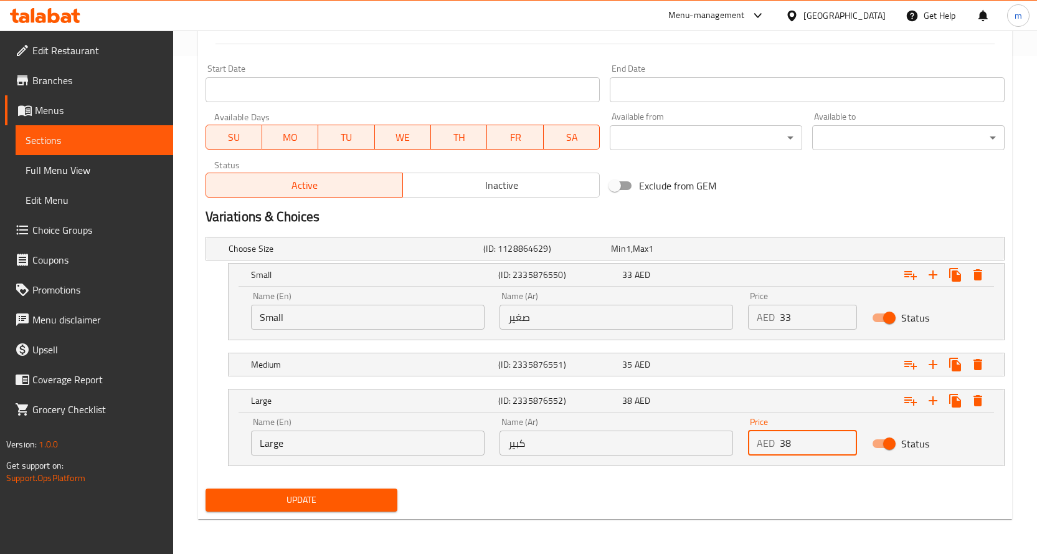
type input "38"
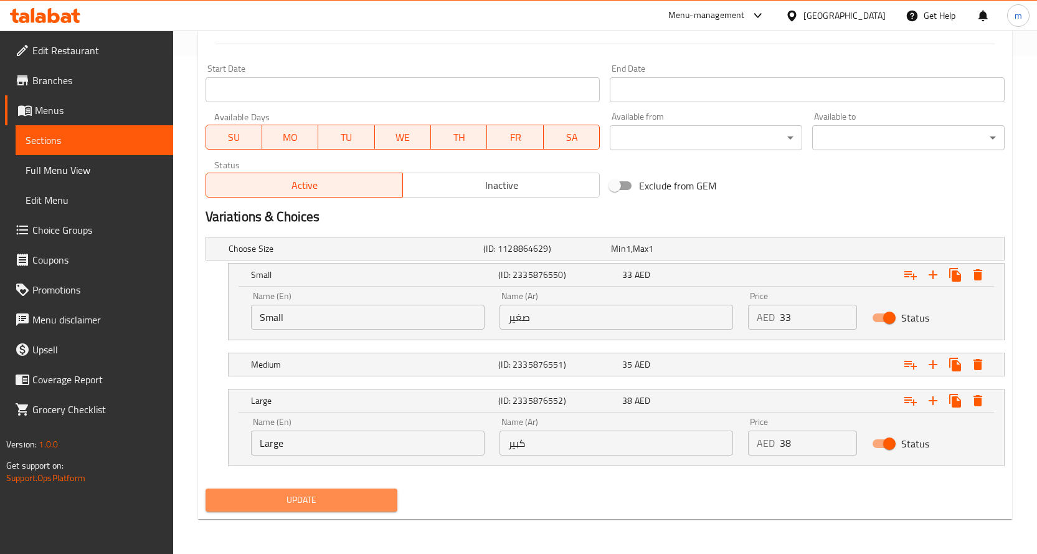
click at [368, 510] on button "Update" at bounding box center [302, 499] width 192 height 23
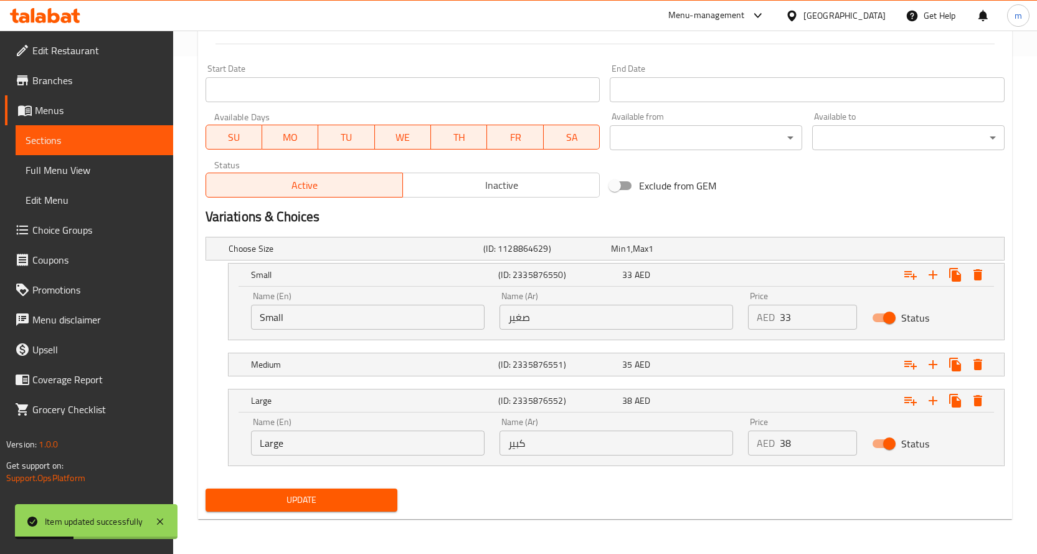
click at [339, 496] on span "Update" at bounding box center [302, 500] width 173 height 16
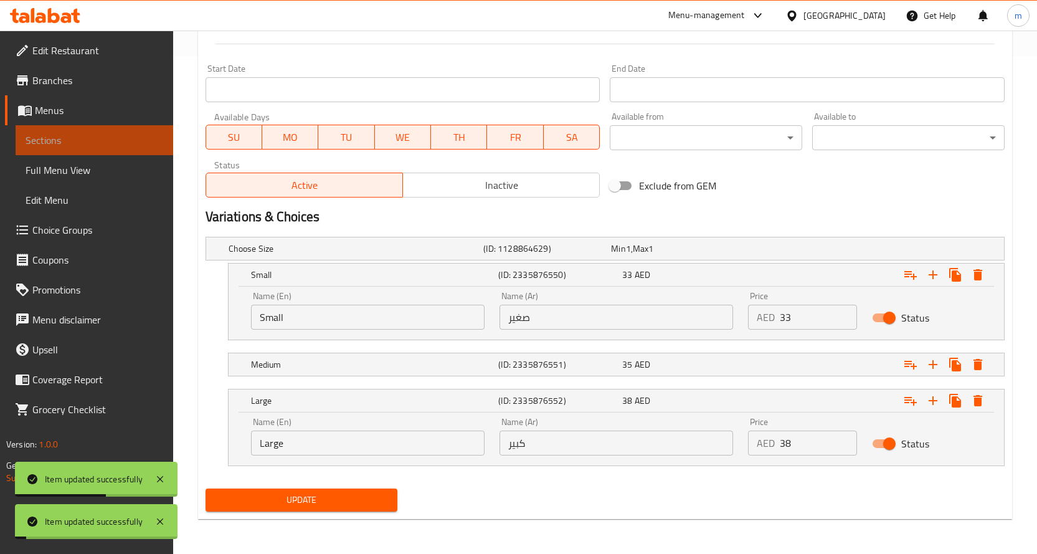
click at [86, 146] on span "Sections" at bounding box center [95, 140] width 138 height 15
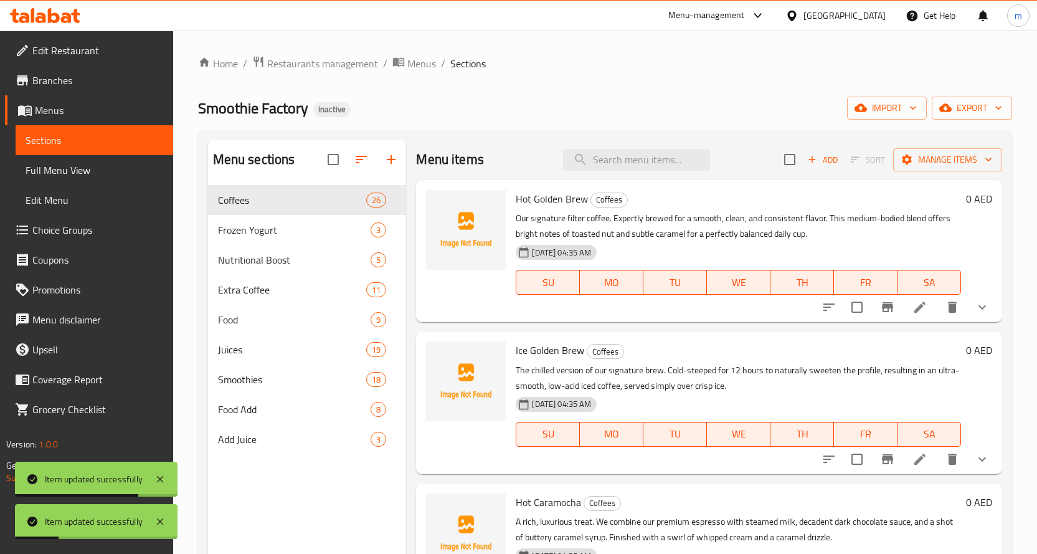
click at [612, 174] on div "Menu items Add Sort Manage items" at bounding box center [709, 160] width 586 height 40
click at [611, 164] on input "search" at bounding box center [636, 160] width 147 height 22
paste input "Skin Zen"
type input "Skin Zen"
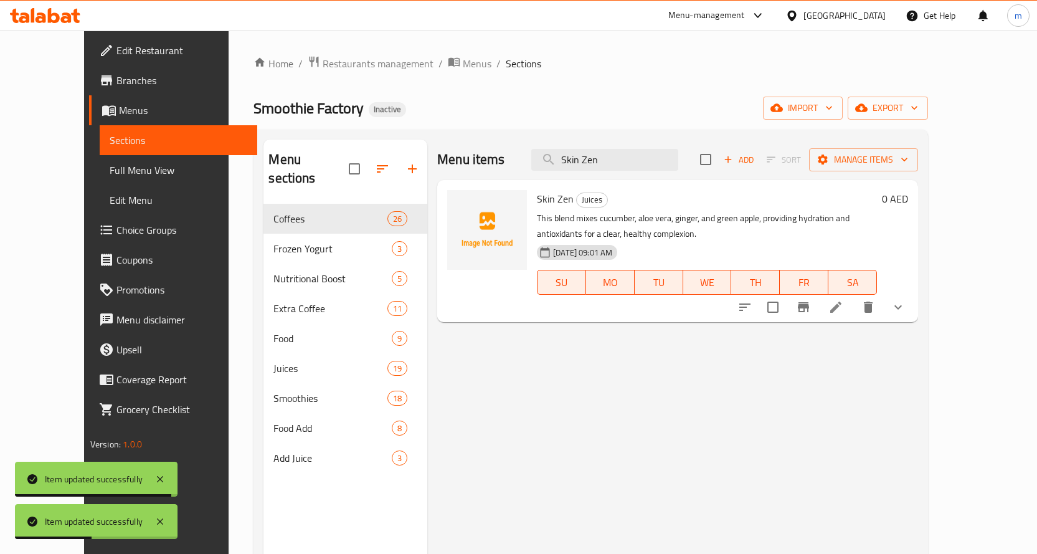
click at [844, 308] on icon at bounding box center [836, 307] width 15 height 15
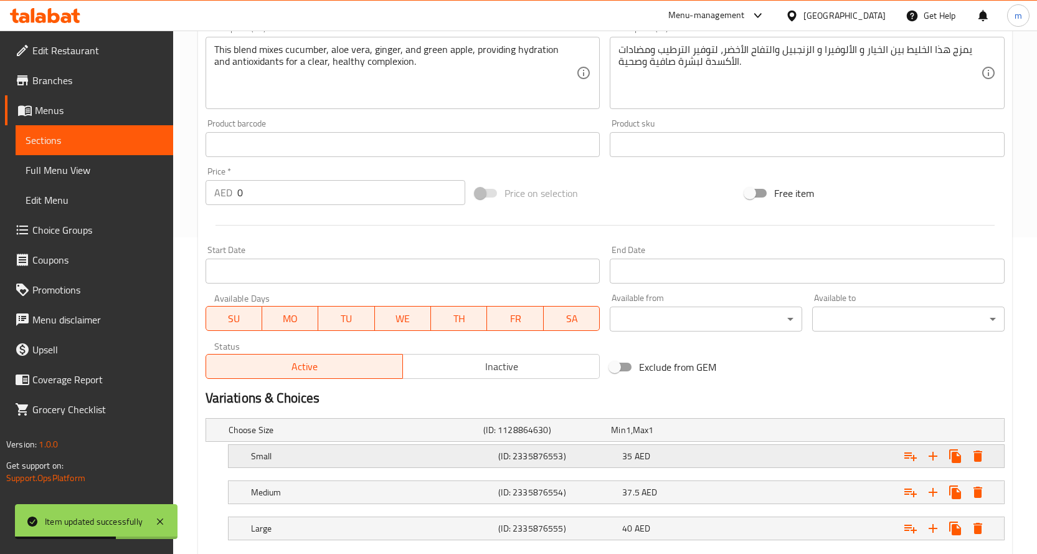
scroll to position [391, 0]
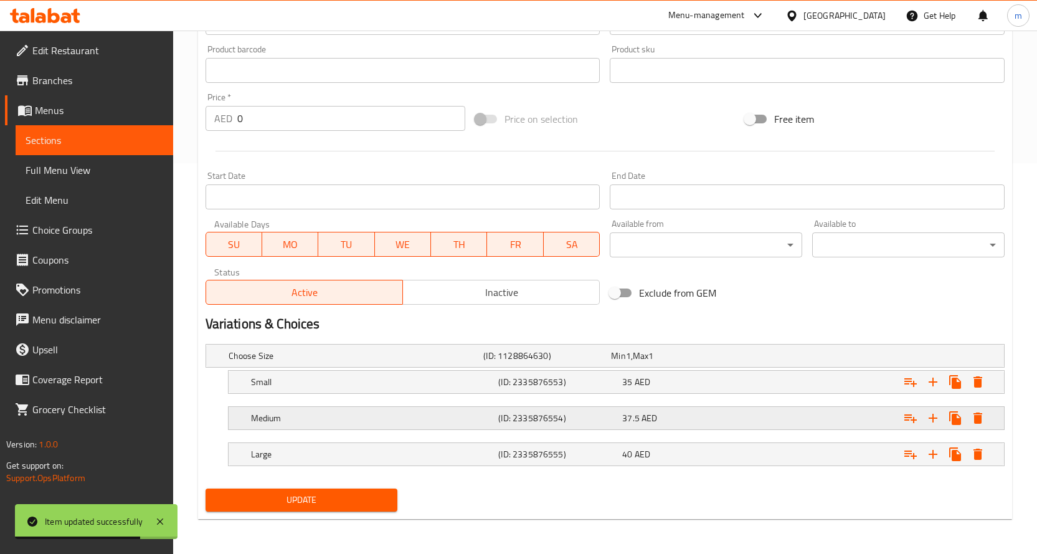
click at [642, 419] on span "AED" at bounding box center [650, 418] width 16 height 16
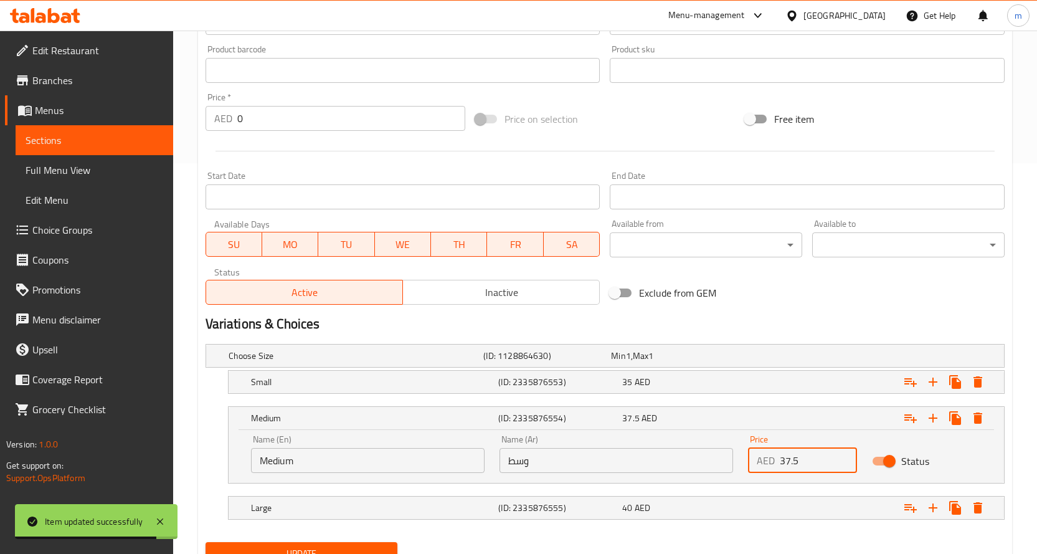
click at [782, 466] on input "37.5" at bounding box center [819, 460] width 78 height 25
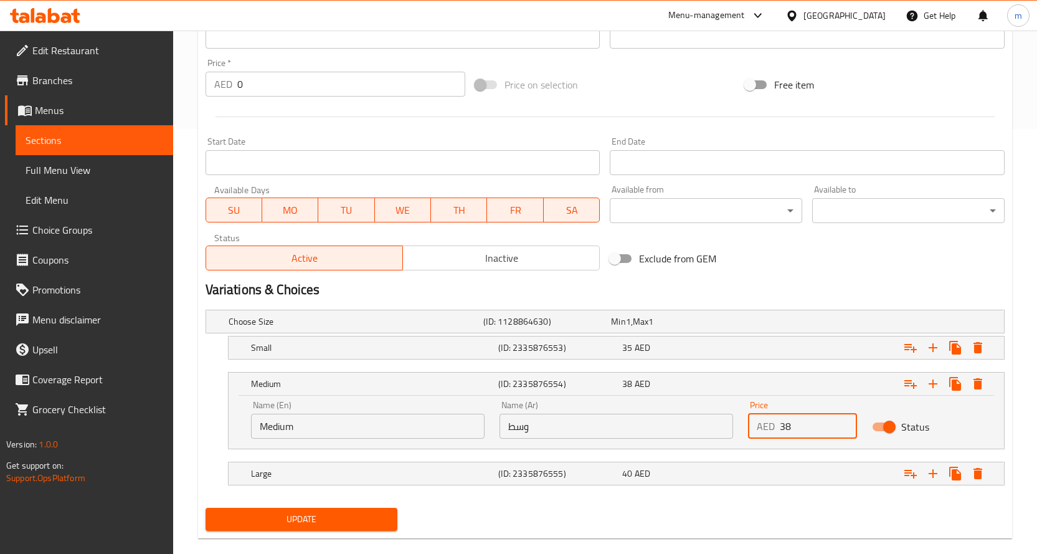
scroll to position [444, 0]
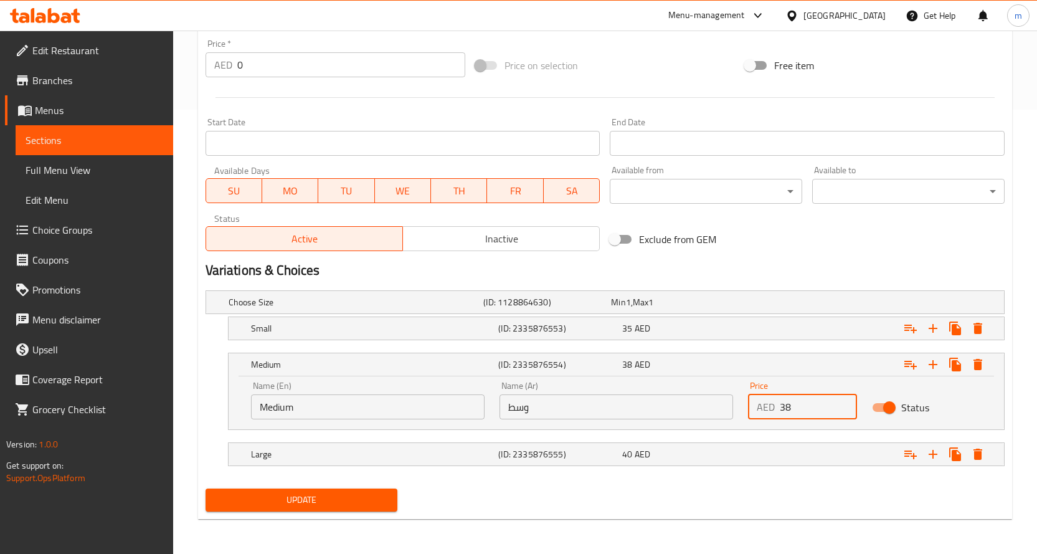
type input "38"
click at [387, 490] on button "Update" at bounding box center [302, 499] width 192 height 23
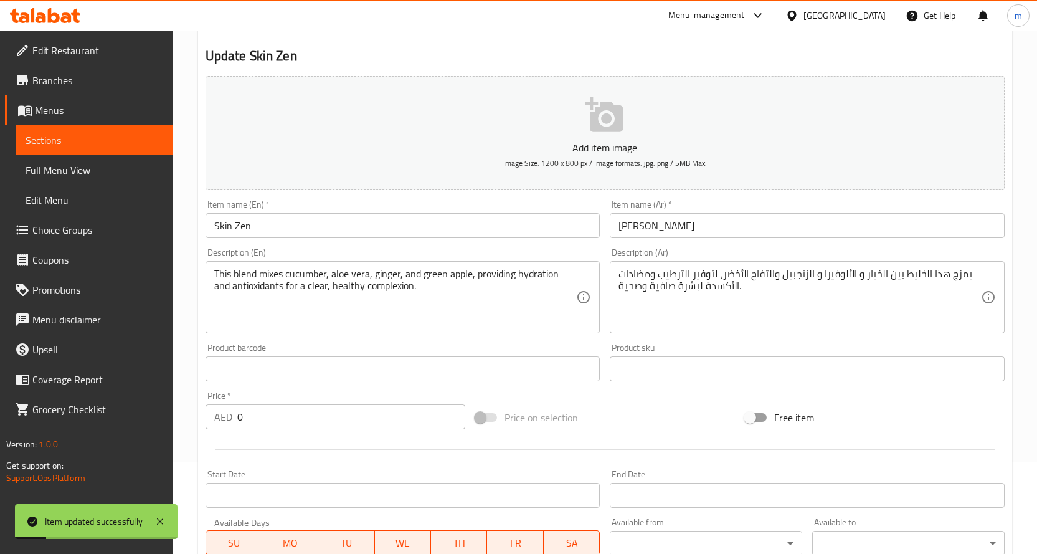
scroll to position [70, 0]
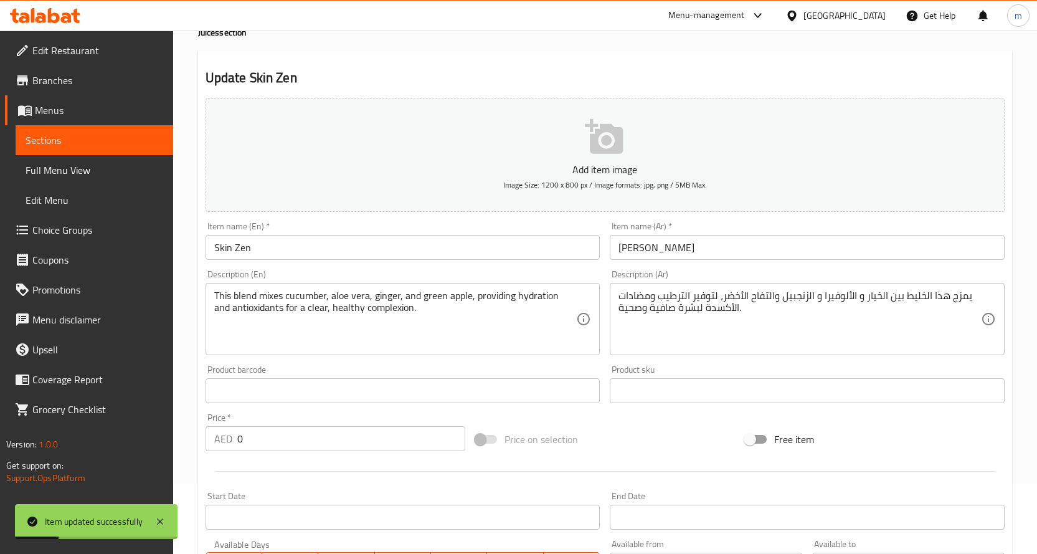
click at [96, 140] on span "Sections" at bounding box center [95, 140] width 138 height 15
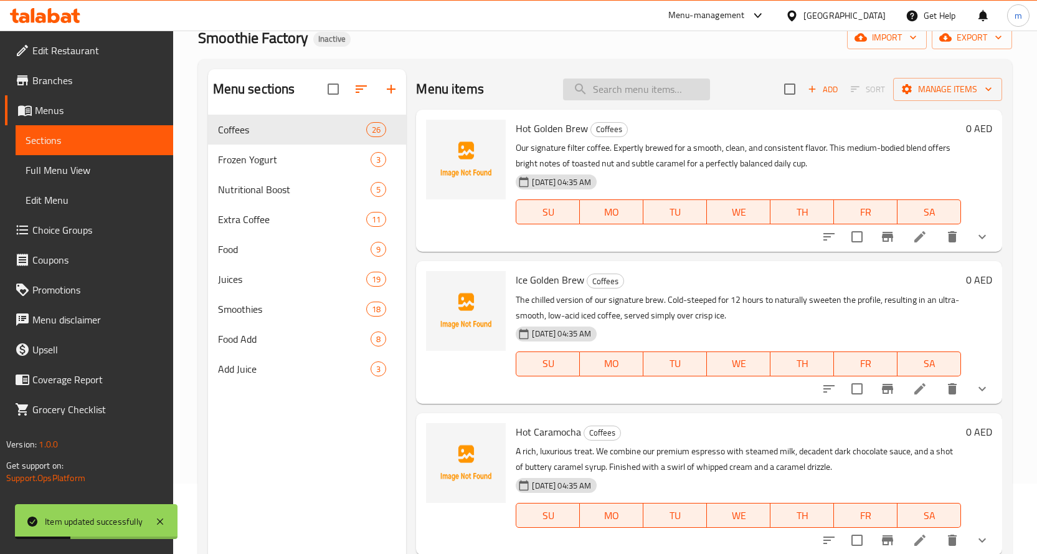
click at [607, 95] on input "search" at bounding box center [636, 89] width 147 height 22
paste input "Watermelon Bliss"
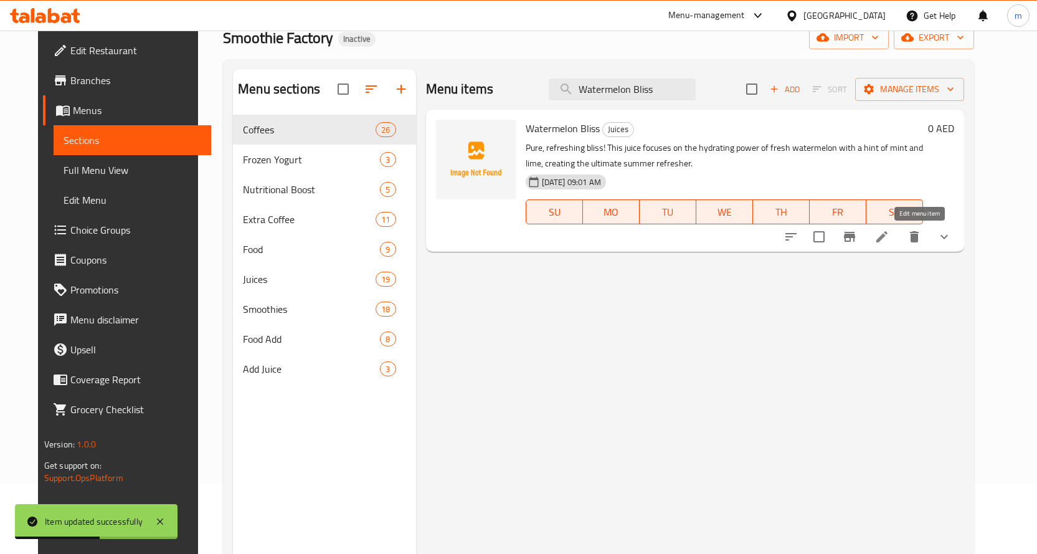
type input "Watermelon Bliss"
click at [890, 235] on icon at bounding box center [882, 236] width 15 height 15
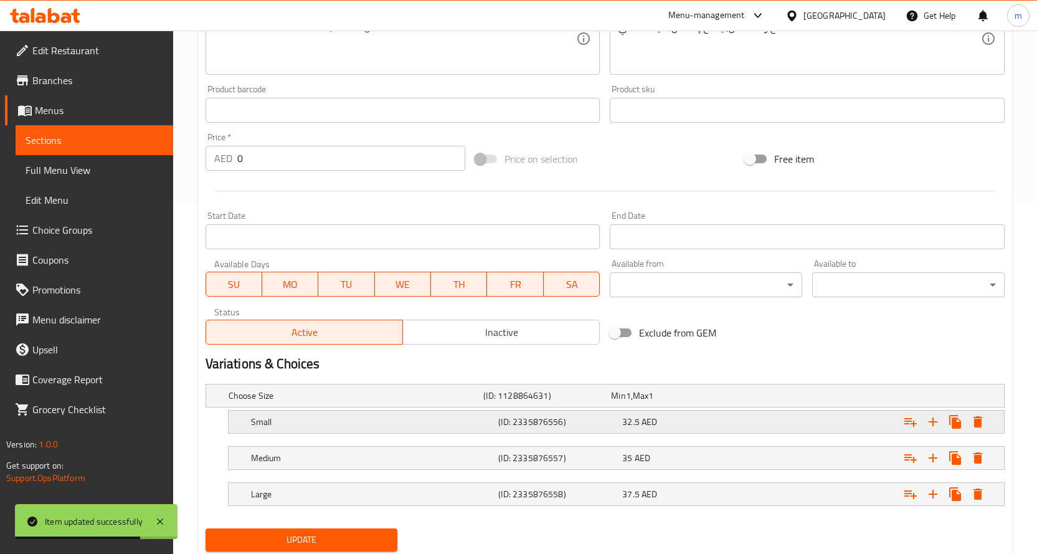
scroll to position [391, 0]
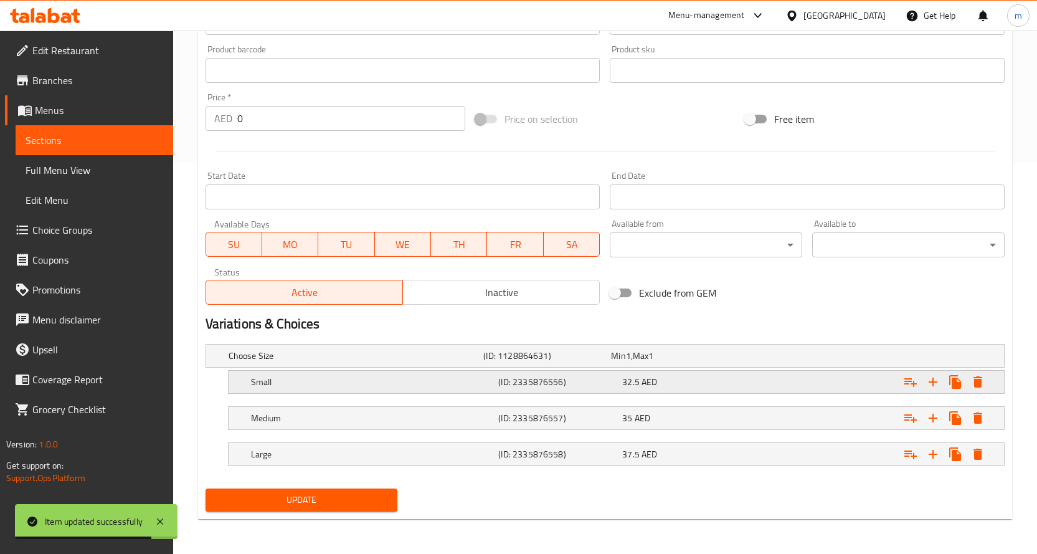
click at [639, 383] on div "32.5 AED" at bounding box center [681, 382] width 119 height 12
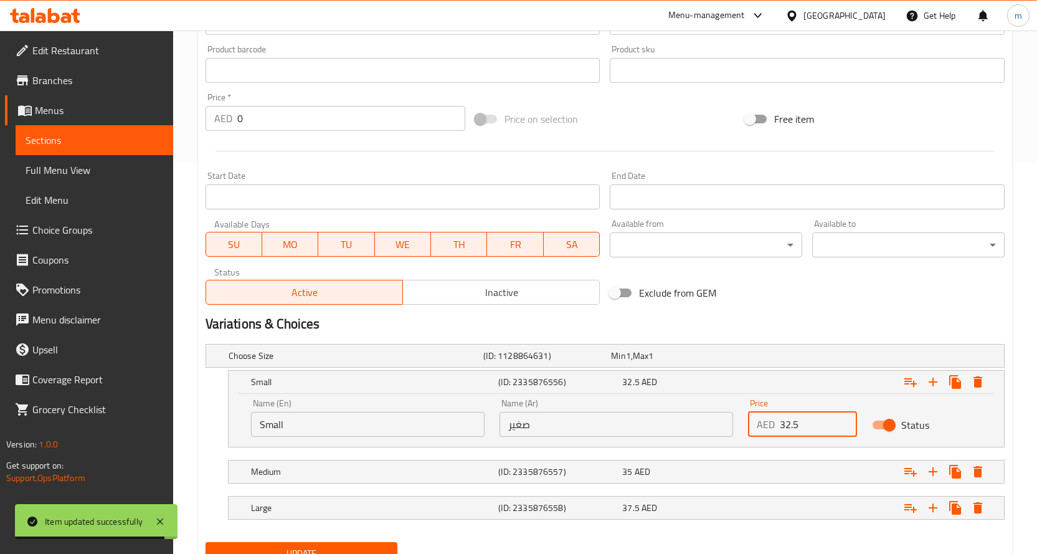
click at [787, 422] on input "32.5" at bounding box center [819, 424] width 78 height 25
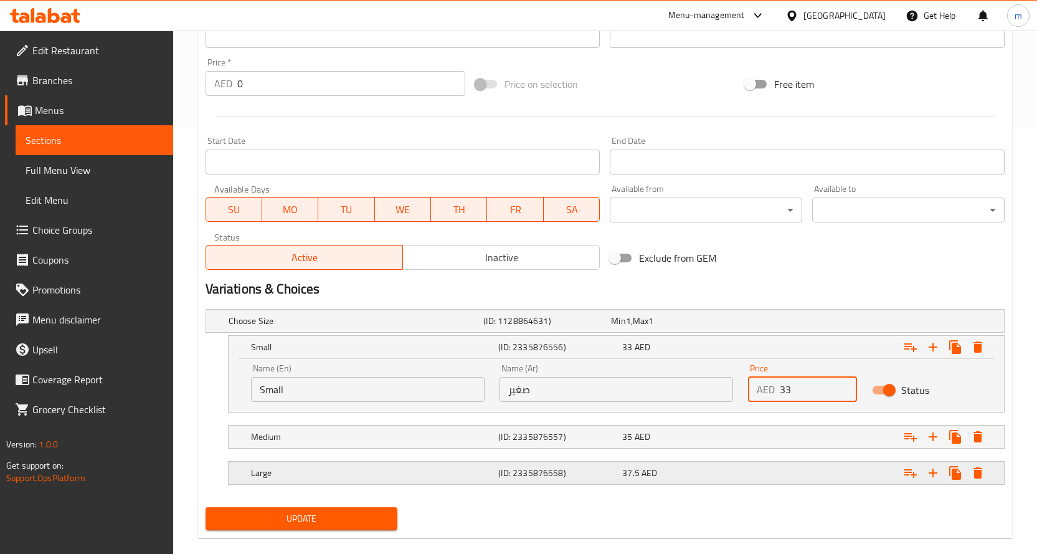
scroll to position [444, 0]
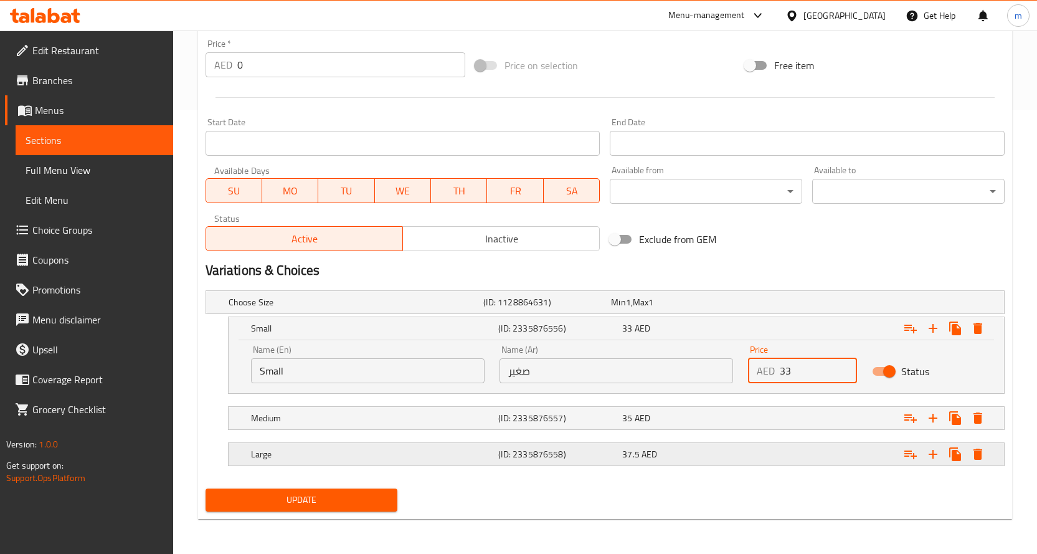
type input "33"
click at [662, 450] on div "37.5 AED" at bounding box center [681, 454] width 119 height 12
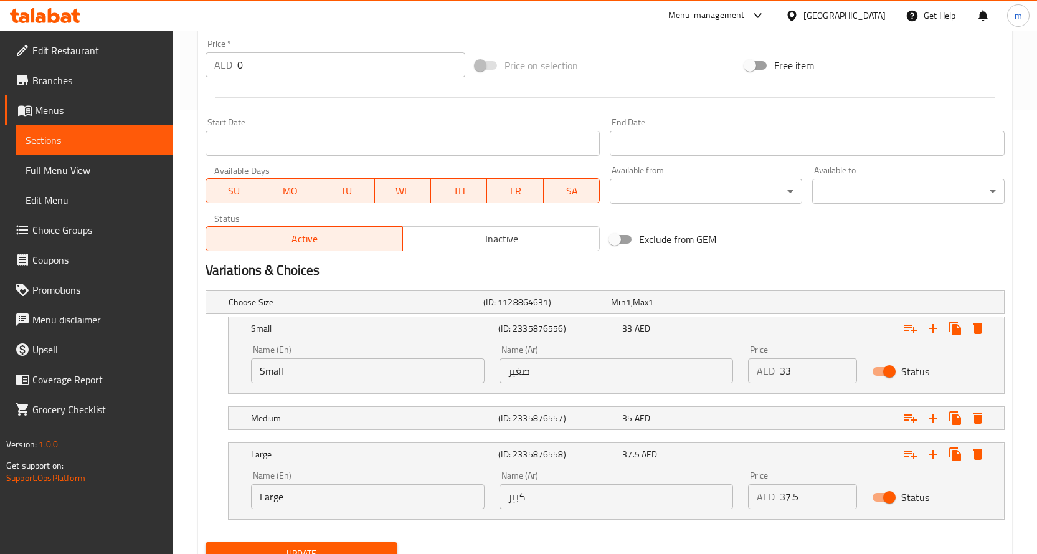
click at [795, 503] on input "37.5" at bounding box center [819, 496] width 78 height 25
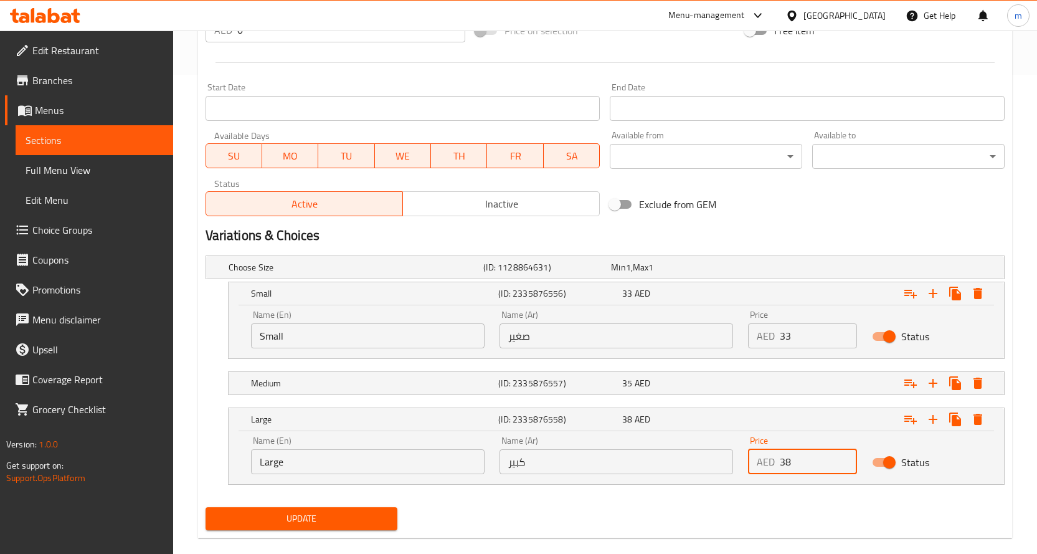
scroll to position [498, 0]
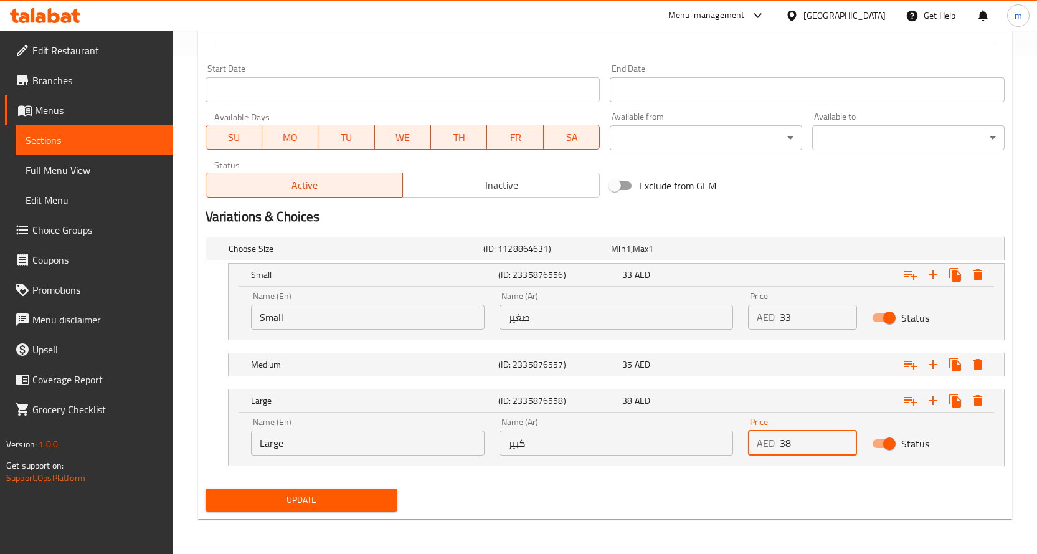
type input "38"
click at [350, 495] on span "Update" at bounding box center [302, 500] width 173 height 16
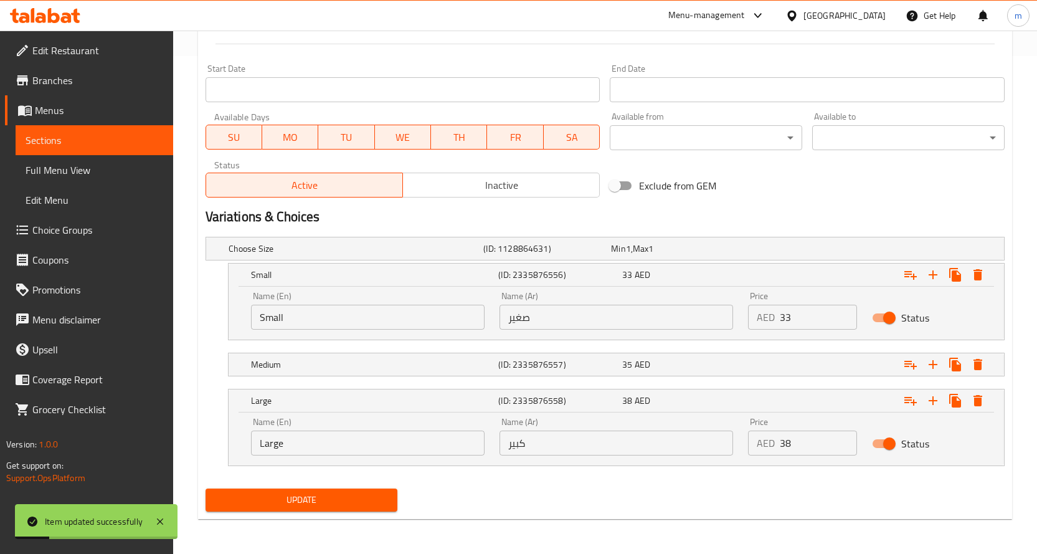
click at [64, 143] on span "Sections" at bounding box center [95, 140] width 138 height 15
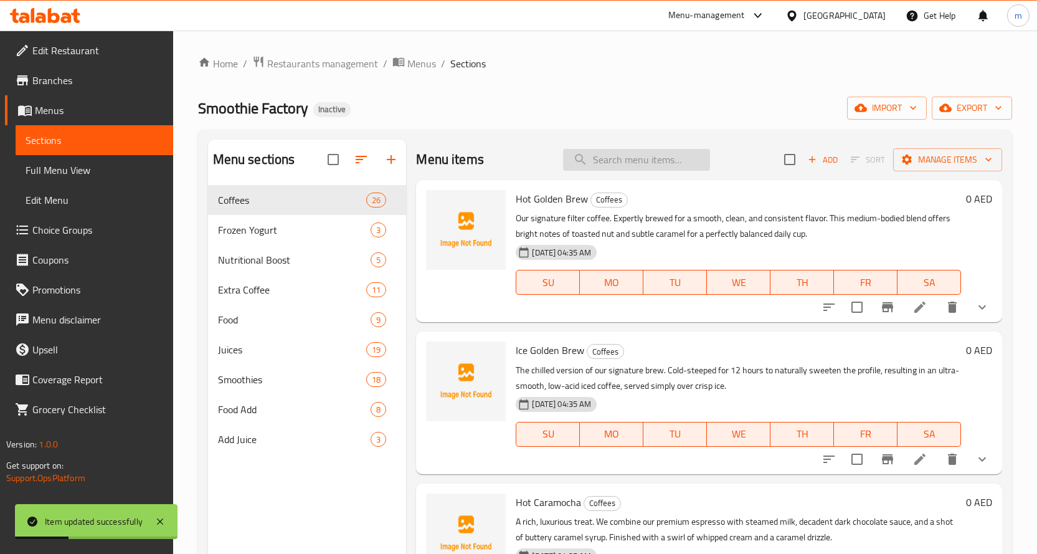
click at [599, 163] on input "search" at bounding box center [636, 160] width 147 height 22
paste input "Mighty Mango"
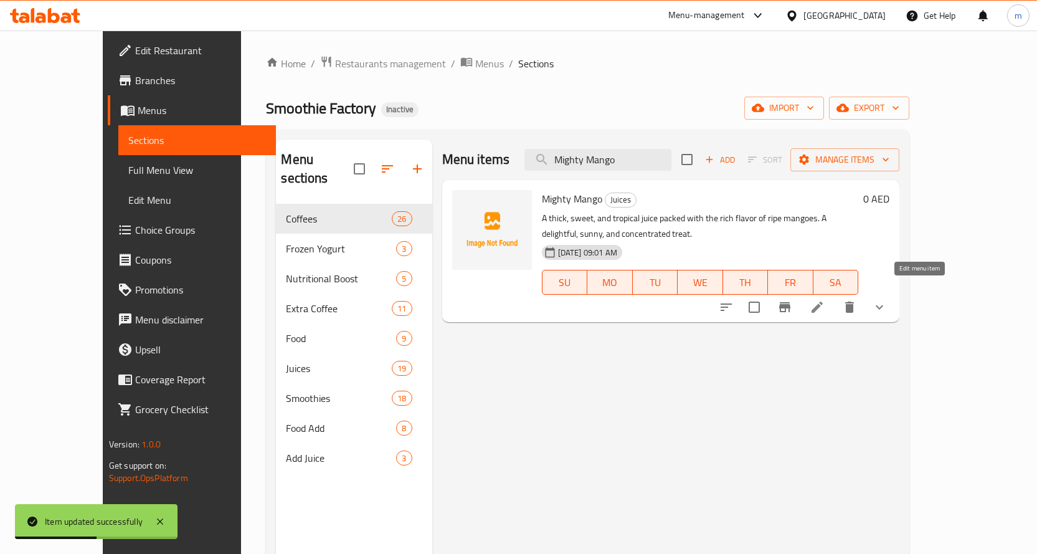
type input "Mighty Mango"
click at [825, 300] on icon at bounding box center [817, 307] width 15 height 15
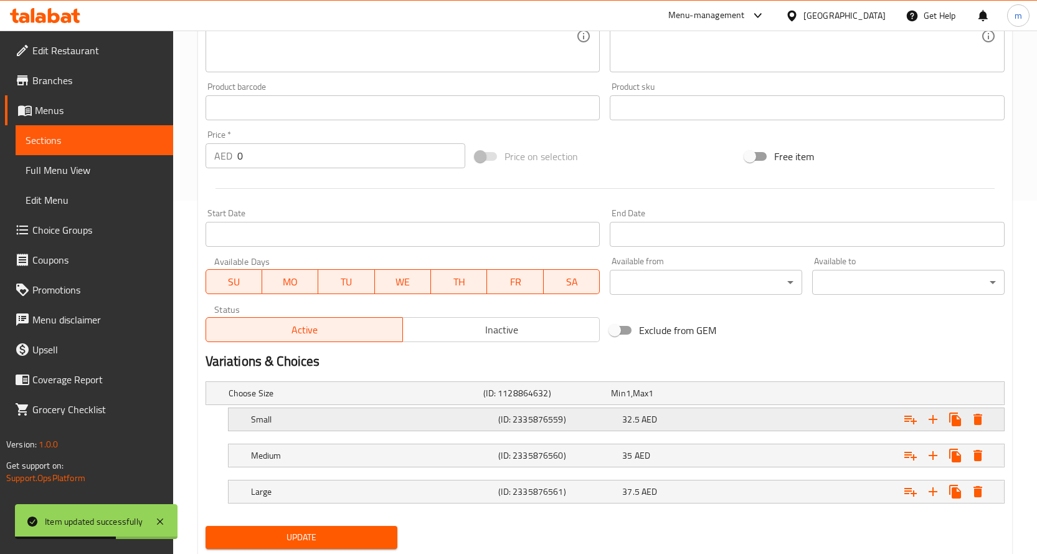
scroll to position [391, 0]
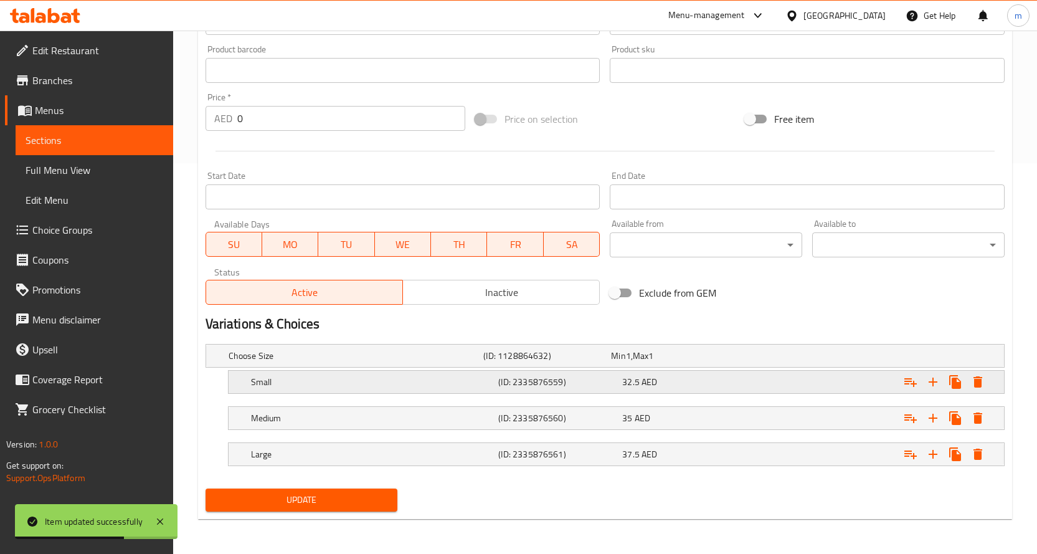
click at [638, 374] on span "32.5" at bounding box center [630, 382] width 17 height 16
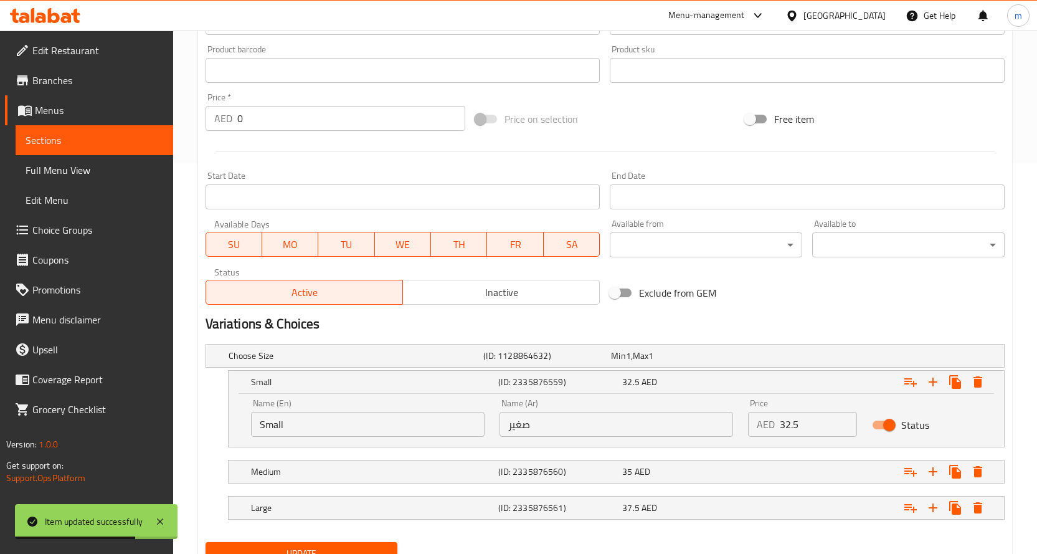
click at [789, 422] on input "32.5" at bounding box center [819, 424] width 78 height 25
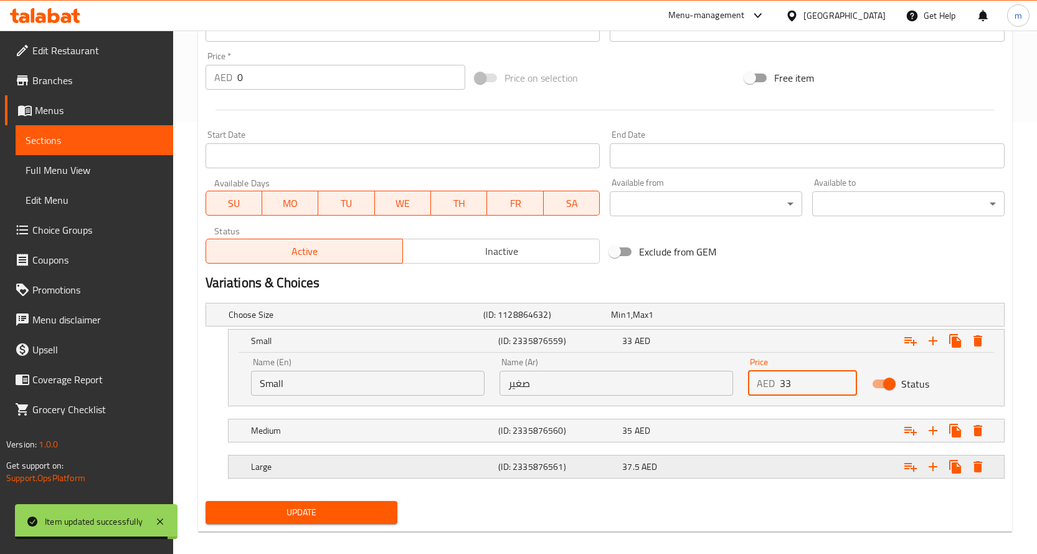
scroll to position [444, 0]
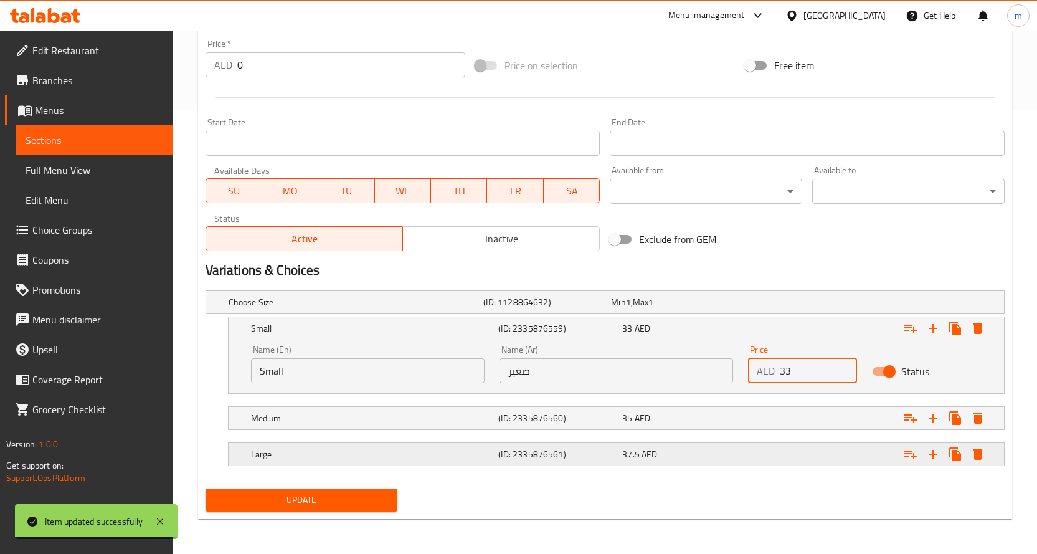
type input "33"
click at [675, 446] on div "37.5 AED" at bounding box center [682, 453] width 124 height 17
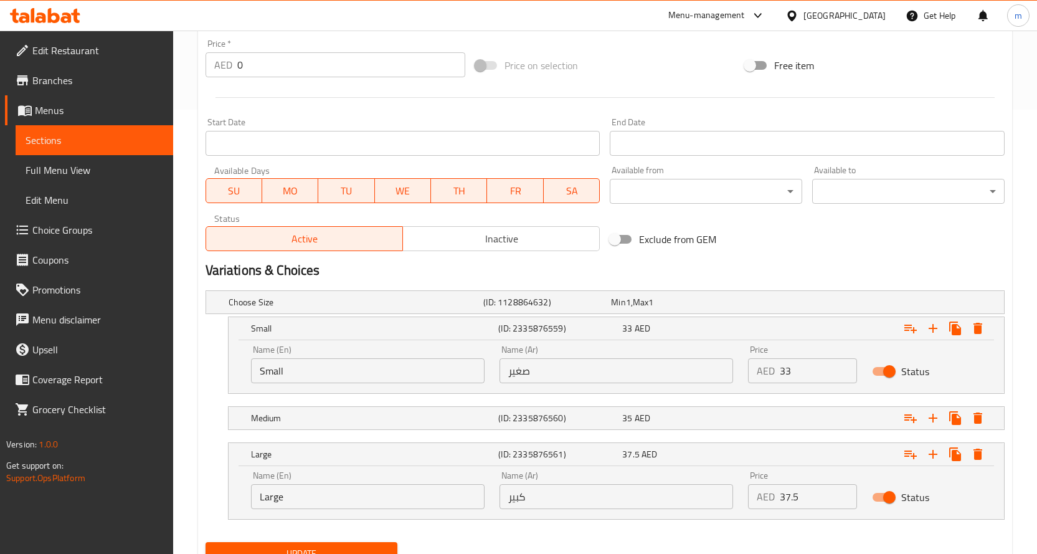
click at [791, 494] on input "37.5" at bounding box center [819, 496] width 78 height 25
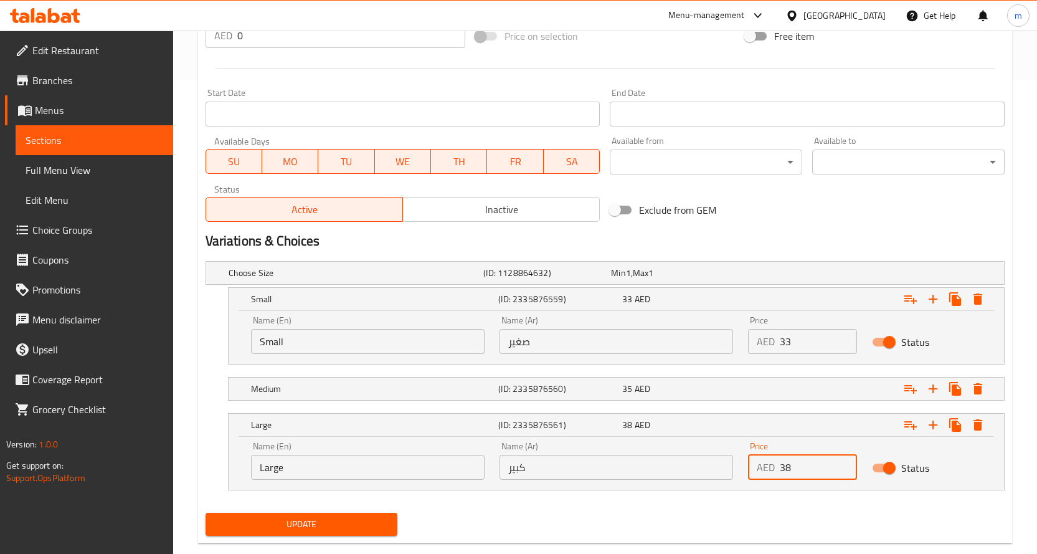
scroll to position [498, 0]
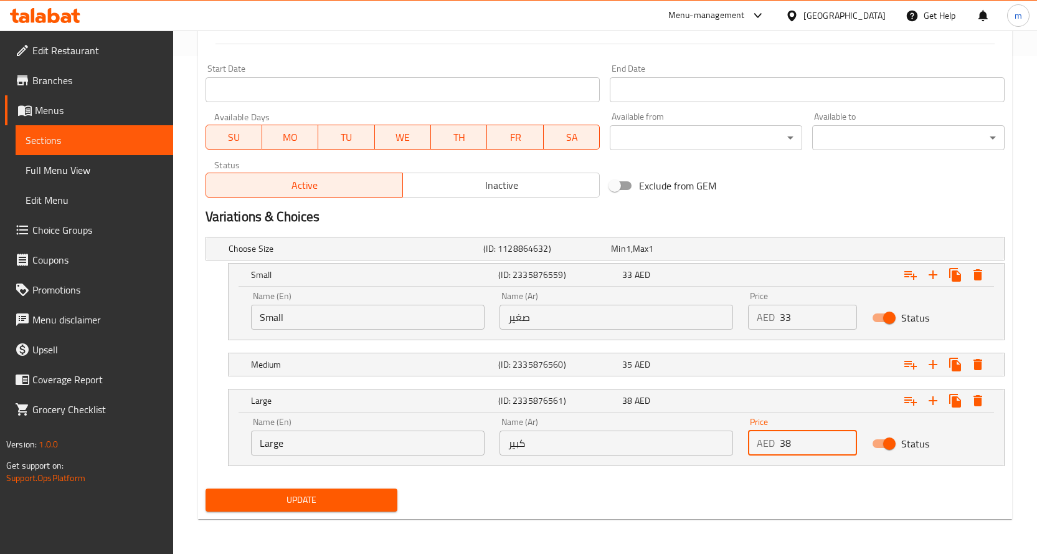
type input "38"
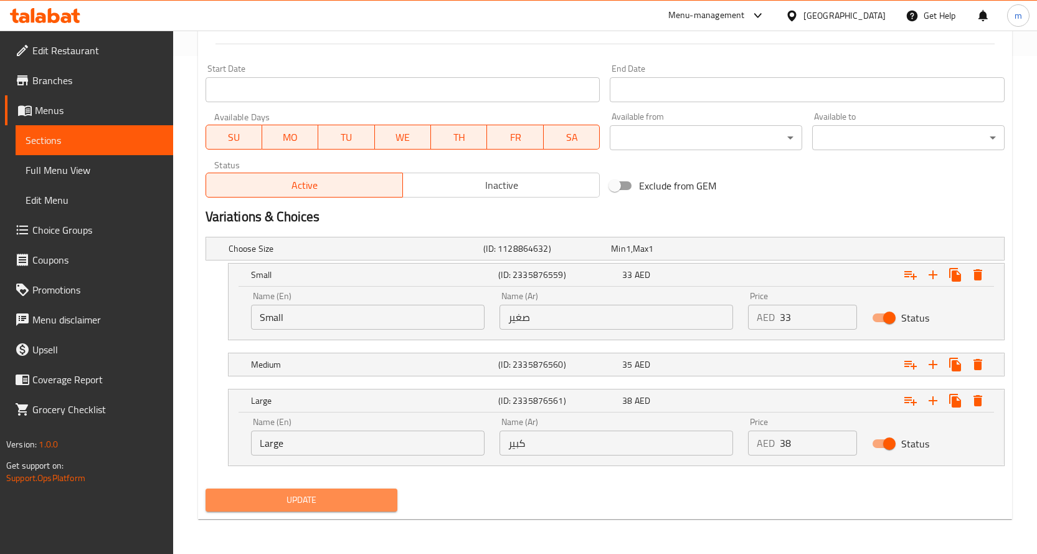
click at [371, 503] on span "Update" at bounding box center [302, 500] width 173 height 16
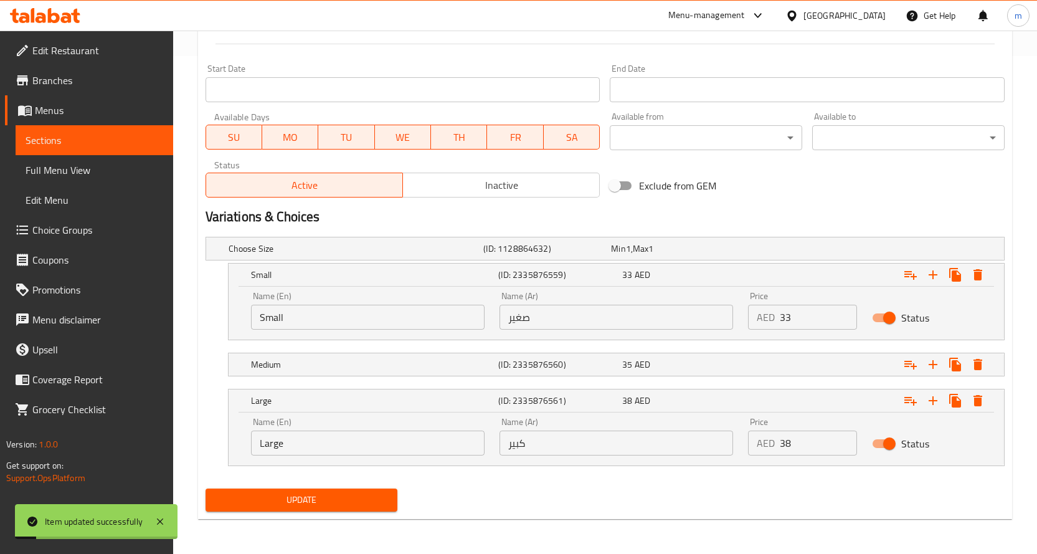
click at [62, 141] on span "Sections" at bounding box center [95, 140] width 138 height 15
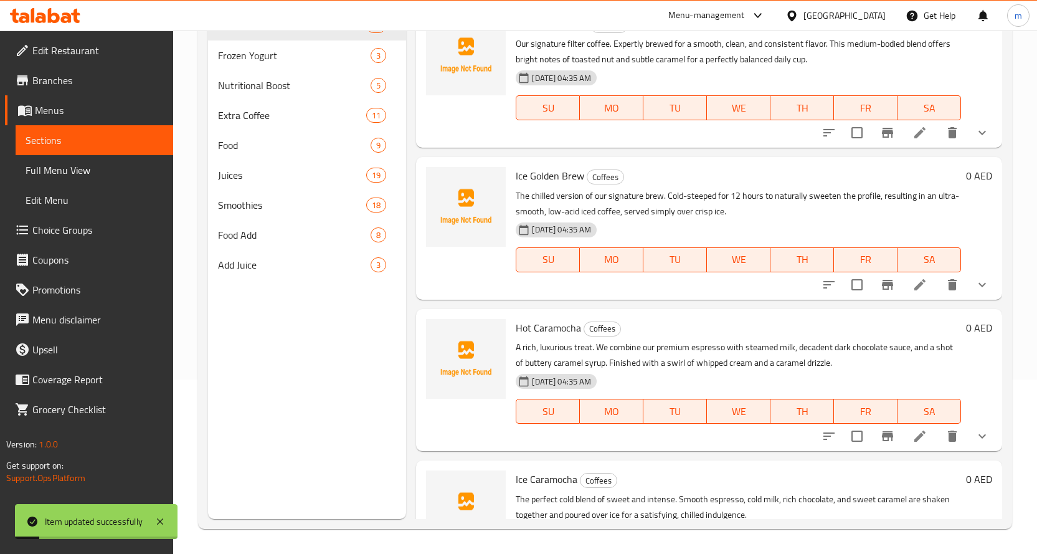
scroll to position [174, 0]
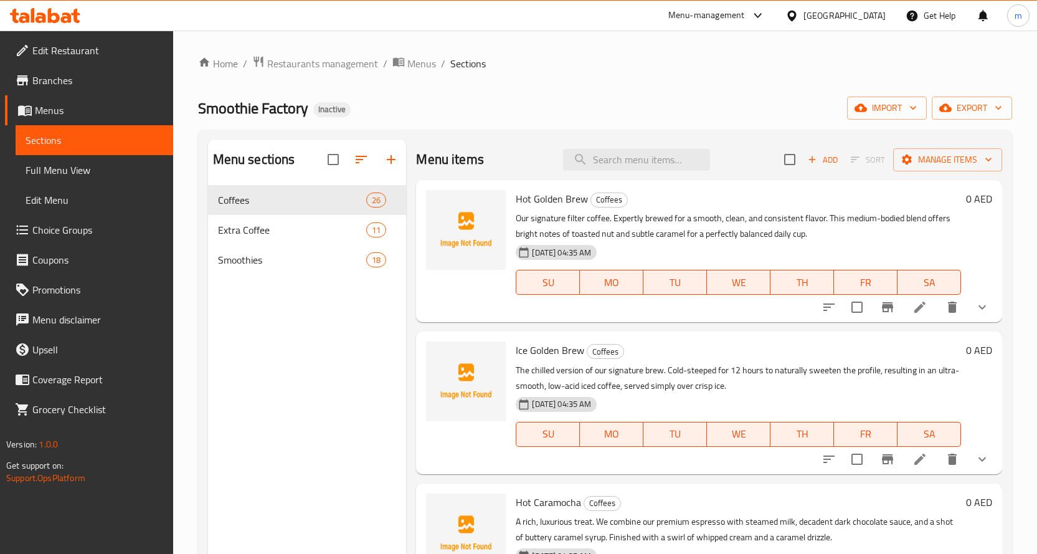
click at [79, 169] on span "Full Menu View" at bounding box center [95, 170] width 138 height 15
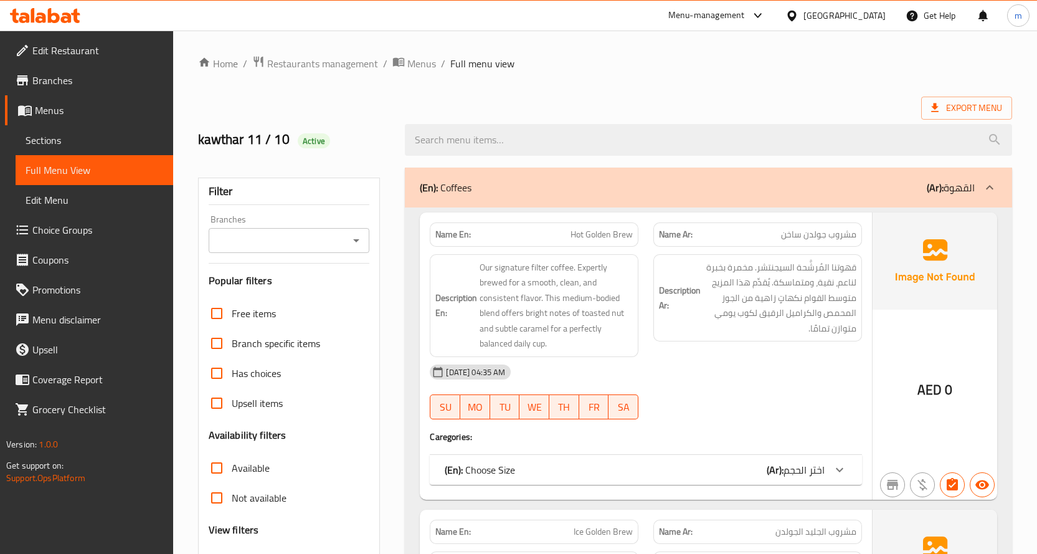
click at [481, 173] on div "(En): Coffees (Ar): القهوة" at bounding box center [708, 188] width 607 height 40
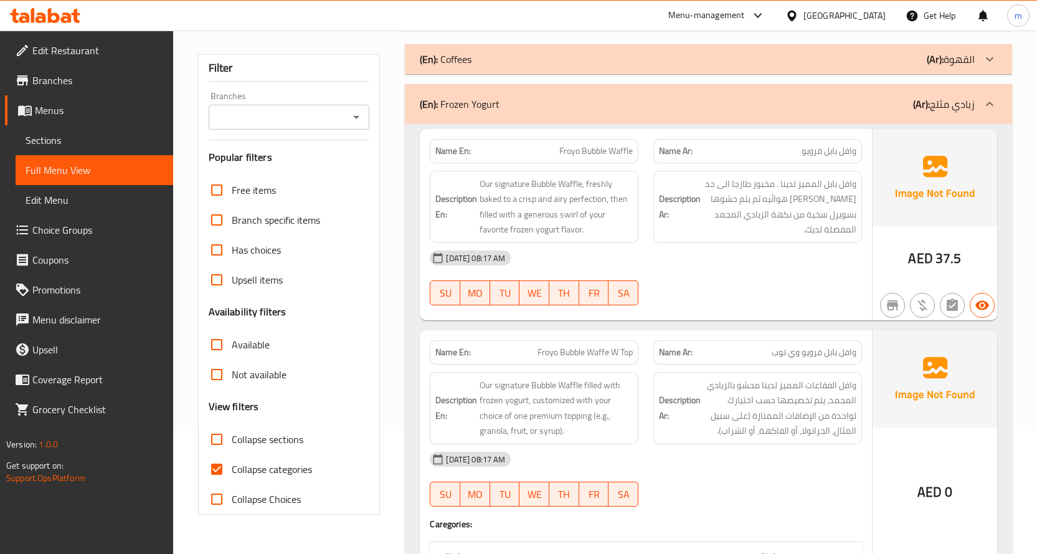
scroll to position [125, 0]
click at [469, 107] on p "(En): Frozen Yogurt" at bounding box center [460, 102] width 80 height 15
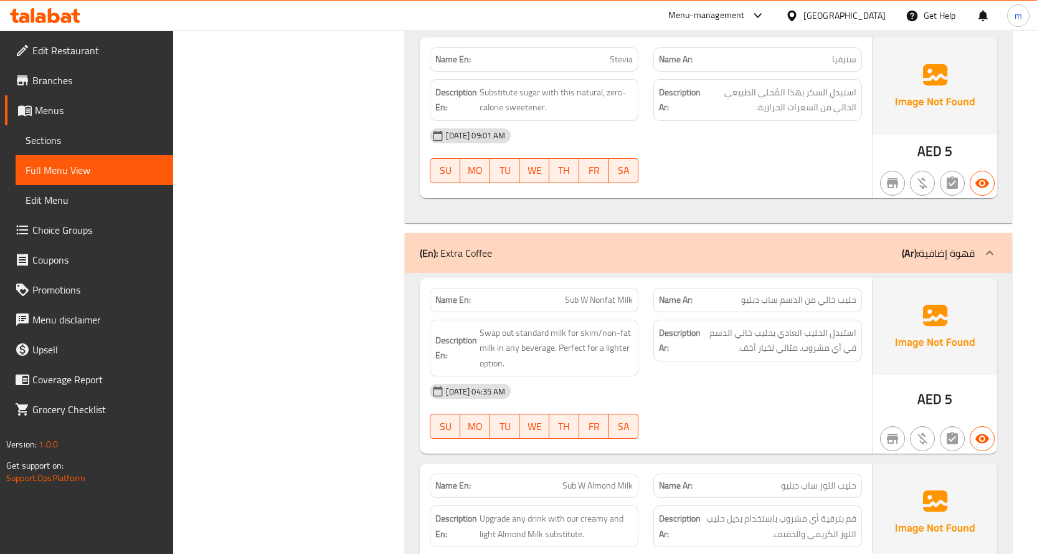
scroll to position [934, 0]
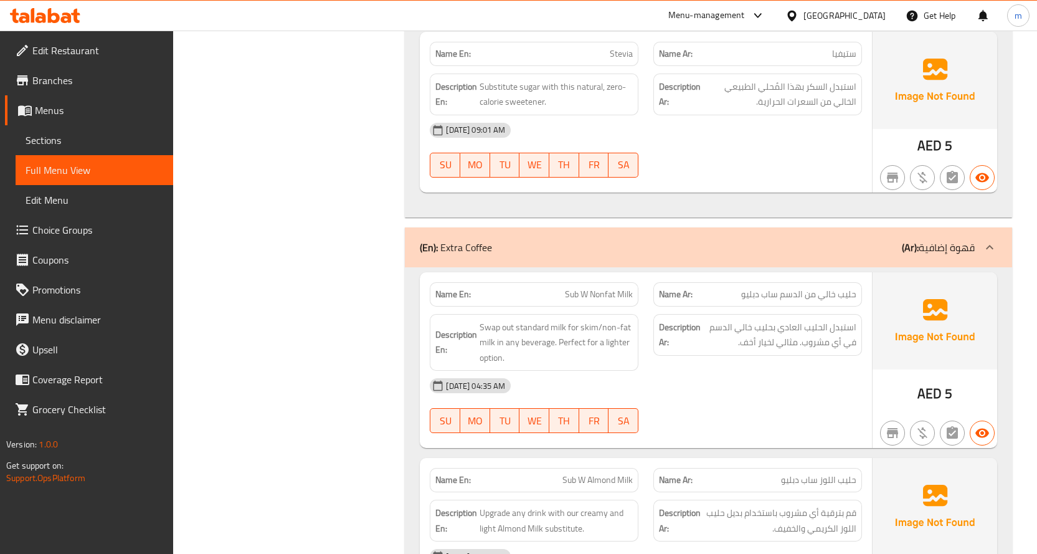
click at [463, 254] on p "(En): Extra Coffee" at bounding box center [456, 247] width 72 height 15
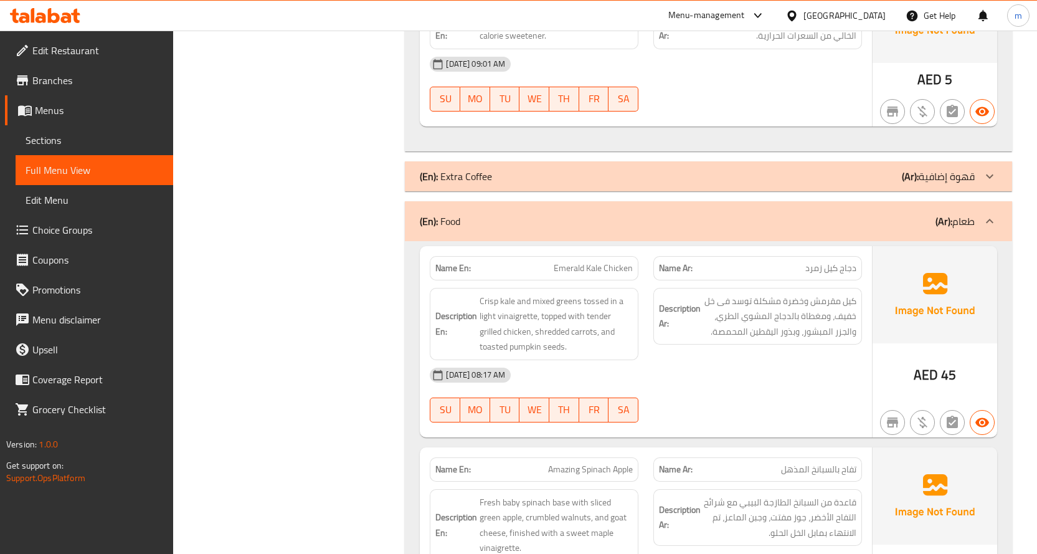
scroll to position [997, 0]
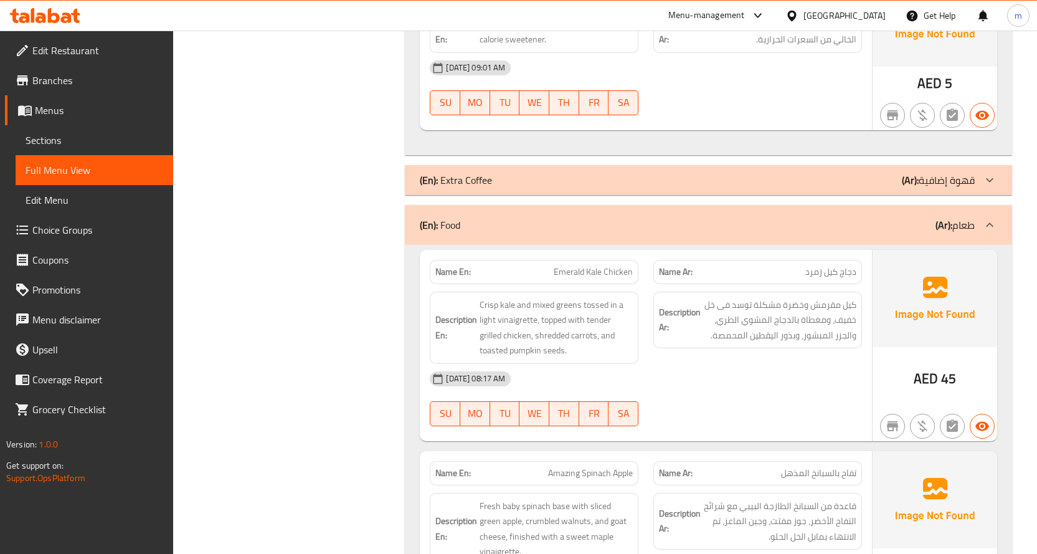
click at [462, 219] on div "(En): Food (Ar): طعام" at bounding box center [697, 224] width 555 height 15
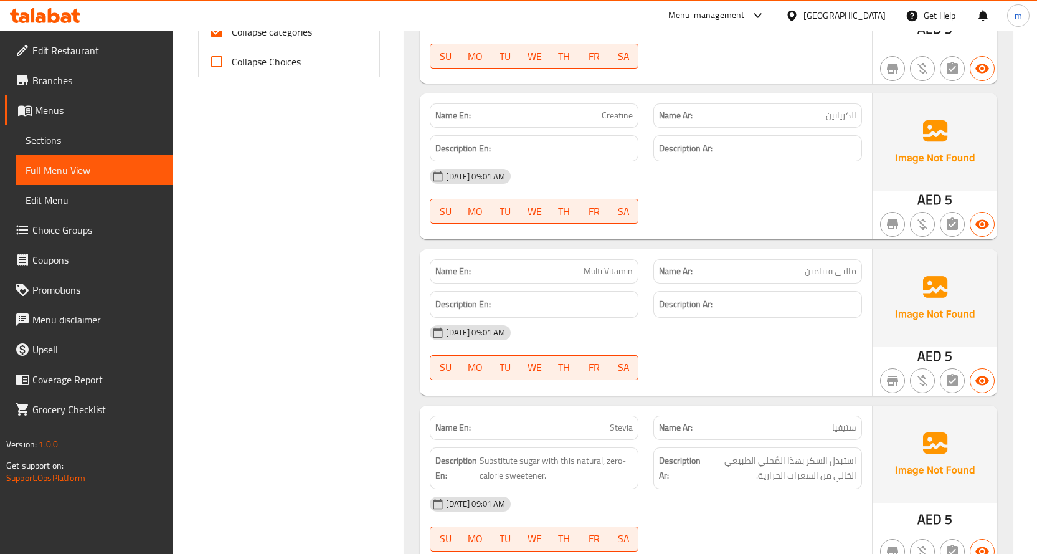
scroll to position [374, 0]
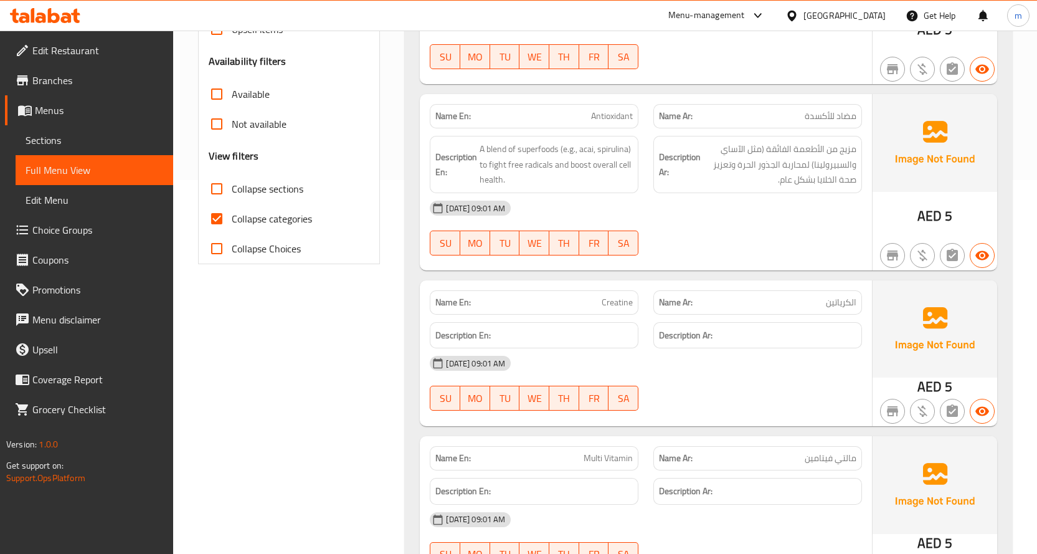
click at [241, 221] on span "Collapse categories" at bounding box center [272, 218] width 80 height 15
click at [232, 221] on input "Collapse categories" at bounding box center [217, 219] width 30 height 30
checkbox input "false"
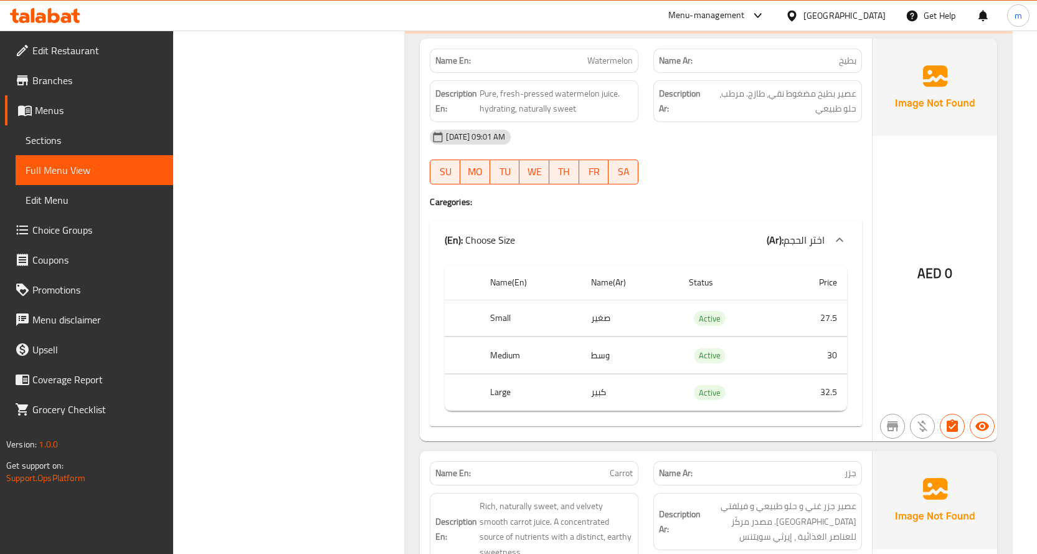
scroll to position [1308, 0]
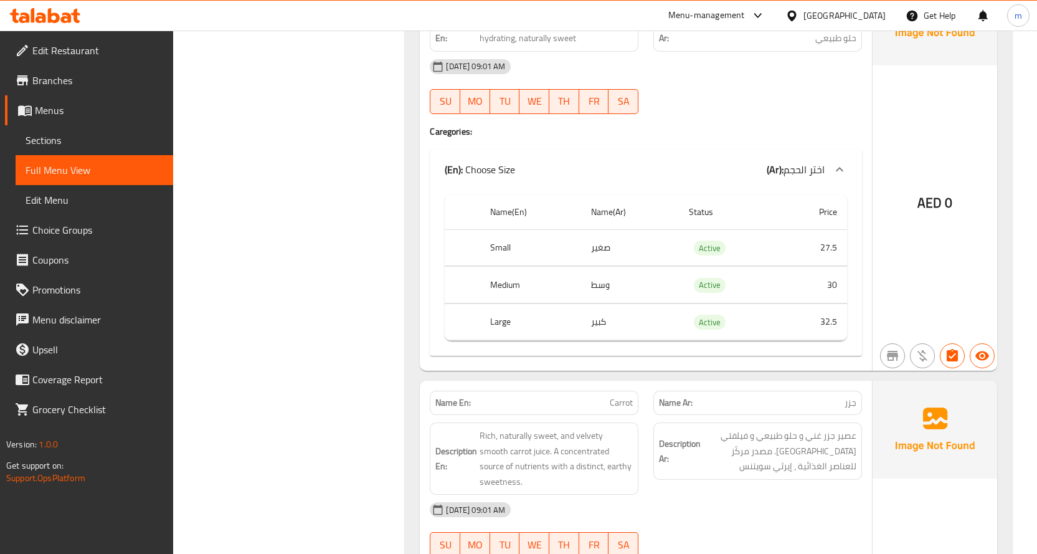
click at [705, 244] on span "Active" at bounding box center [710, 248] width 32 height 14
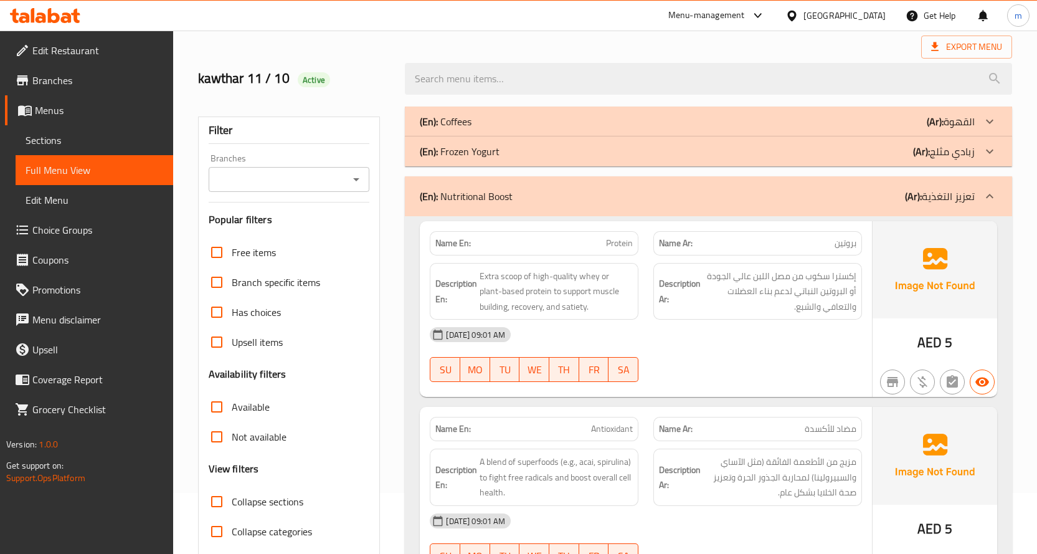
scroll to position [0, 0]
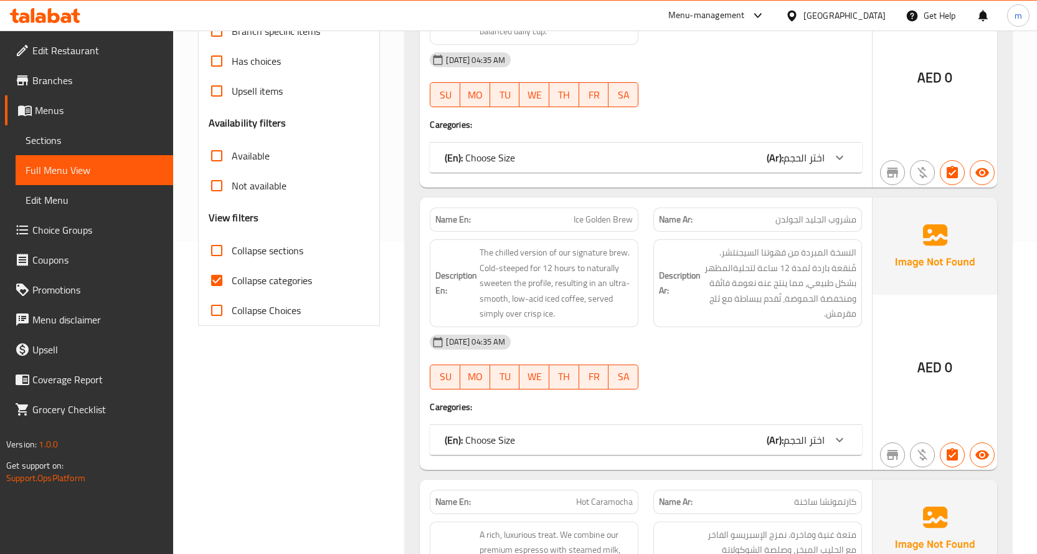
scroll to position [311, 0]
click at [262, 281] on span "Collapse categories" at bounding box center [272, 280] width 80 height 15
click at [232, 281] on input "Collapse categories" at bounding box center [217, 281] width 30 height 30
checkbox input "false"
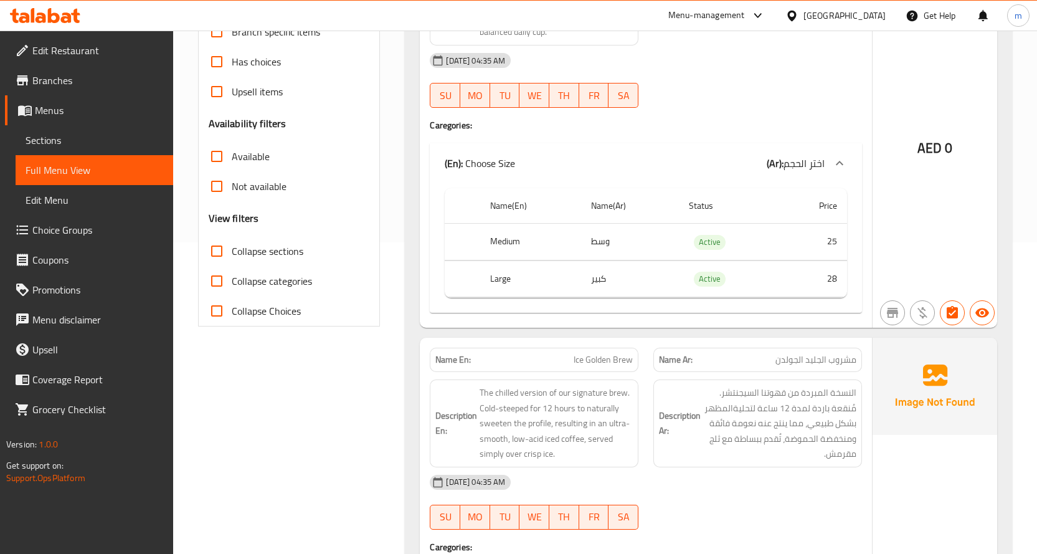
scroll to position [0, 0]
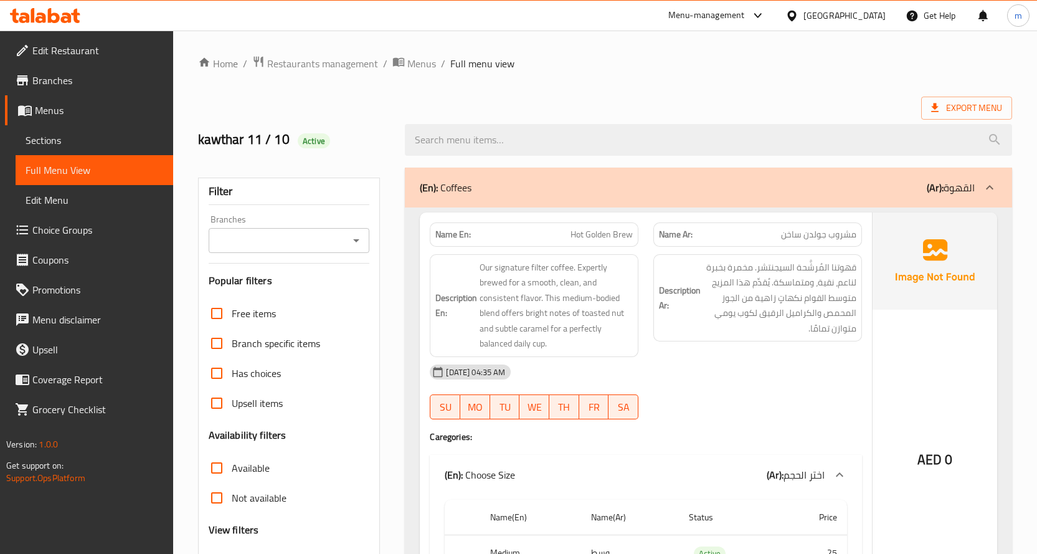
click at [512, 194] on div "(En): Coffees (Ar): القهوة" at bounding box center [697, 187] width 555 height 15
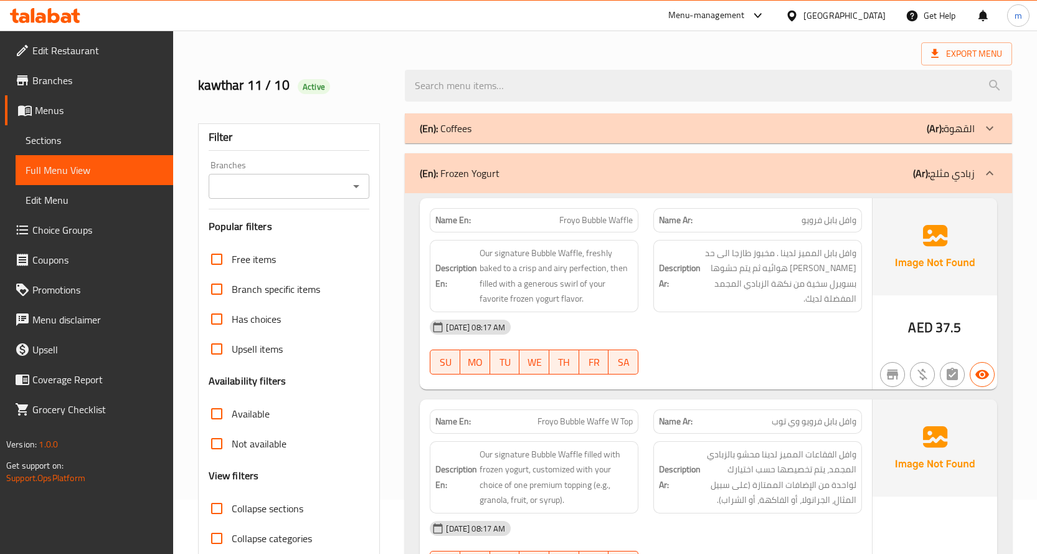
scroll to position [62, 0]
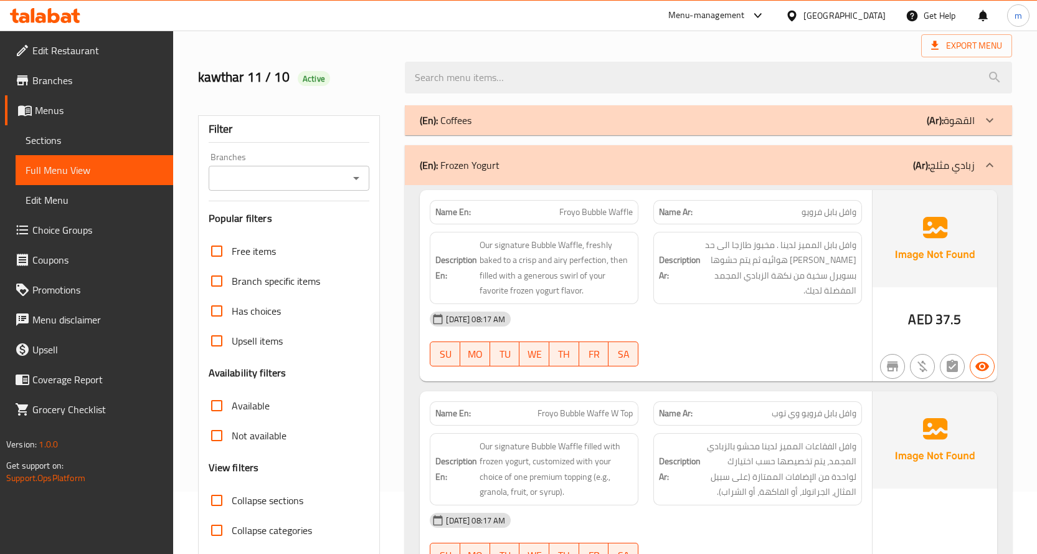
click at [469, 163] on p "(En): Frozen Yogurt" at bounding box center [460, 165] width 80 height 15
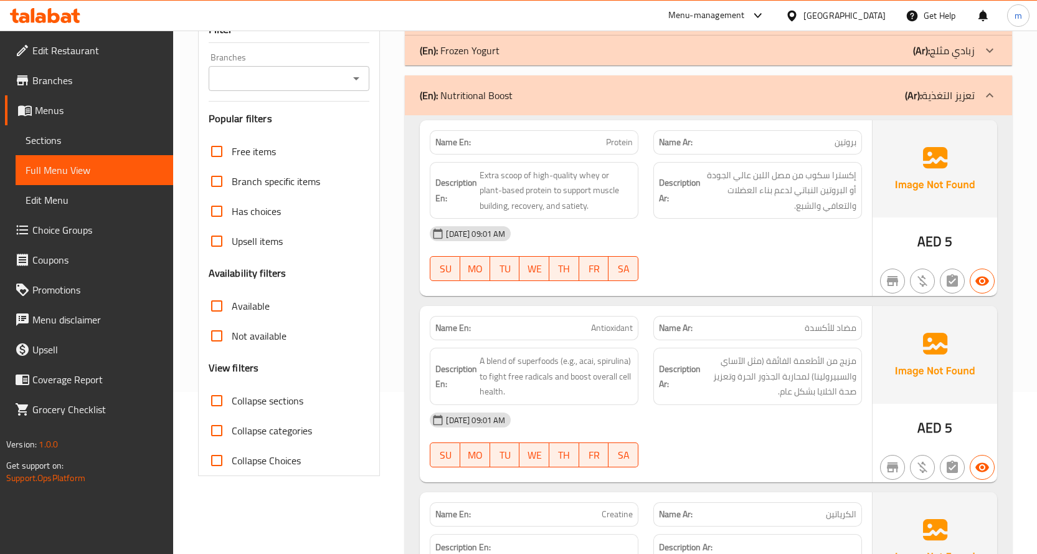
scroll to position [187, 0]
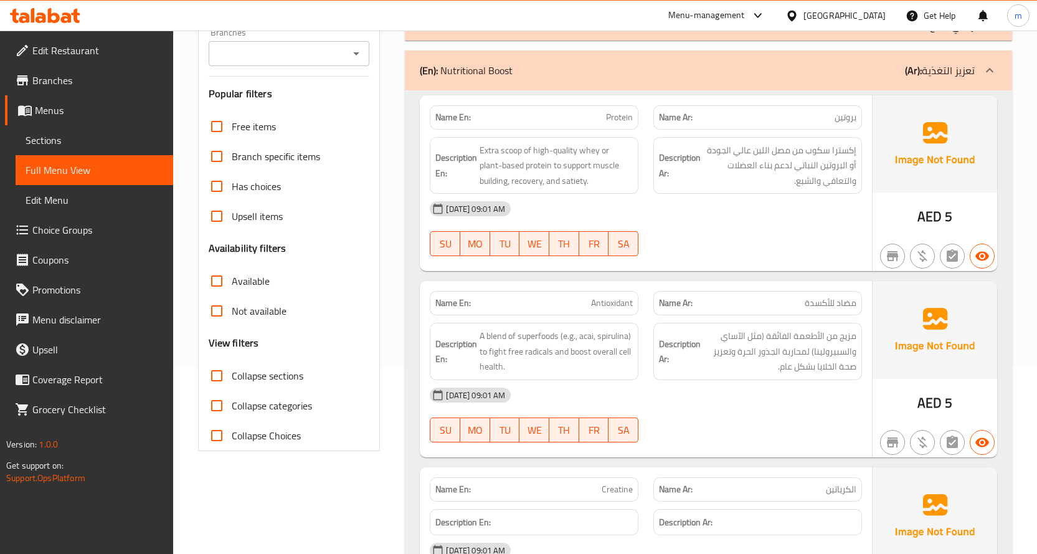
click at [483, 77] on p "(En): Nutritional Boost" at bounding box center [466, 70] width 93 height 15
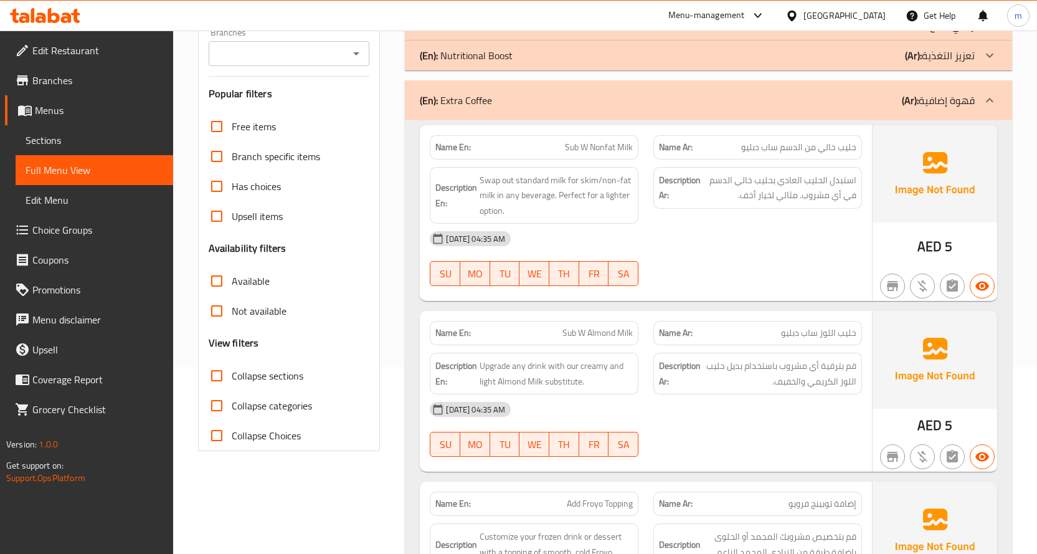
click at [471, 108] on p "(En): Extra Coffee" at bounding box center [456, 100] width 72 height 15
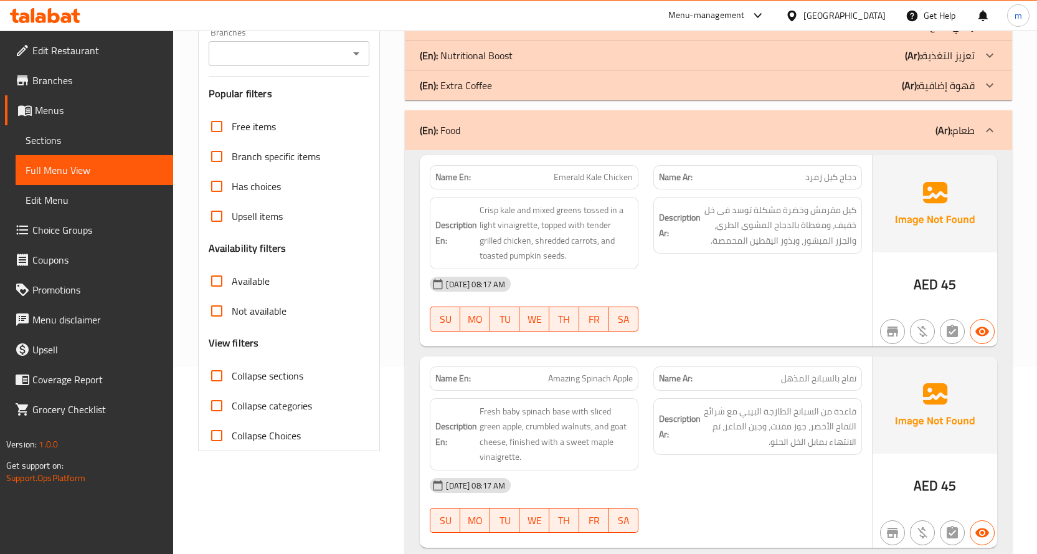
click at [475, 138] on div "(En): Food (Ar): طعام" at bounding box center [708, 130] width 607 height 40
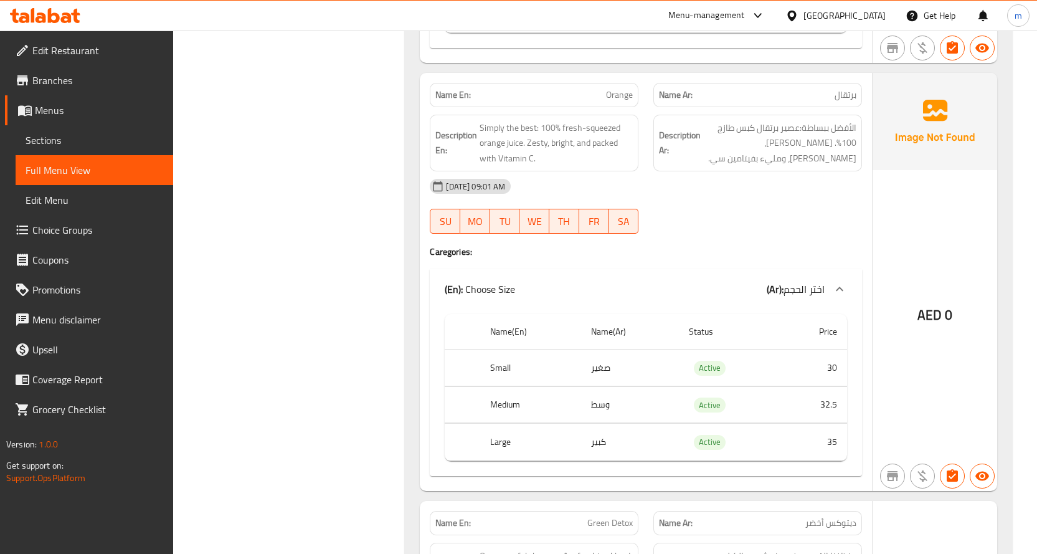
scroll to position [1620, 0]
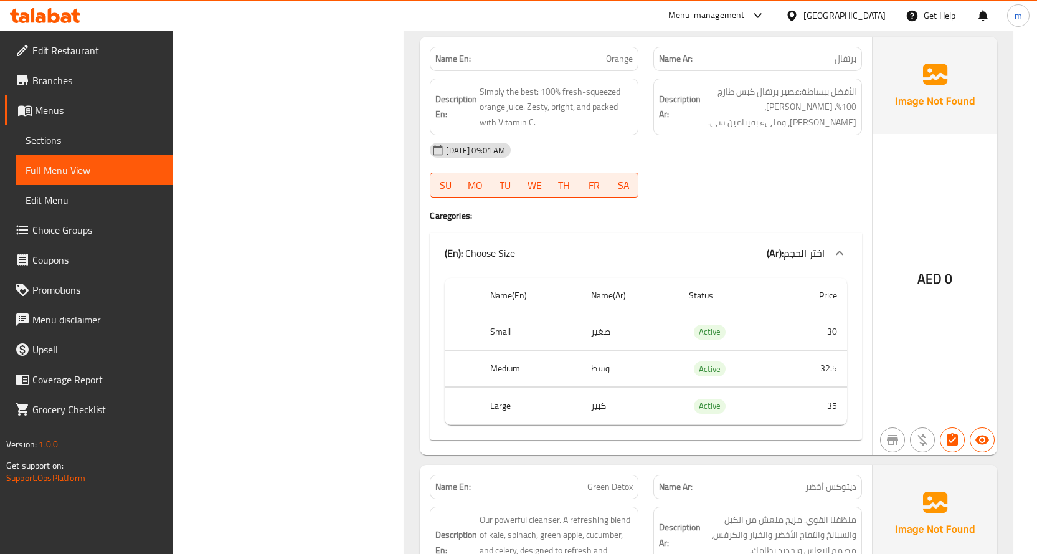
click at [786, 370] on td "32.5" at bounding box center [813, 368] width 68 height 37
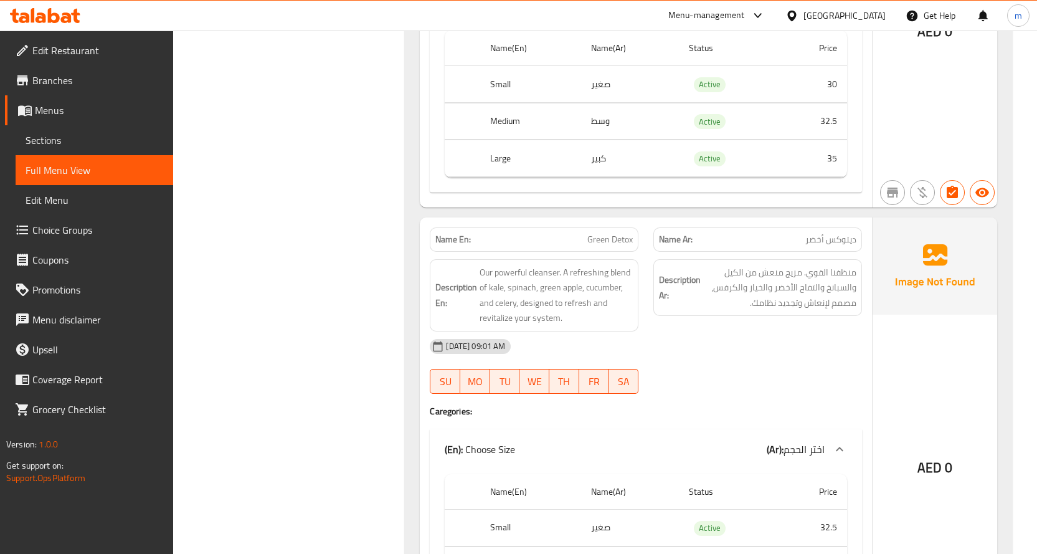
scroll to position [1807, 0]
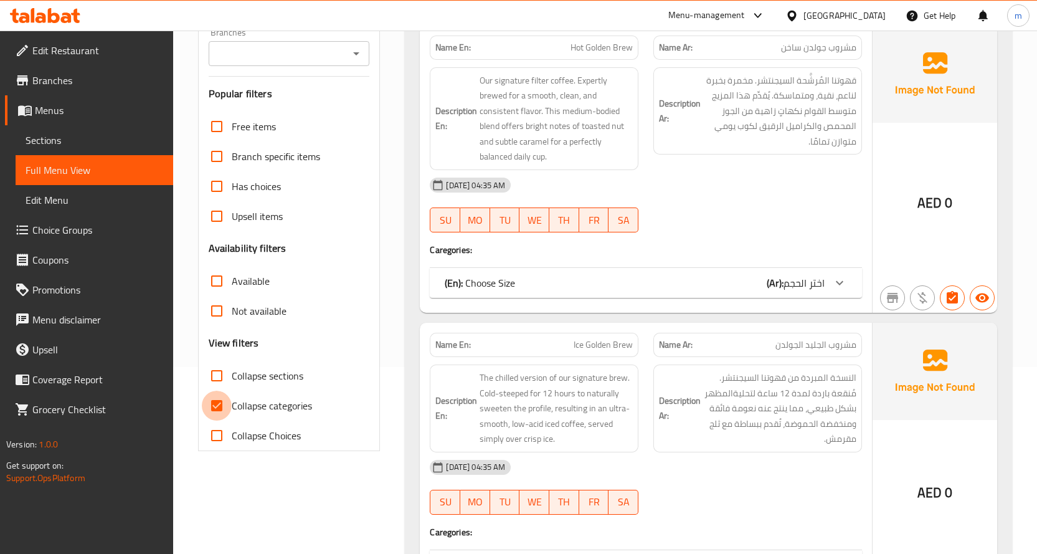
click at [222, 402] on input "Collapse categories" at bounding box center [217, 406] width 30 height 30
checkbox input "false"
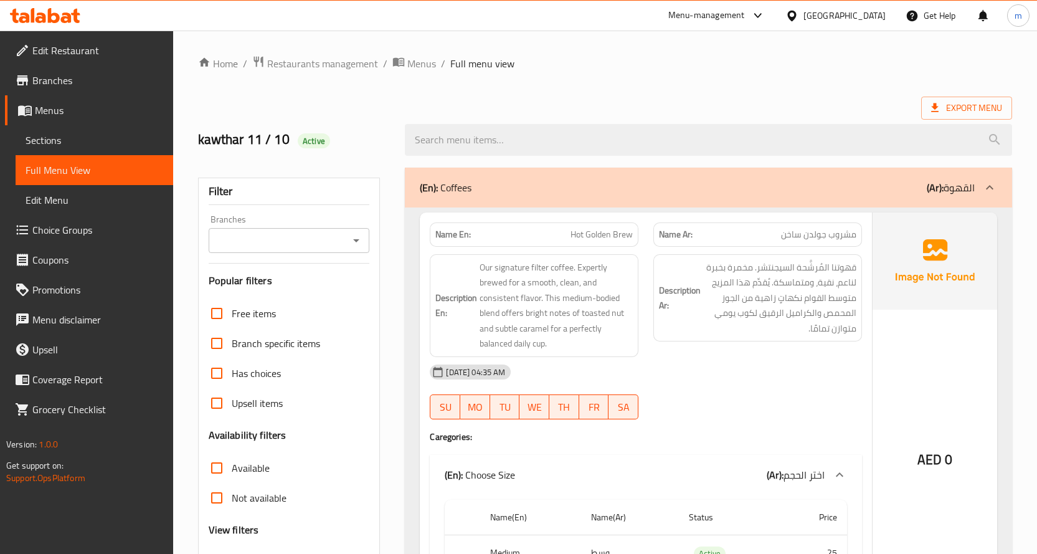
click at [488, 196] on div "(En): Coffees (Ar): القهوة" at bounding box center [708, 188] width 607 height 40
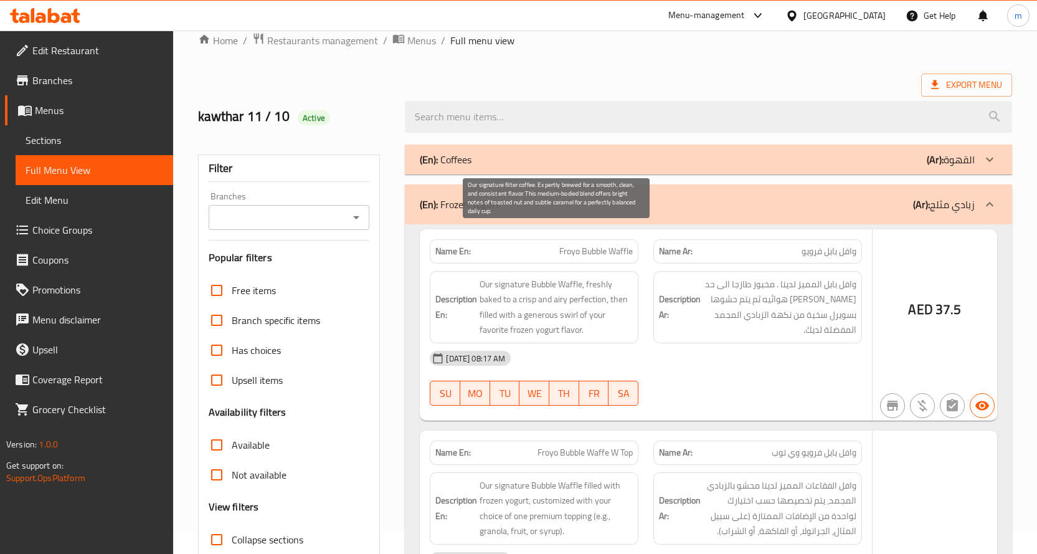
scroll to position [62, 0]
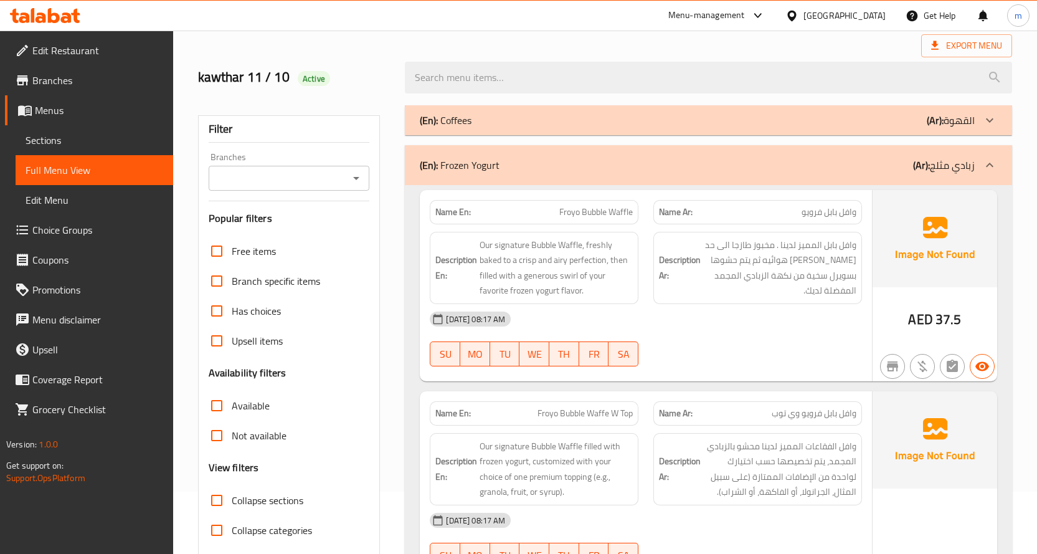
click at [469, 168] on p "(En): Frozen Yogurt" at bounding box center [460, 165] width 80 height 15
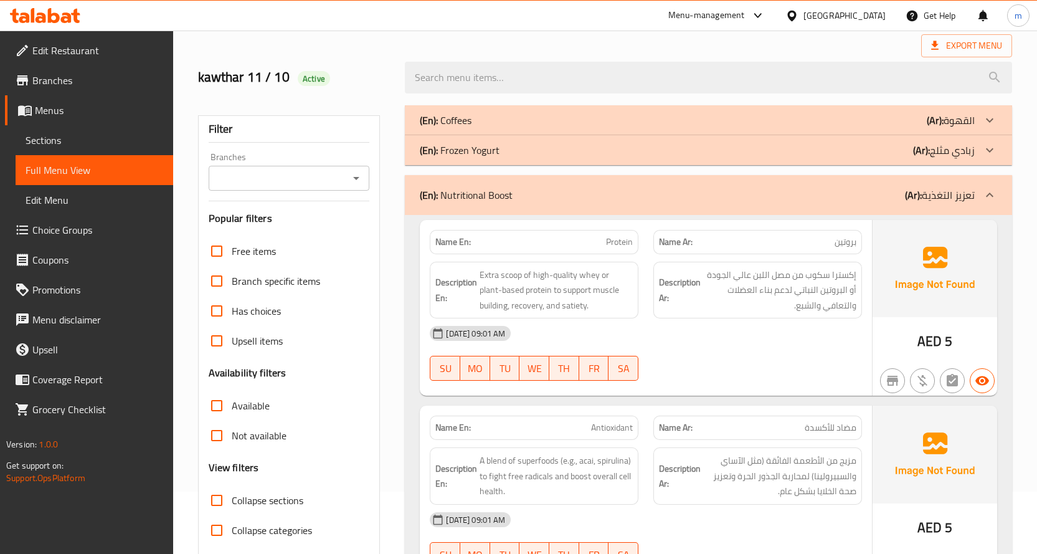
click at [475, 197] on p "(En): Nutritional Boost" at bounding box center [466, 195] width 93 height 15
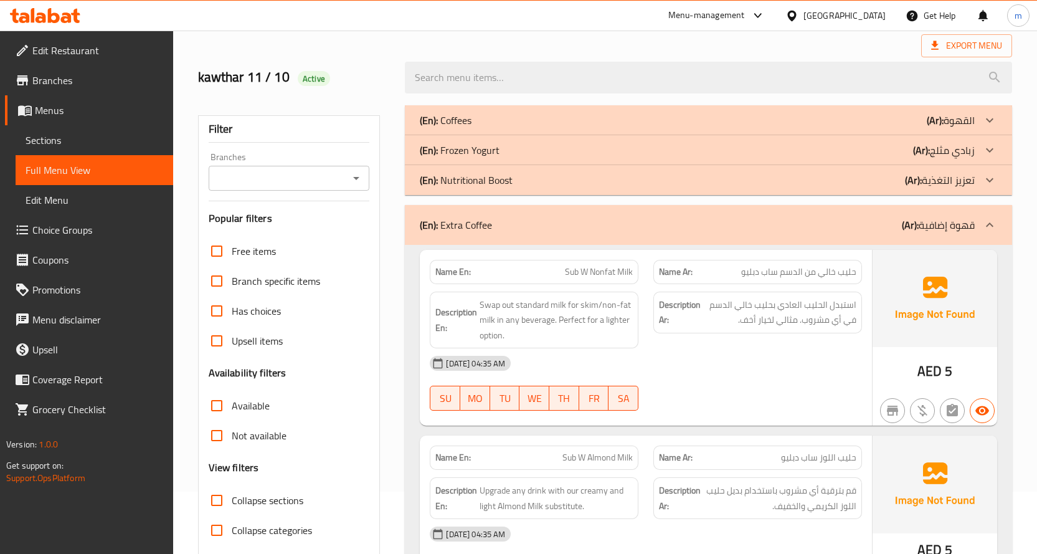
click at [470, 186] on p "(En): Nutritional Boost" at bounding box center [466, 180] width 93 height 15
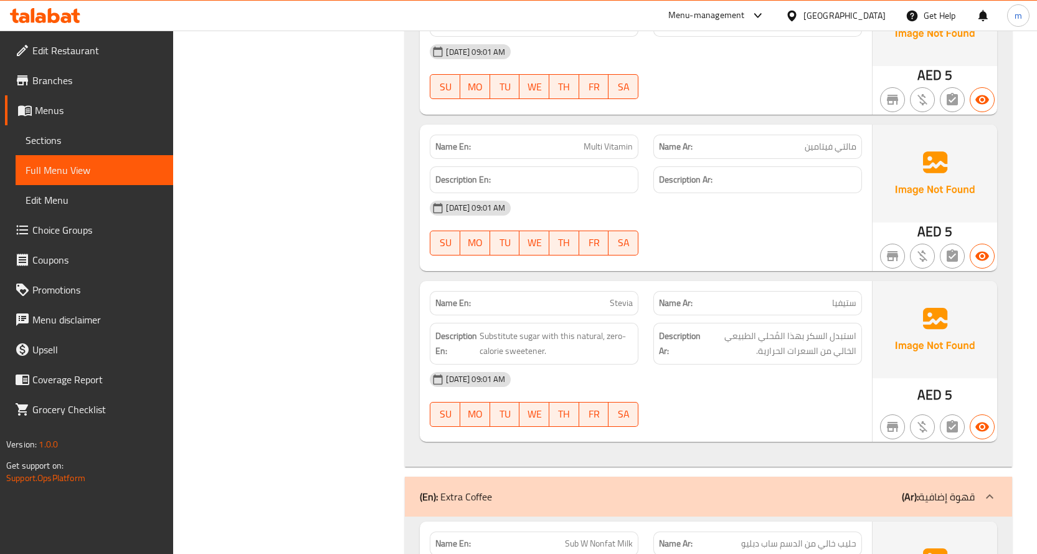
scroll to position [872, 0]
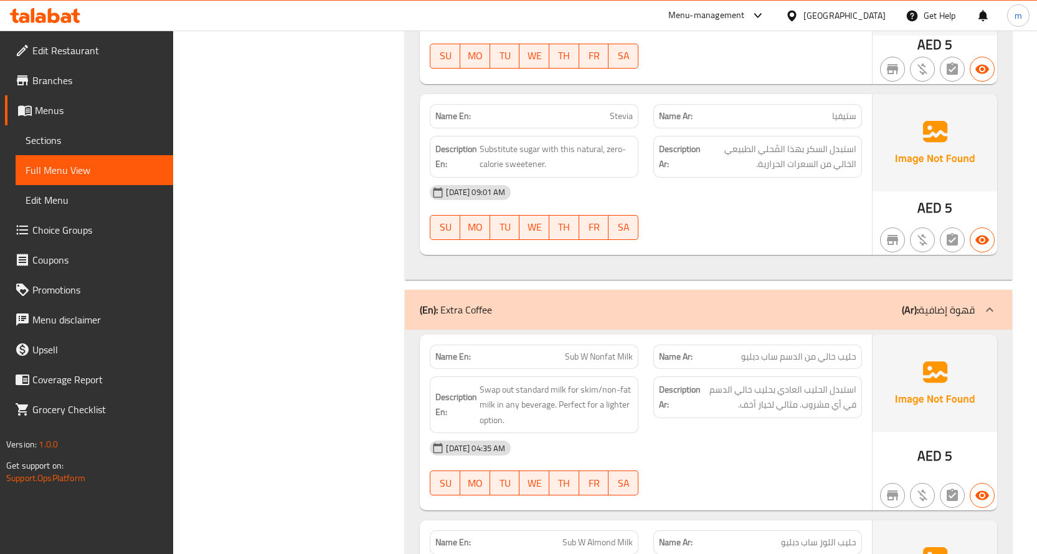
click at [472, 312] on p "(En): Extra Coffee" at bounding box center [456, 309] width 72 height 15
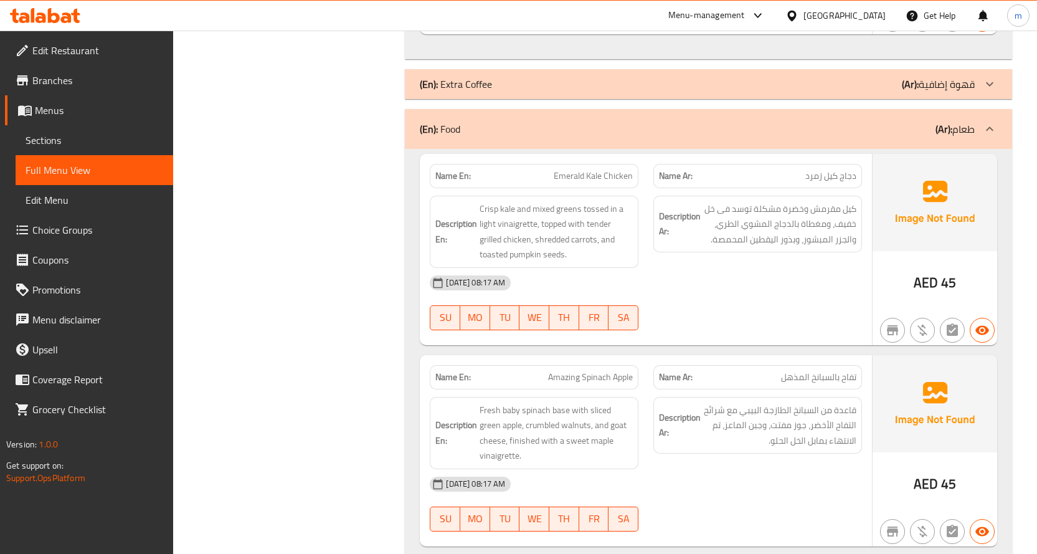
scroll to position [997, 0]
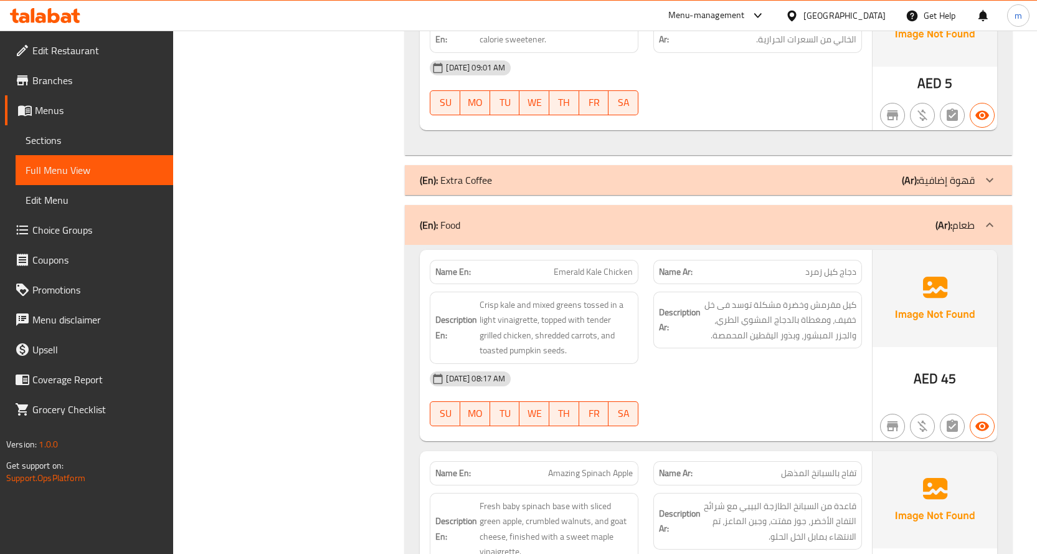
click at [497, 221] on div "(En): Food (Ar): طعام" at bounding box center [697, 224] width 555 height 15
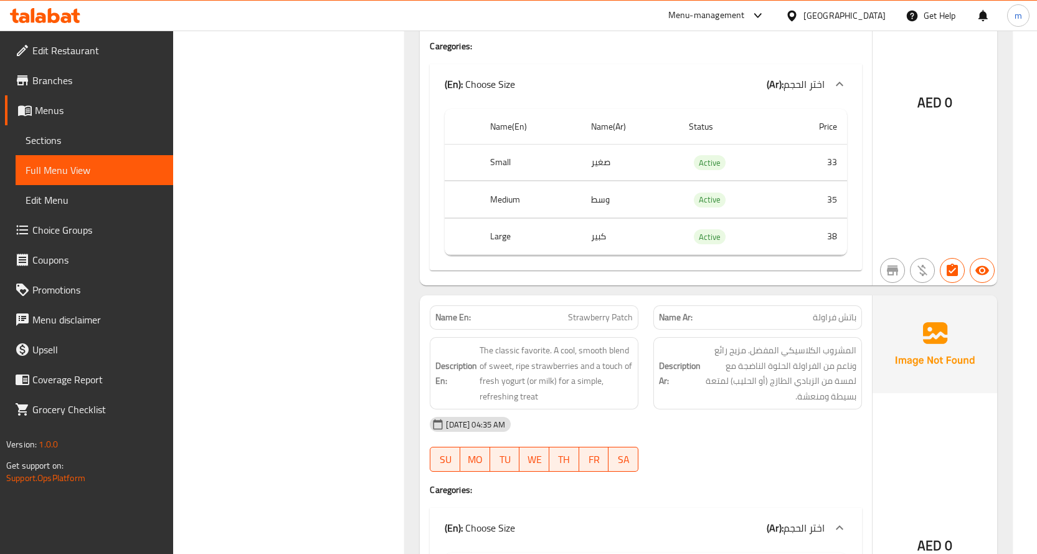
scroll to position [10279, 0]
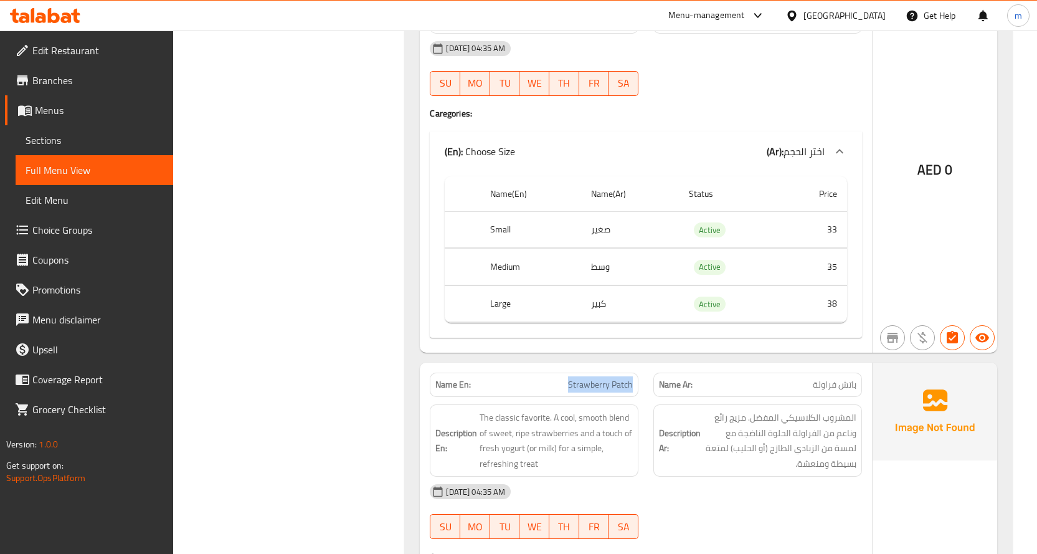
drag, startPoint x: 564, startPoint y: 381, endPoint x: 635, endPoint y: 383, distance: 71.7
click at [635, 383] on div "Name En: Strawberry Patch" at bounding box center [534, 385] width 209 height 24
copy span "Strawberry Patch"
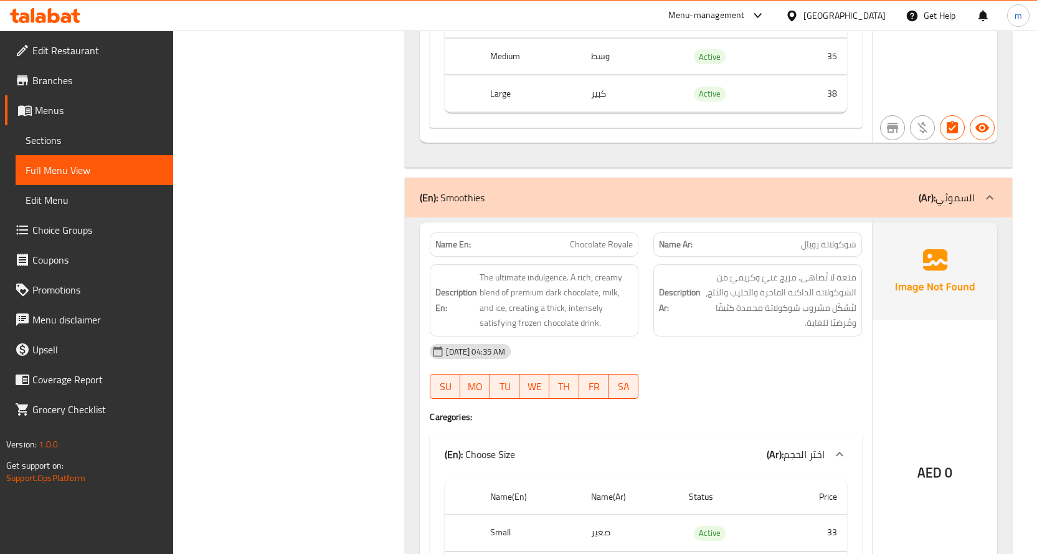
scroll to position [9532, 0]
click at [489, 206] on div "(En): Smoothies (Ar): السموثي" at bounding box center [697, 198] width 555 height 15
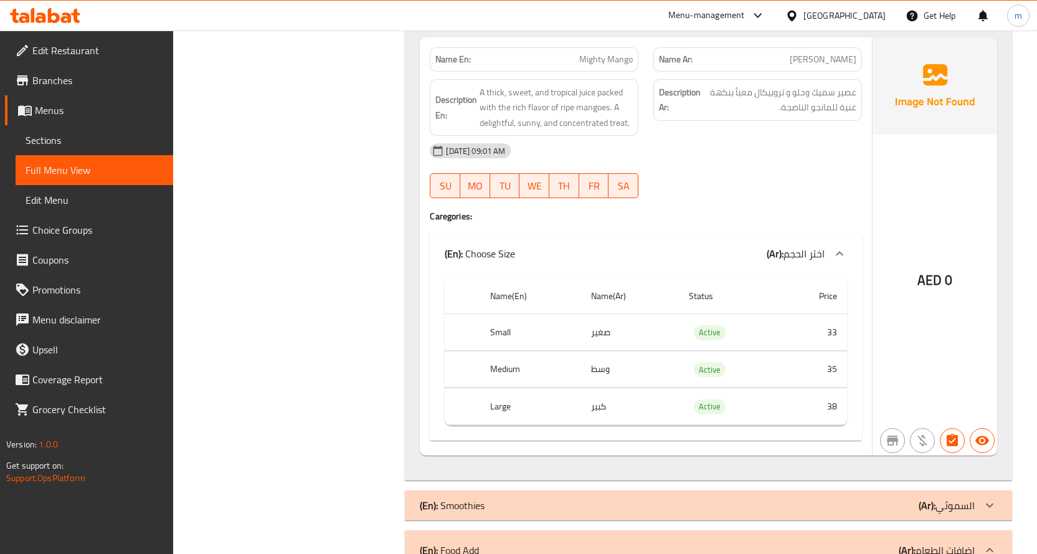
scroll to position [9407, 0]
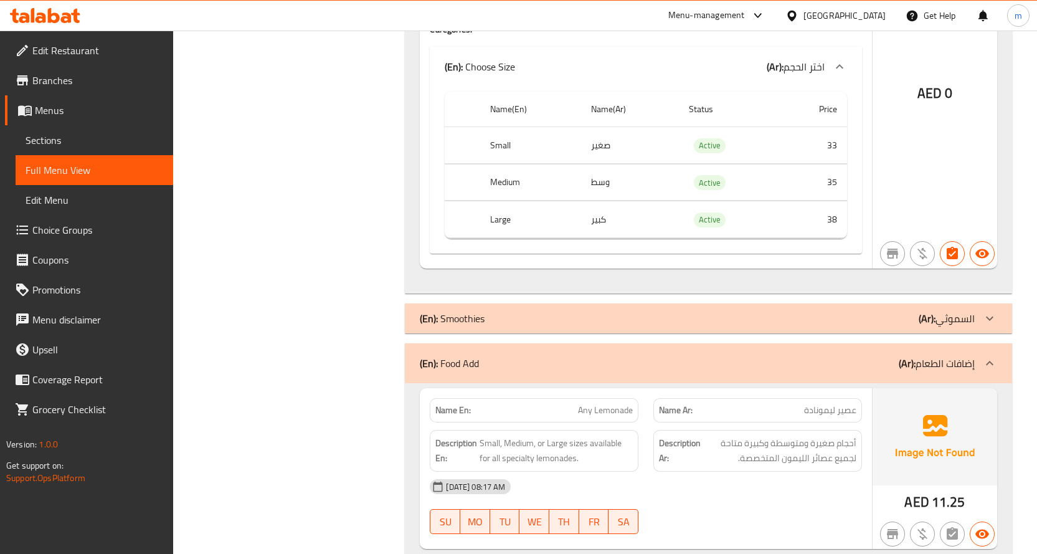
click at [493, 368] on div "(En): Food Add (Ar): إضافات الطعام" at bounding box center [697, 363] width 555 height 15
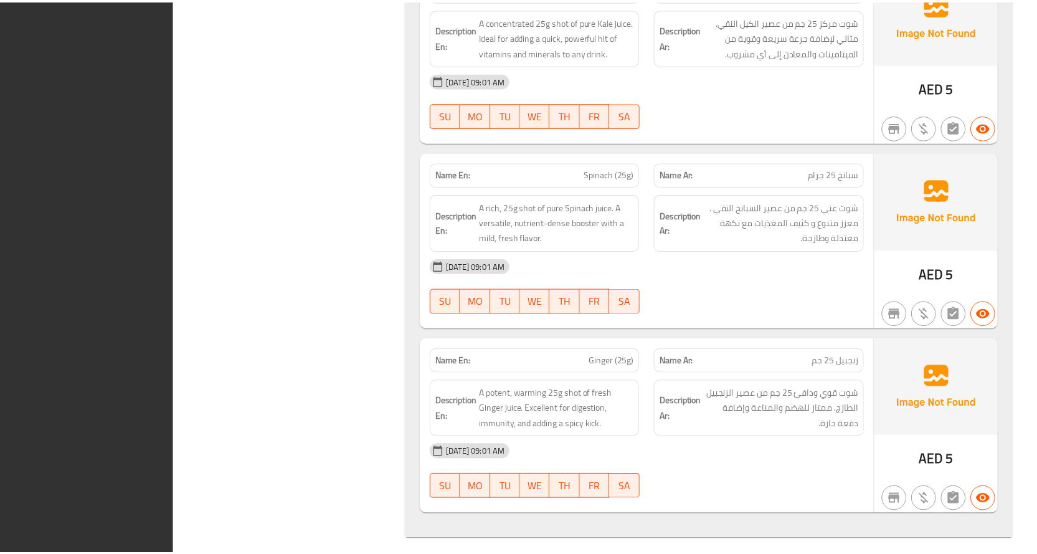
scroll to position [9869, 0]
